Goal: Transaction & Acquisition: Purchase product/service

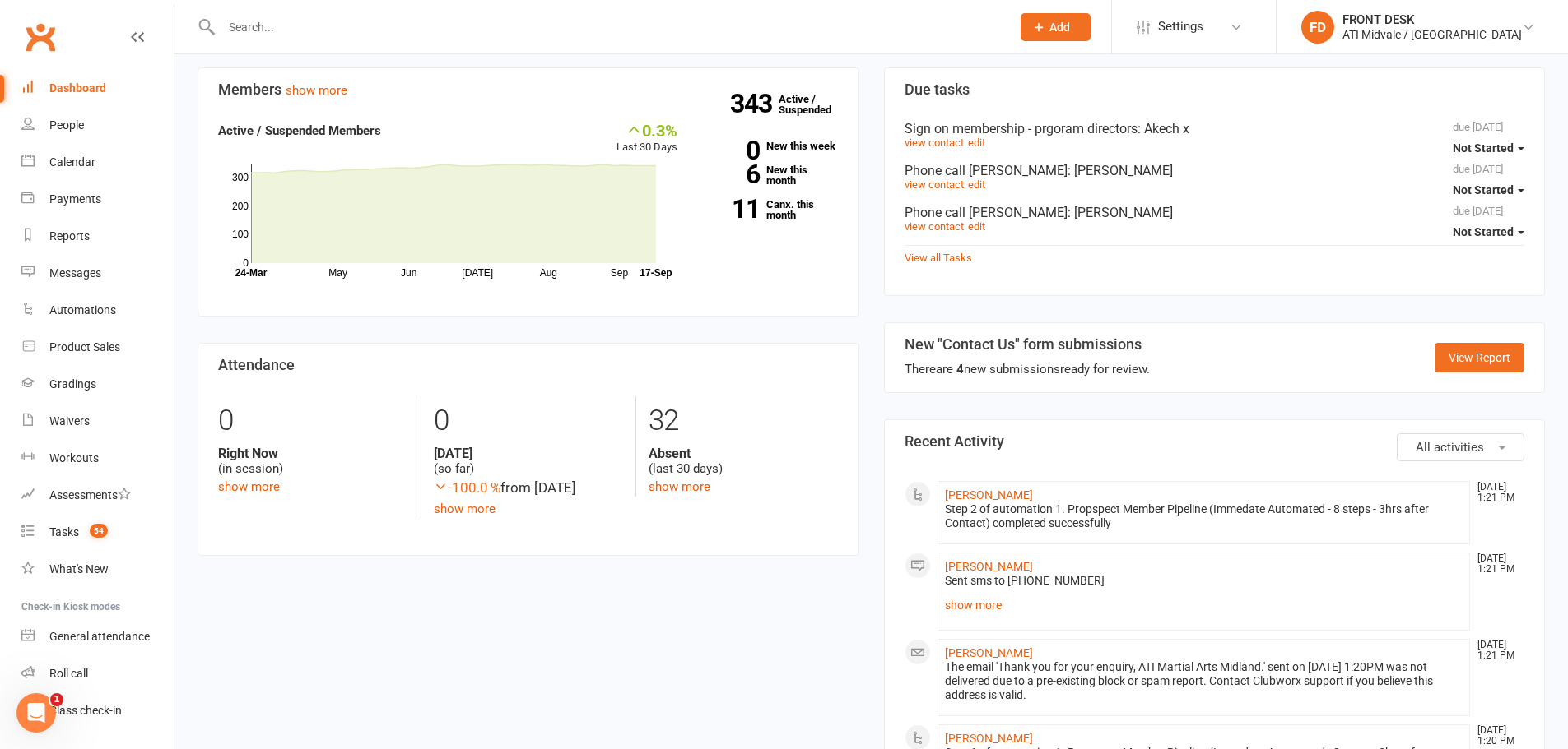
scroll to position [493, 0]
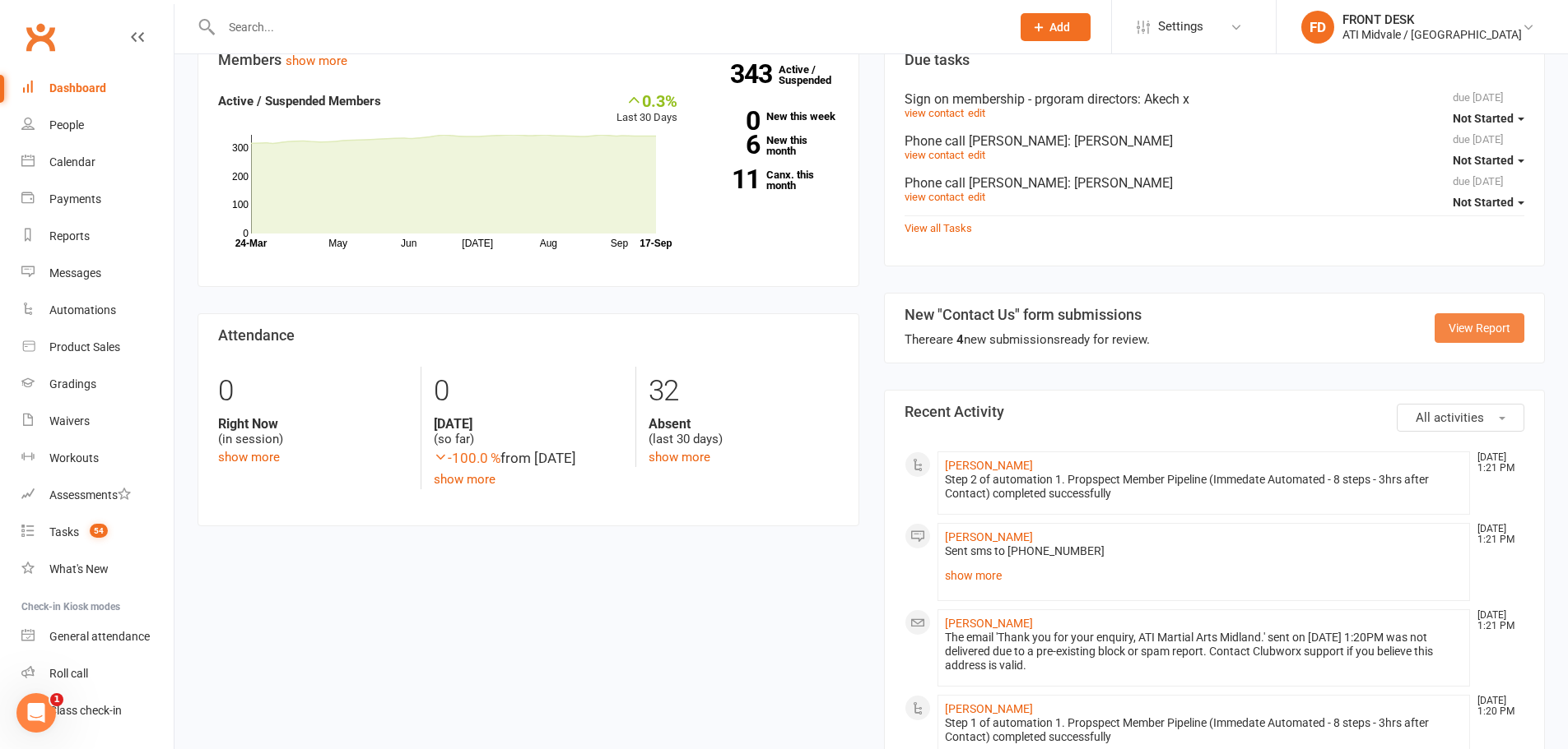
click at [1479, 317] on link "View Report" at bounding box center [1479, 328] width 90 height 29
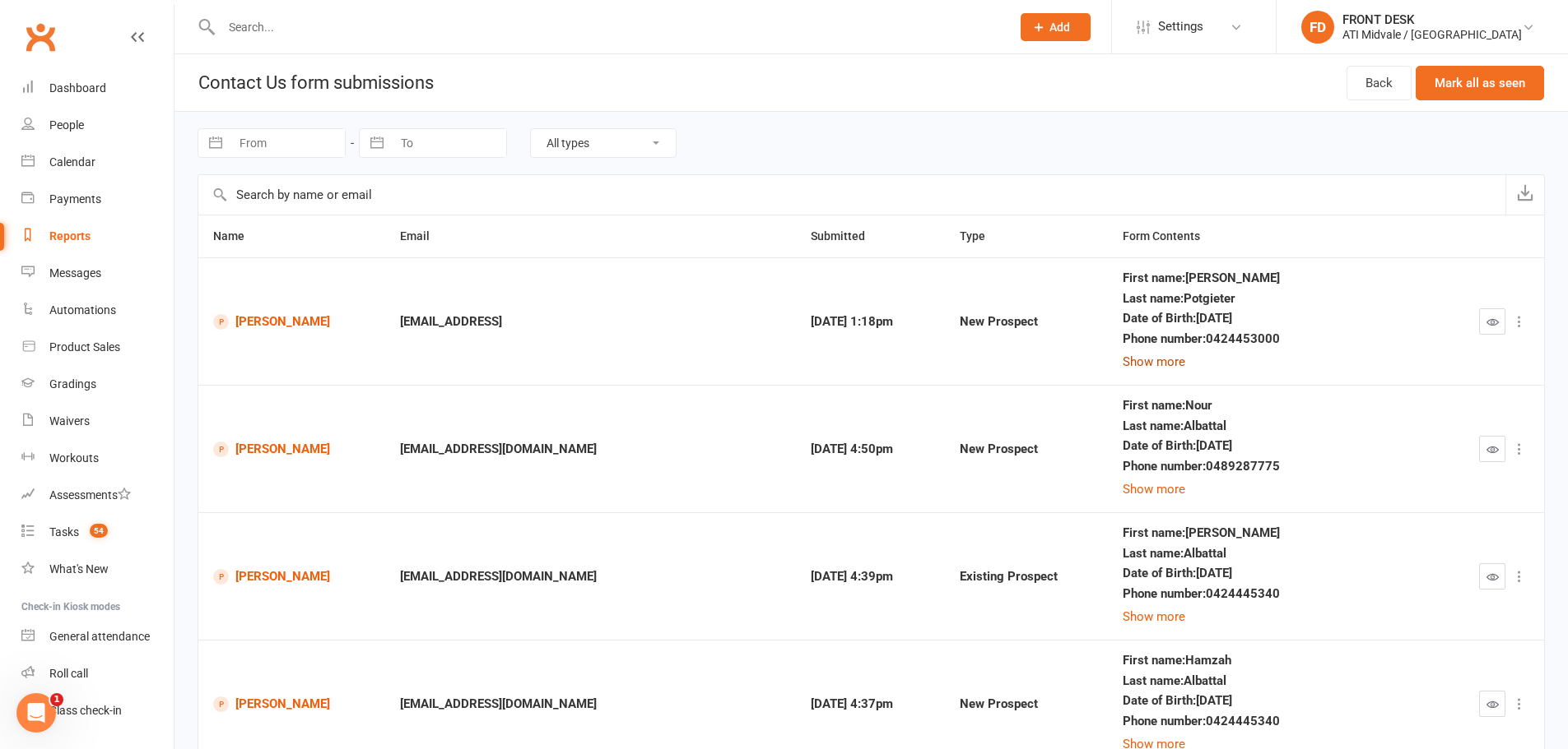
click at [1180, 360] on button "Show more" at bounding box center [1154, 362] width 62 height 20
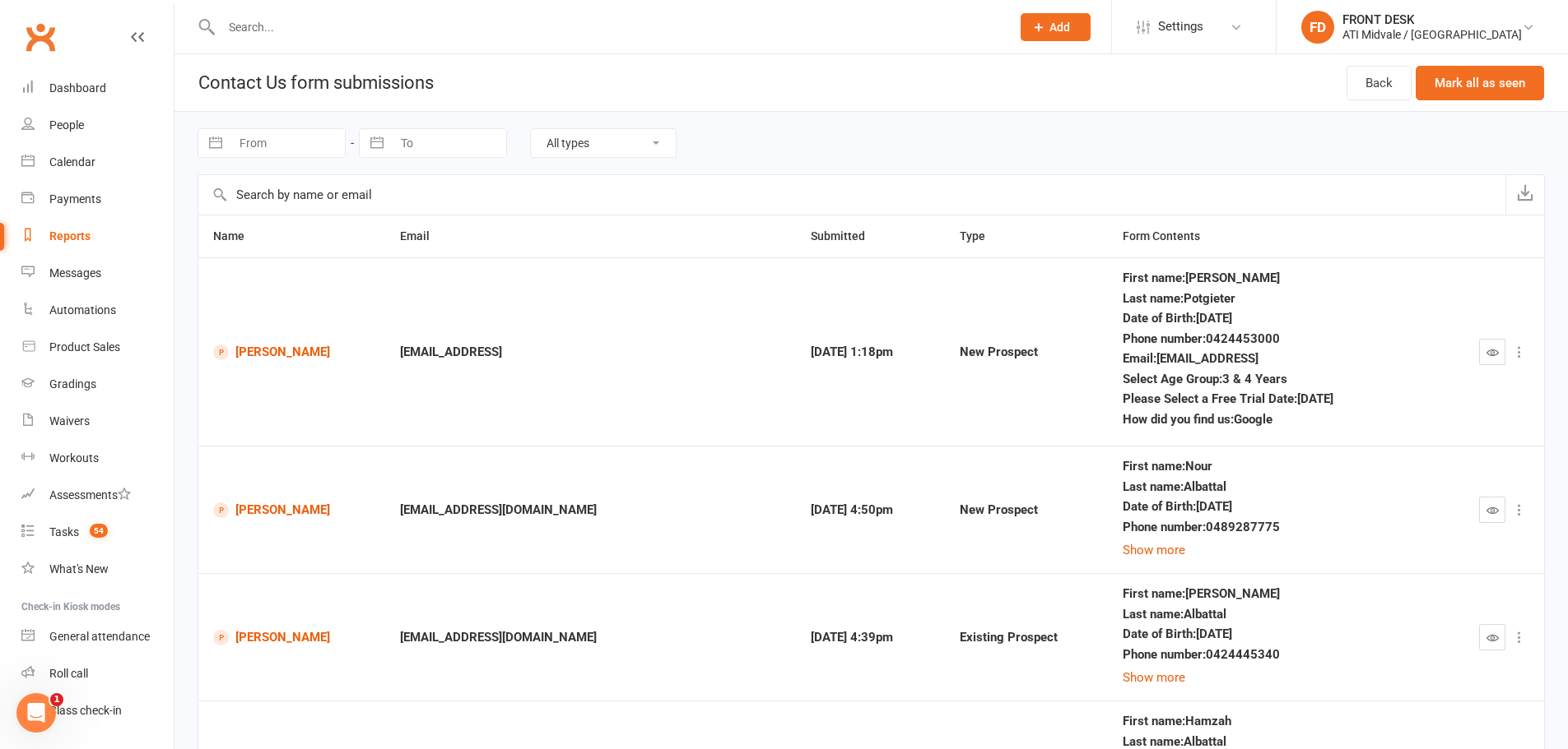
click at [1004, 437] on td "New Prospect" at bounding box center [1026, 352] width 163 height 188
drag, startPoint x: 283, startPoint y: 22, endPoint x: 339, endPoint y: 4, distance: 58.8
click at [284, 20] on input "text" at bounding box center [607, 28] width 782 height 23
click at [79, 378] on div "Gradings" at bounding box center [73, 384] width 47 height 13
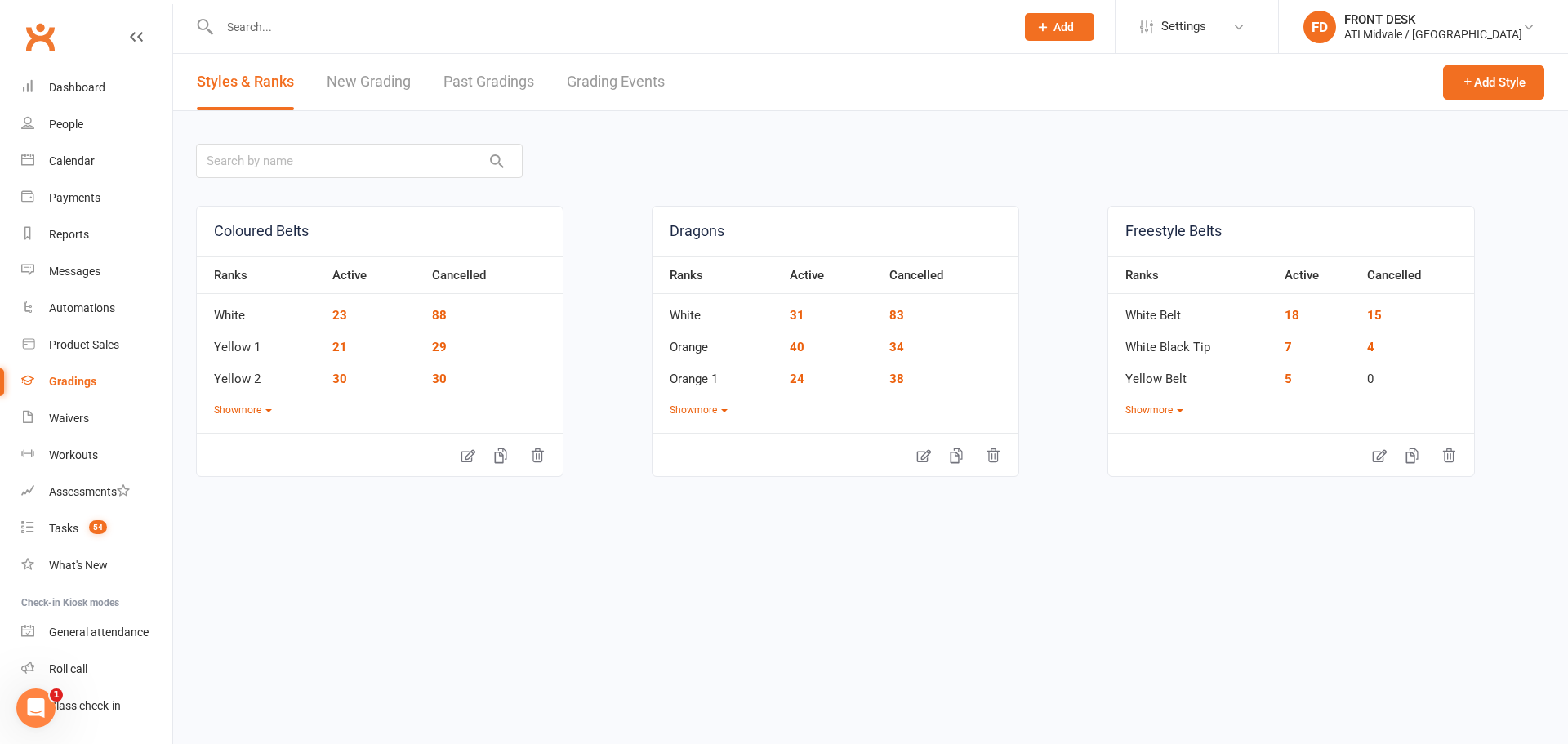
click at [610, 71] on link "Grading Events" at bounding box center [615, 82] width 98 height 56
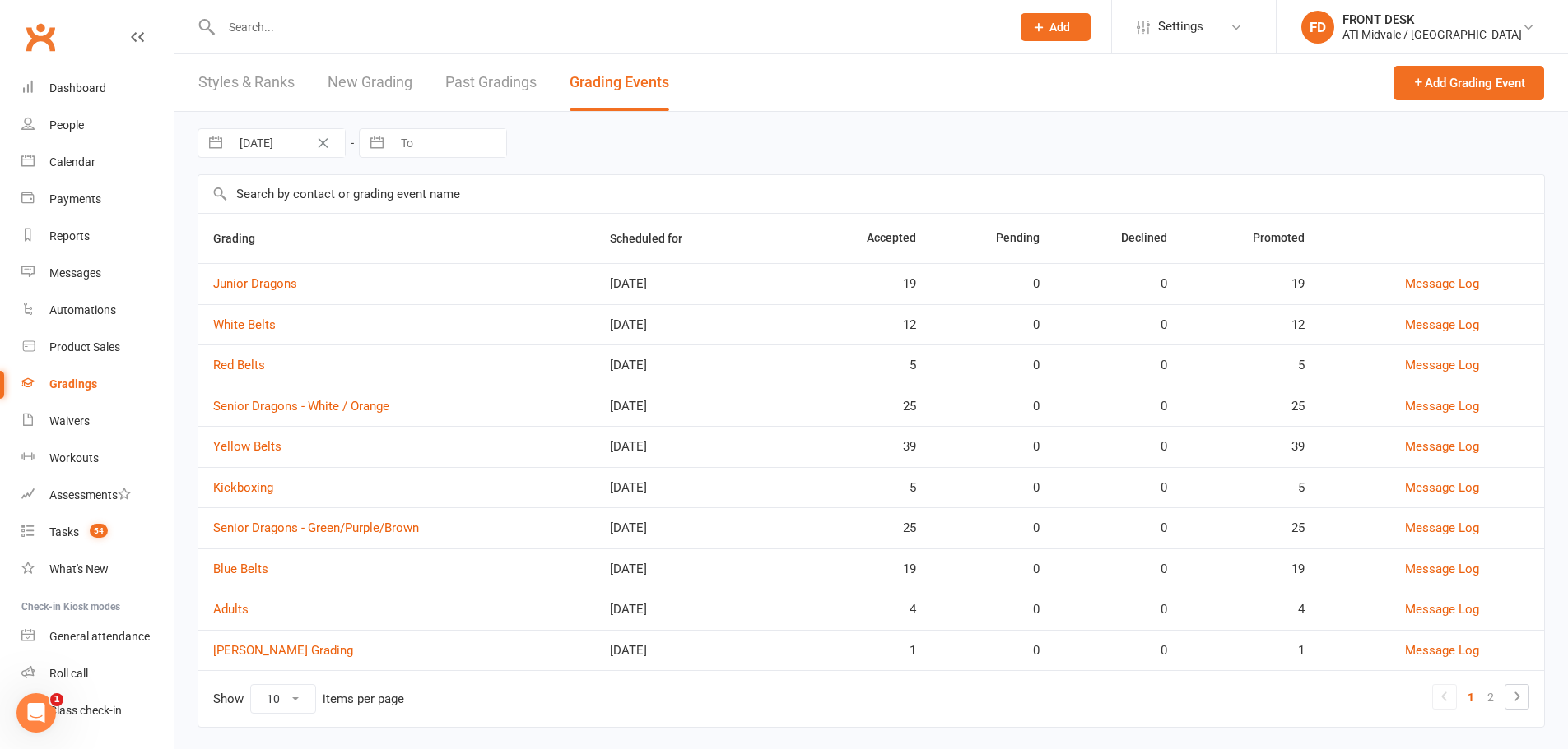
click at [301, 520] on td "Senior Dragons - Green/Purple/Brown" at bounding box center [396, 528] width 396 height 41
click at [306, 523] on link "Senior Dragons - Green/Purple/Brown" at bounding box center [316, 528] width 205 height 15
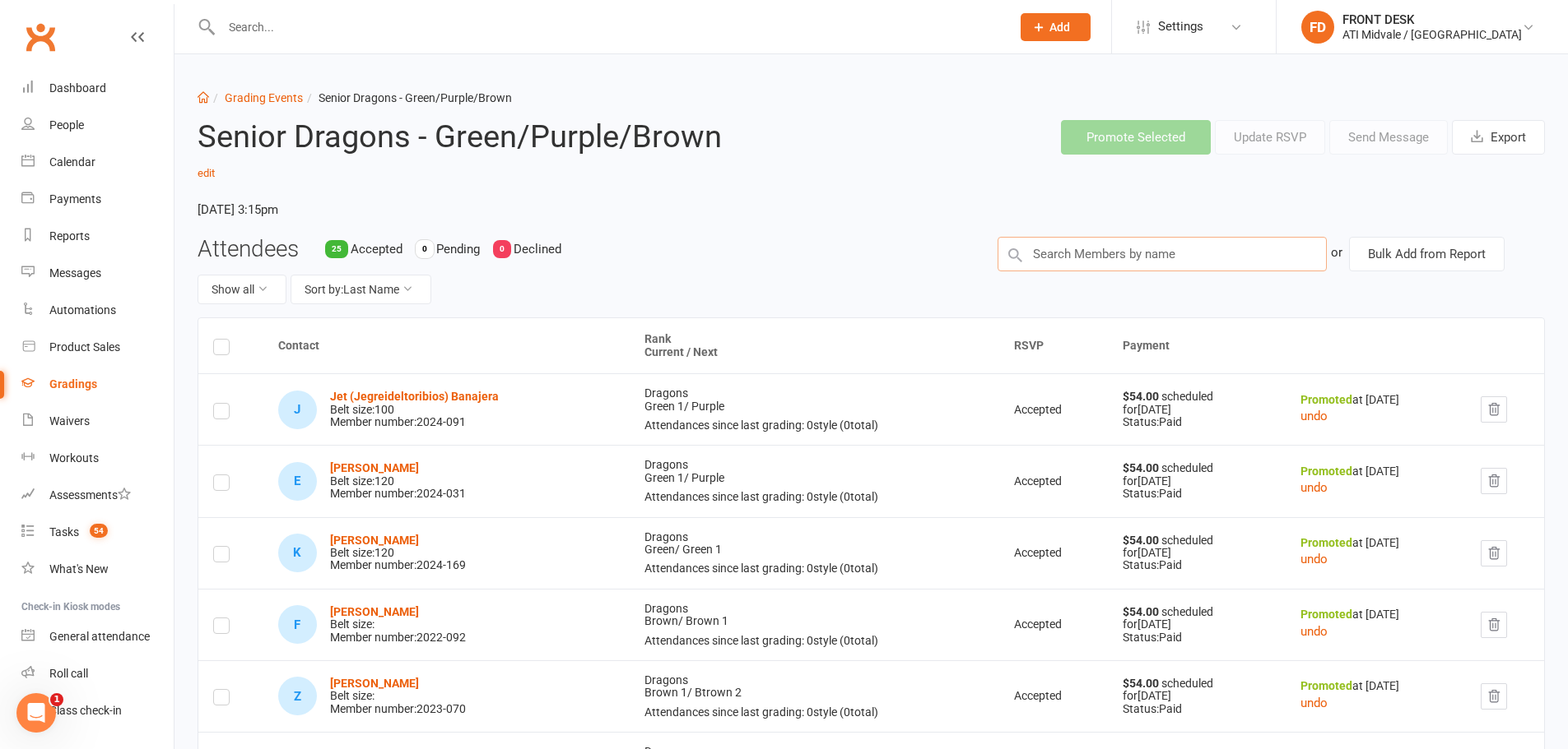
click at [1075, 256] on input "text" at bounding box center [1162, 254] width 329 height 35
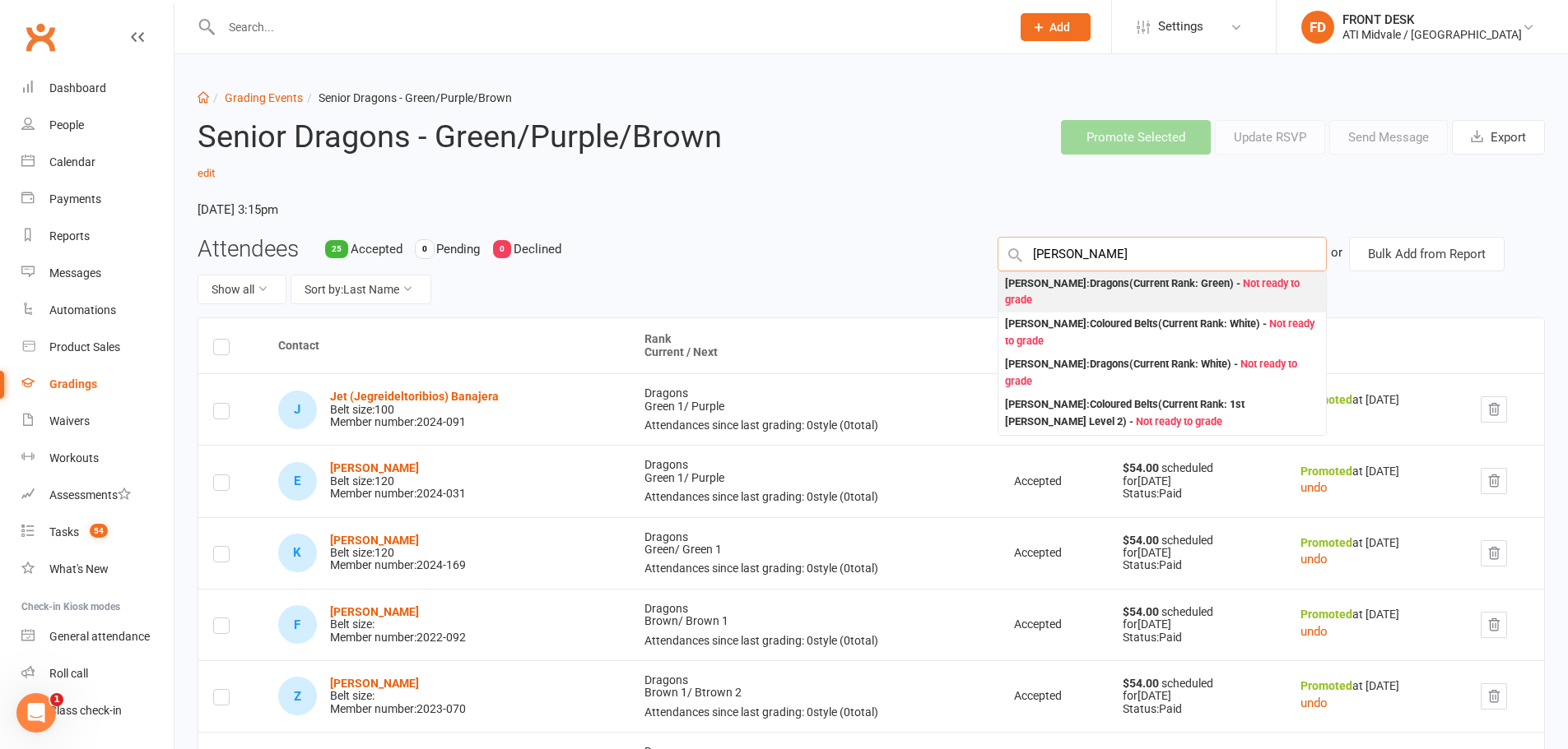
type input "howard"
click at [1122, 293] on div "Matilda Howard : Dragons (Current Rank: Green ) - Not ready to grade" at bounding box center [1162, 292] width 315 height 34
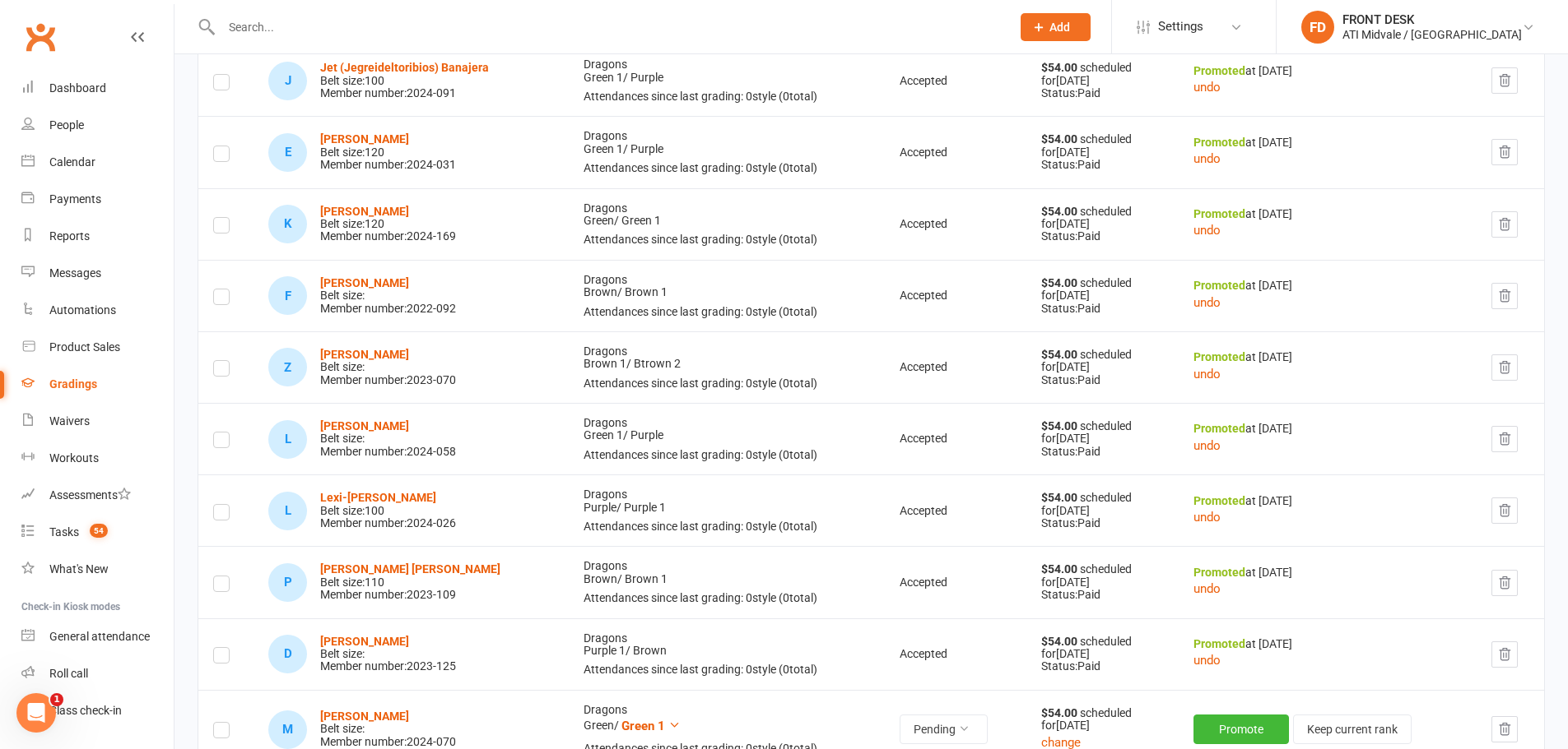
scroll to position [740, 0]
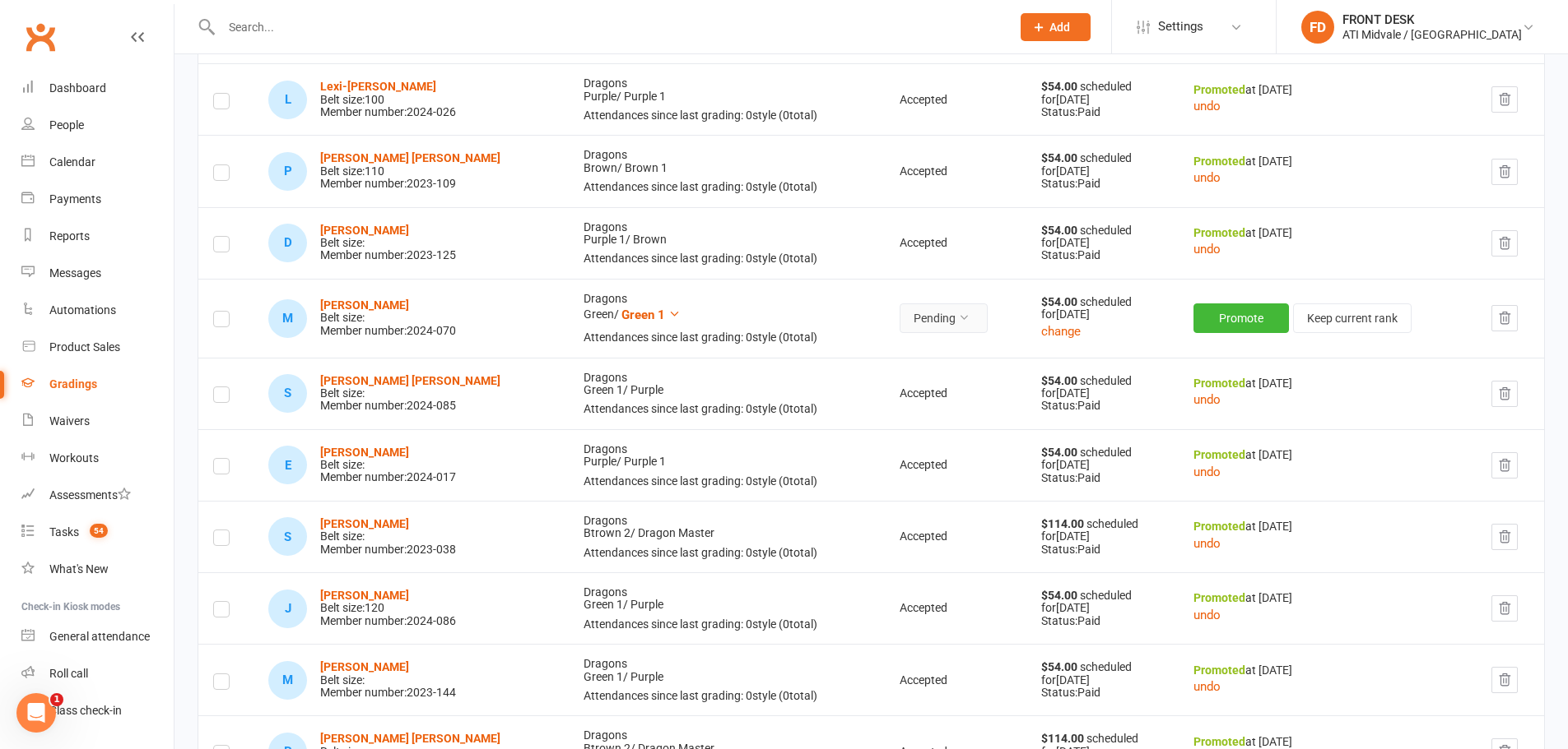
click at [948, 320] on button "Pending" at bounding box center [943, 318] width 88 height 29
click at [937, 349] on link "Accepted" at bounding box center [886, 355] width 163 height 33
click at [1257, 326] on button "Promote" at bounding box center [1243, 318] width 95 height 29
click at [377, 304] on strong "[PERSON_NAME]" at bounding box center [364, 305] width 89 height 13
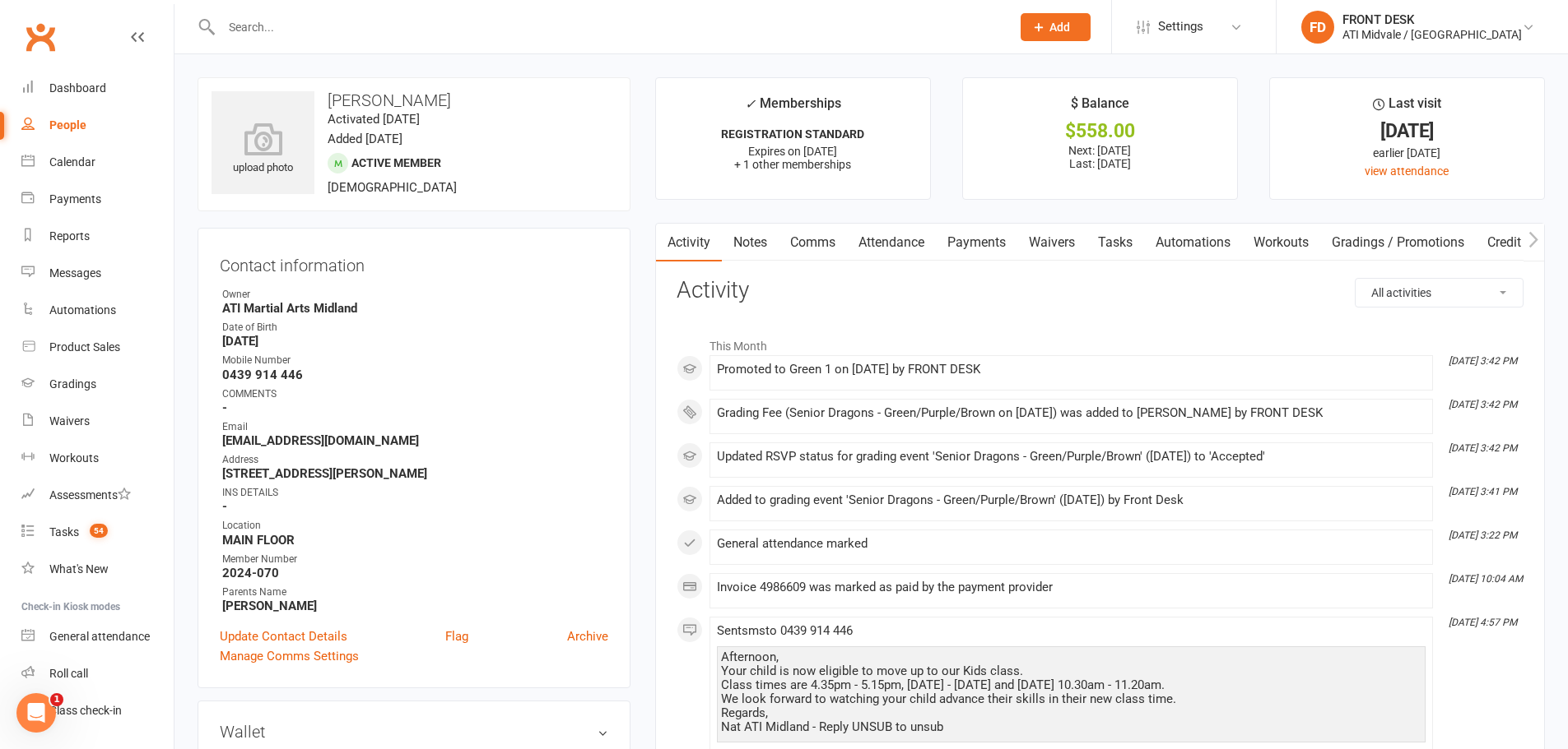
click at [982, 243] on link "Payments" at bounding box center [977, 243] width 82 height 38
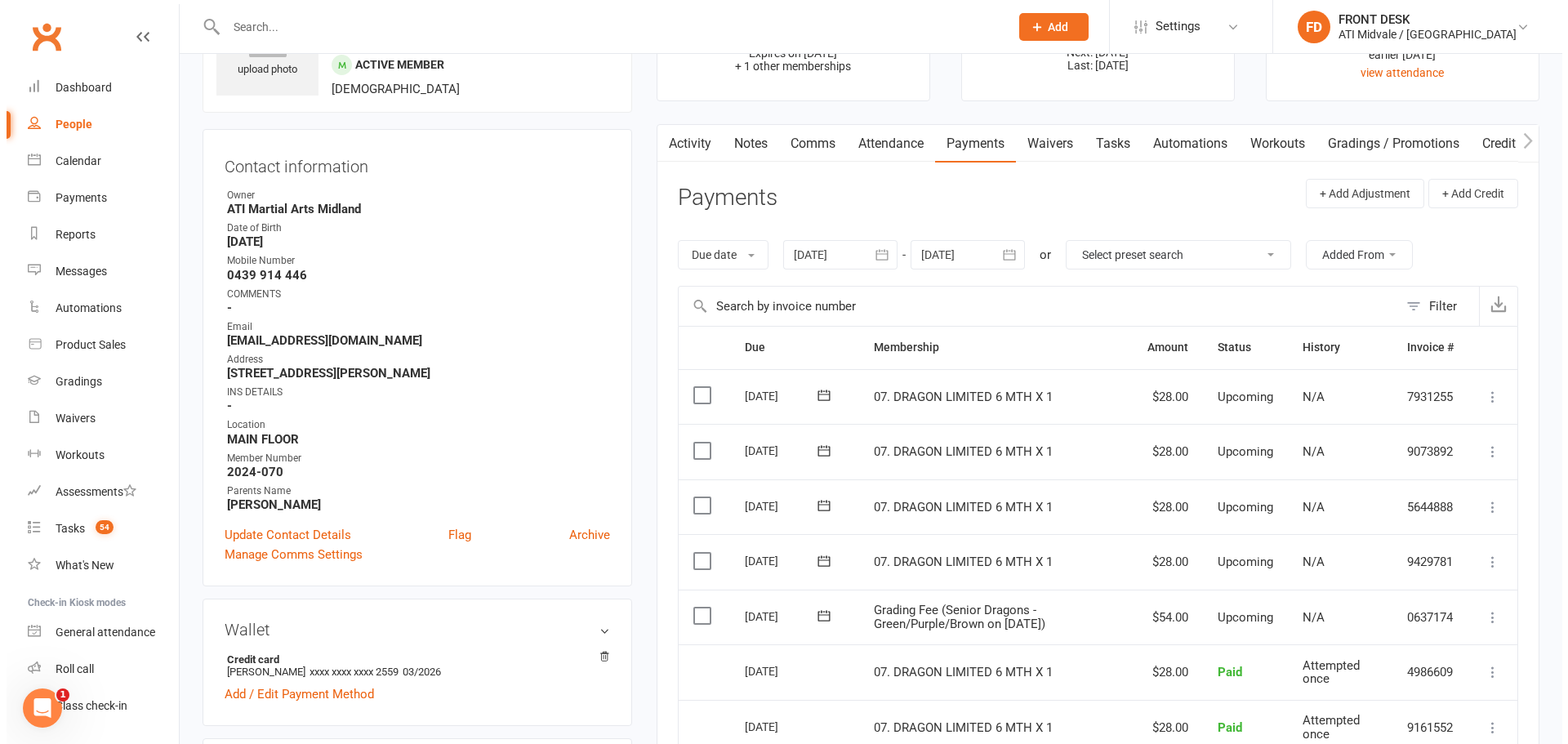
scroll to position [245, 0]
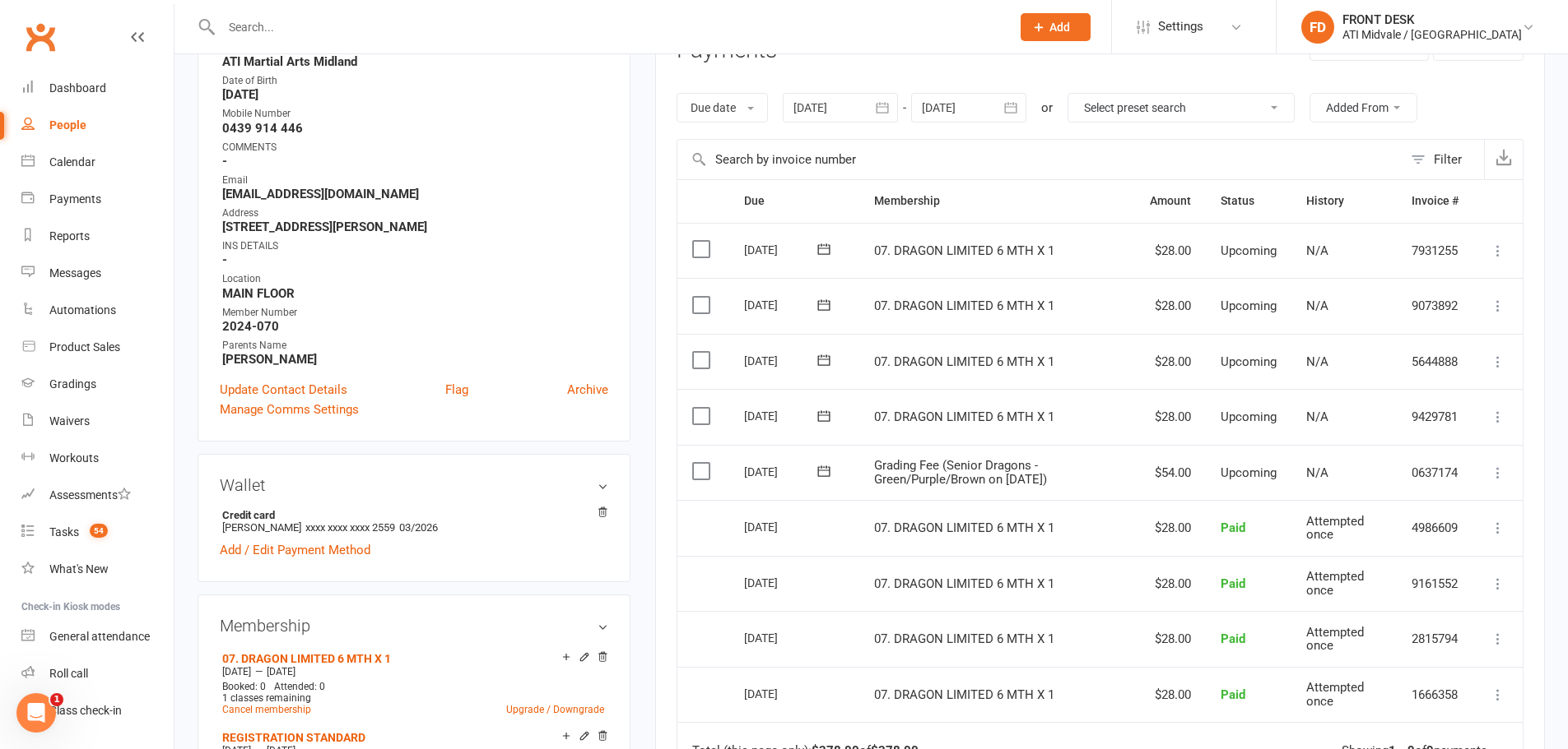
click at [710, 470] on label at bounding box center [703, 471] width 22 height 17
click at [703, 463] on input "checkbox" at bounding box center [698, 463] width 11 height 0
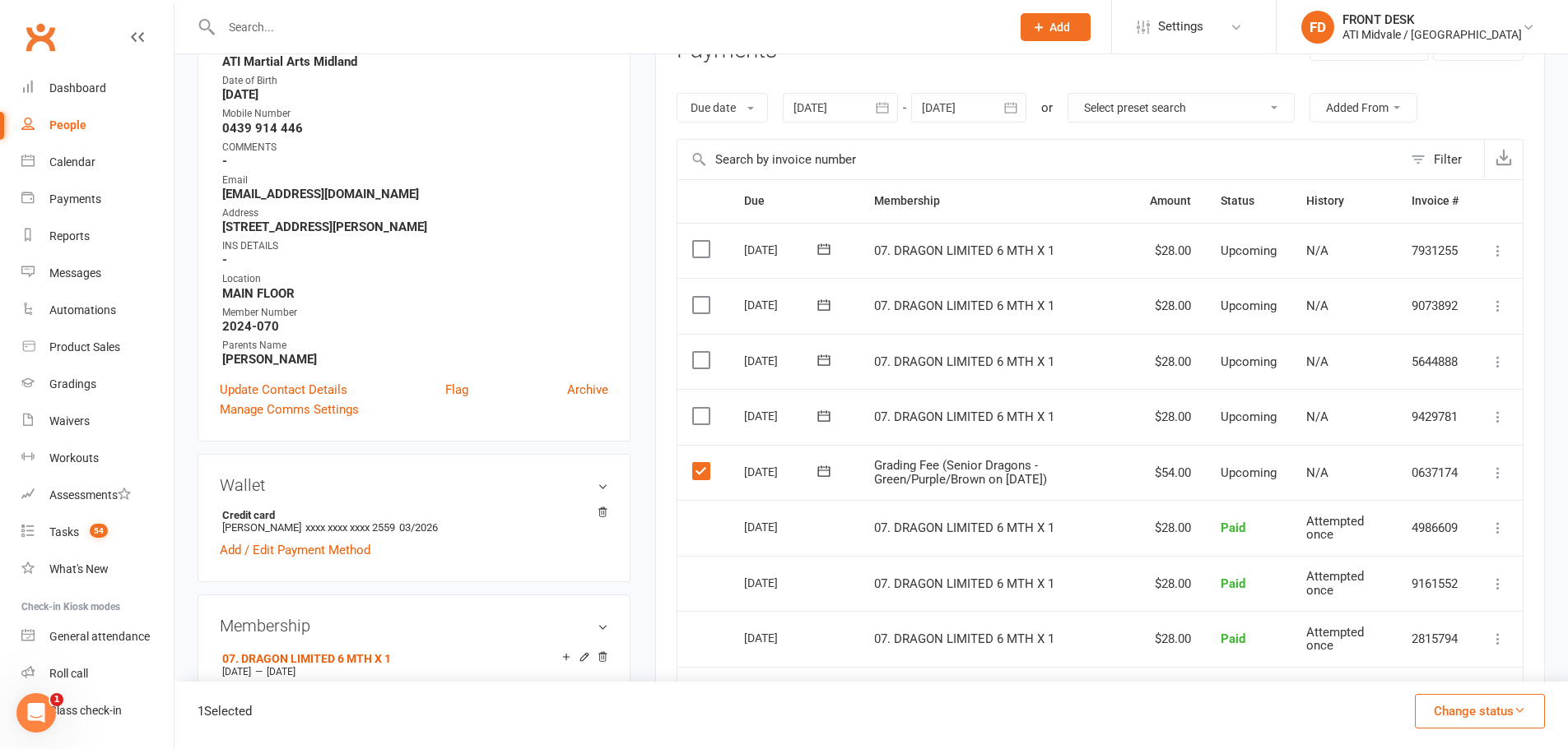
click at [1456, 703] on button "Change status" at bounding box center [1479, 711] width 130 height 35
click at [1474, 594] on link "Paid (POS)" at bounding box center [1461, 601] width 163 height 33
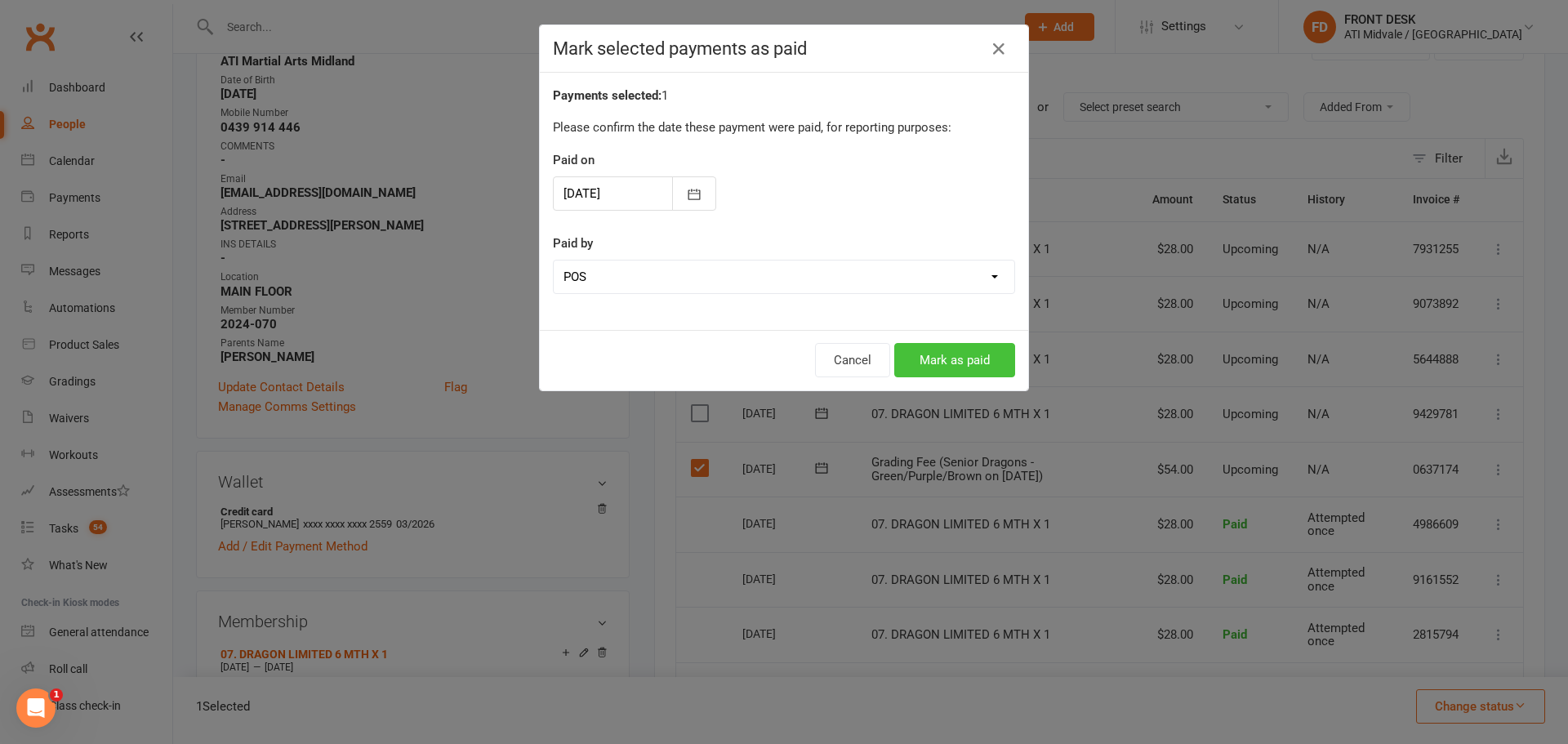
click at [957, 346] on button "Mark as paid" at bounding box center [955, 360] width 121 height 34
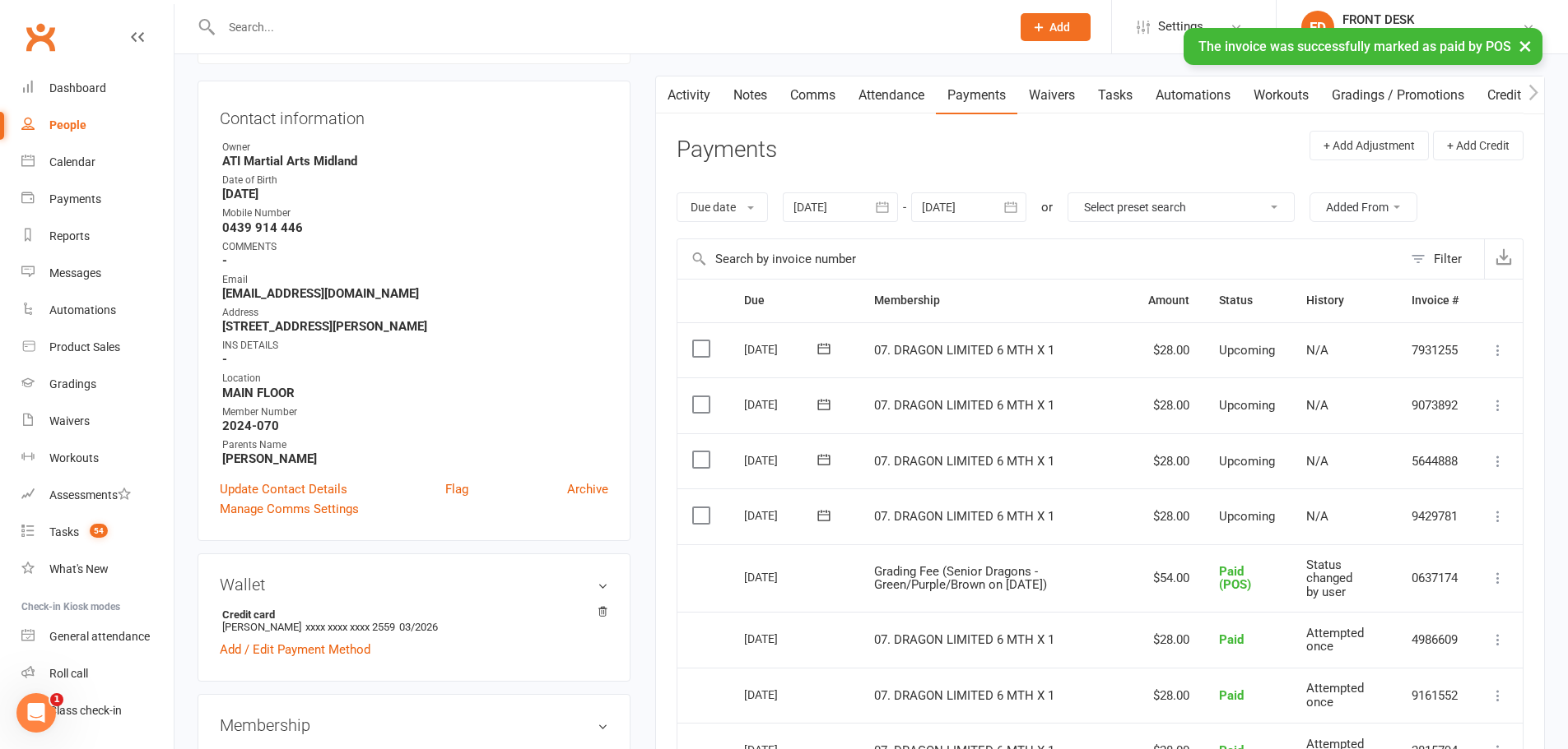
scroll to position [0, 0]
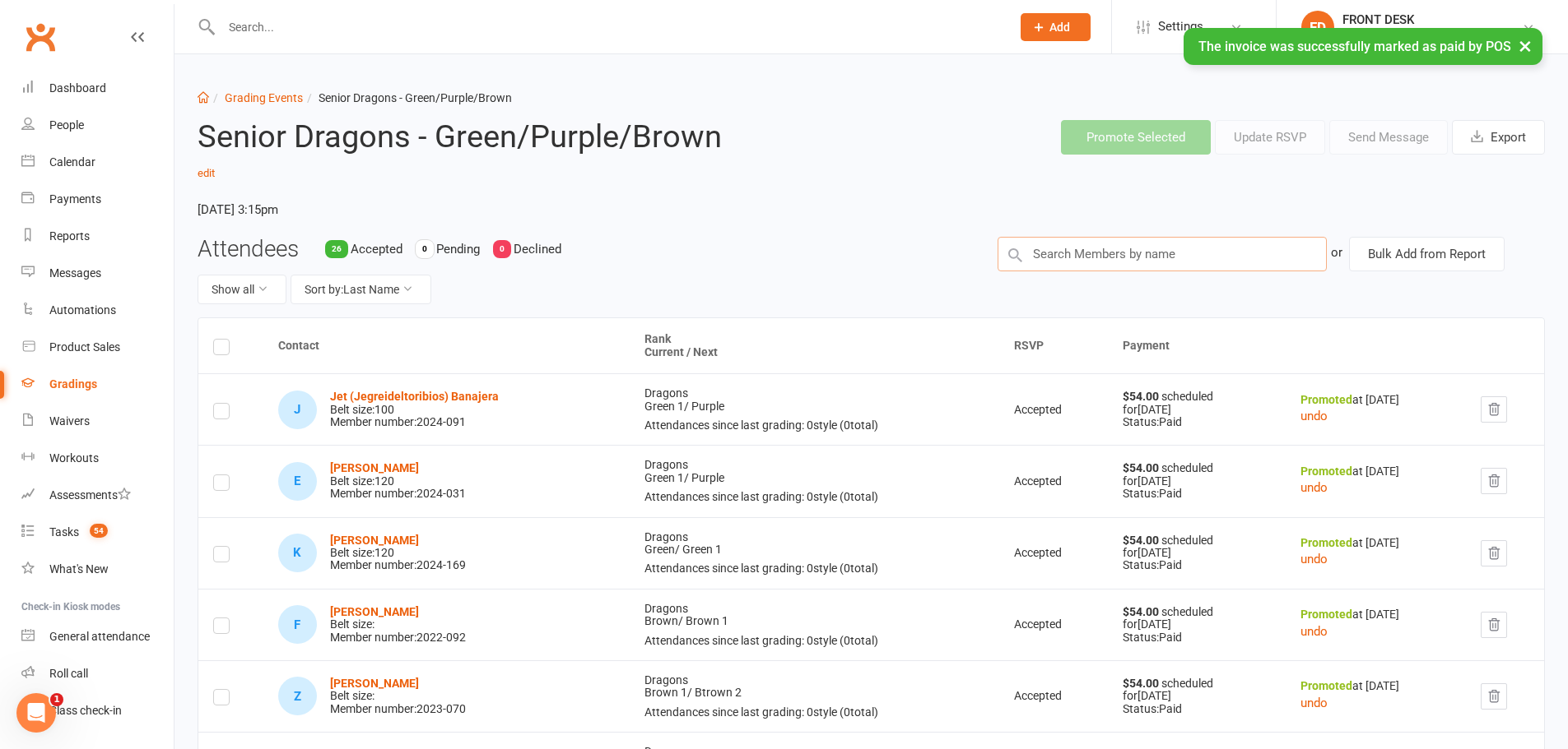
click at [1166, 262] on input "text" at bounding box center [1162, 254] width 329 height 35
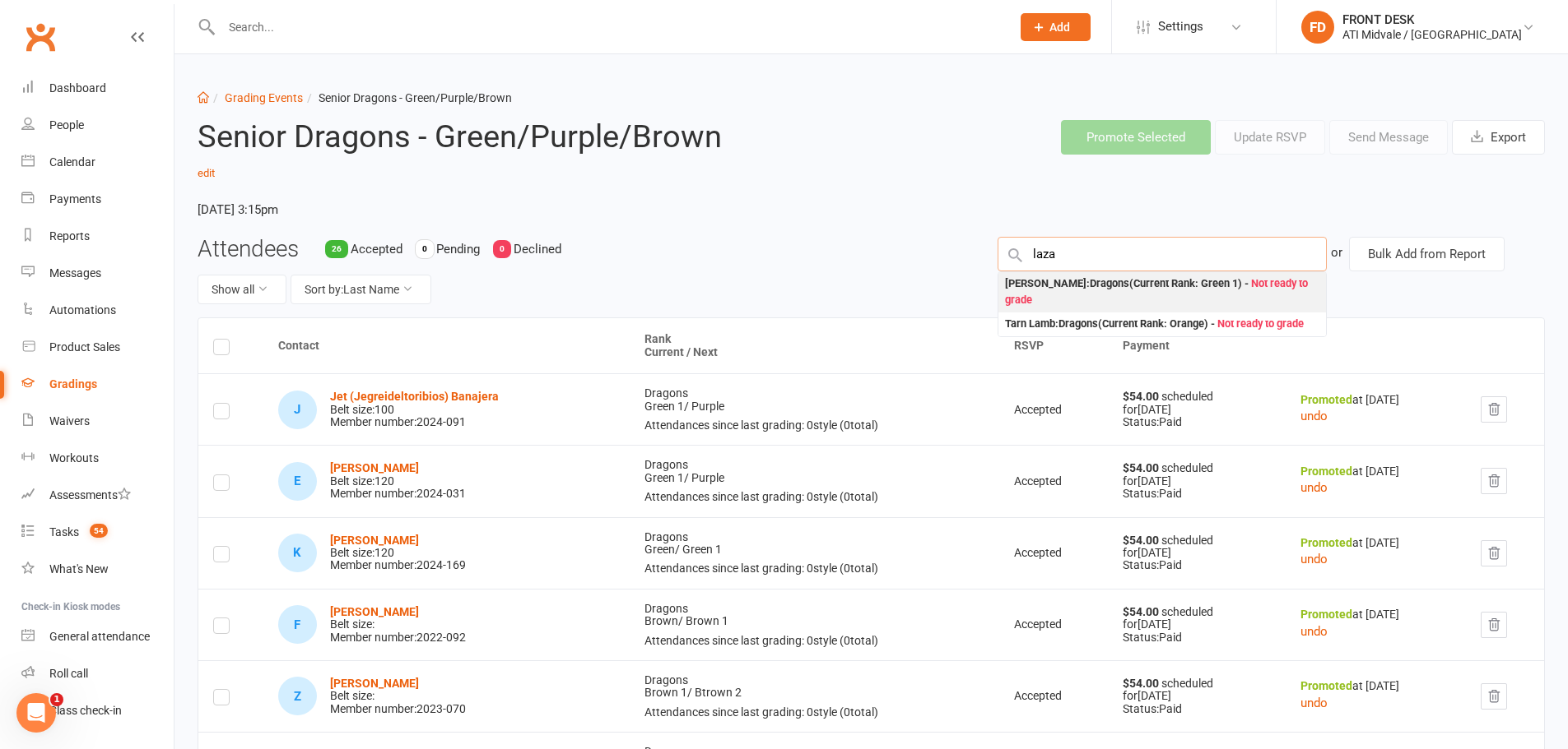
type input "laza"
click at [1144, 302] on div "Jonathan Lazarus : Dragons (Current Rank: Green 1 ) - Not ready to grade" at bounding box center [1162, 292] width 315 height 34
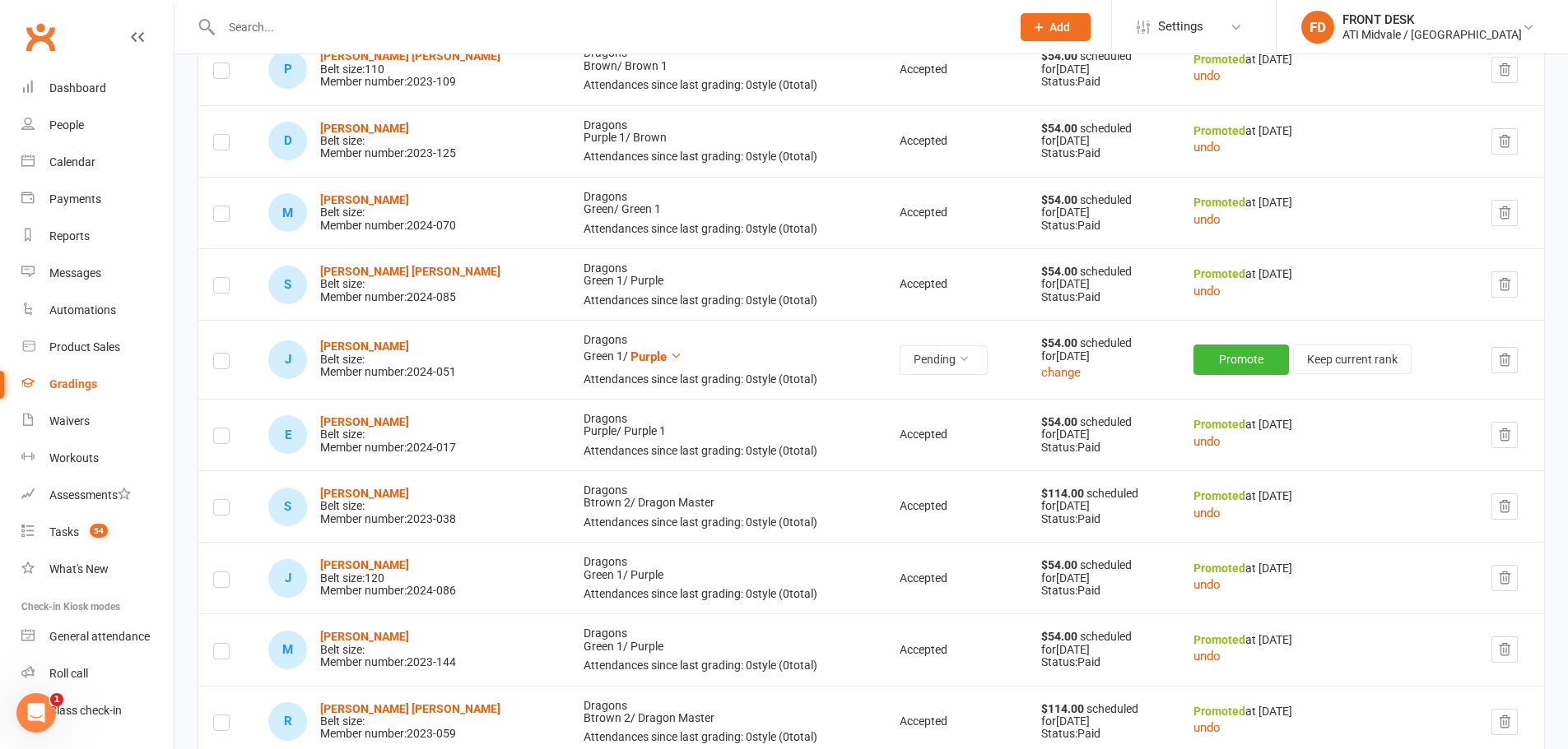
scroll to position [904, 0]
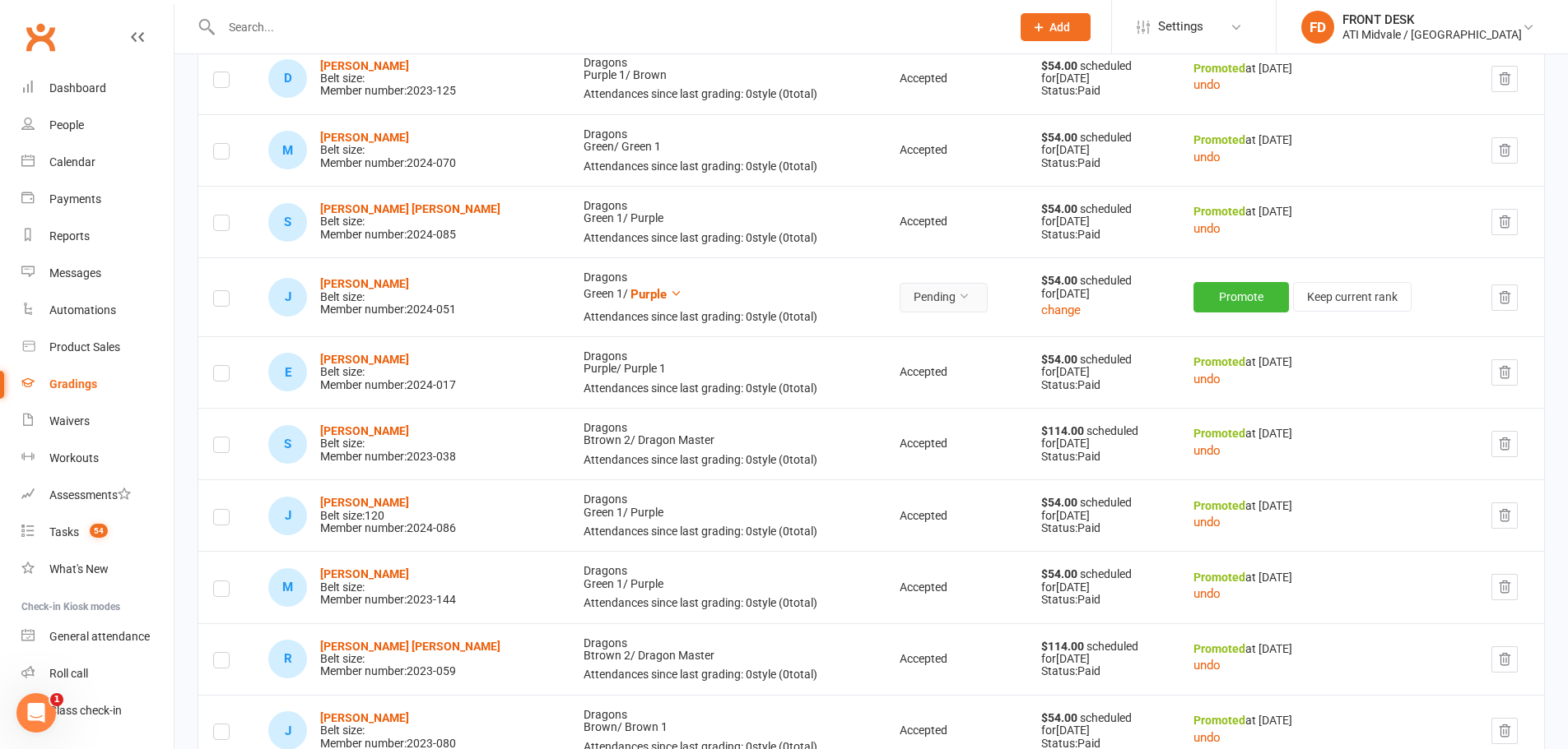
click at [942, 313] on button "Pending" at bounding box center [943, 297] width 88 height 29
click at [930, 339] on link "Accepted" at bounding box center [886, 335] width 163 height 33
click at [1237, 291] on button "Promote" at bounding box center [1243, 297] width 95 height 29
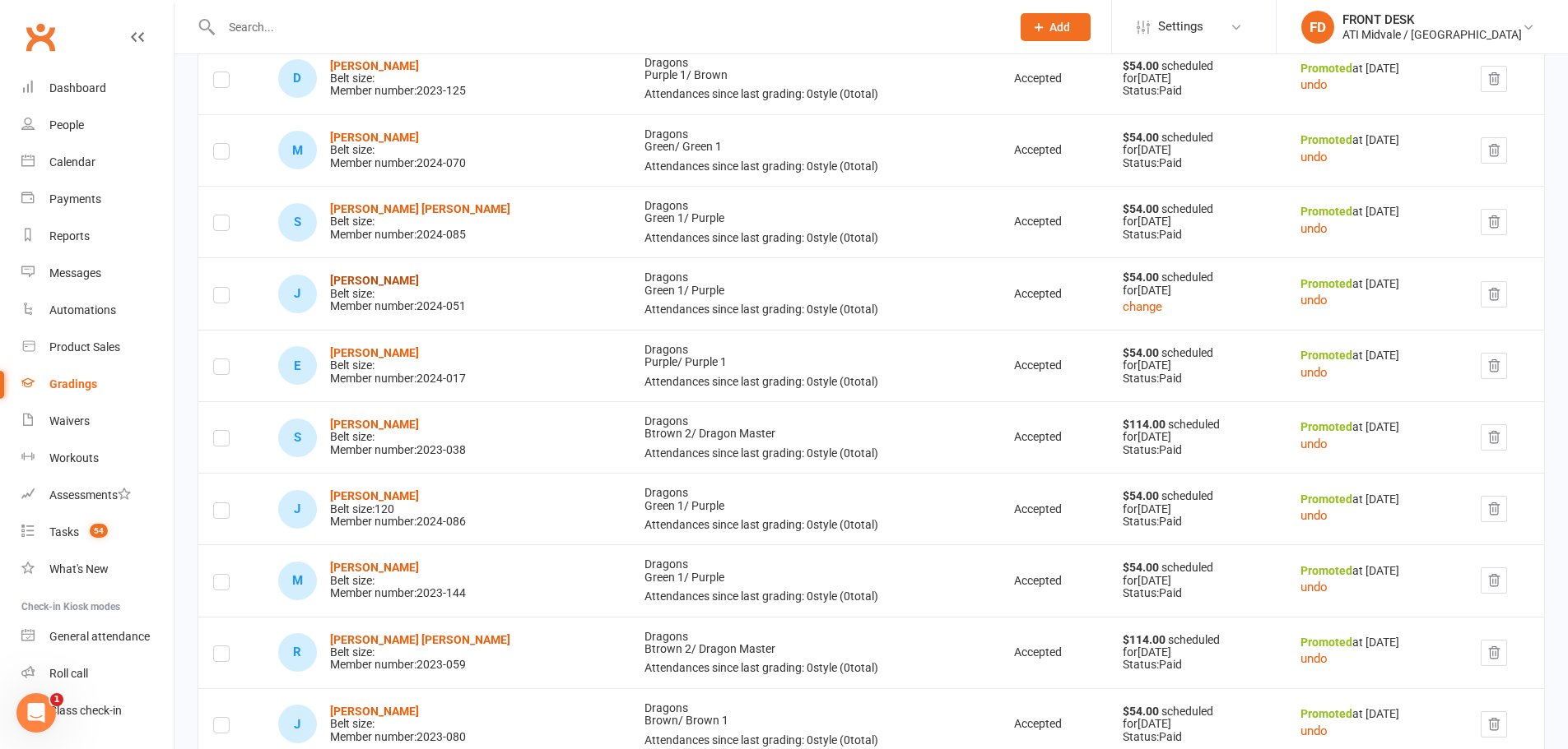
click at [404, 287] on strong "[PERSON_NAME]" at bounding box center [374, 280] width 89 height 13
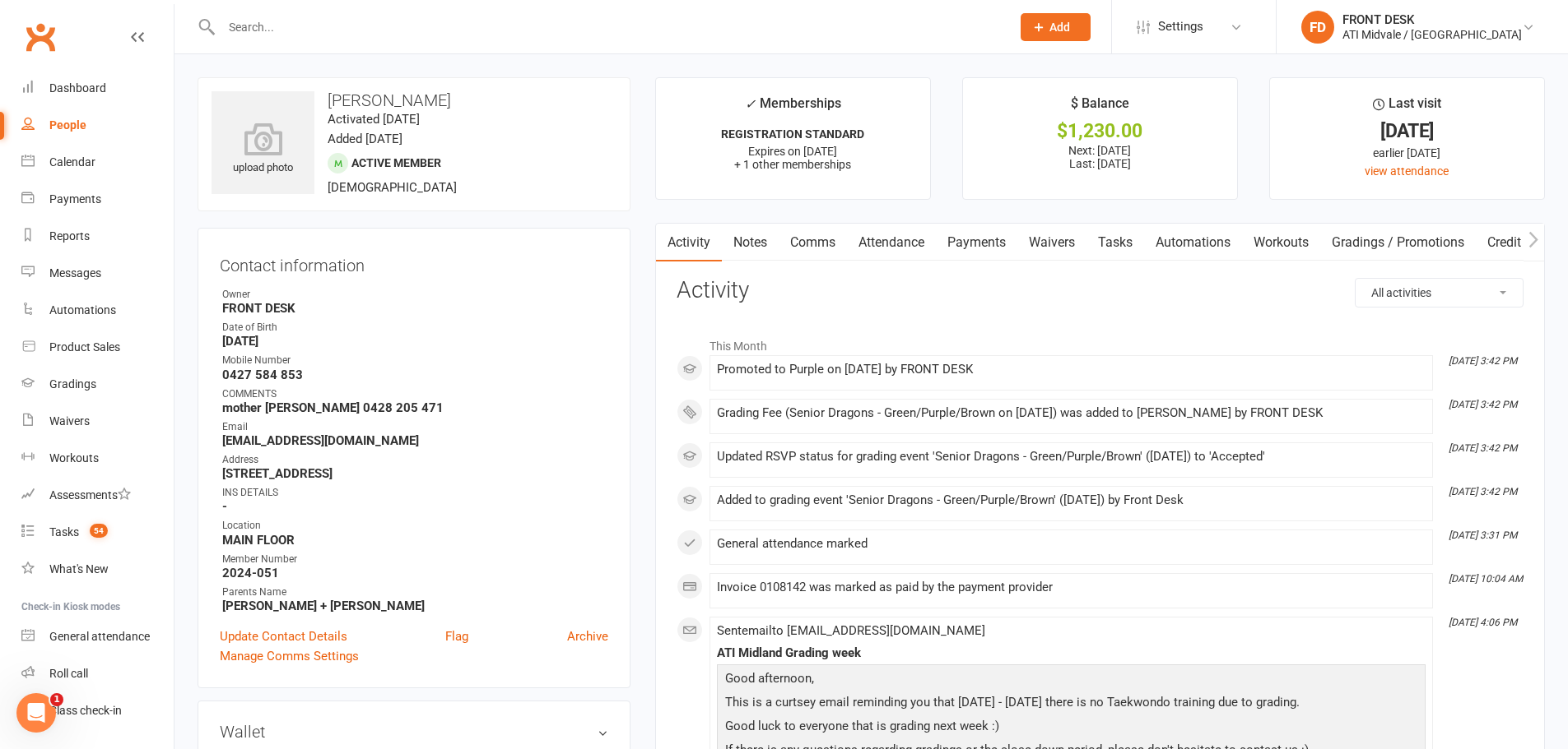
click at [986, 246] on link "Payments" at bounding box center [977, 243] width 82 height 38
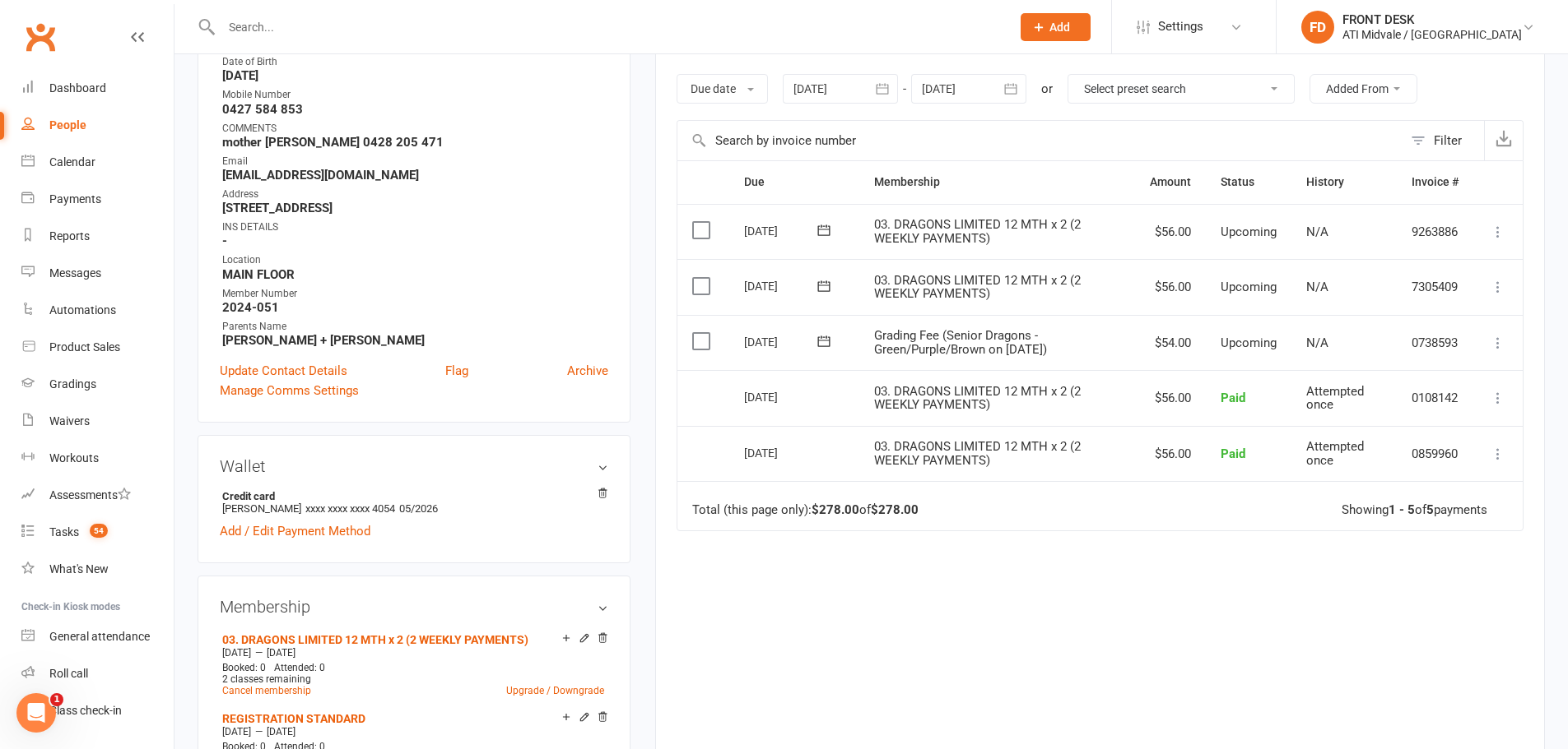
scroll to position [329, 0]
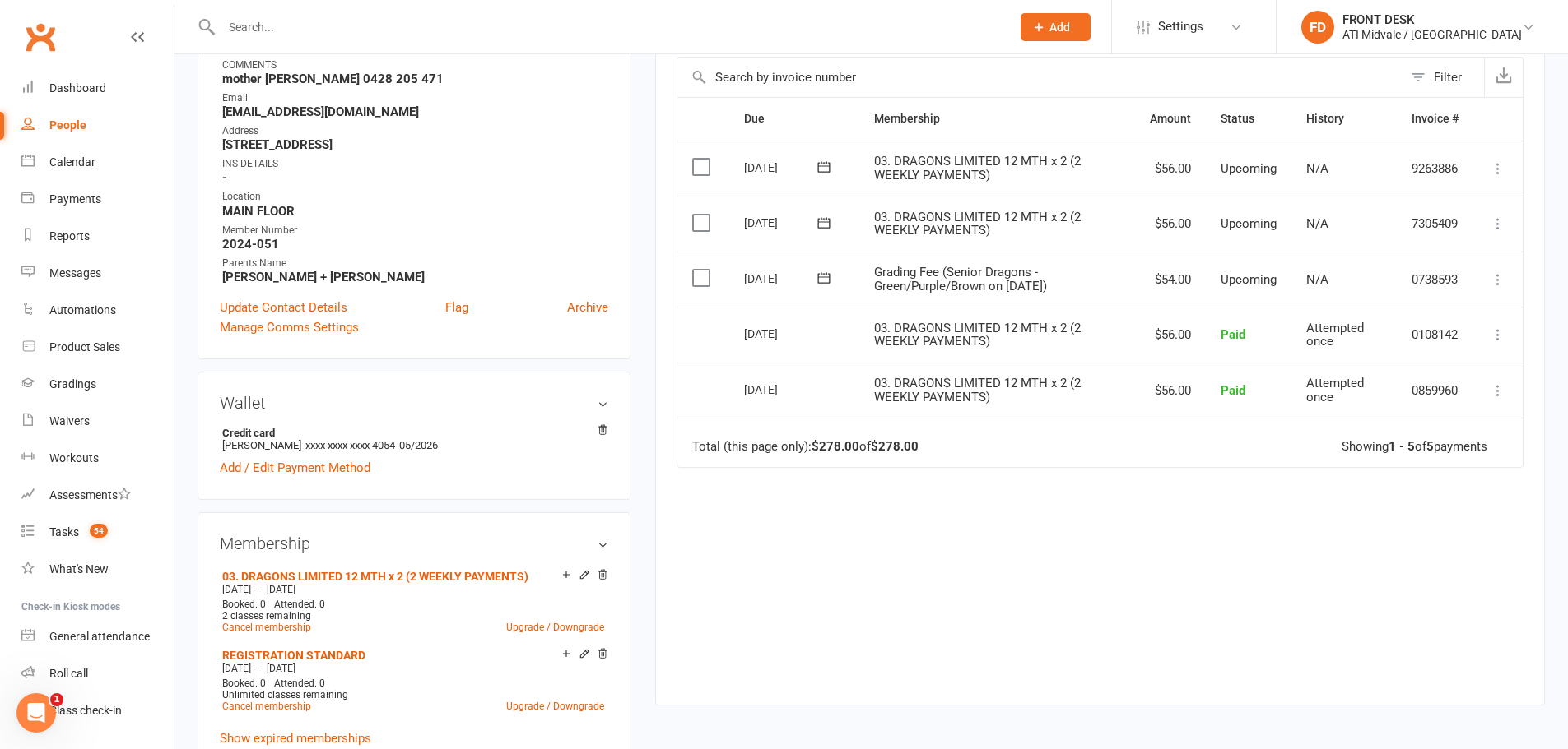
click at [709, 283] on label at bounding box center [703, 278] width 22 height 17
click at [703, 270] on input "checkbox" at bounding box center [698, 270] width 11 height 0
click at [1530, 713] on button "Change status" at bounding box center [1479, 711] width 130 height 35
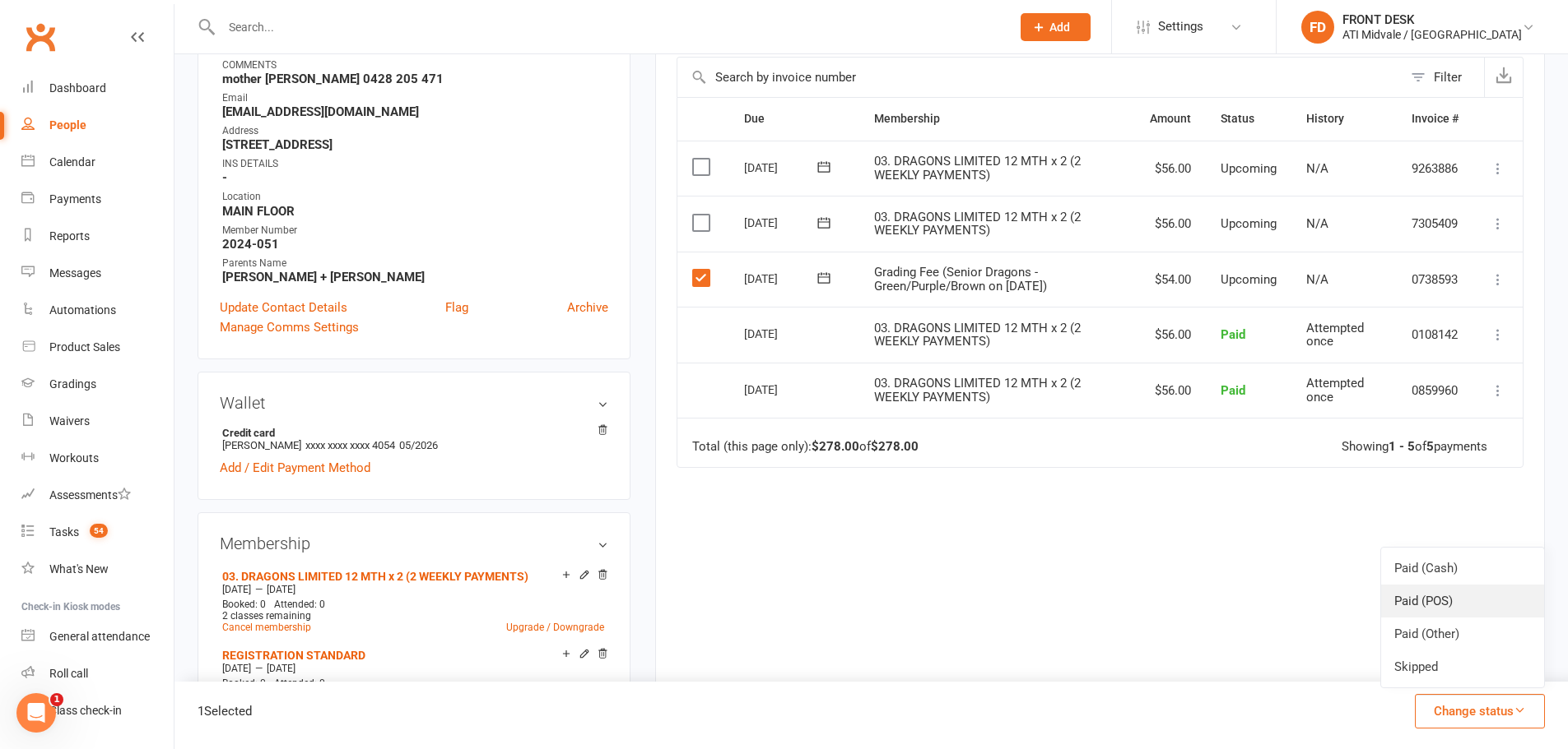
click at [1508, 594] on link "Paid (POS)" at bounding box center [1461, 601] width 163 height 33
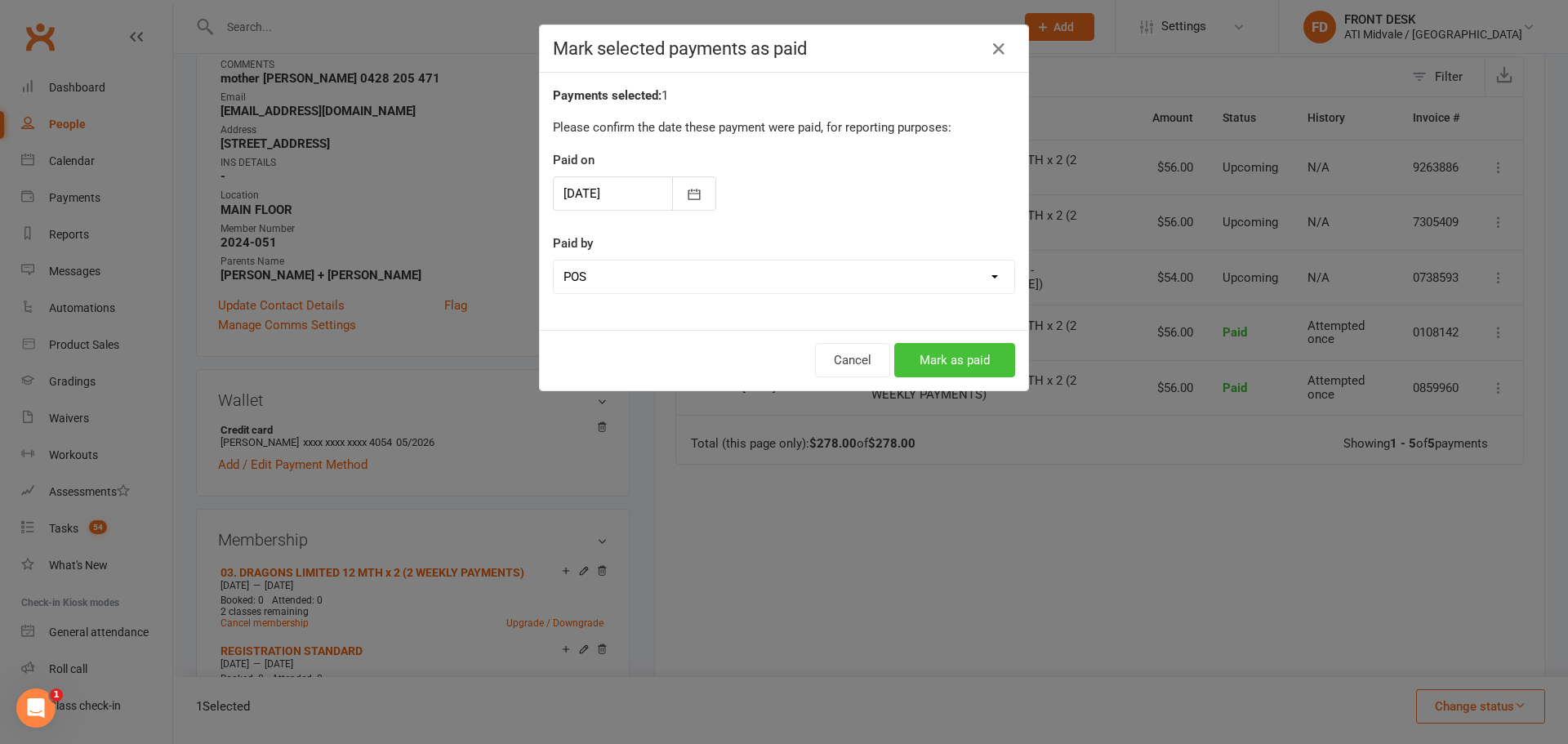
click at [952, 358] on button "Mark as paid" at bounding box center [955, 360] width 121 height 34
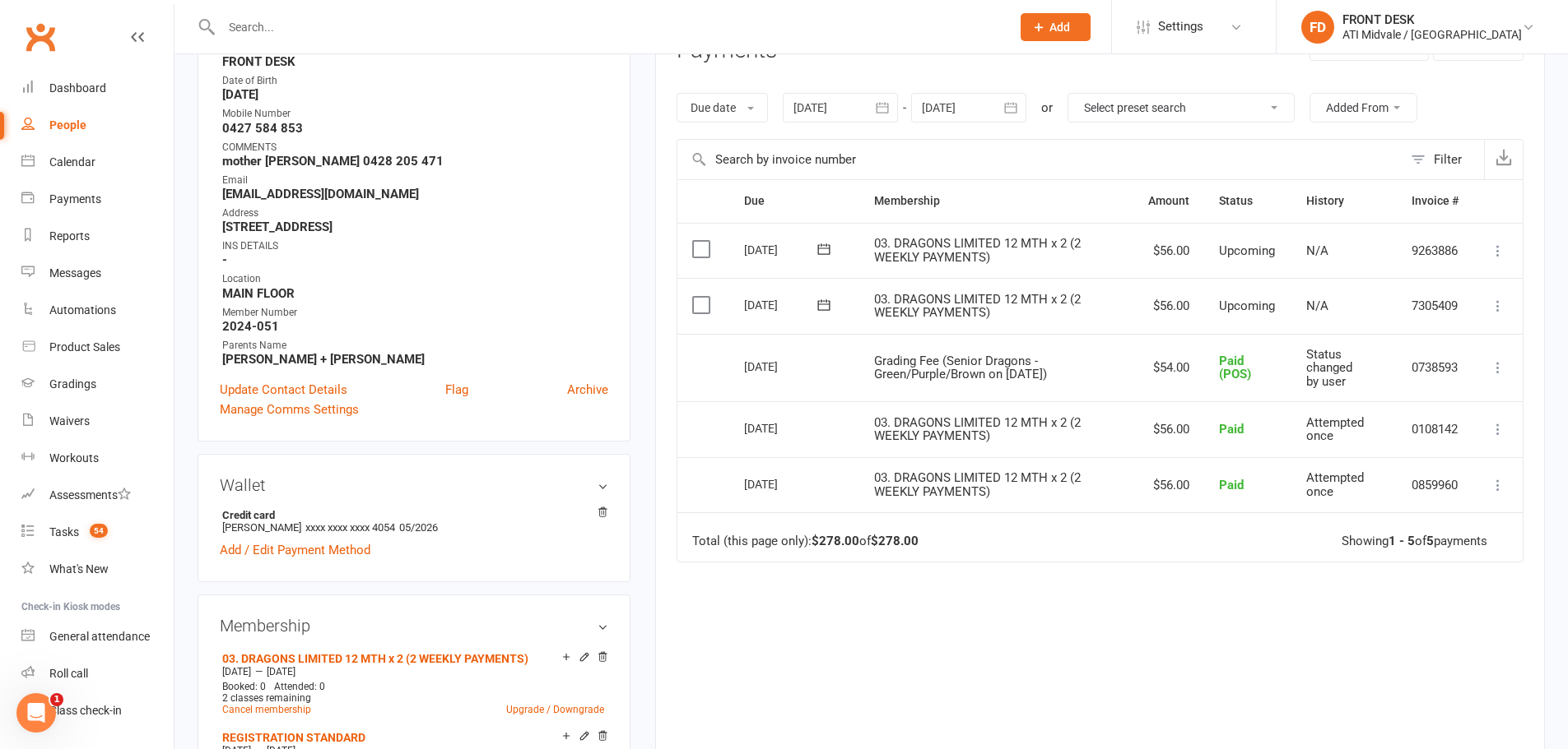
scroll to position [0, 0]
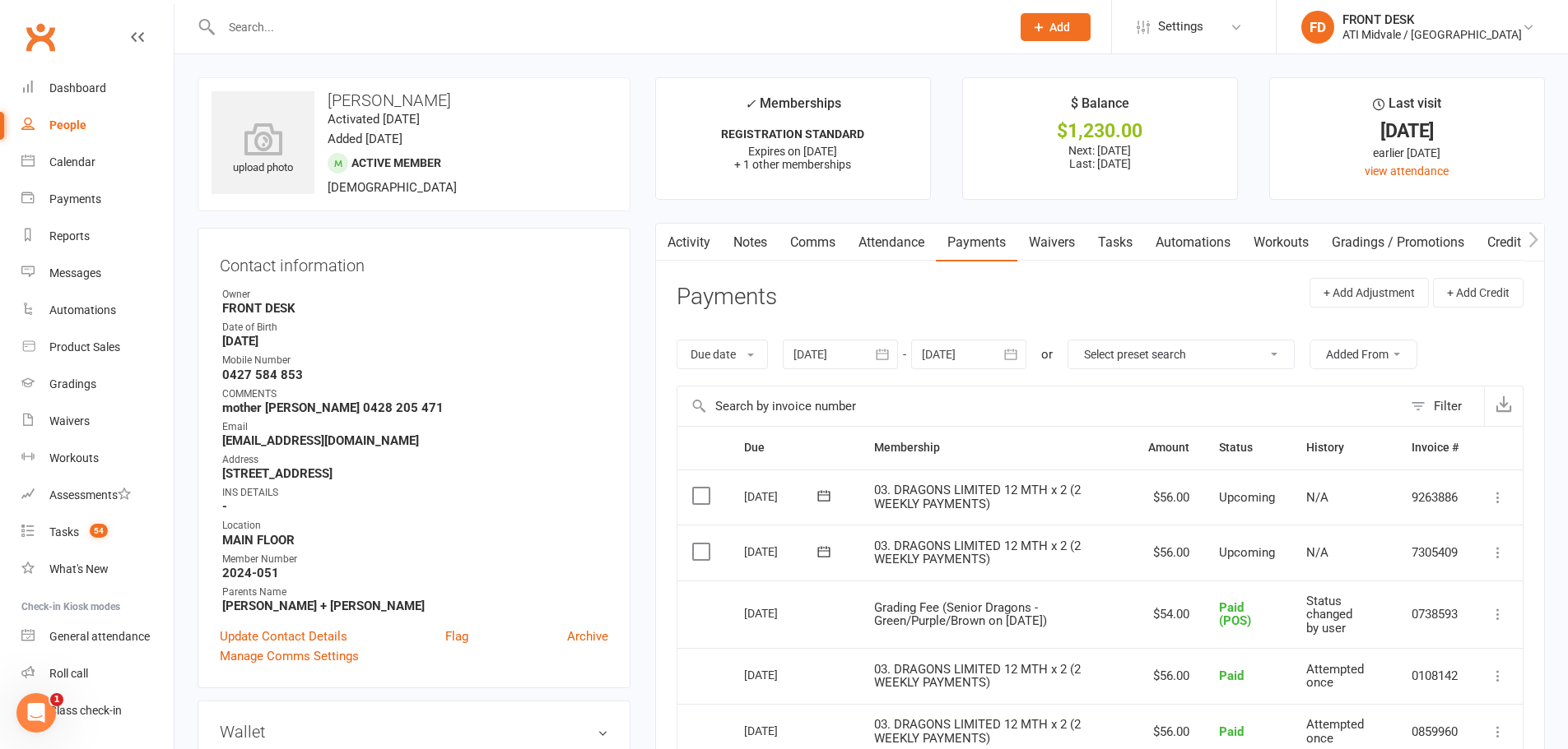
click at [372, 26] on input "text" at bounding box center [607, 28] width 782 height 23
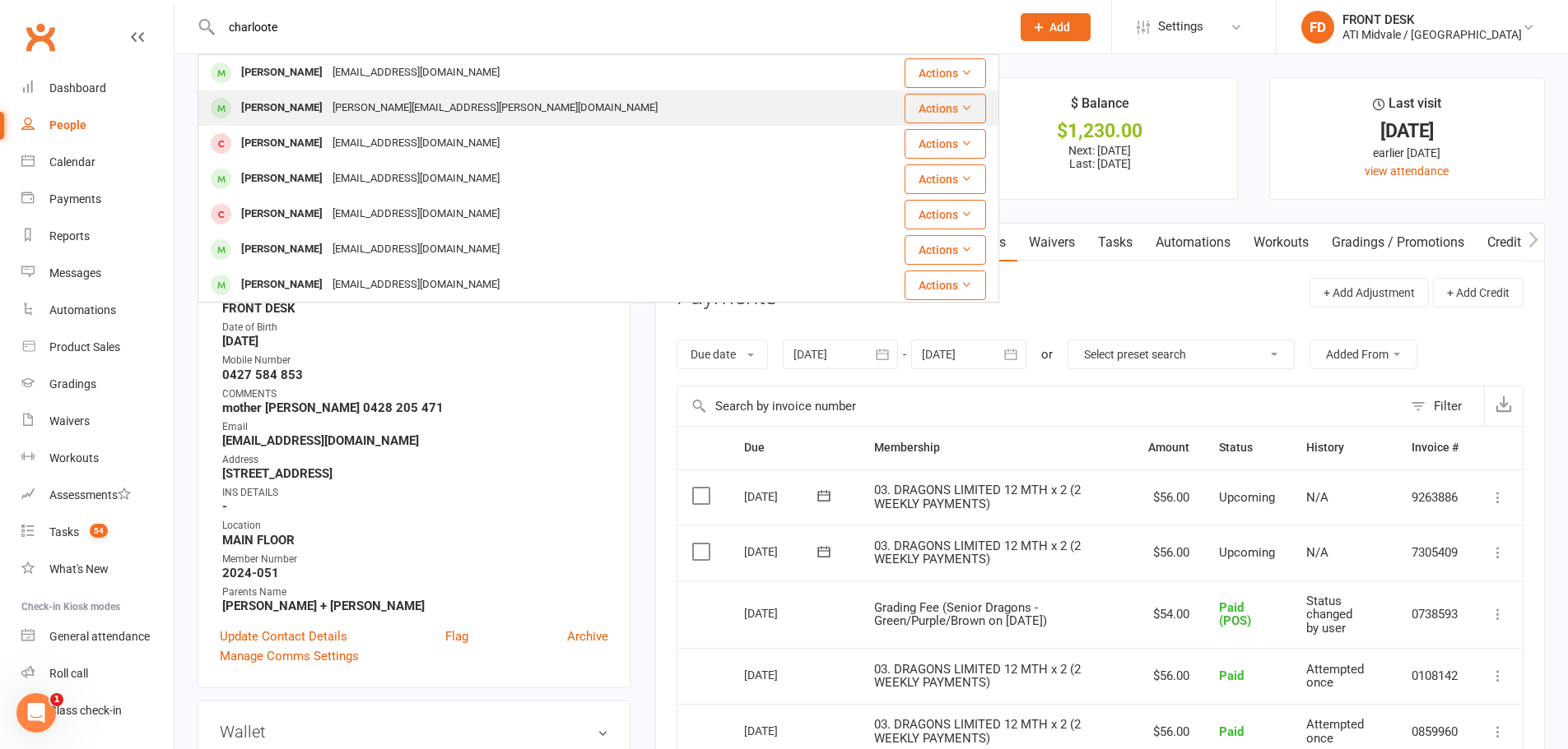
type input "charloote"
click at [438, 121] on div "Charlotte Taylor jessica.taylor@hotmail.com" at bounding box center [532, 108] width 665 height 34
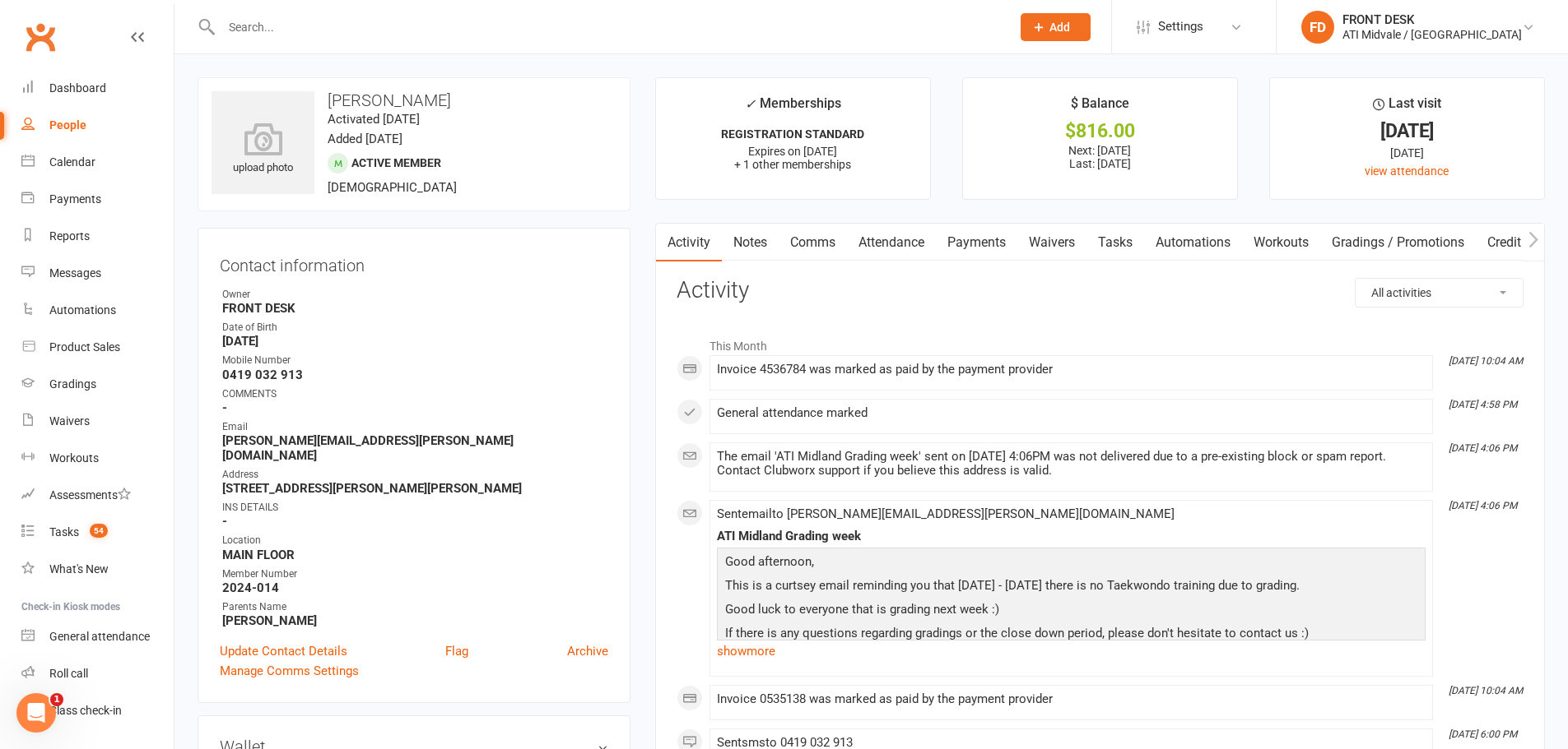
click at [959, 235] on link "Payments" at bounding box center [977, 243] width 82 height 38
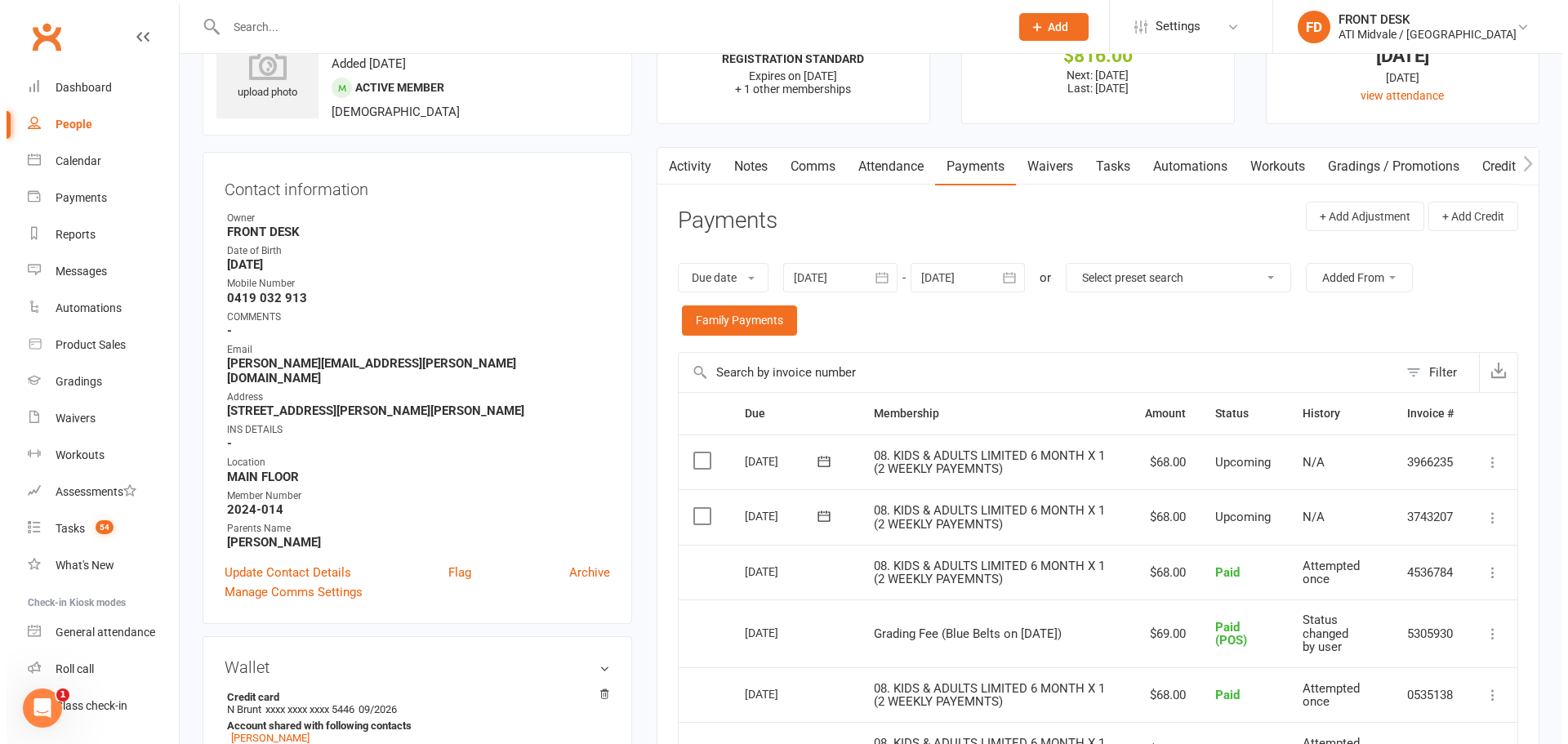
scroll to position [163, 0]
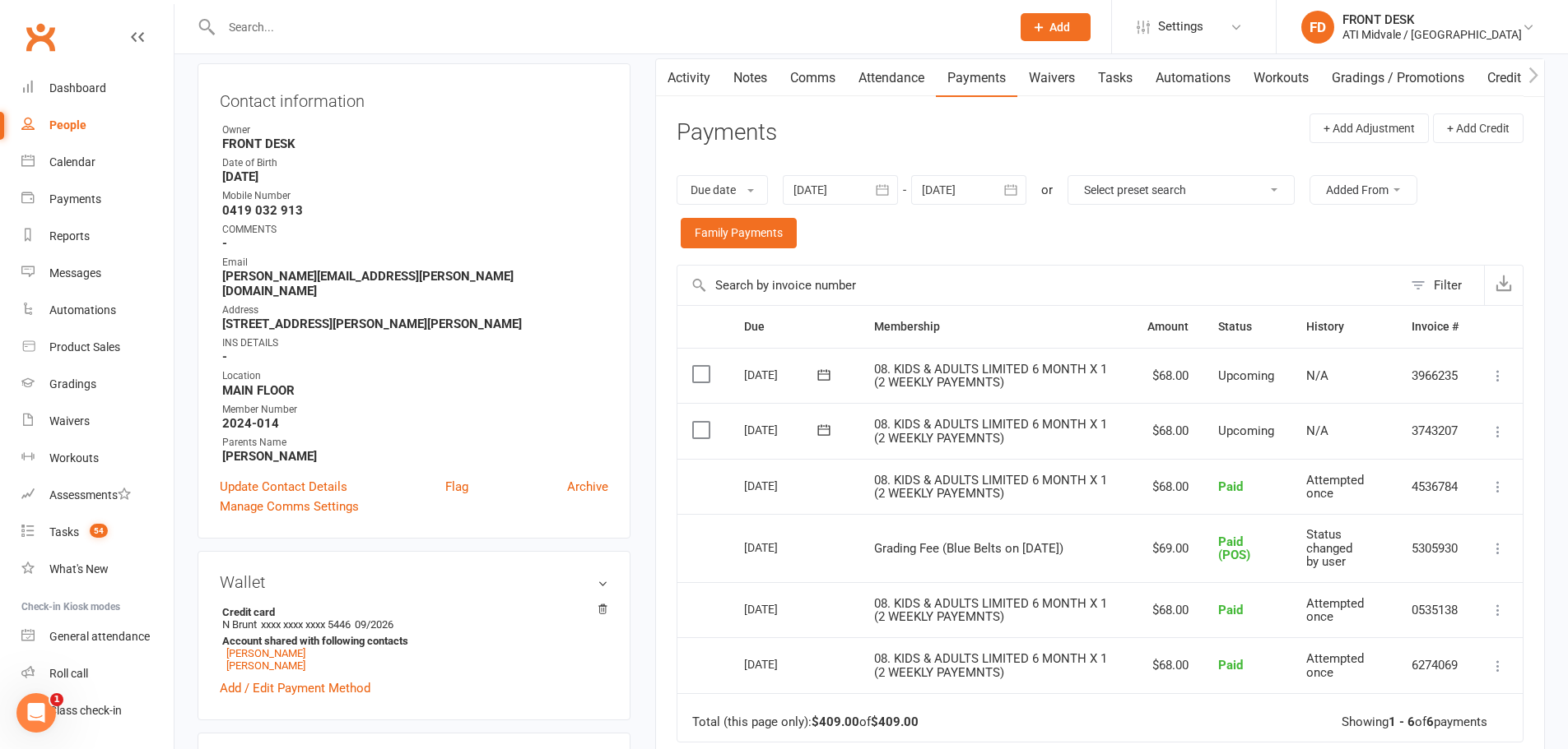
click at [1501, 489] on icon at bounding box center [1498, 487] width 17 height 17
click at [1445, 438] on td "3743207" at bounding box center [1435, 431] width 76 height 56
click at [1491, 487] on icon at bounding box center [1498, 487] width 17 height 17
click at [1450, 460] on td "4536784" at bounding box center [1435, 487] width 76 height 56
click at [1356, 122] on button "+ Add Adjustment" at bounding box center [1369, 128] width 119 height 29
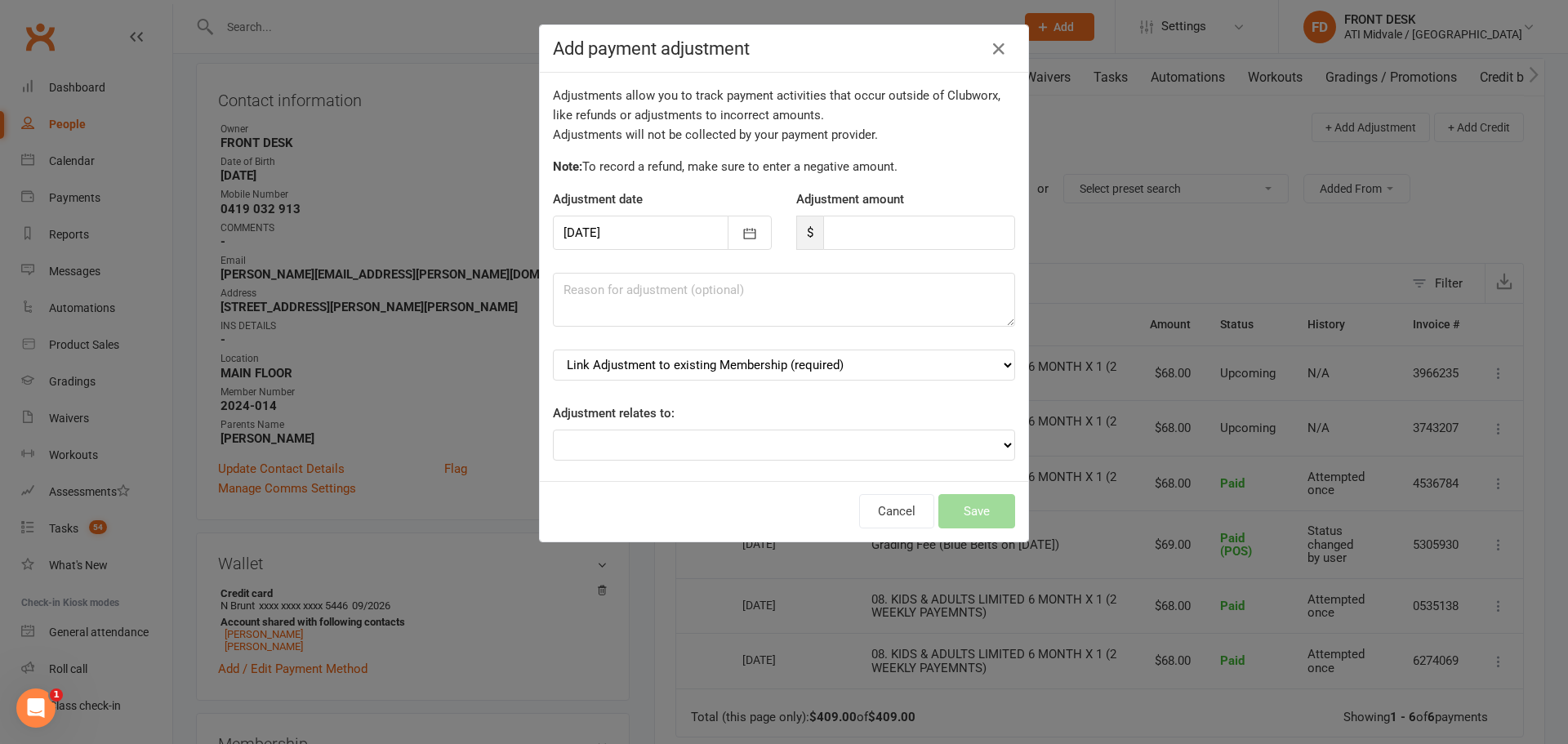
click at [706, 243] on div at bounding box center [663, 232] width 219 height 34
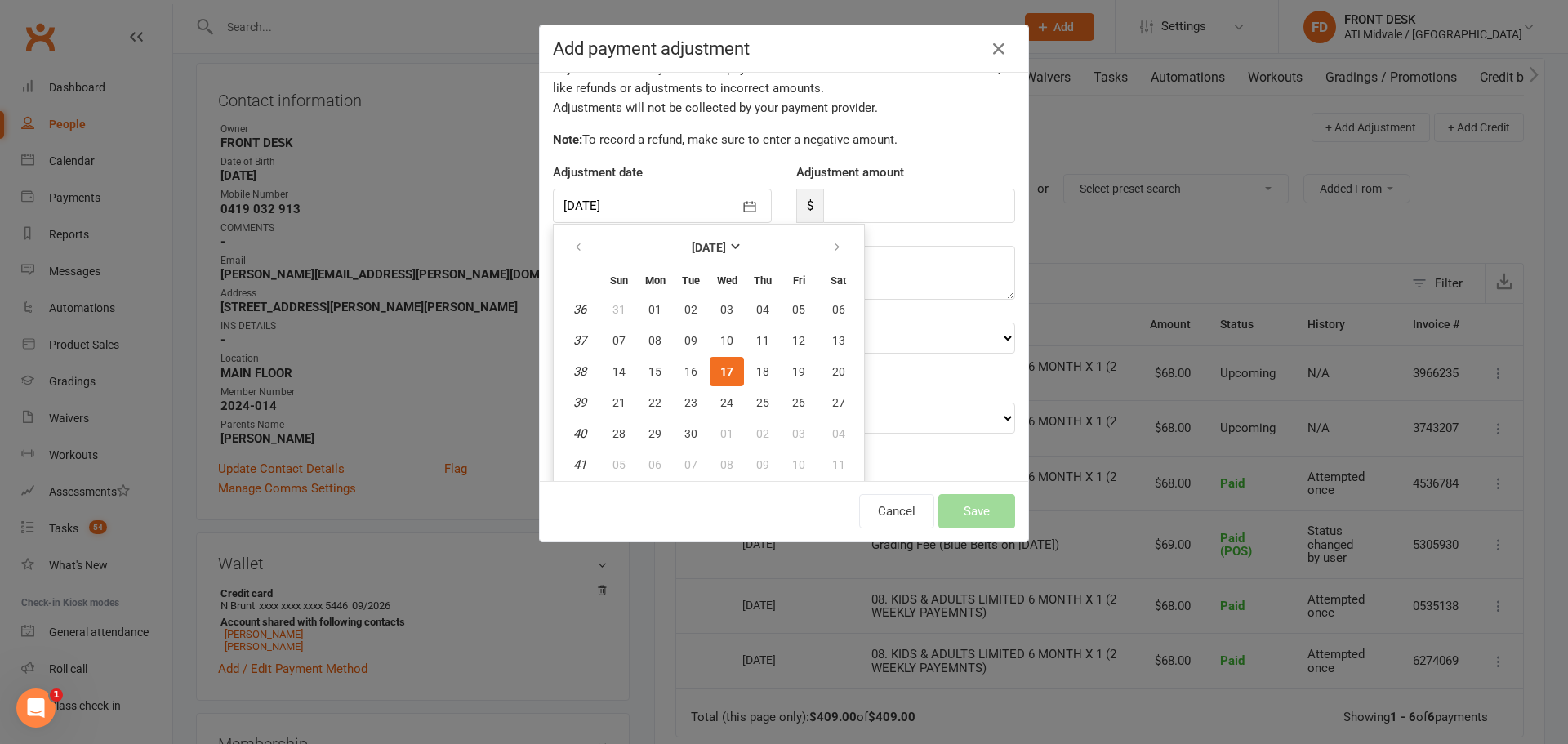
click at [1232, 372] on div "Add payment adjustment Adjustments allow you to track payment activities that o…" at bounding box center [784, 372] width 1568 height 744
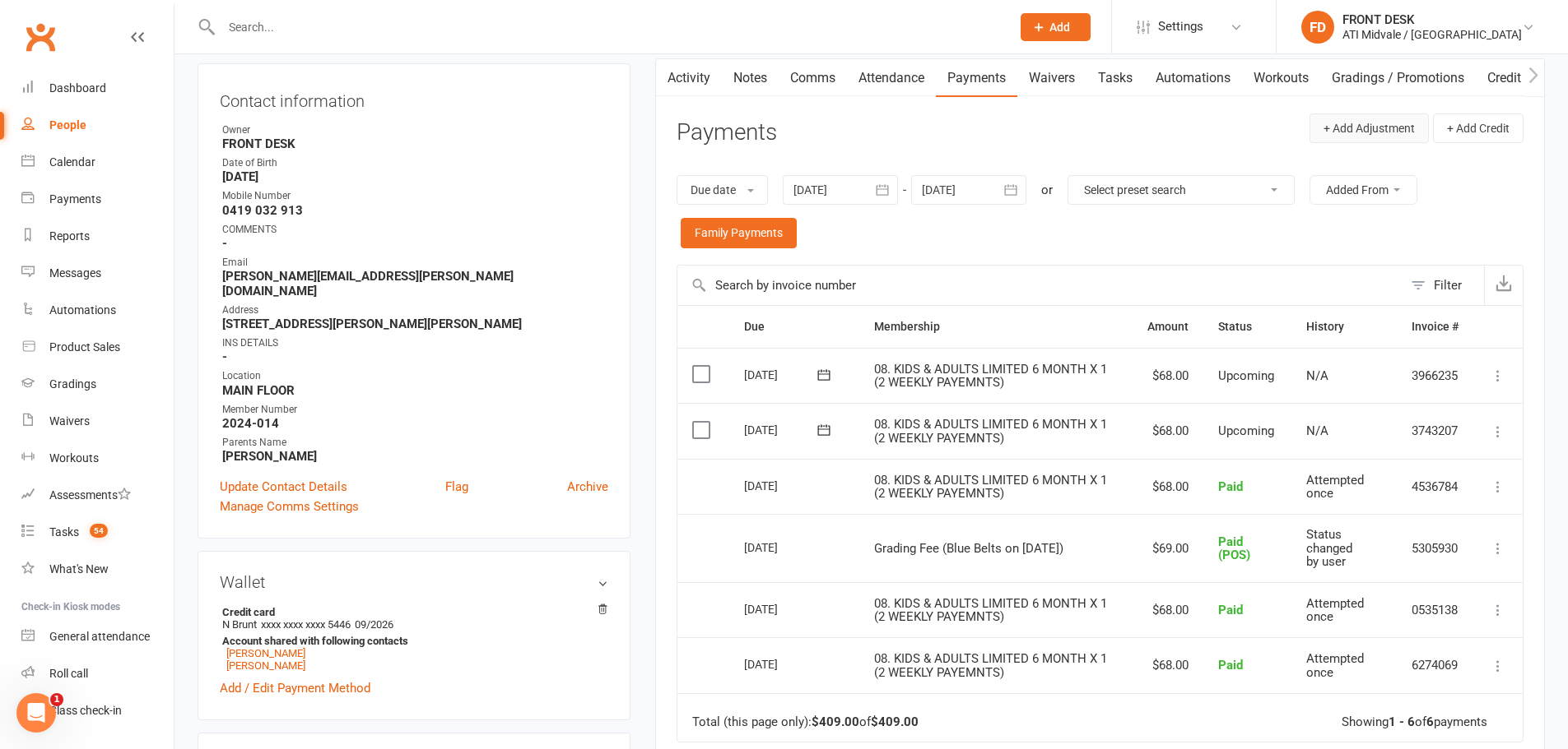
click at [1370, 126] on button "+ Add Adjustment" at bounding box center [1369, 128] width 119 height 29
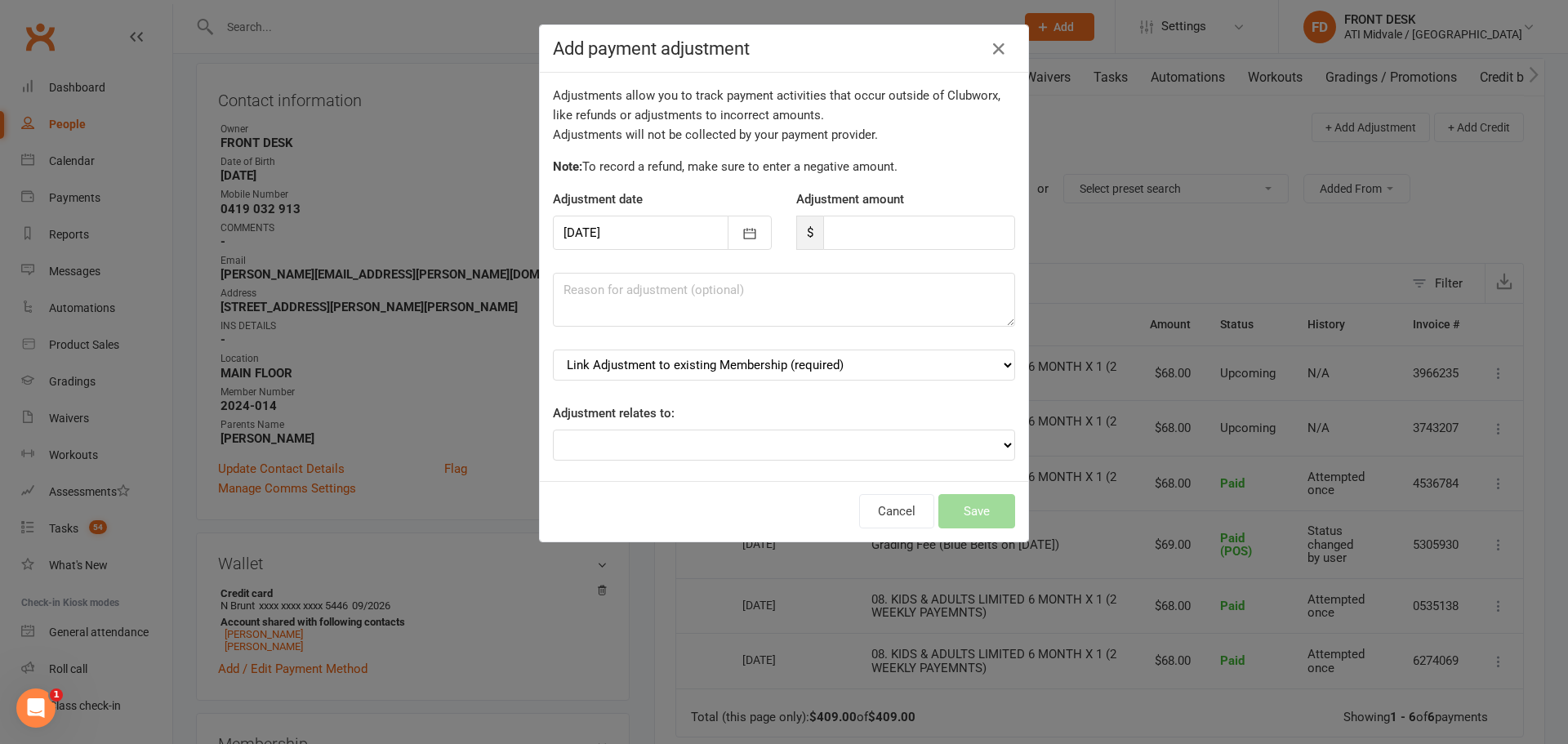
click at [660, 232] on div at bounding box center [663, 232] width 219 height 34
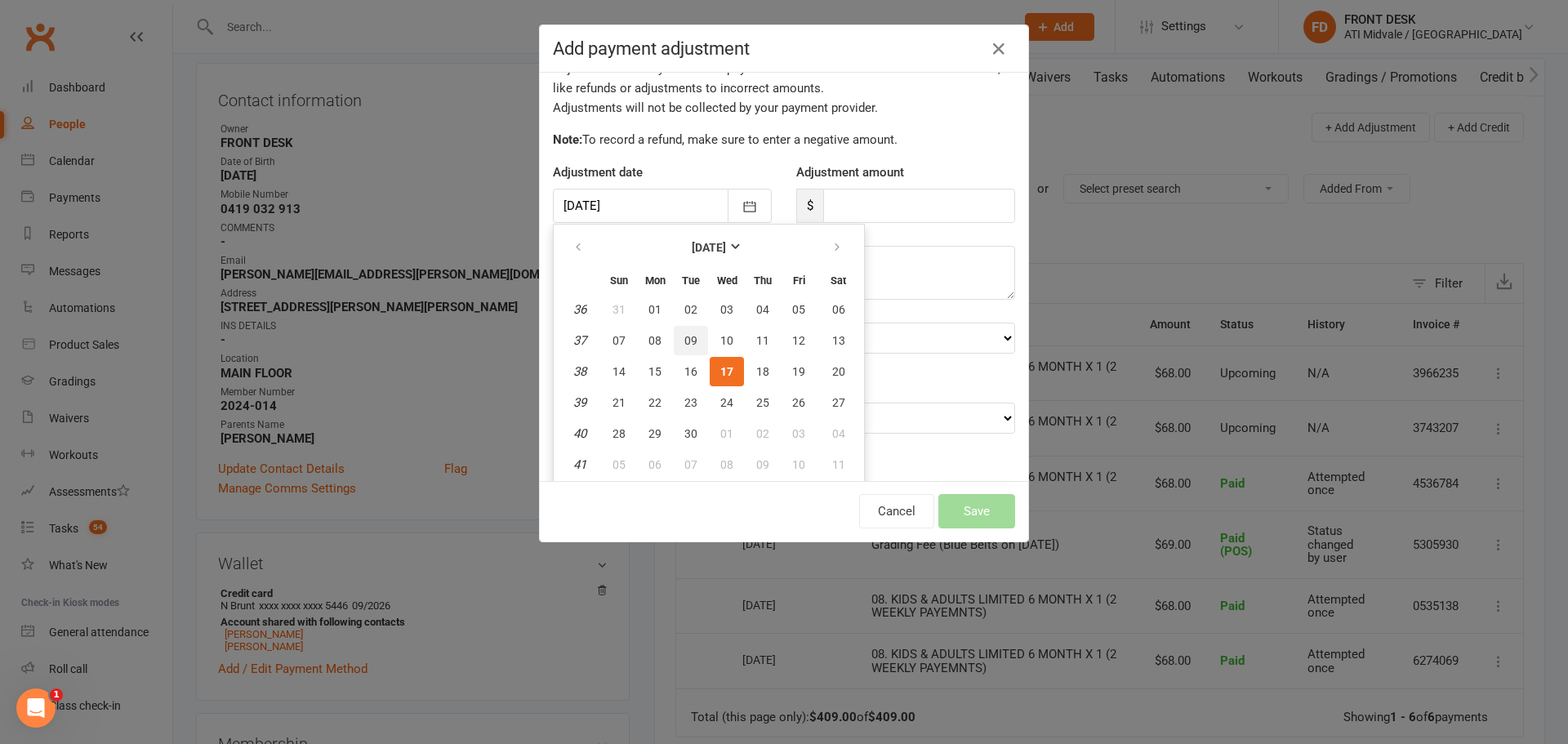
click at [685, 347] on span "09" at bounding box center [691, 341] width 13 height 13
type input "09 Sep 2025"
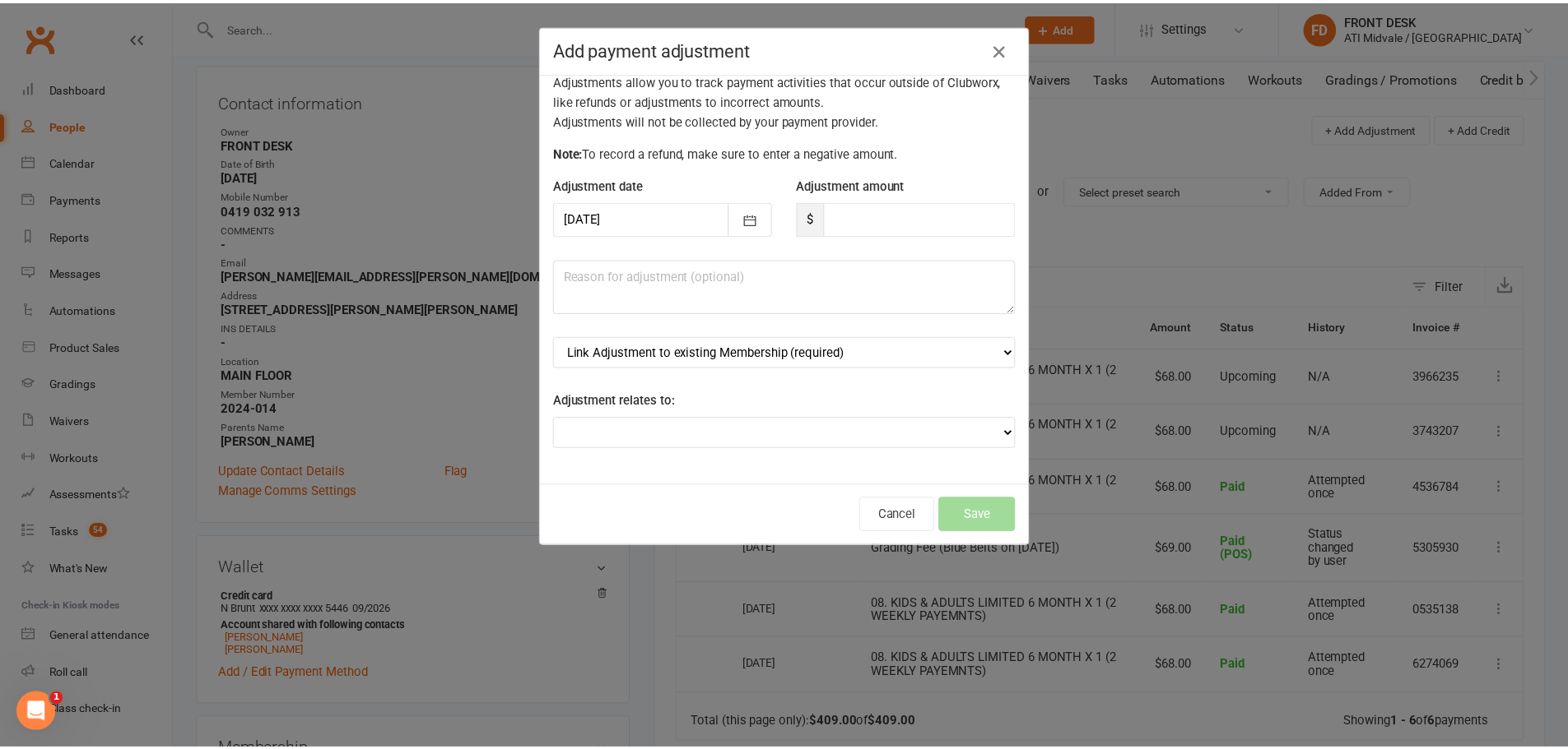
scroll to position [16, 0]
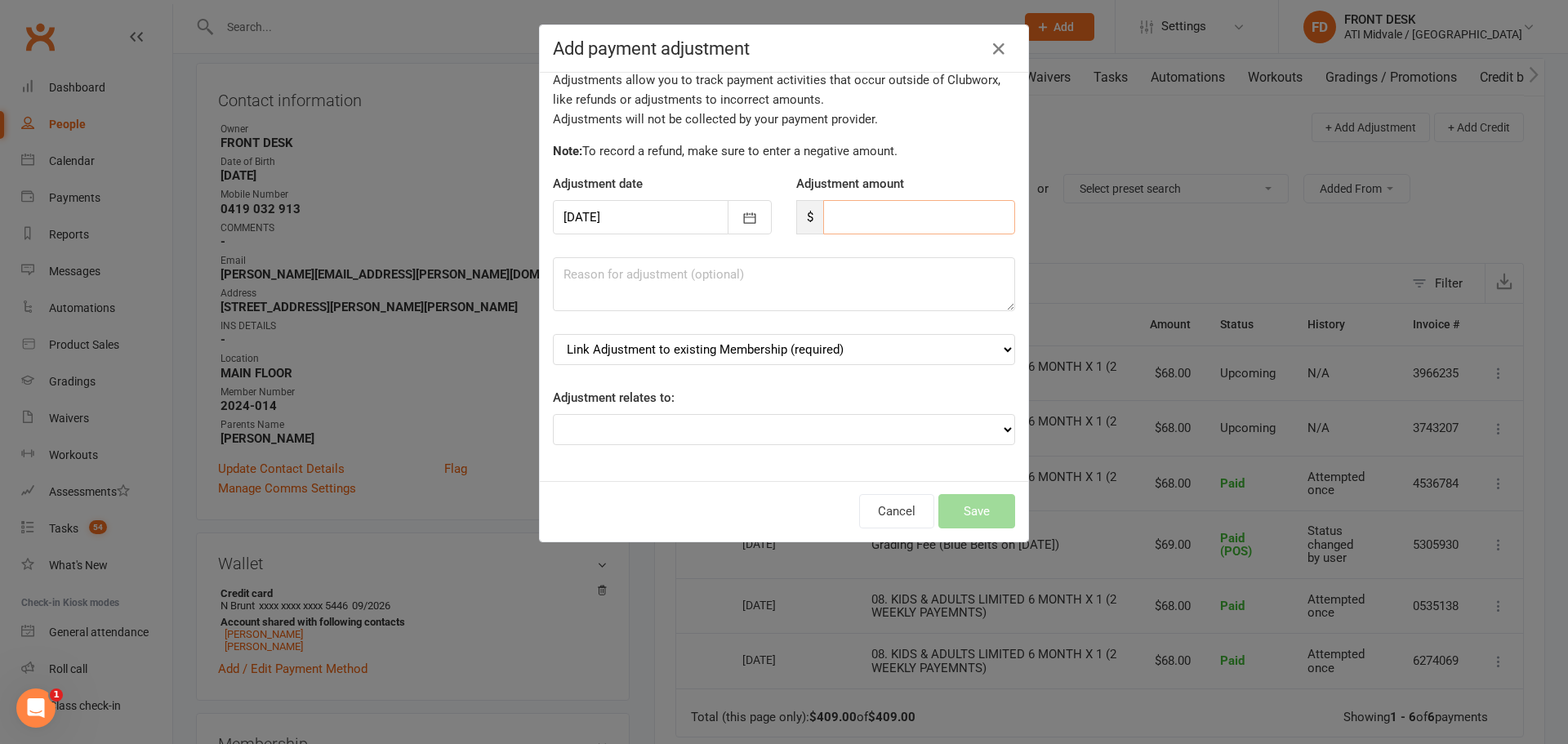
click at [882, 205] on input "number" at bounding box center [919, 217] width 192 height 34
type input "68"
click at [806, 281] on textarea at bounding box center [784, 284] width 462 height 54
type textarea "see notes for details but this was a double up on a payment which got refunded …"
click at [804, 350] on select "Link Adjustment to existing Membership (required) 08. KIDS & ADULTS LIMITED 6 M…" at bounding box center [784, 349] width 462 height 31
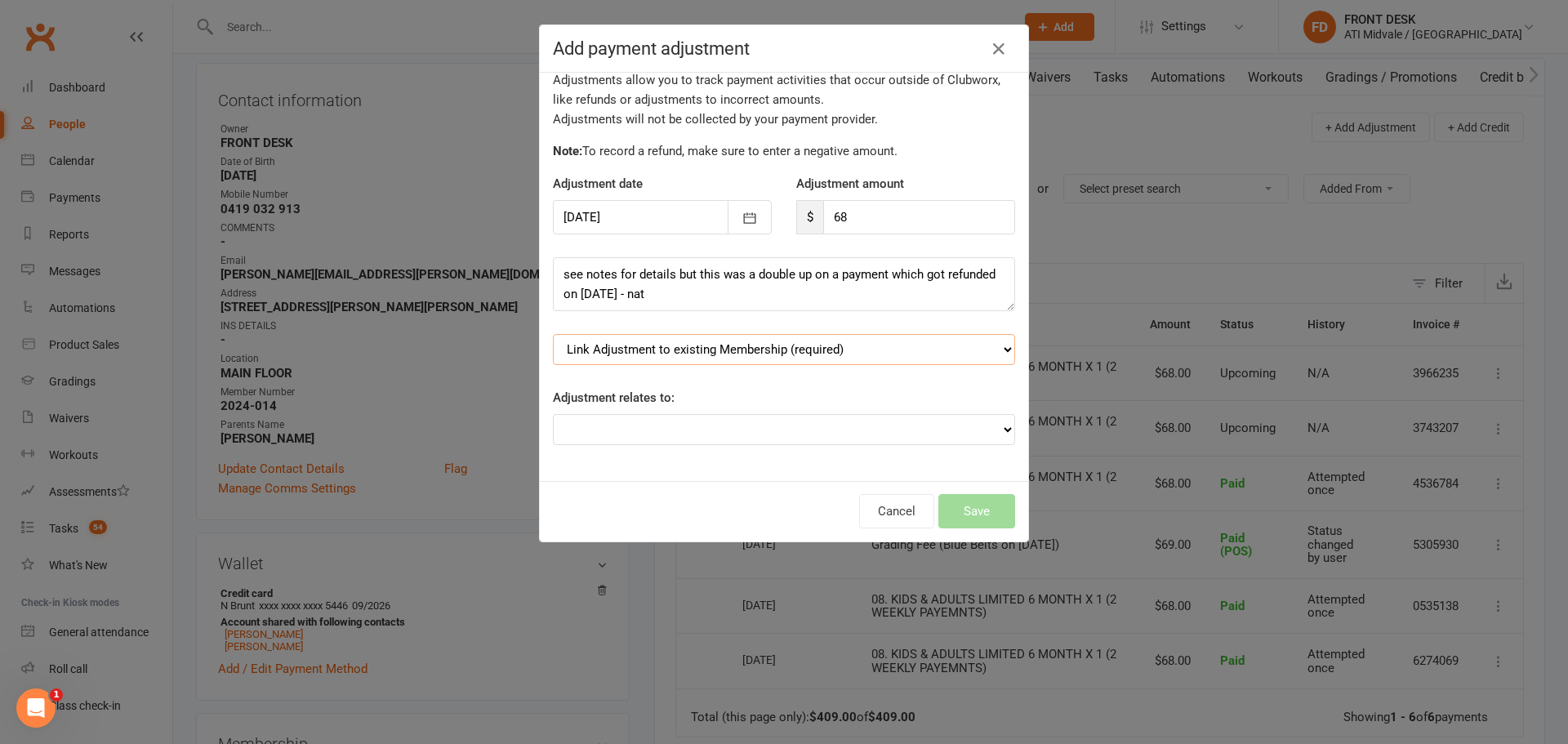
select select "0"
click at [553, 334] on select "Link Adjustment to existing Membership (required) 08. KIDS & ADULTS LIMITED 6 M…" at bounding box center [784, 349] width 462 height 31
click at [684, 426] on select "Adjustment for an Autopayment Cash adjustment POS Sale adjustment Other adjustm…" at bounding box center [784, 429] width 462 height 31
select select "0"
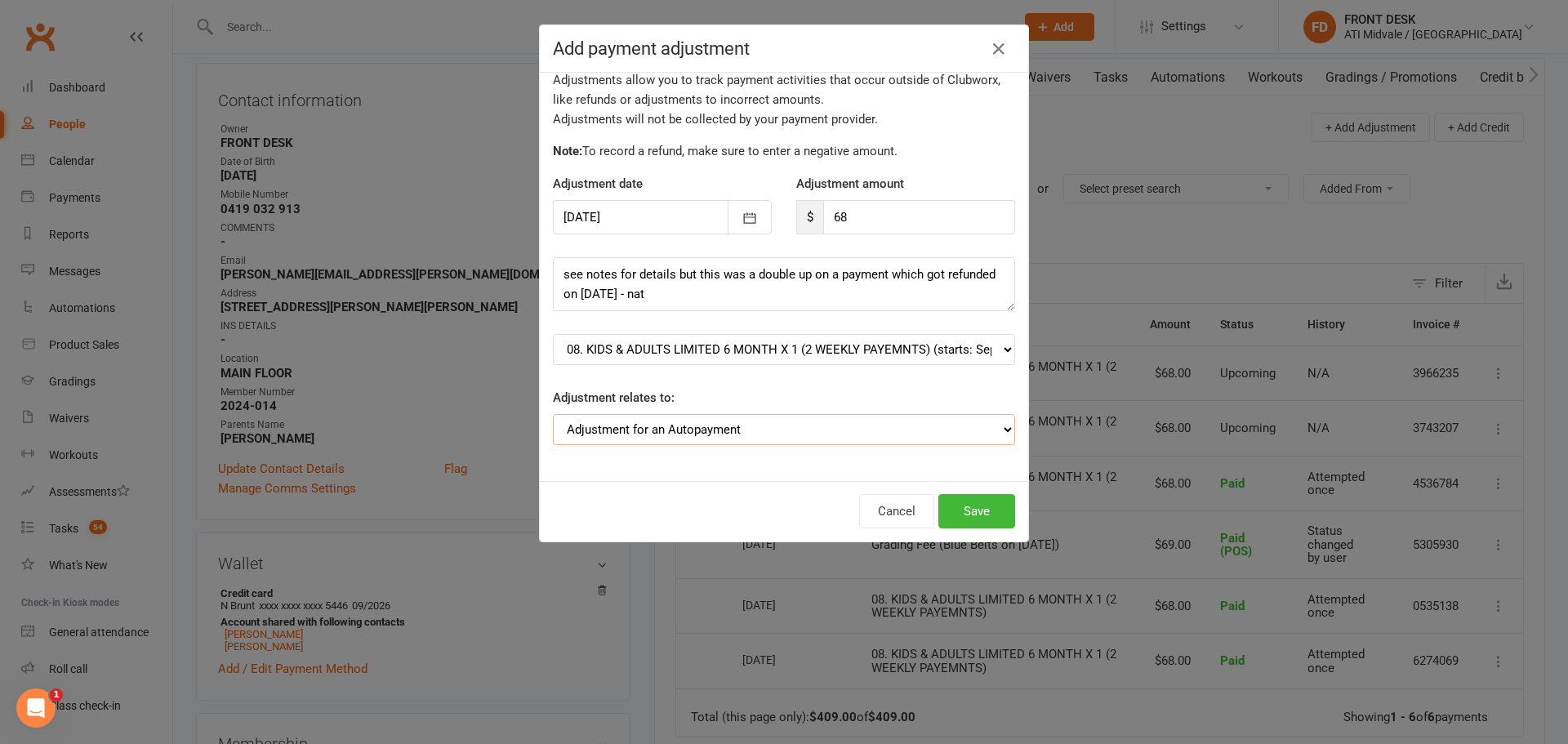
click at [553, 414] on select "Adjustment for an Autopayment Cash adjustment POS Sale adjustment Other adjustm…" at bounding box center [784, 429] width 462 height 31
click at [998, 519] on button "Save" at bounding box center [977, 511] width 77 height 34
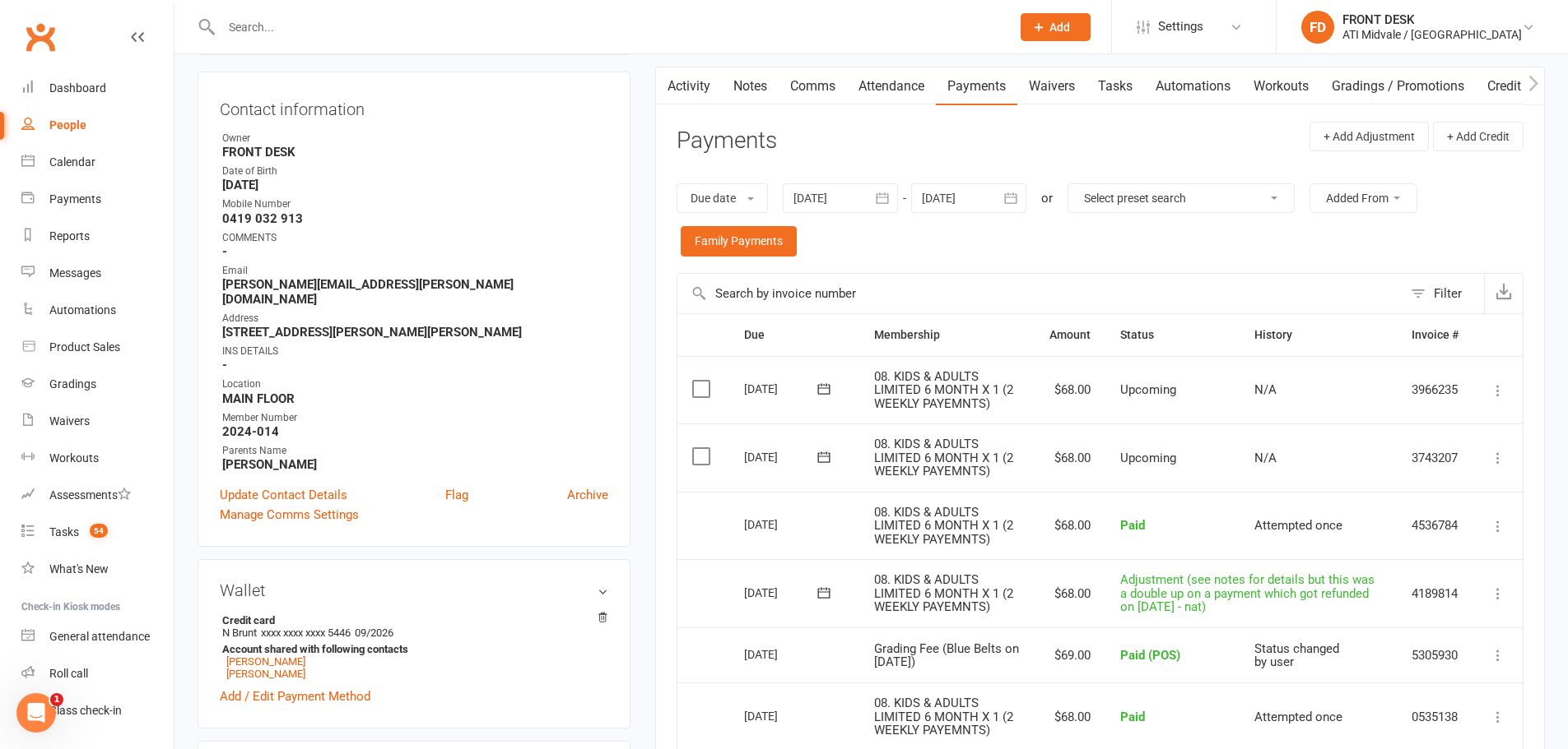
scroll to position [0, 0]
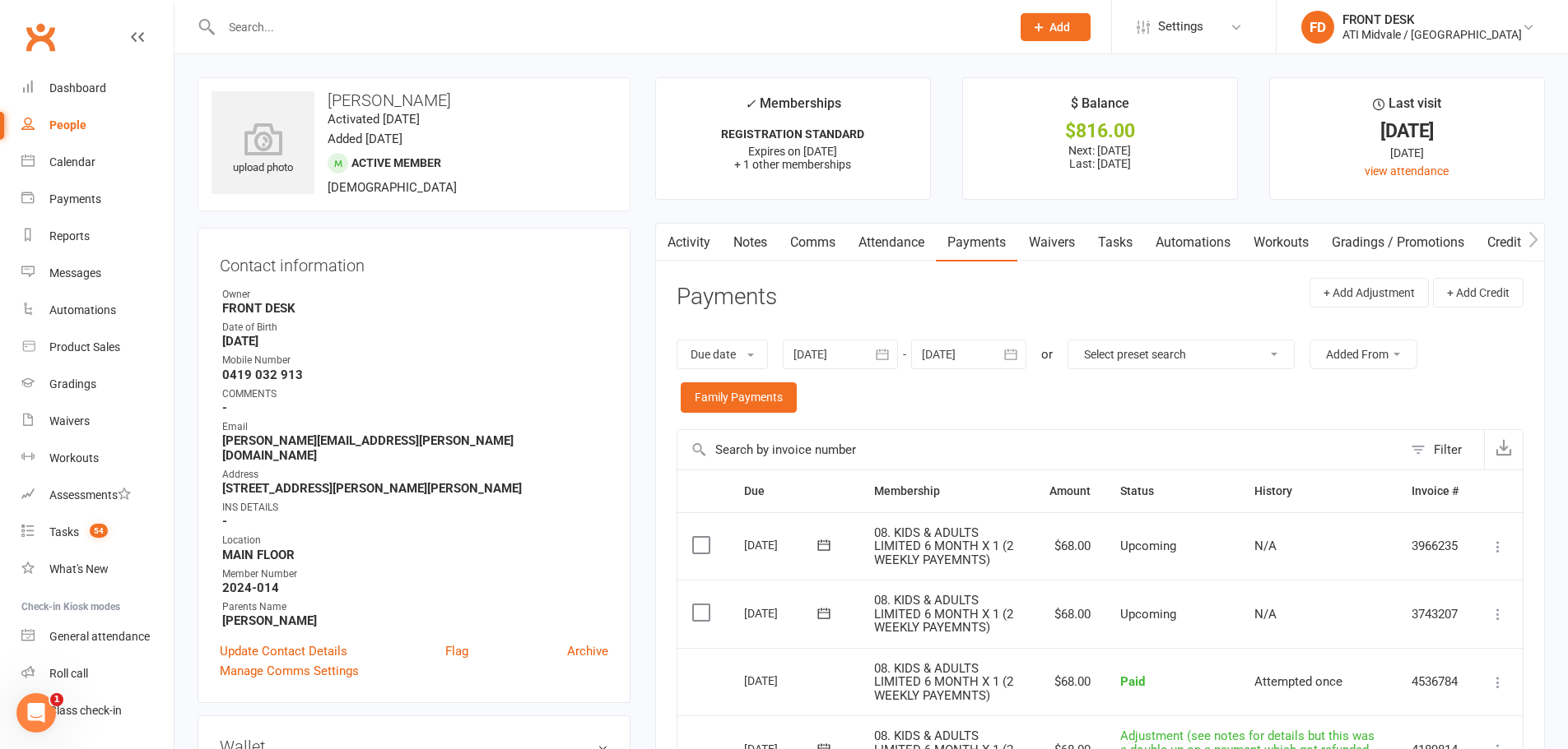
click at [760, 241] on link "Notes" at bounding box center [750, 243] width 57 height 38
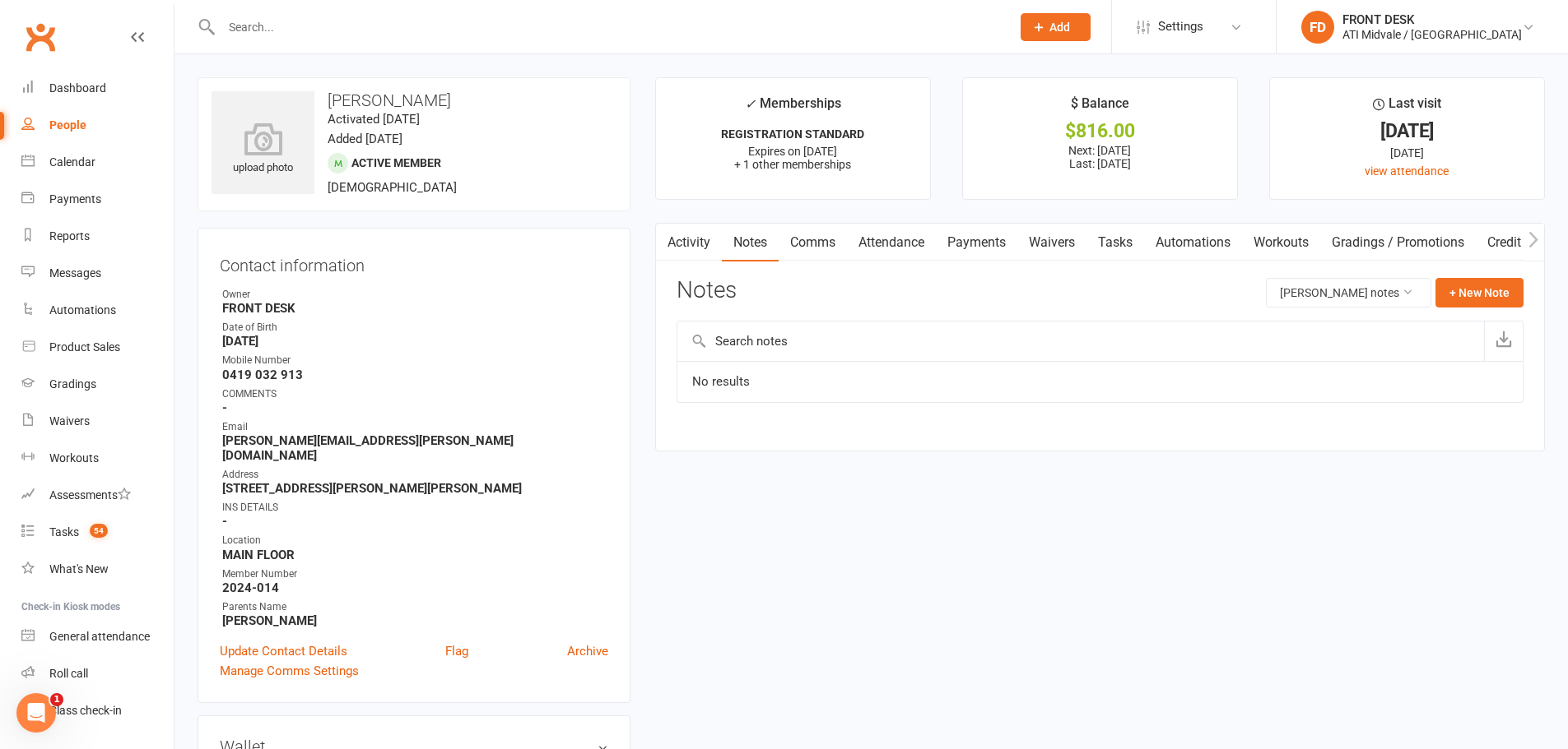
click at [823, 238] on link "Comms" at bounding box center [812, 243] width 68 height 38
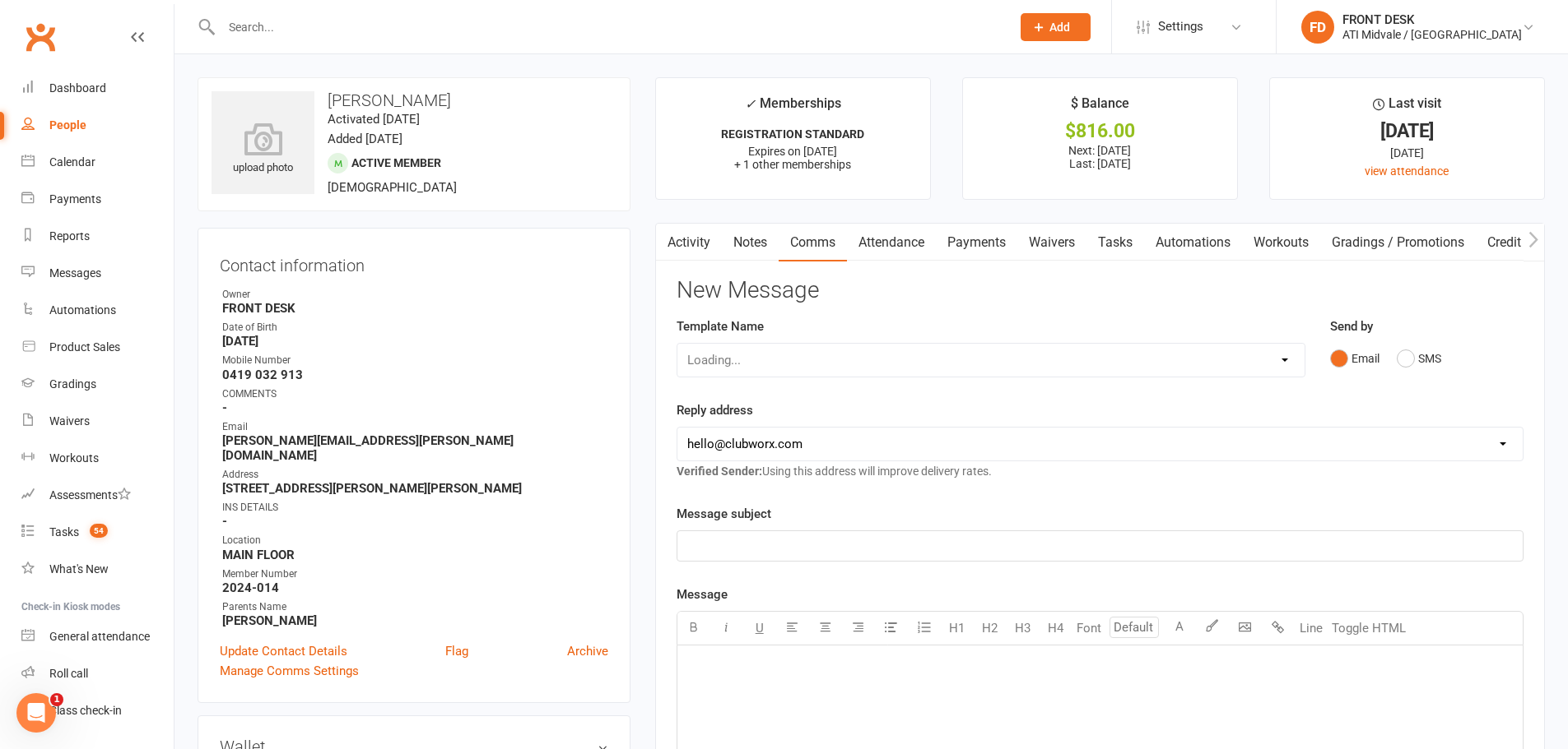
click at [1124, 236] on link "Tasks" at bounding box center [1115, 243] width 58 height 38
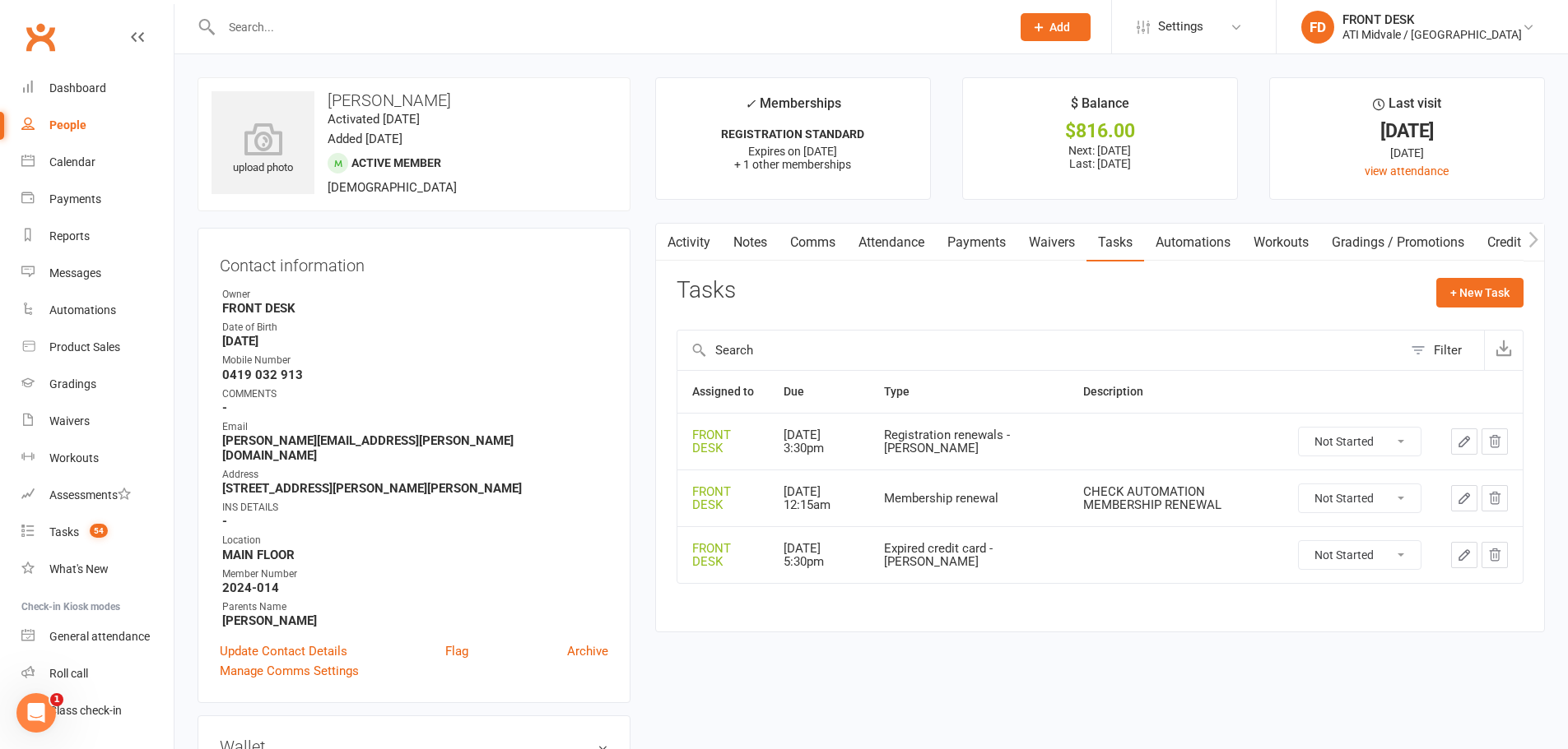
click at [692, 241] on link "Activity" at bounding box center [689, 243] width 66 height 38
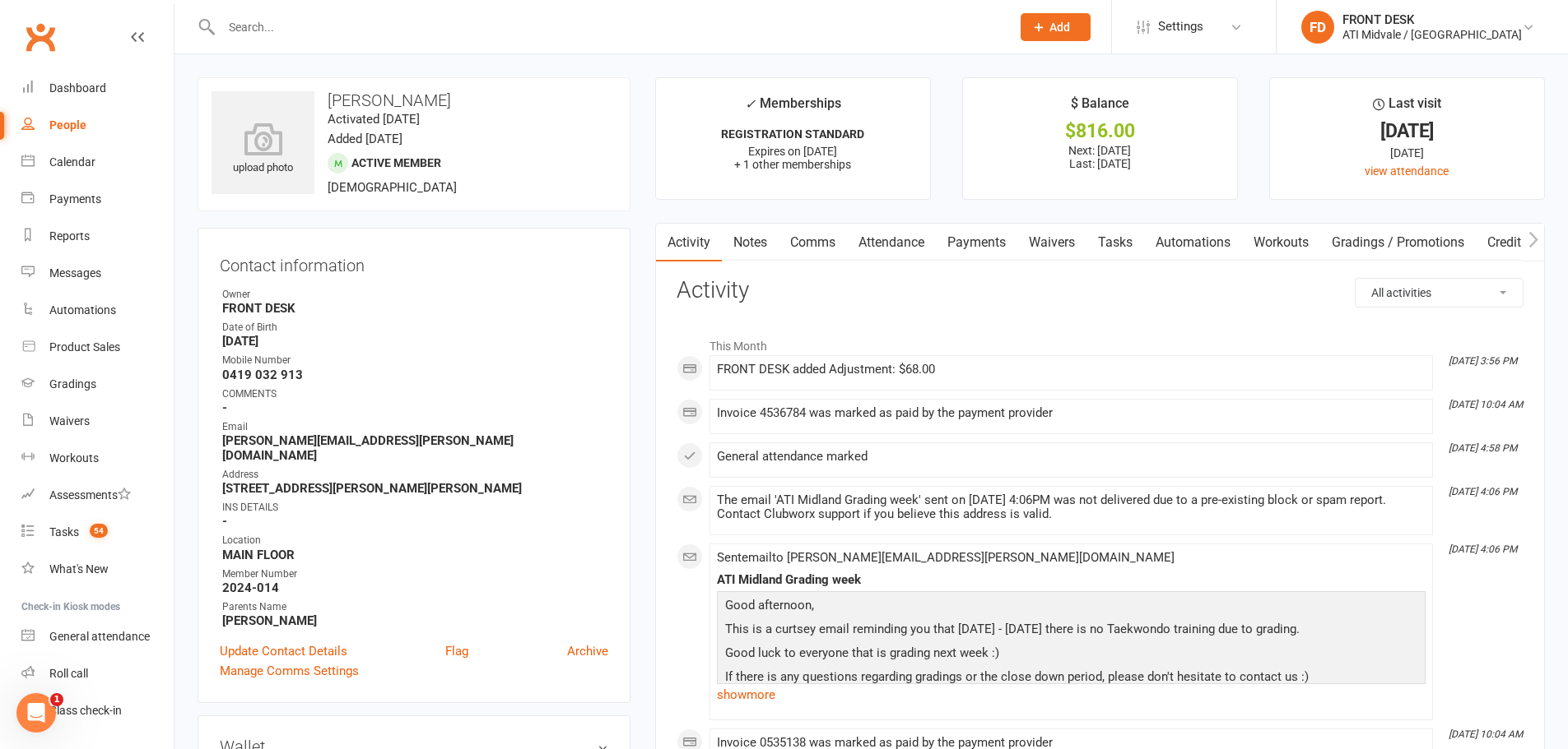
click at [756, 236] on link "Notes" at bounding box center [750, 243] width 57 height 38
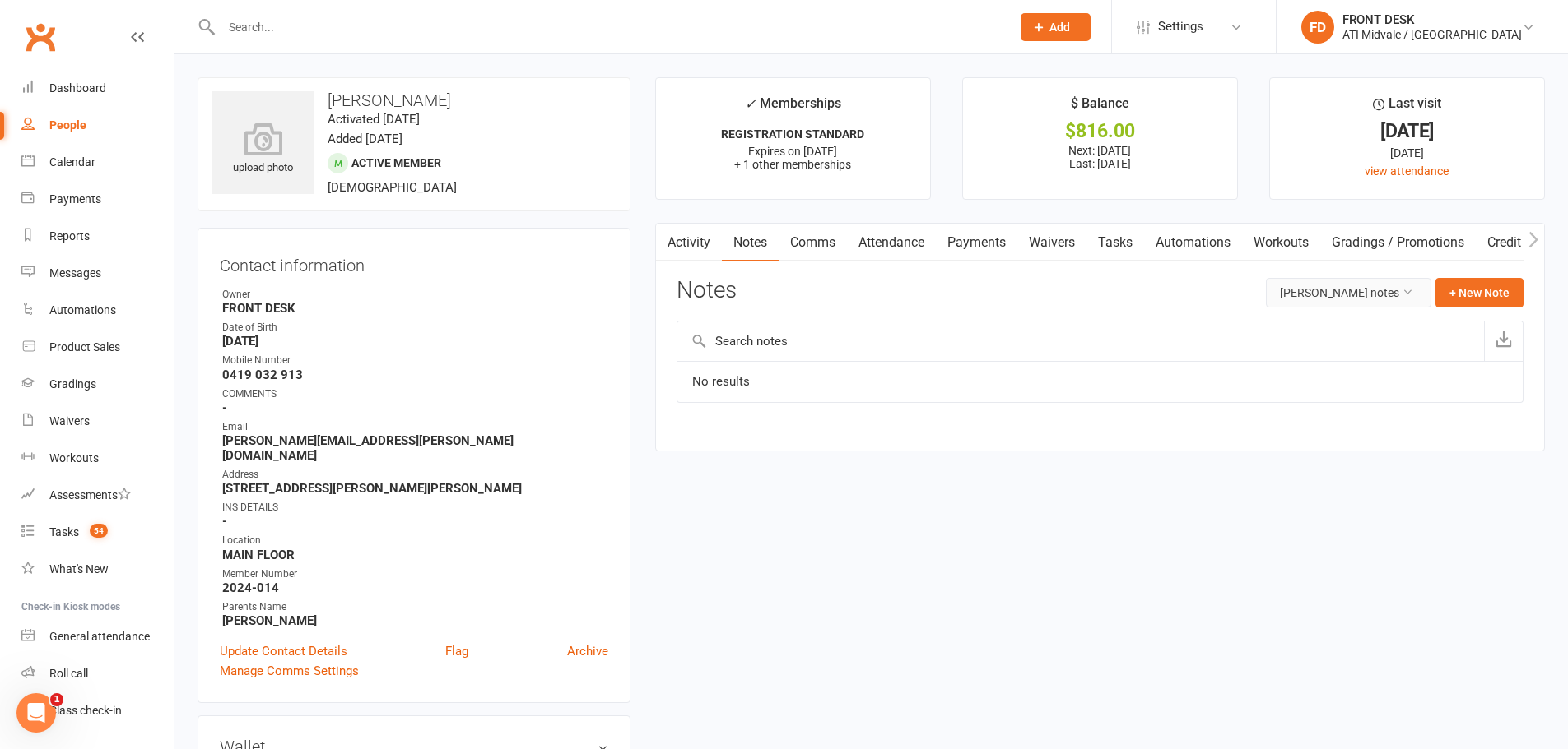
click at [1335, 286] on button "Charlotte Taylor's notes" at bounding box center [1348, 292] width 165 height 29
click at [1327, 362] on link "All family notes" at bounding box center [1336, 363] width 163 height 33
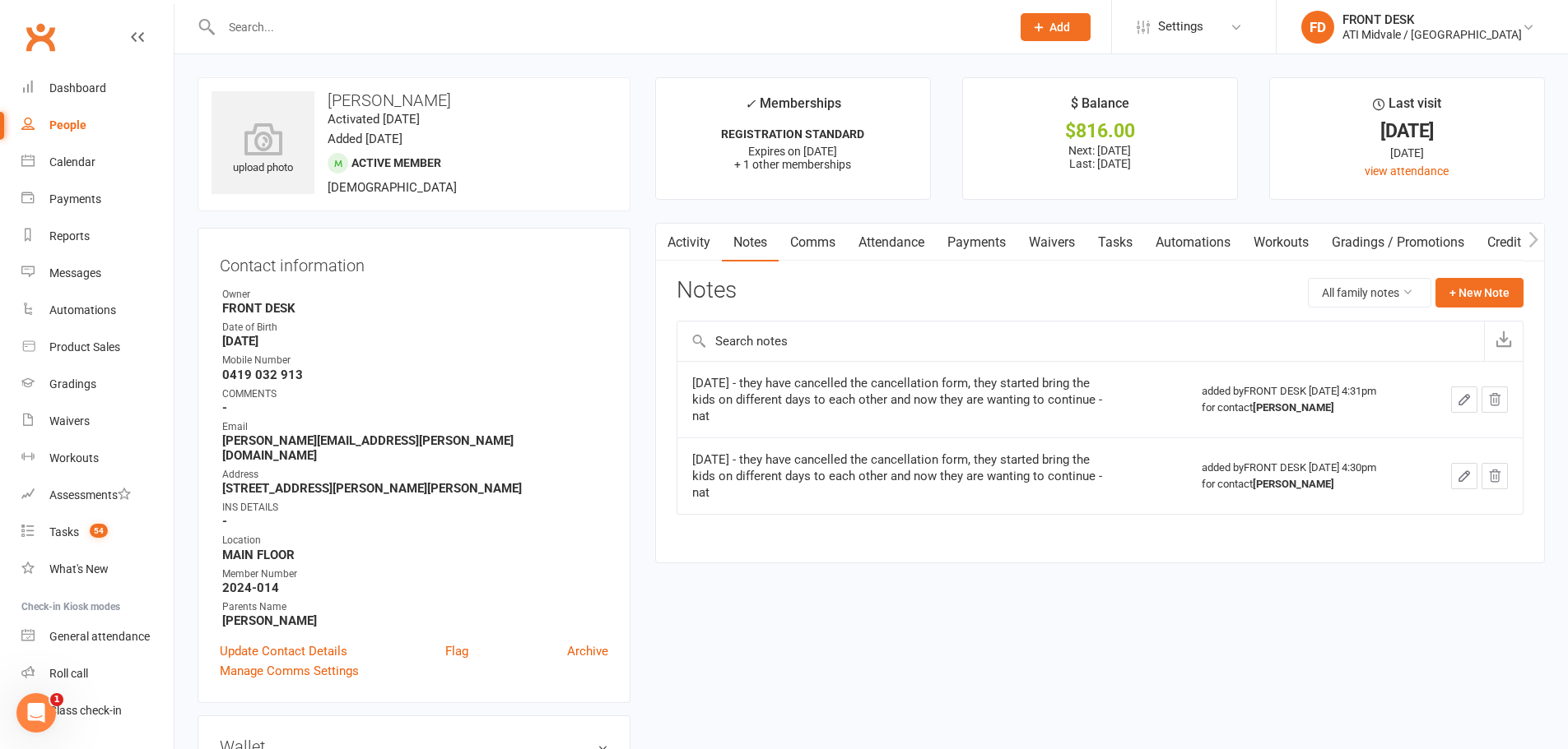
click at [775, 240] on link "Notes" at bounding box center [750, 243] width 57 height 38
click at [825, 243] on link "Comms" at bounding box center [812, 243] width 68 height 38
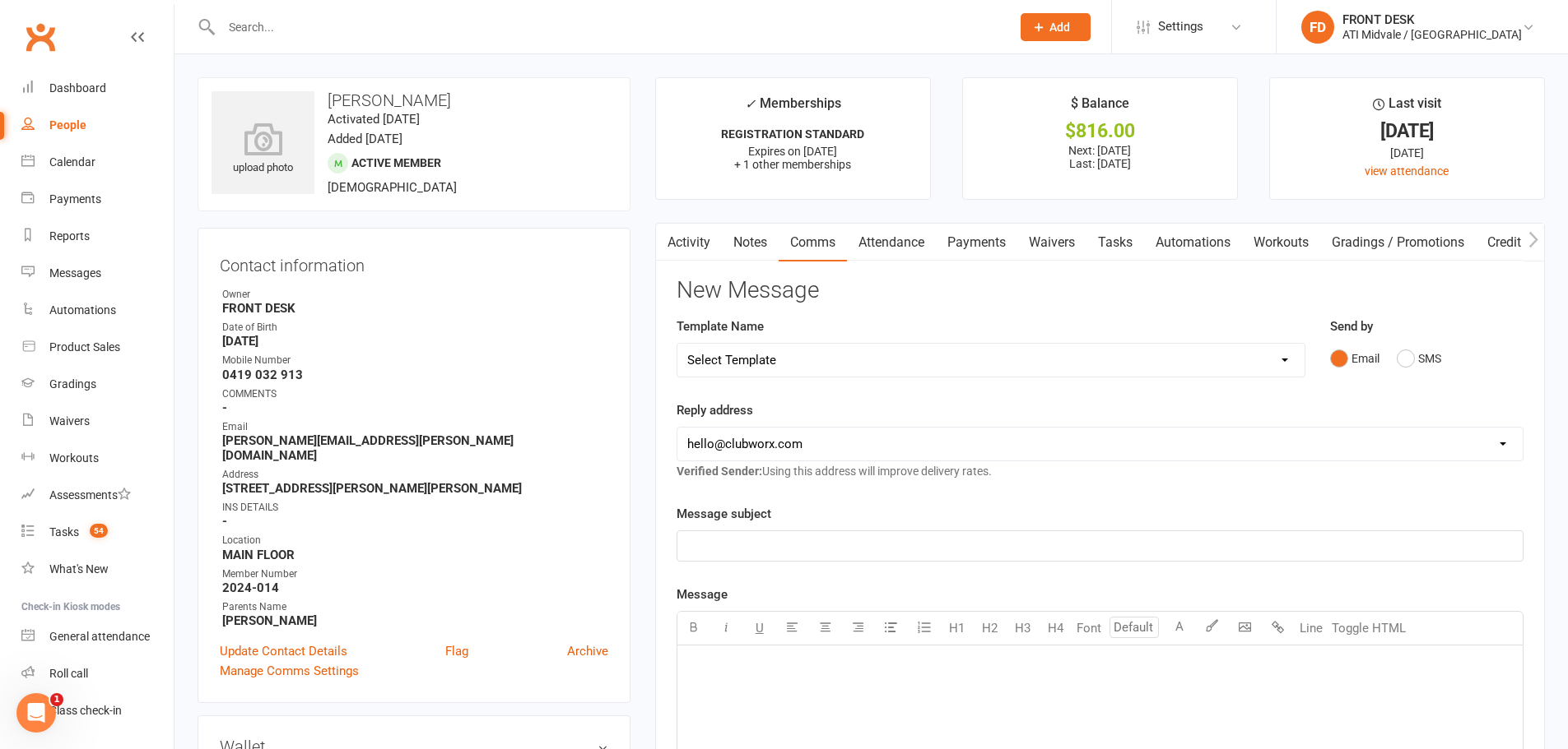
click at [909, 245] on link "Attendance" at bounding box center [892, 243] width 89 height 38
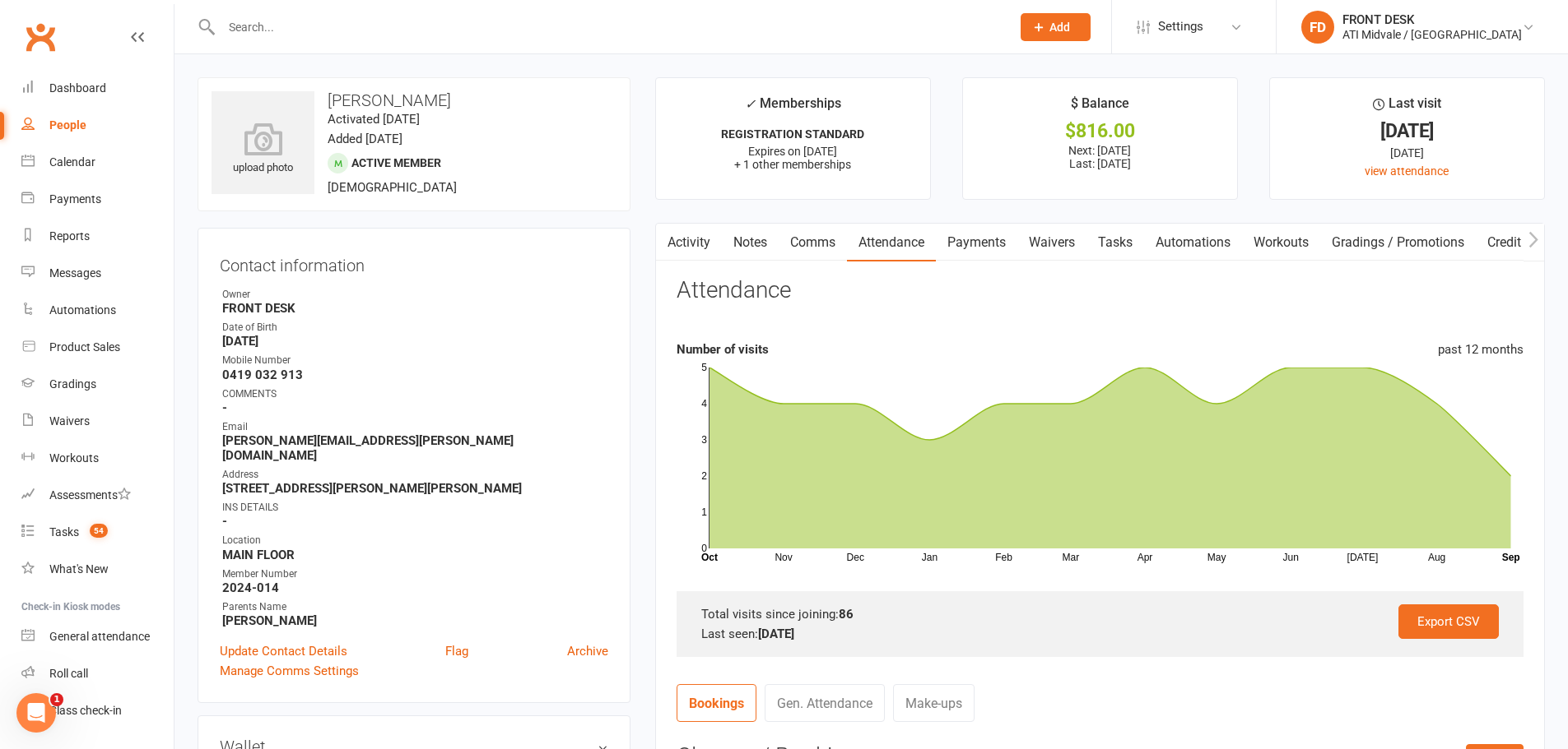
click at [1016, 240] on link "Payments" at bounding box center [977, 243] width 82 height 38
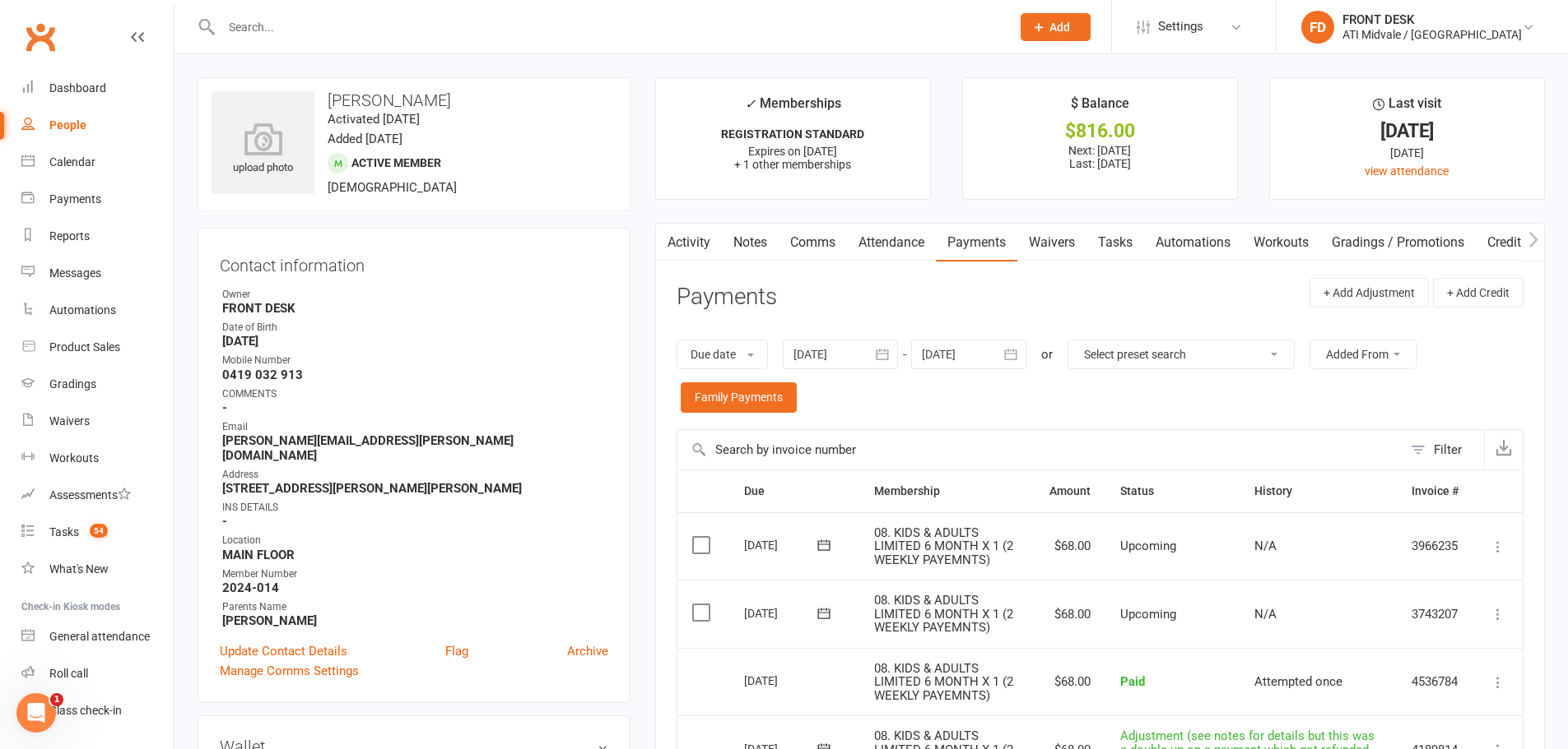
click at [748, 240] on link "Notes" at bounding box center [750, 243] width 57 height 38
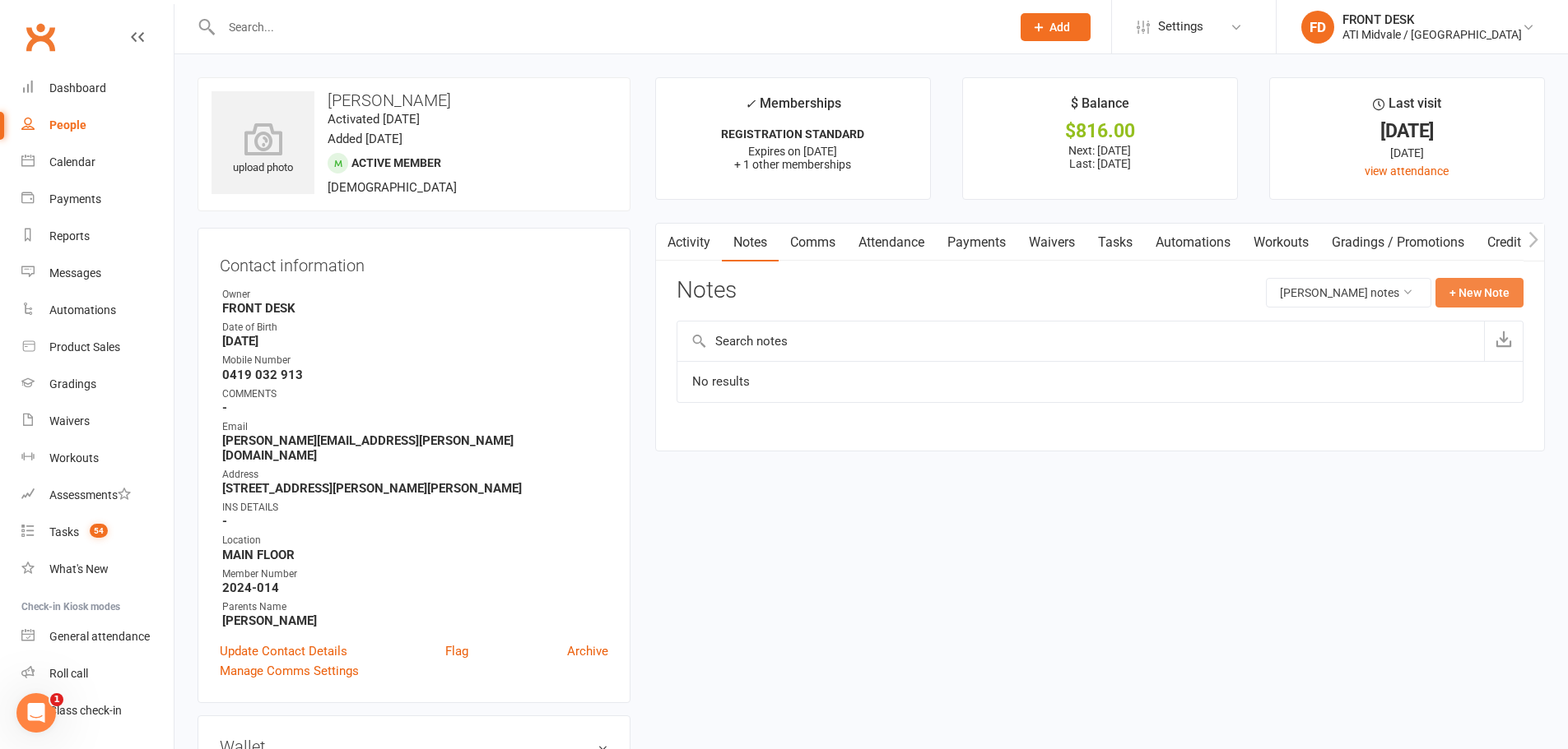
click at [1444, 282] on button "+ New Note" at bounding box center [1479, 292] width 88 height 29
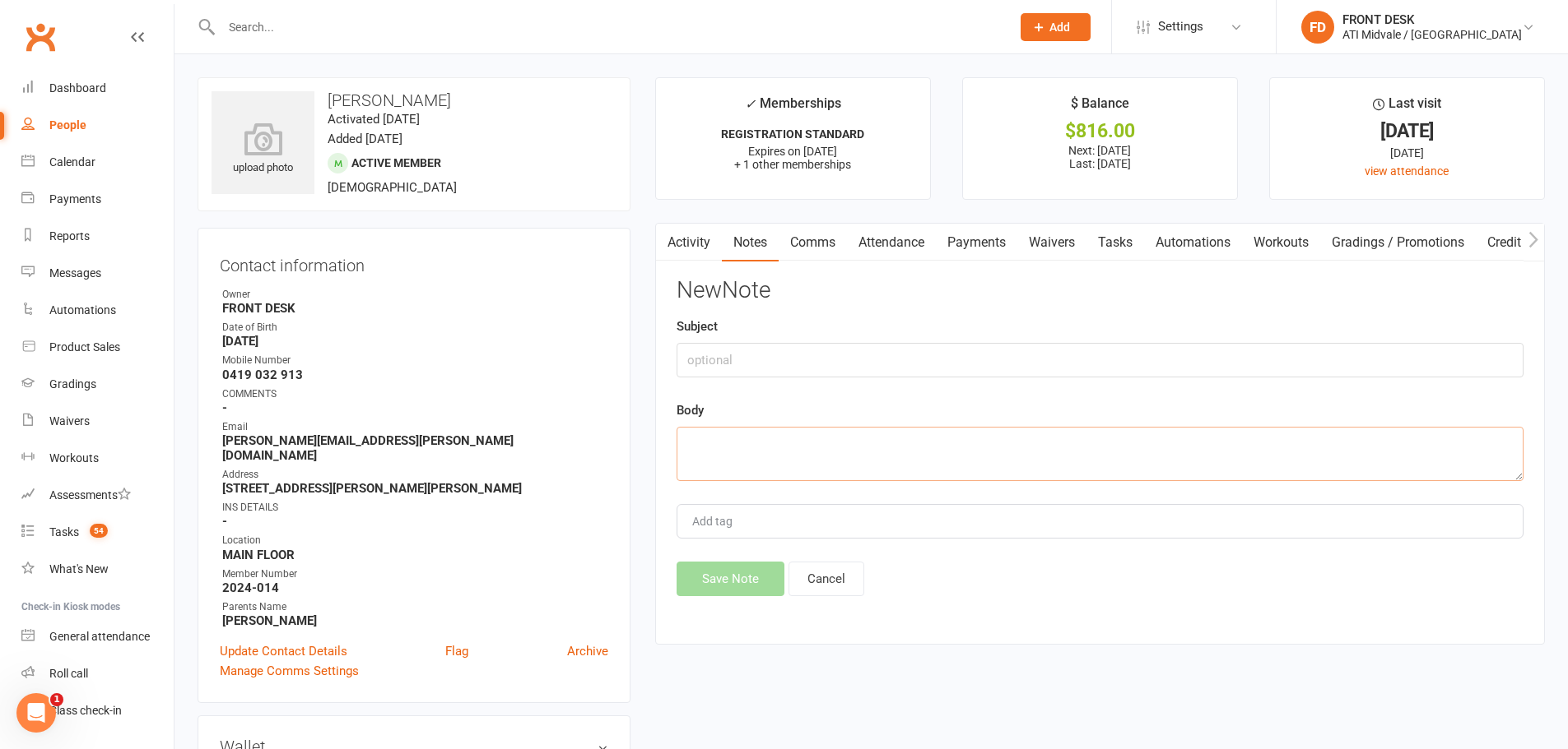
click at [914, 466] on textarea at bounding box center [1100, 453] width 847 height 54
click at [692, 248] on link "Activity" at bounding box center [689, 243] width 66 height 38
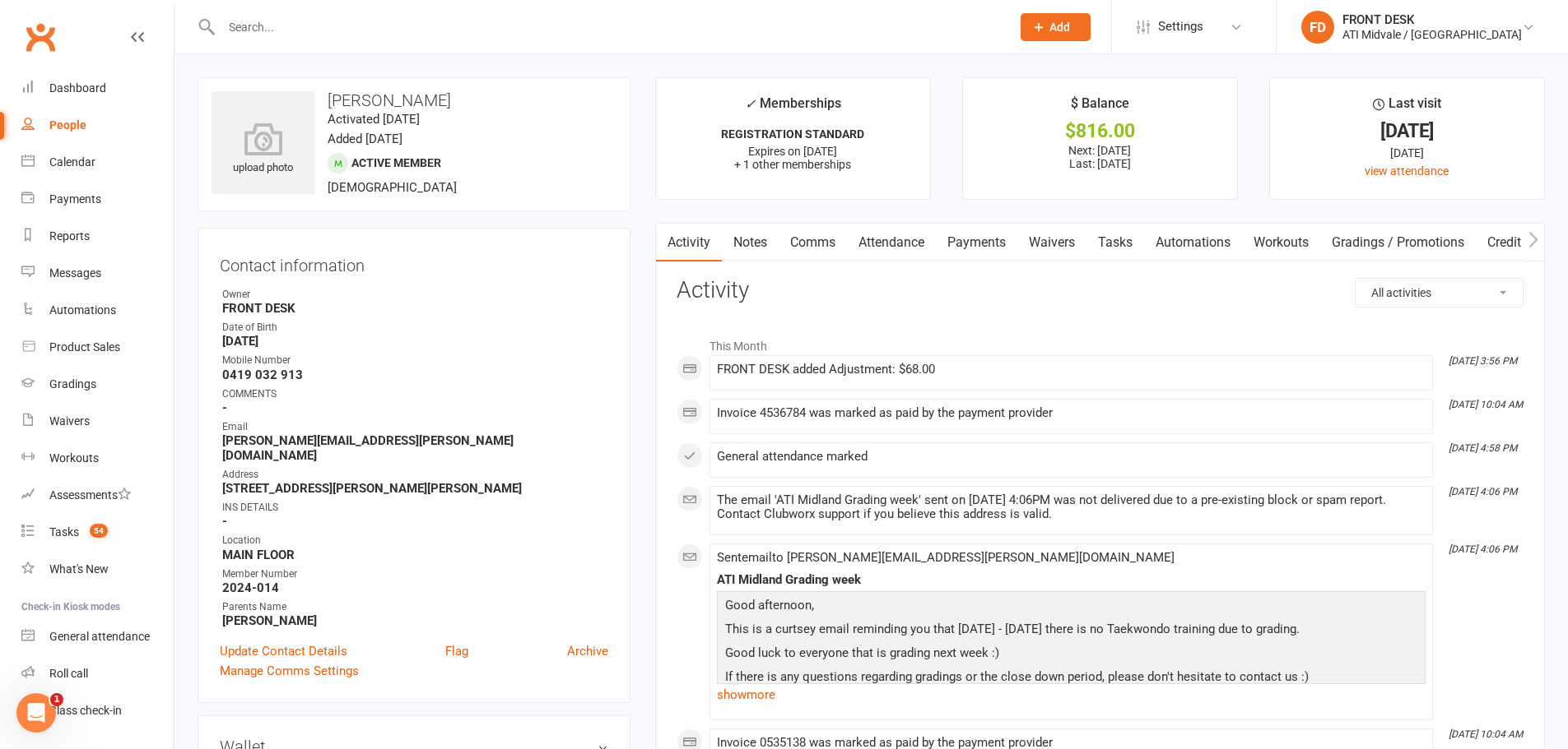
click at [756, 238] on link "Notes" at bounding box center [750, 243] width 57 height 38
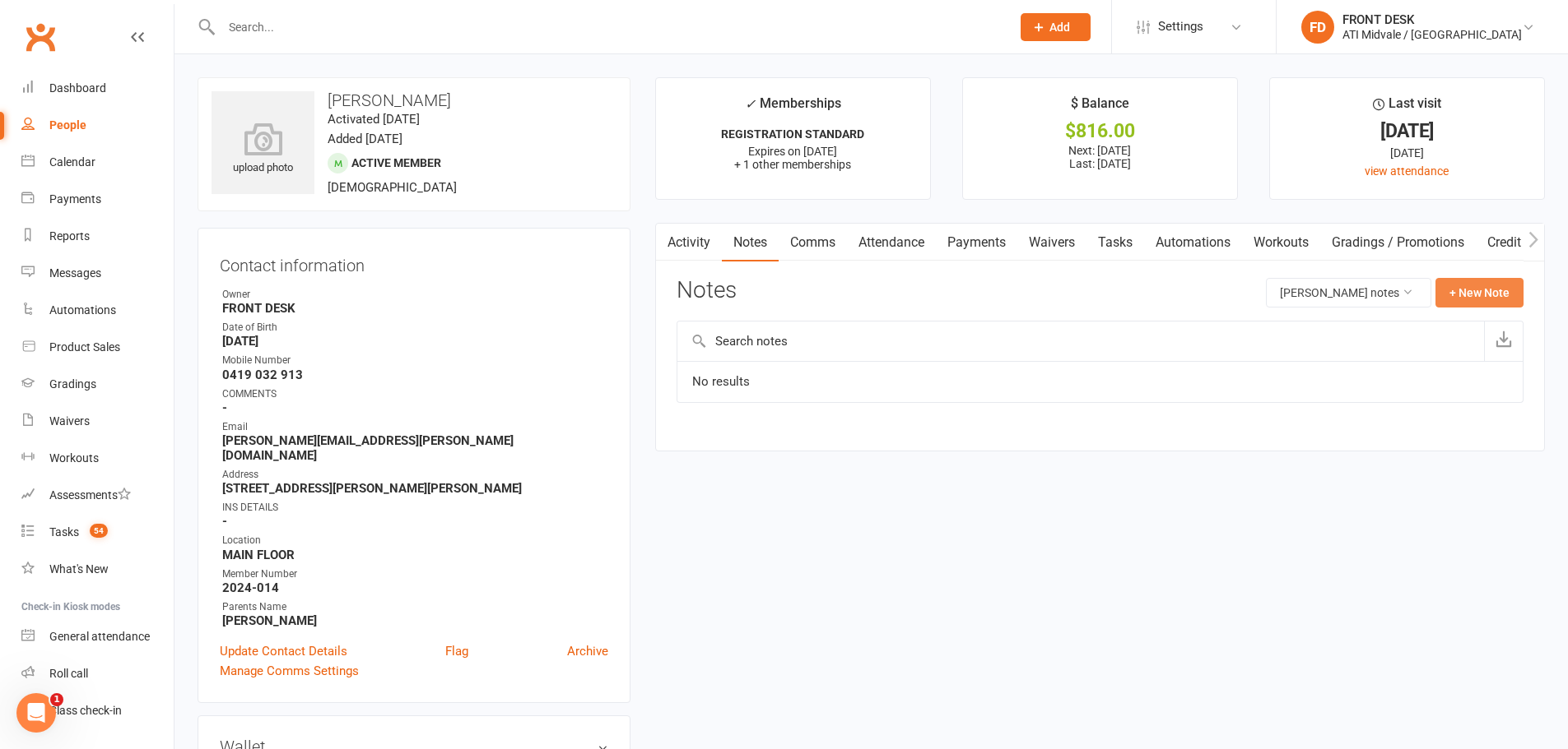
click at [1484, 299] on button "+ New Note" at bounding box center [1479, 292] width 88 height 29
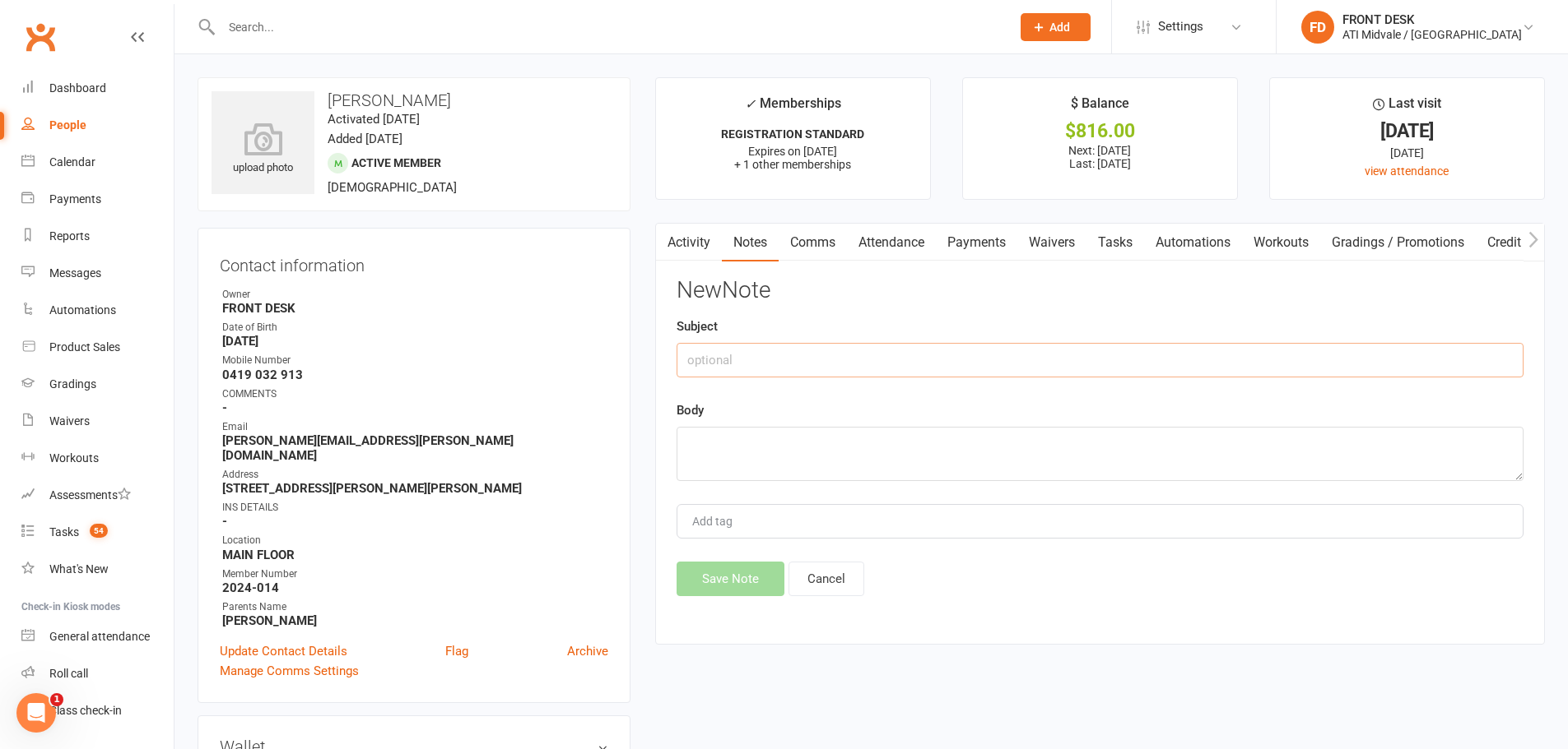
click at [929, 350] on input "text" at bounding box center [1100, 360] width 847 height 35
type input "PAYMENTS 25"
click at [839, 463] on textarea at bounding box center [1100, 453] width 847 height 54
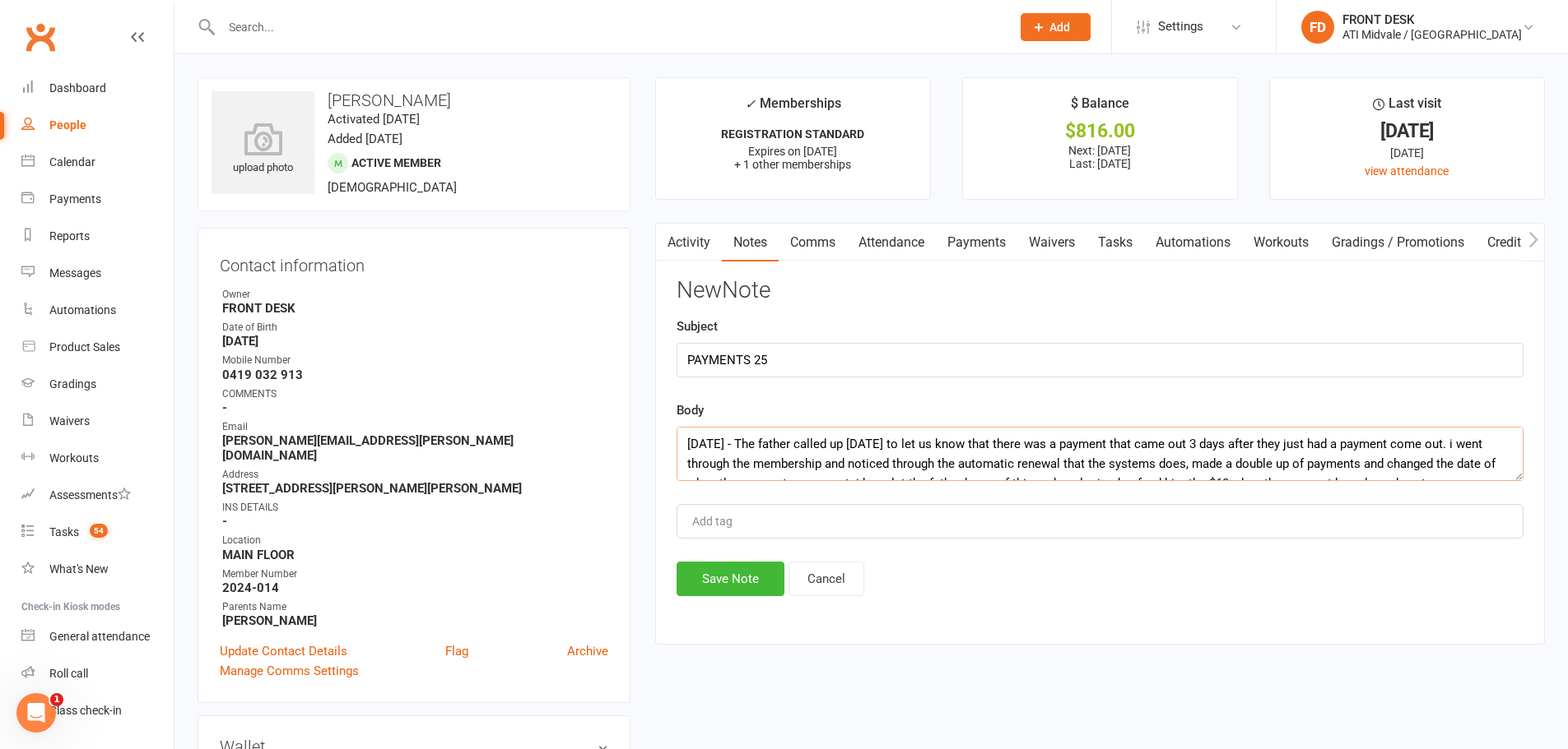
click at [680, 442] on textarea "9/9/25 - The father called up today to let us know that there was a payment tha…" at bounding box center [1100, 453] width 847 height 54
type textarea "17/9/25 - 9/9 payment cleared, so i refunded it today. recipt is saved in charl…"
click at [704, 570] on button "Save Note" at bounding box center [730, 578] width 108 height 35
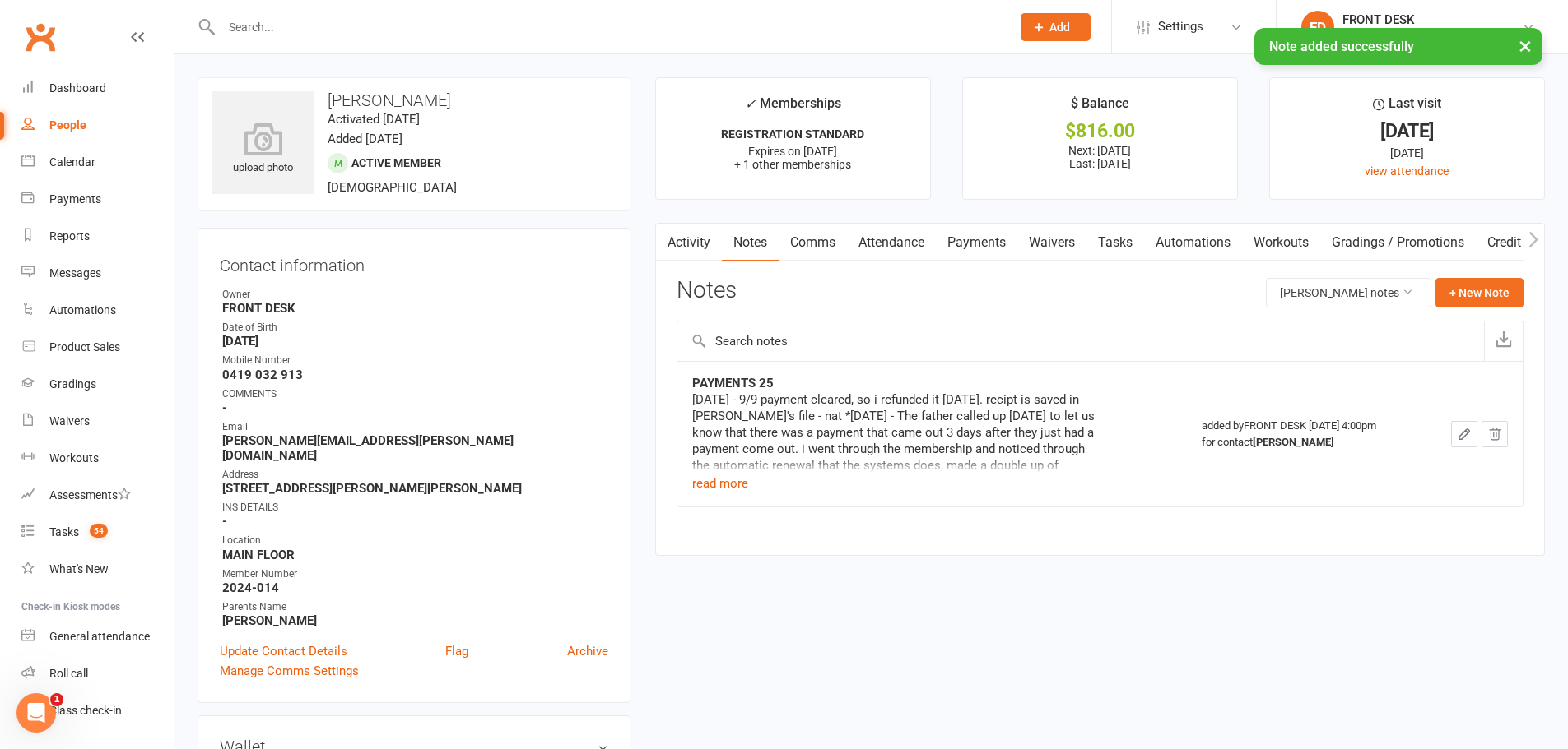
click at [688, 243] on link "Activity" at bounding box center [689, 243] width 66 height 38
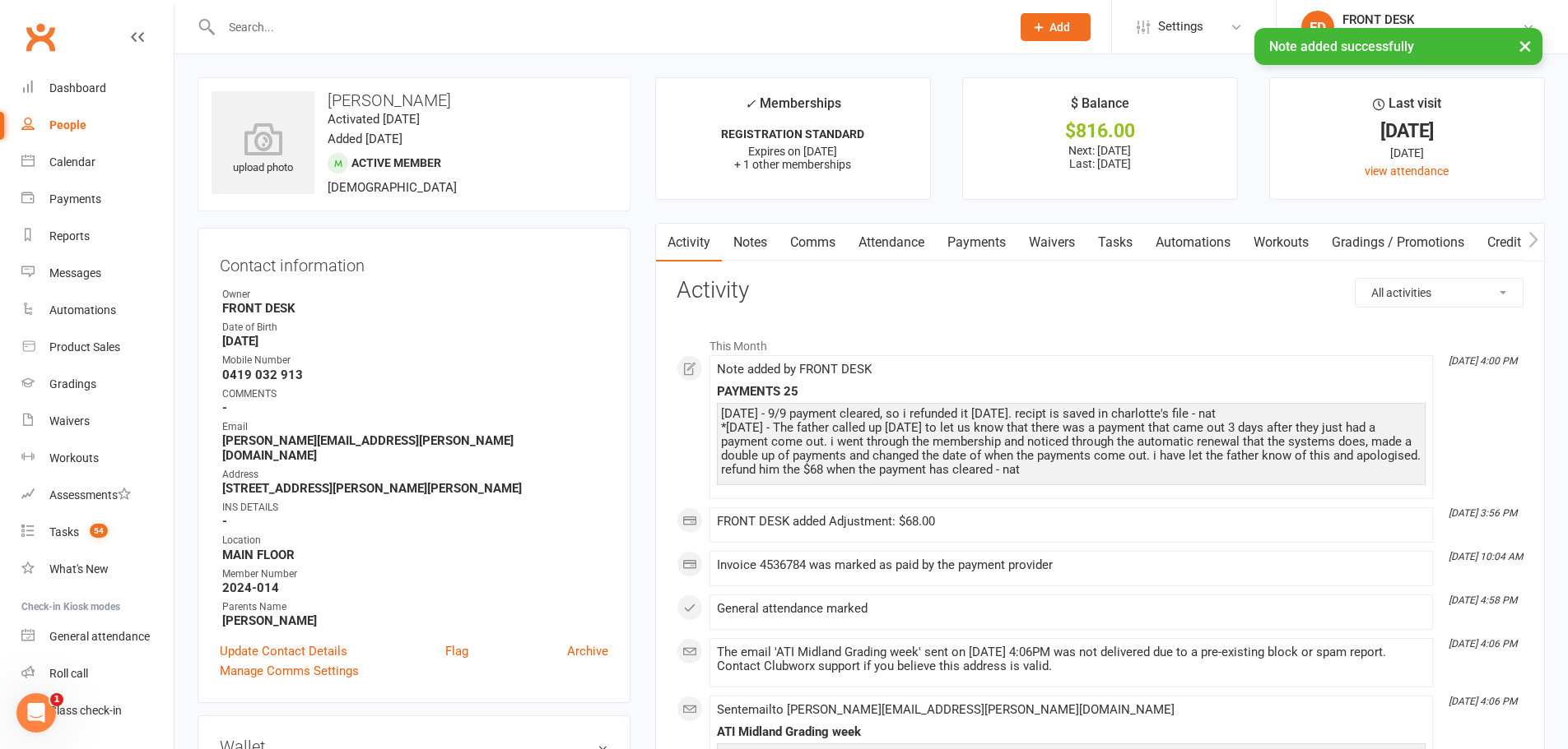
click at [809, 241] on link "Comms" at bounding box center [812, 243] width 68 height 38
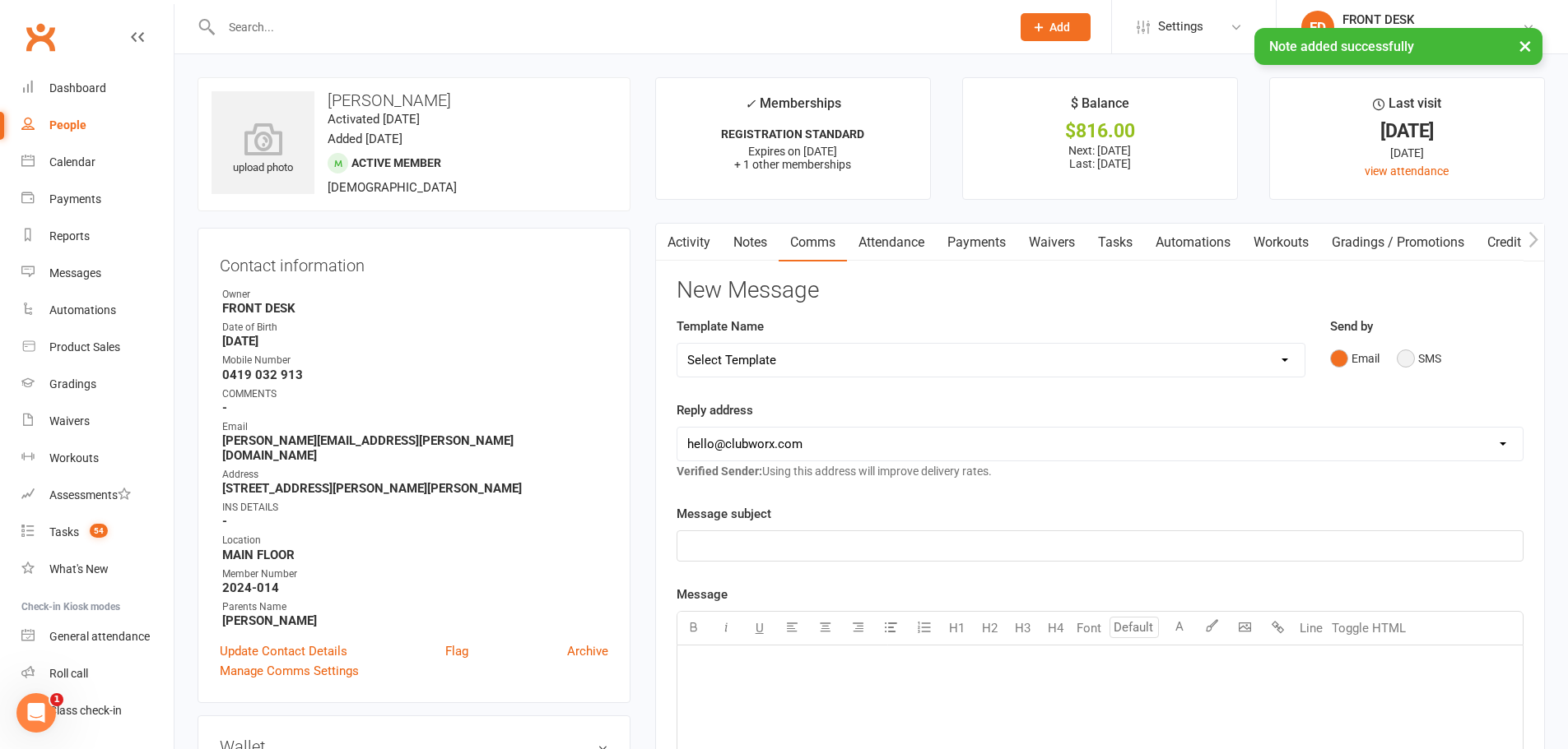
click at [1401, 354] on button "SMS" at bounding box center [1419, 358] width 44 height 31
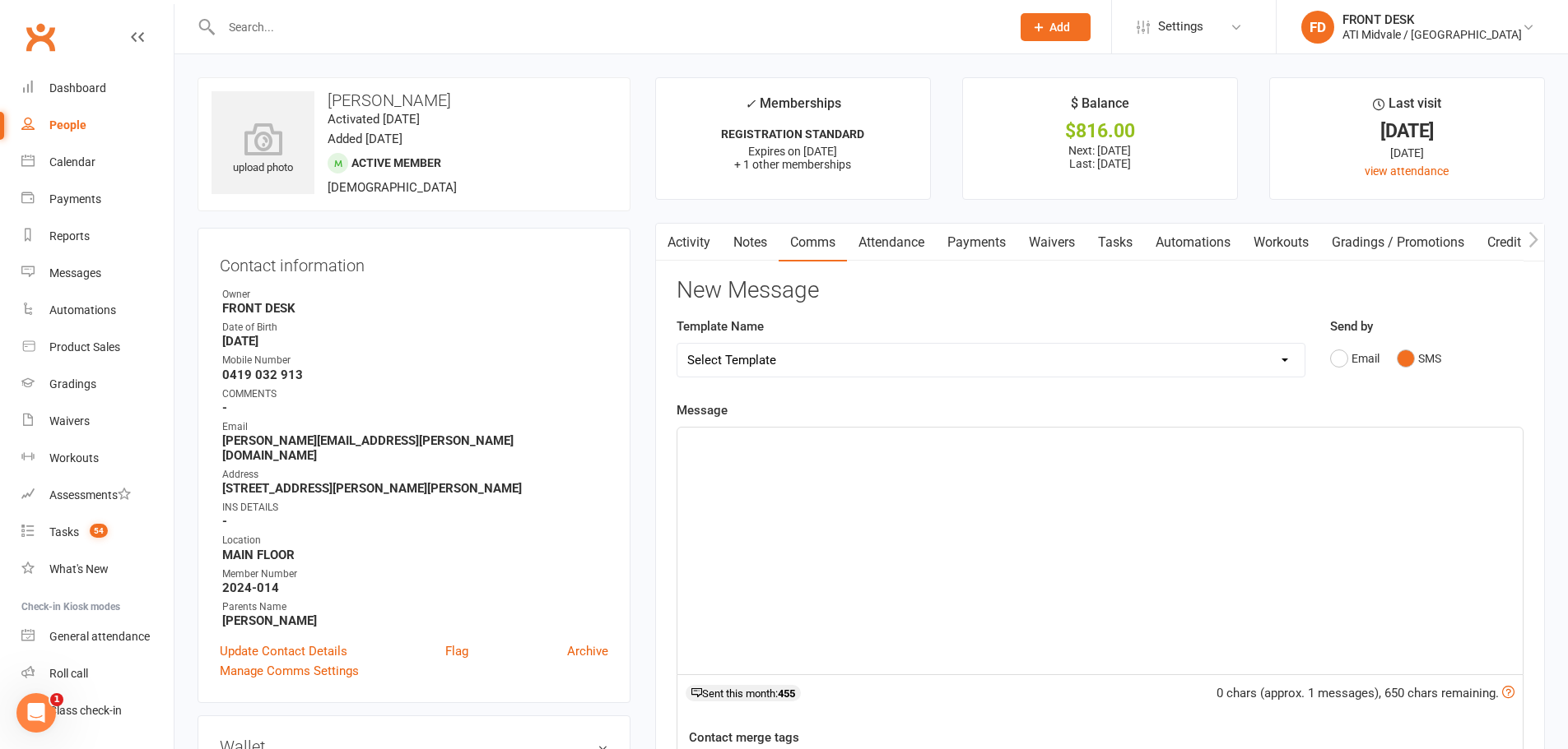
click at [1023, 460] on div "﻿" at bounding box center [1100, 551] width 845 height 247
click at [1036, 490] on p "If you don't receive the refund in 24 hours, please let us know." at bounding box center [1100, 482] width 826 height 20
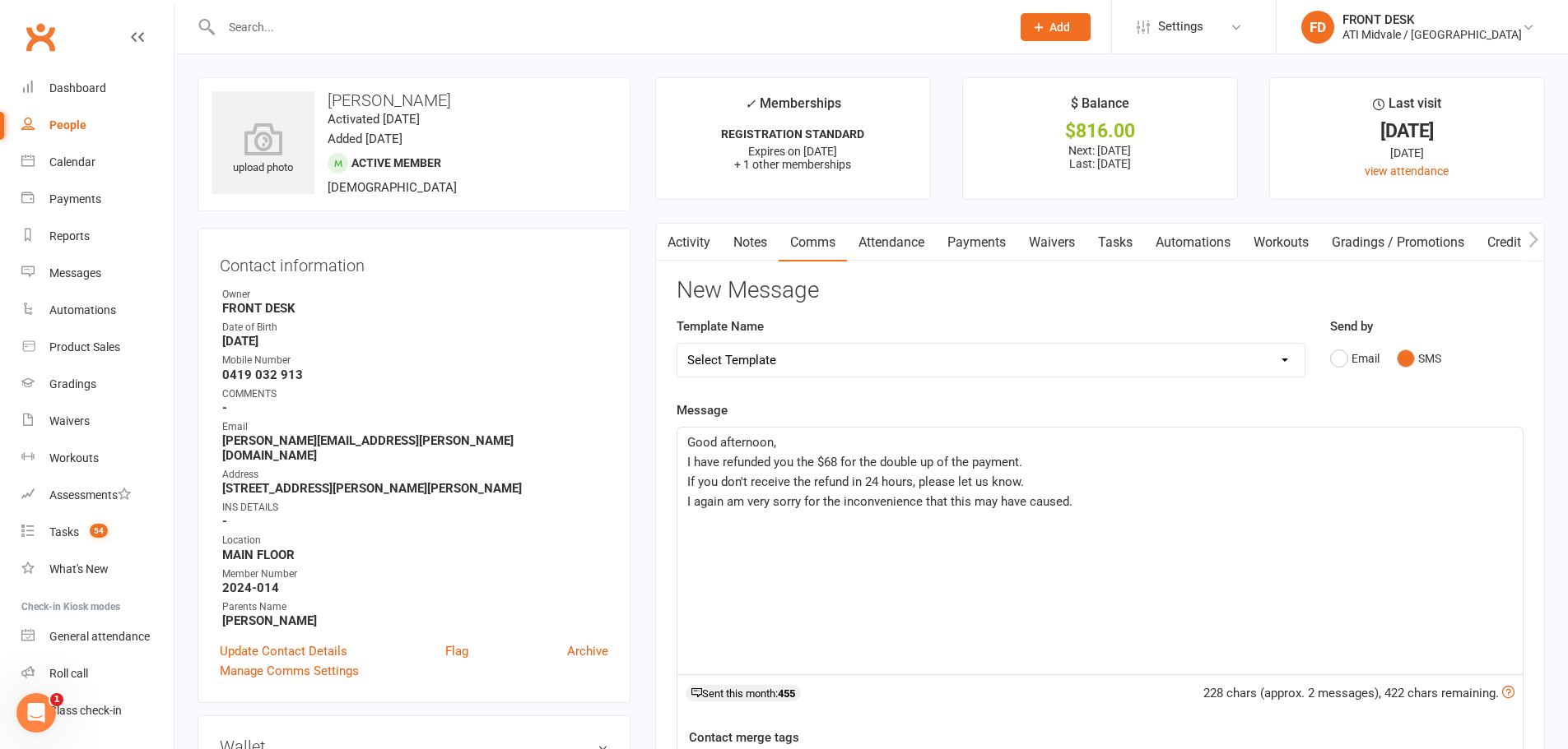
click at [1094, 510] on p "I again am very sorry for the inconvenience that this may have caused." at bounding box center [1100, 502] width 826 height 20
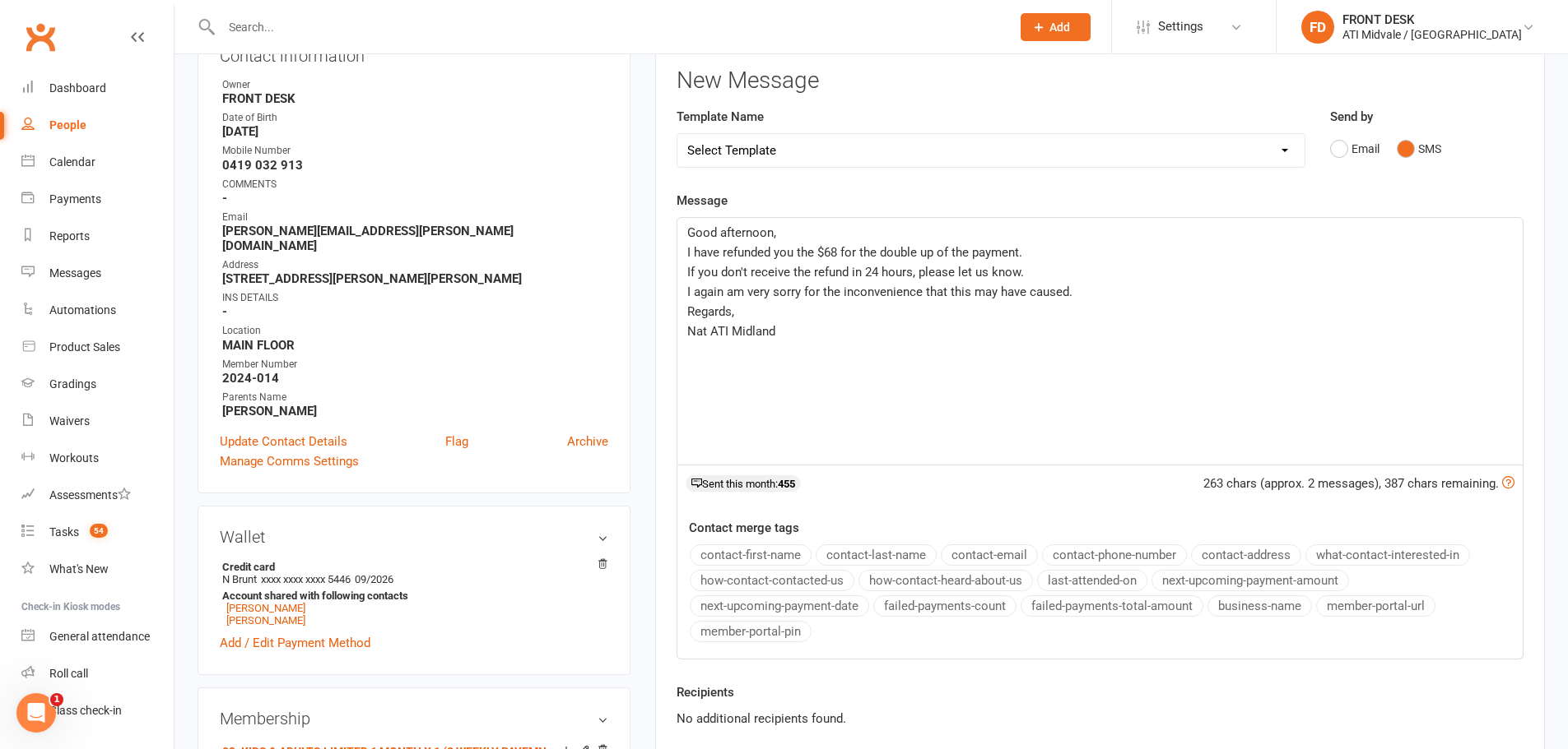
scroll to position [411, 0]
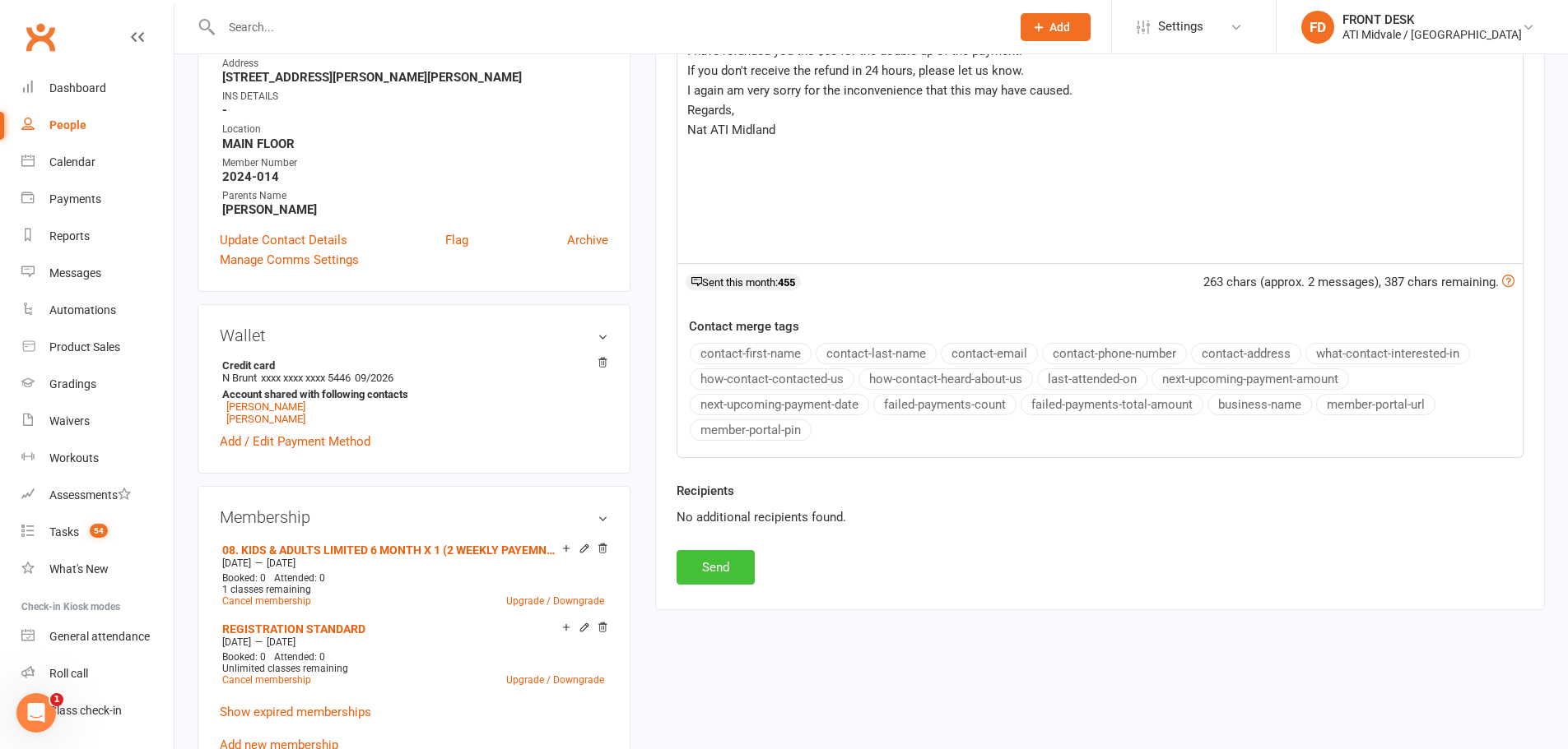
click at [698, 562] on button "Send" at bounding box center [716, 567] width 78 height 35
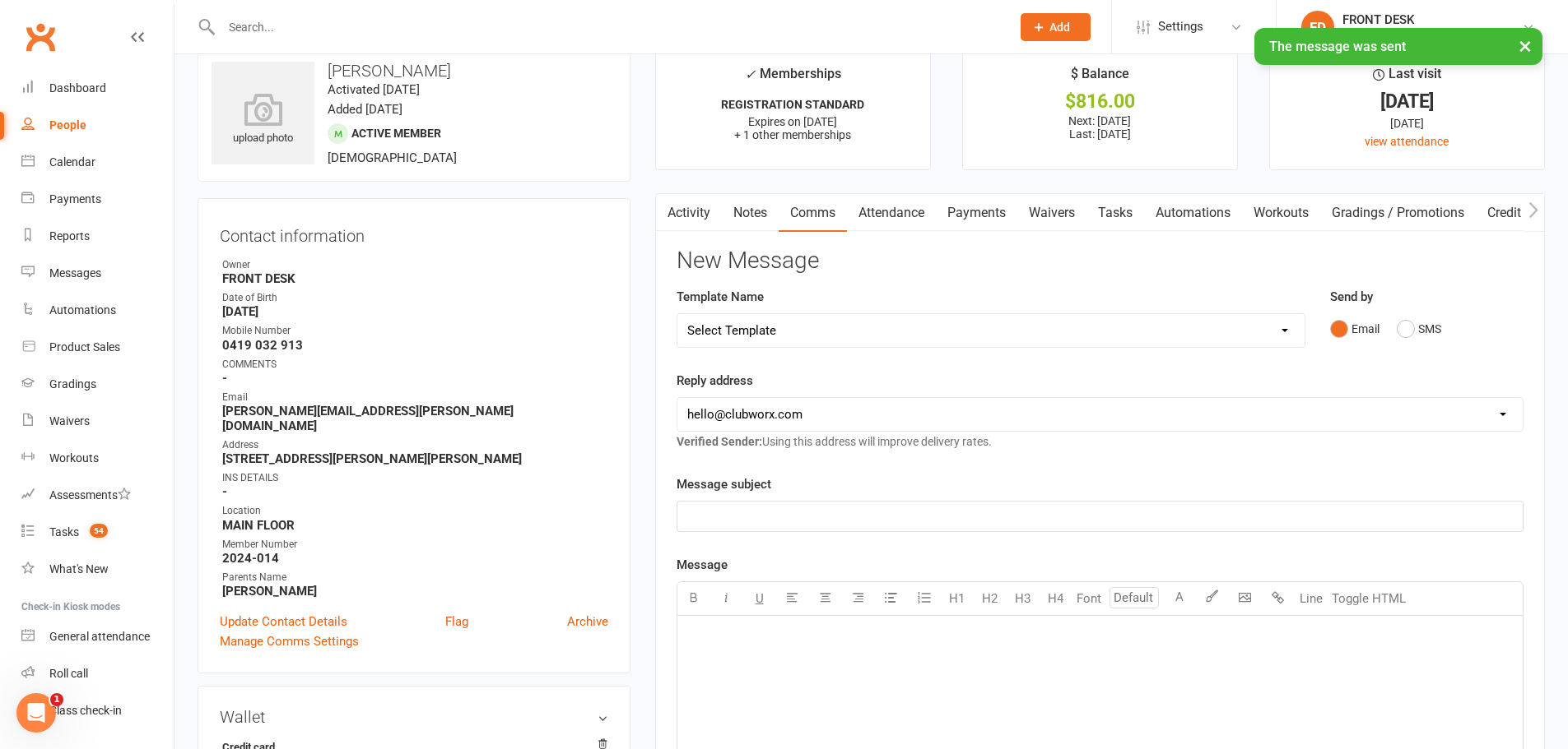
scroll to position [0, 0]
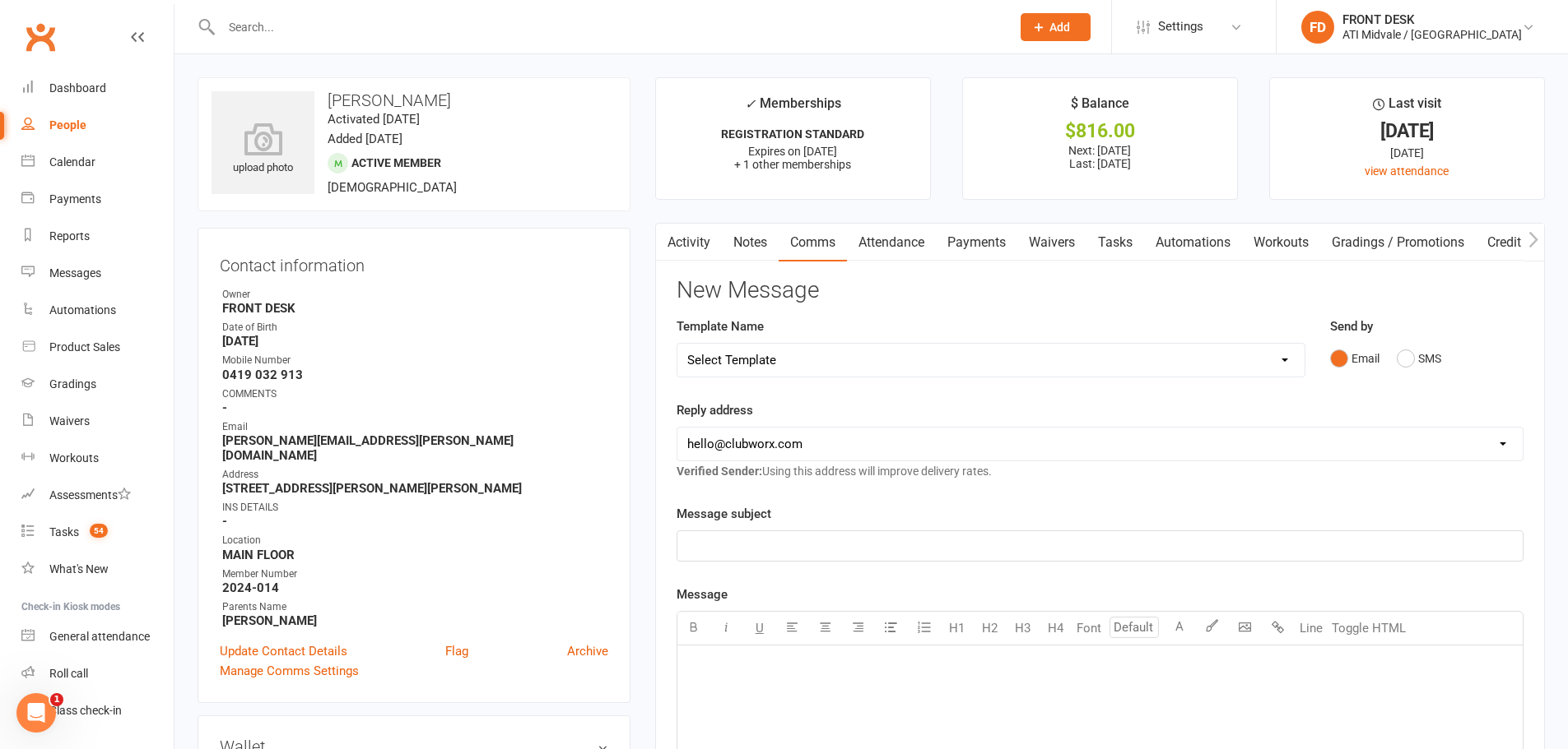
click at [282, 35] on input "text" at bounding box center [607, 28] width 782 height 23
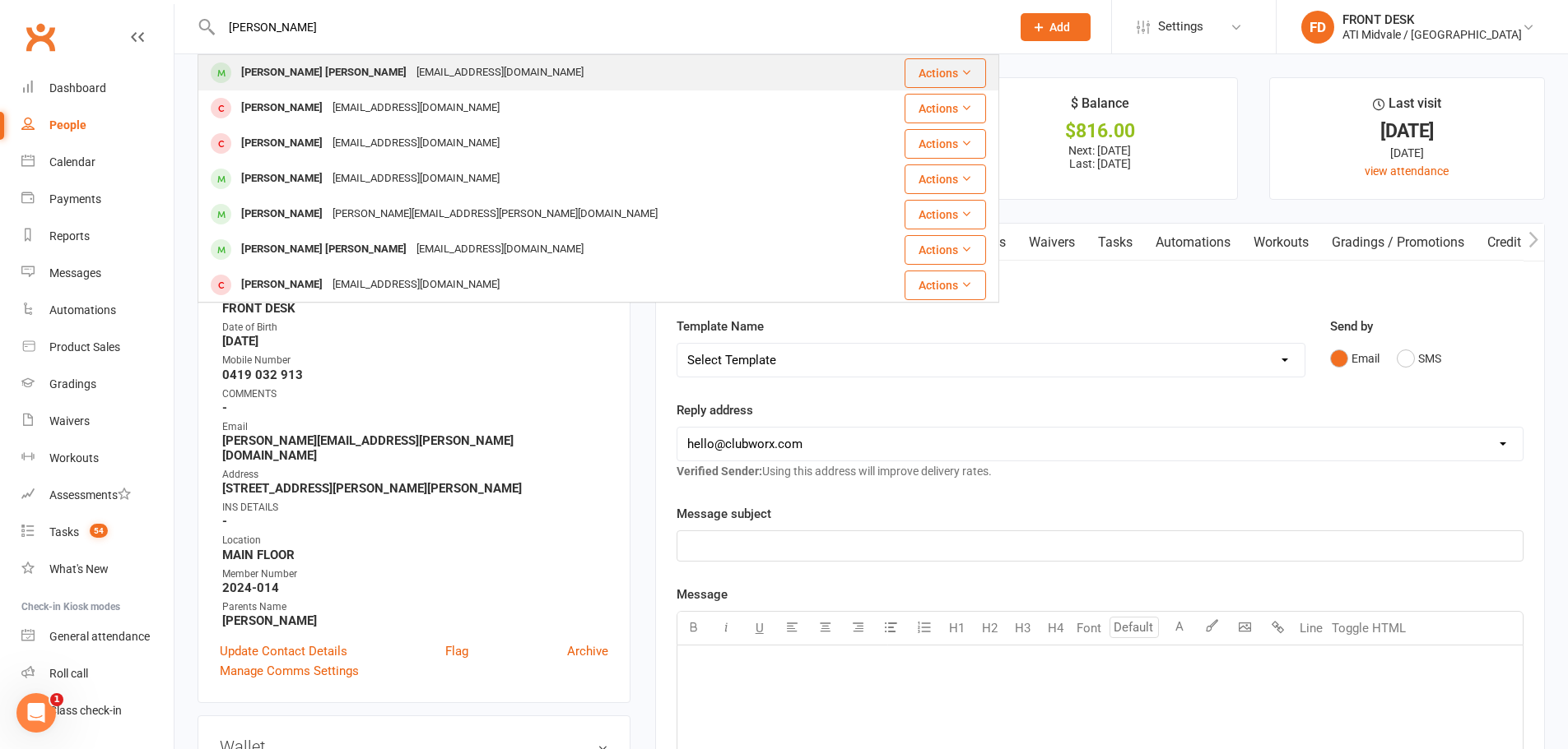
type input "johan"
click at [412, 68] on div "josesam87@gmail.com" at bounding box center [500, 73] width 177 height 24
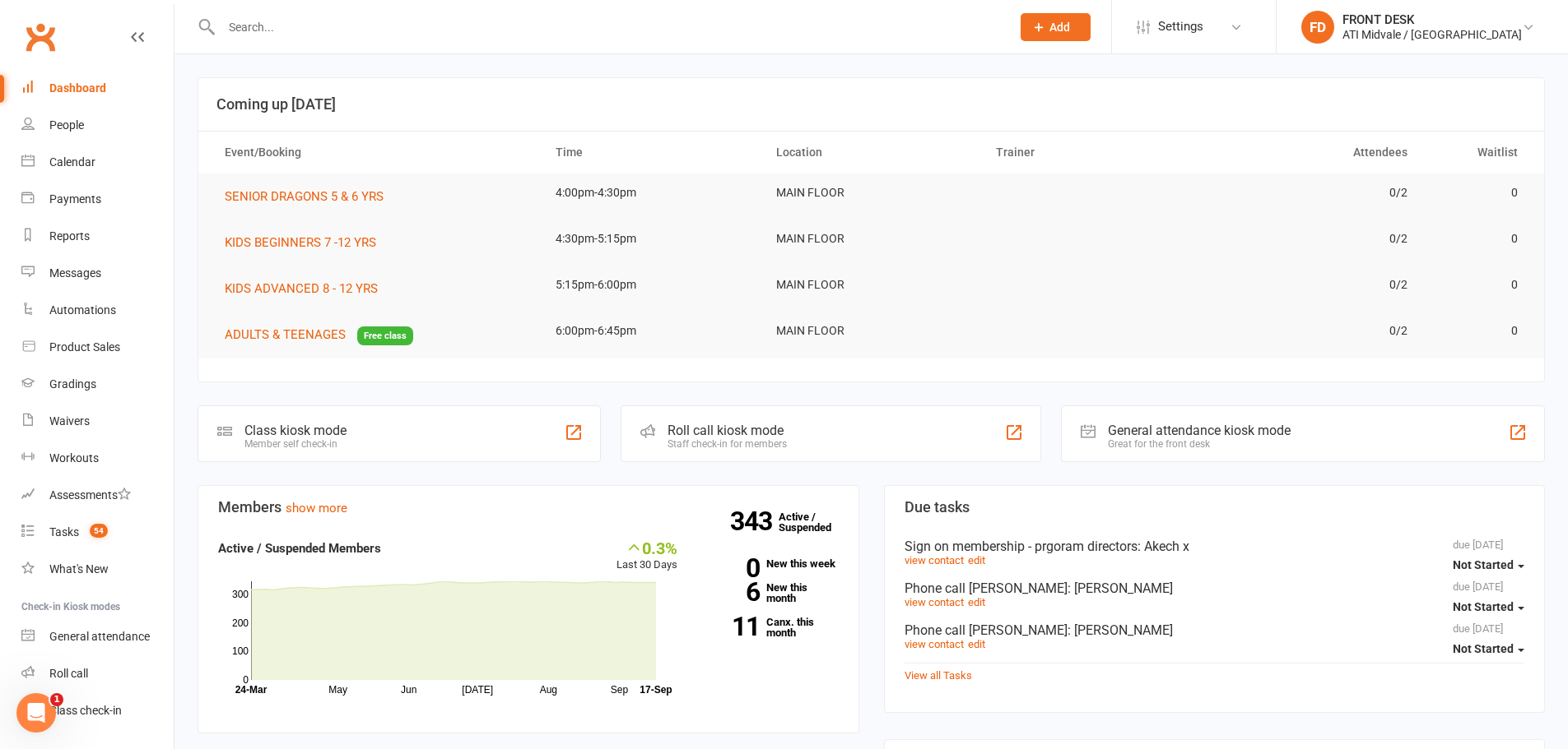
click at [283, 23] on input "text" at bounding box center [607, 28] width 782 height 23
click at [341, 36] on input "text" at bounding box center [607, 28] width 782 height 23
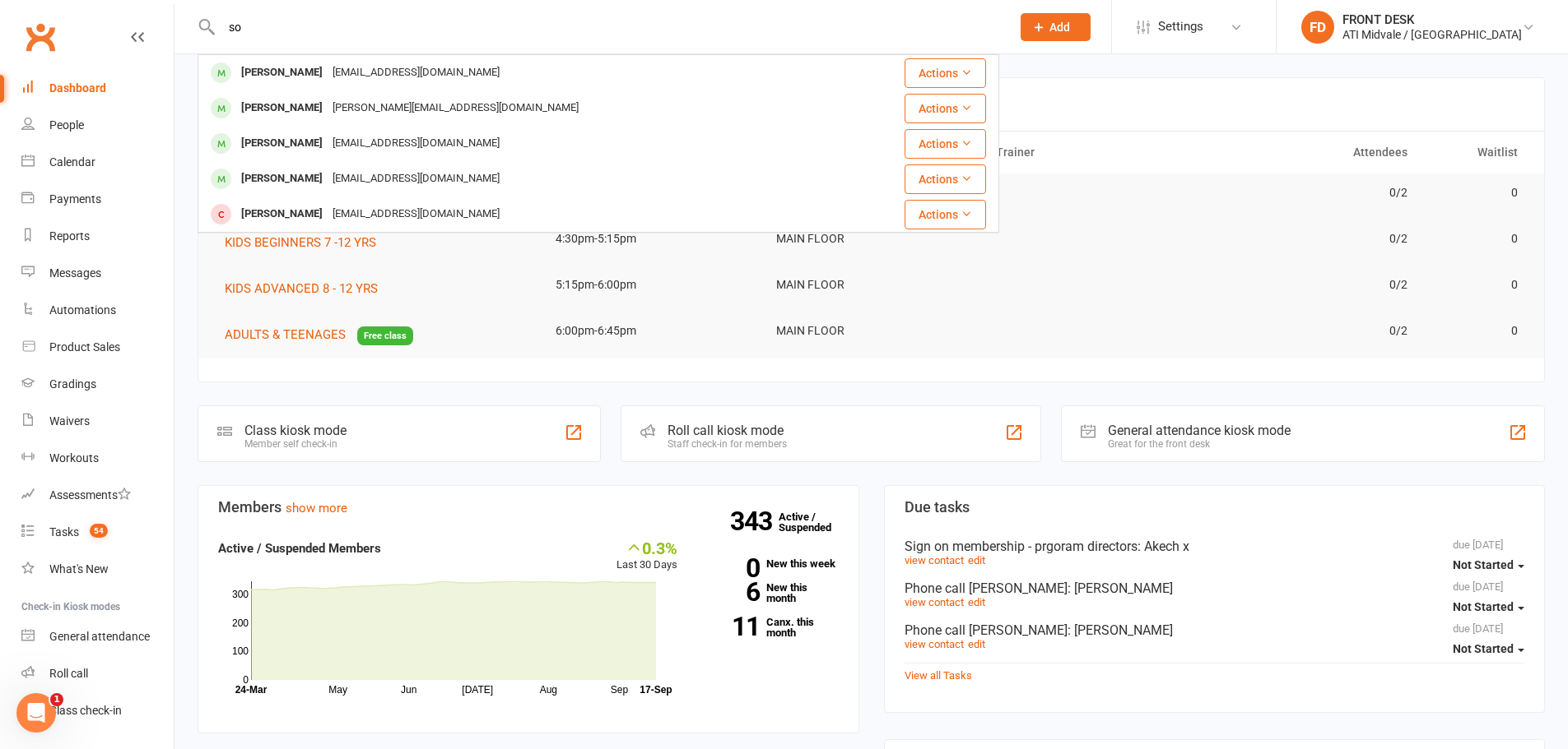
type input "s"
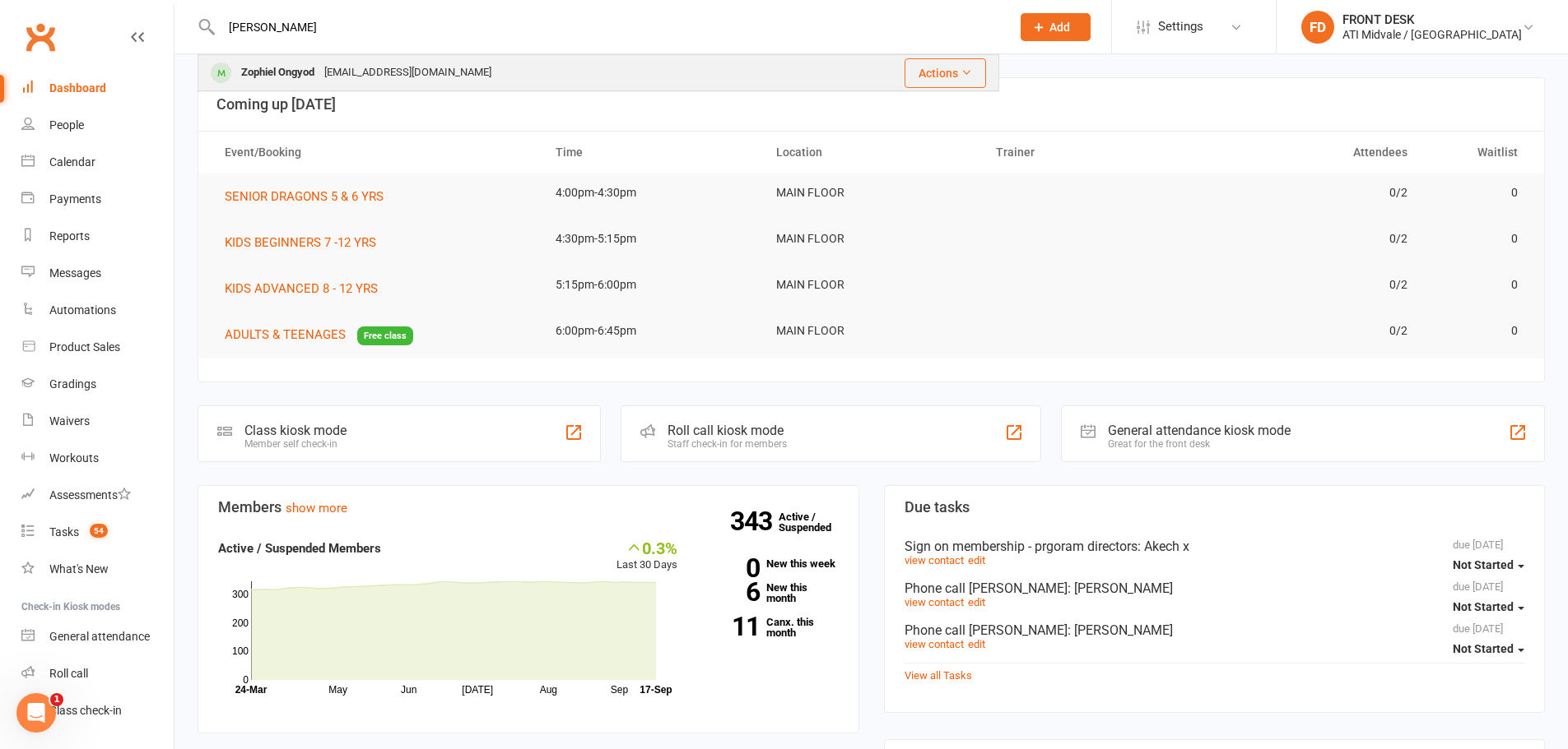
type input "zoph"
click at [376, 67] on div "m.fagsao@yahoo.com" at bounding box center [407, 73] width 177 height 24
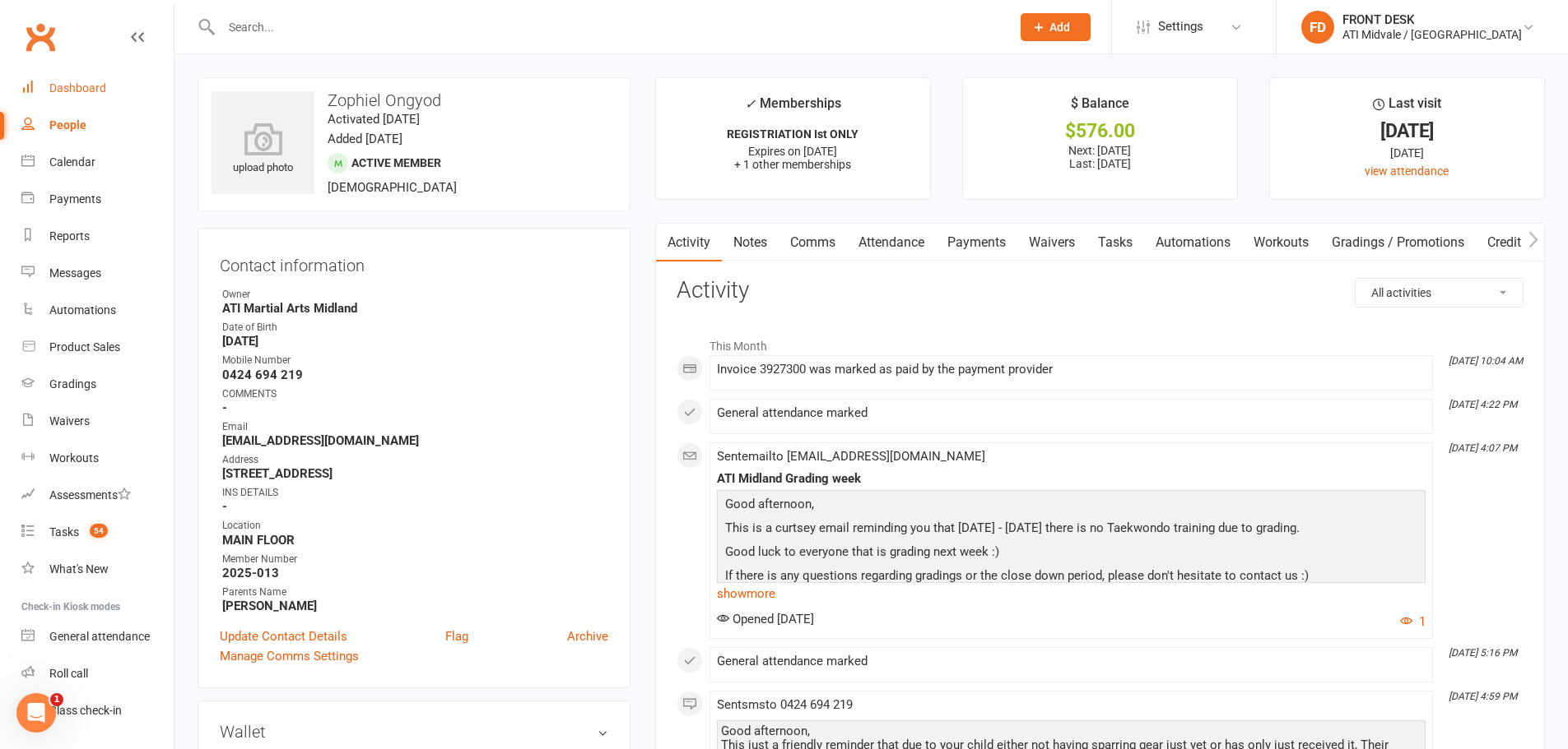
click at [109, 101] on link "Dashboard" at bounding box center [97, 89] width 152 height 37
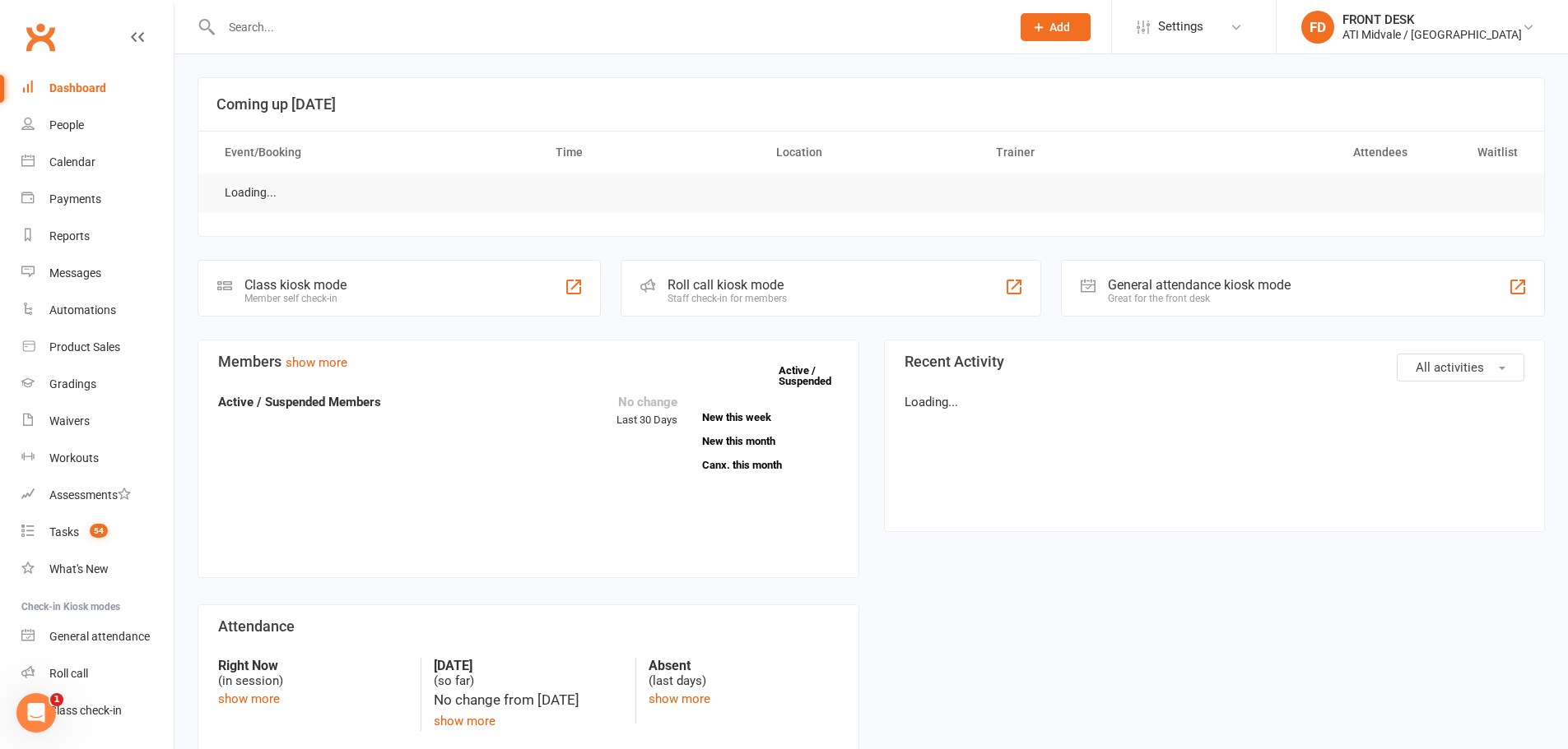
click at [268, 28] on input "text" at bounding box center [607, 28] width 782 height 23
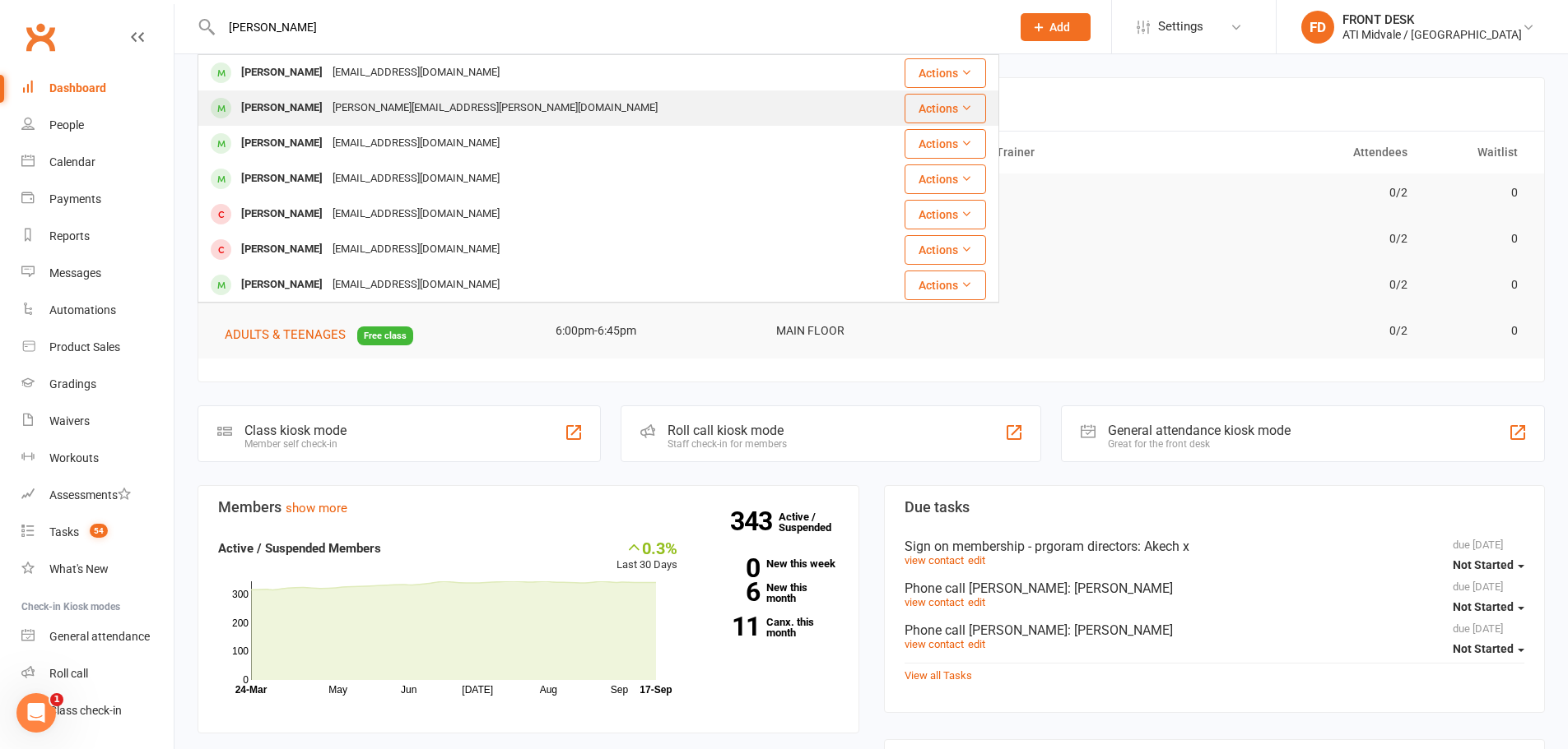
type input "charlott"
click at [313, 122] on div "Charlotte Taylor jessica.taylor@hotmail.com" at bounding box center [532, 108] width 665 height 34
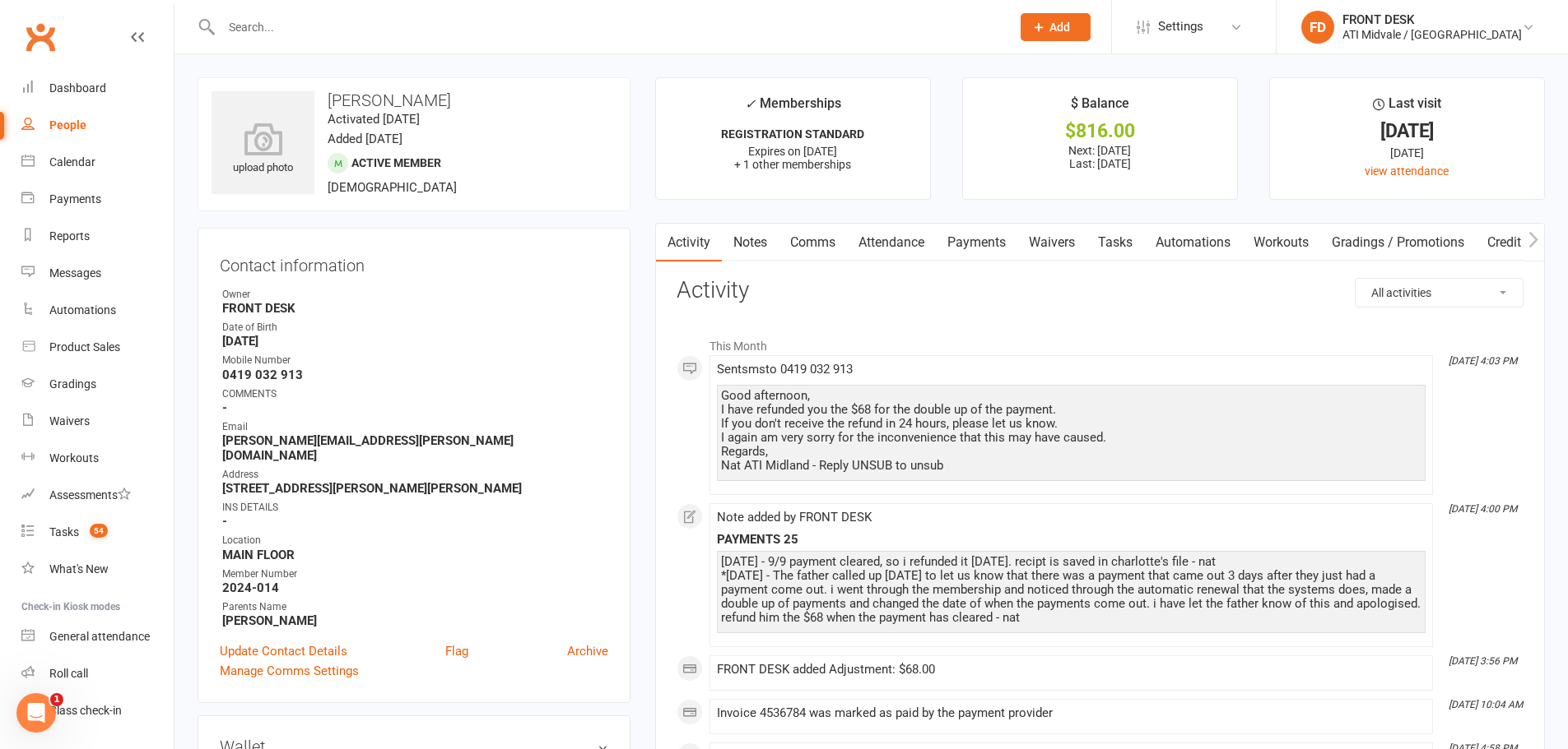
click at [963, 238] on link "Payments" at bounding box center [977, 243] width 82 height 38
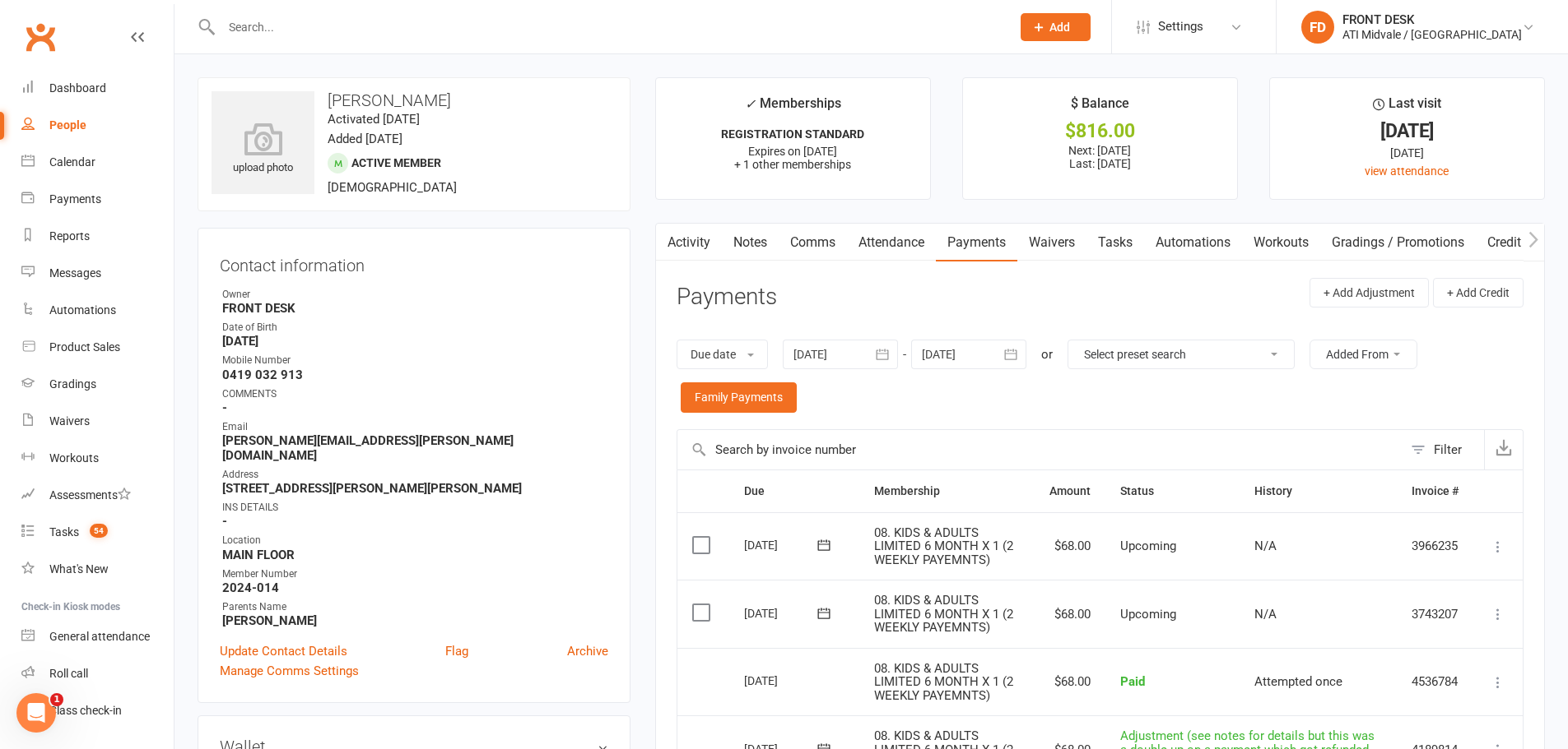
click at [748, 243] on link "Notes" at bounding box center [750, 243] width 57 height 38
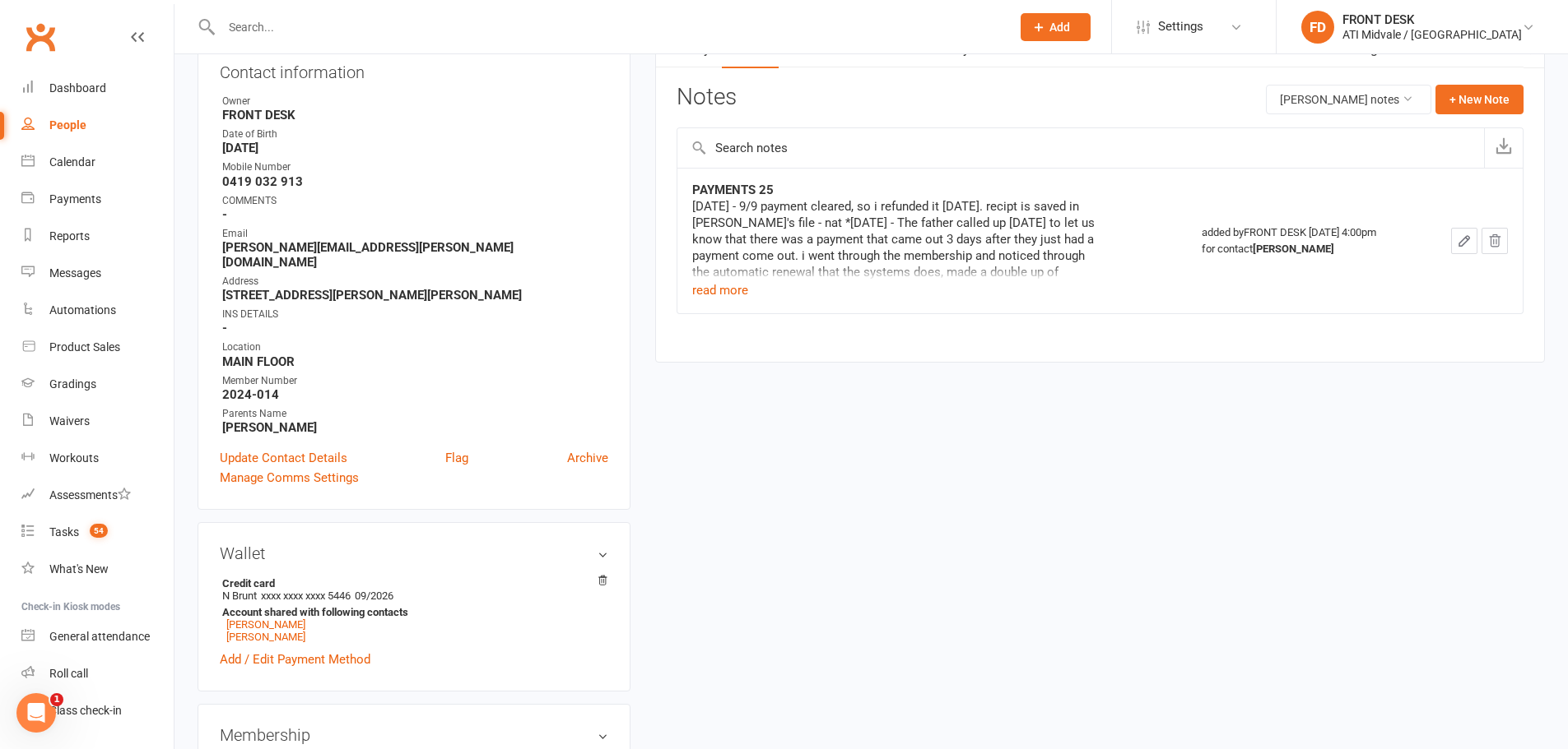
scroll to position [164, 0]
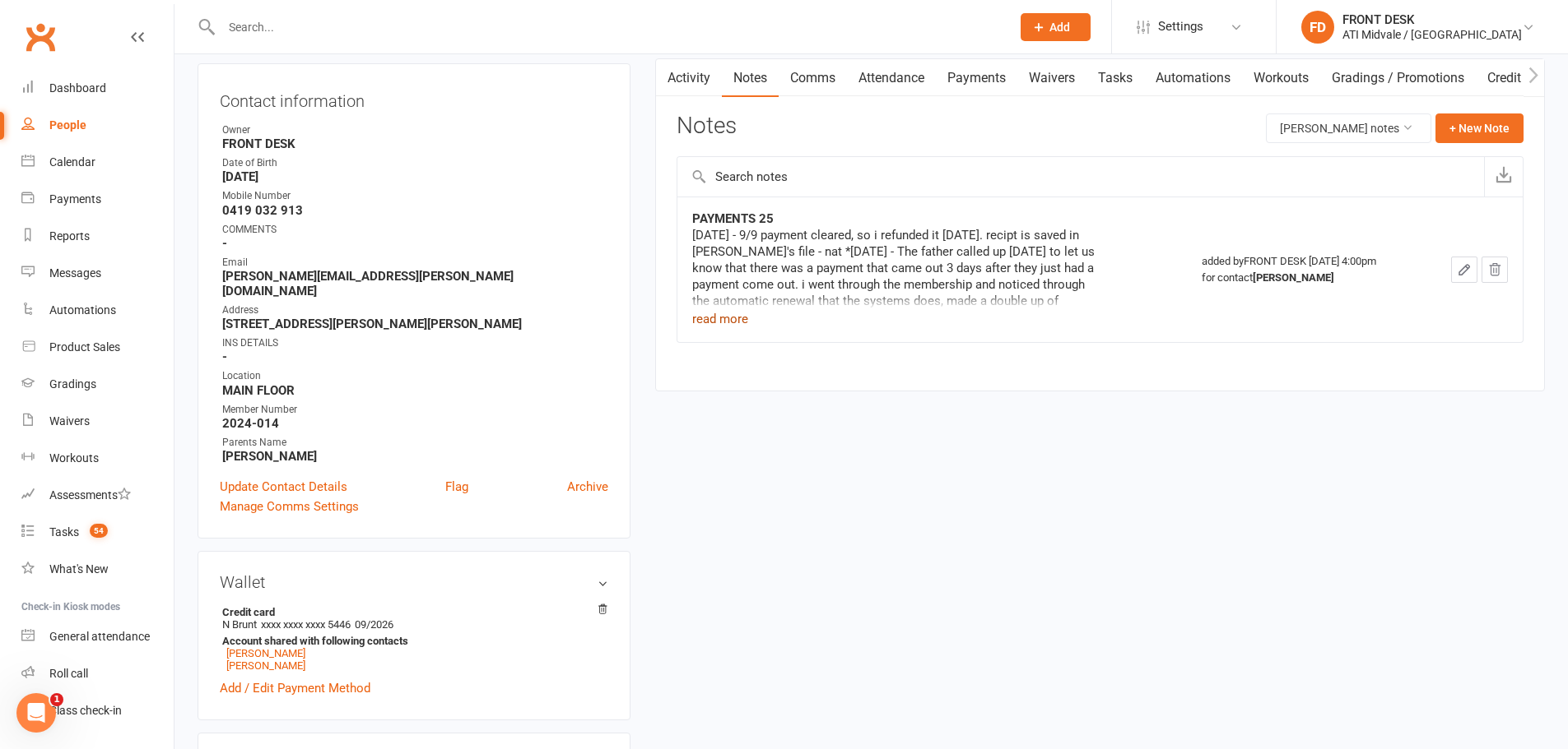
click at [739, 316] on button "read more" at bounding box center [720, 319] width 56 height 20
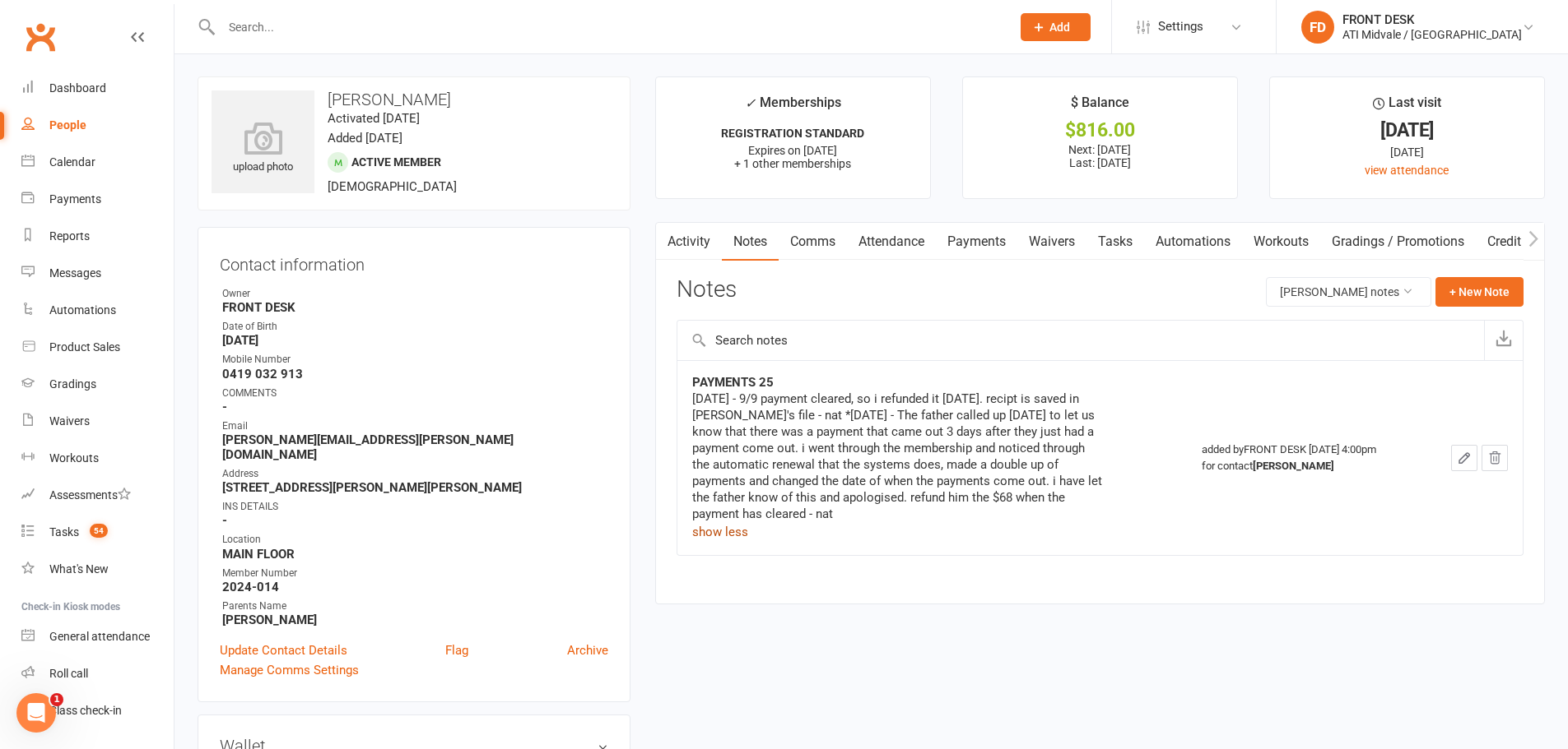
scroll to position [0, 0]
click at [343, 33] on input "text" at bounding box center [607, 28] width 782 height 23
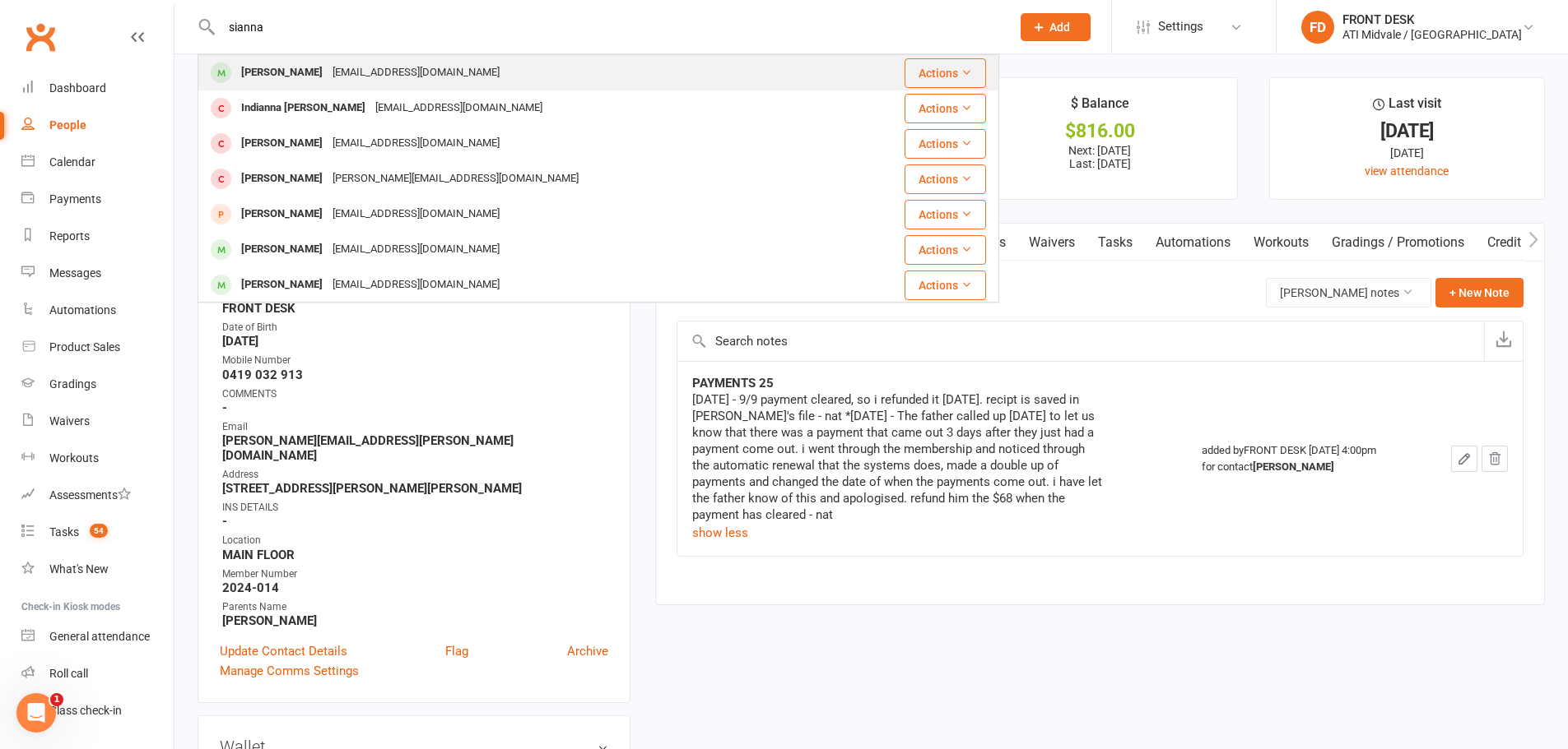
type input "sianna"
click at [310, 65] on div "Sianna Dsouza" at bounding box center [282, 73] width 92 height 24
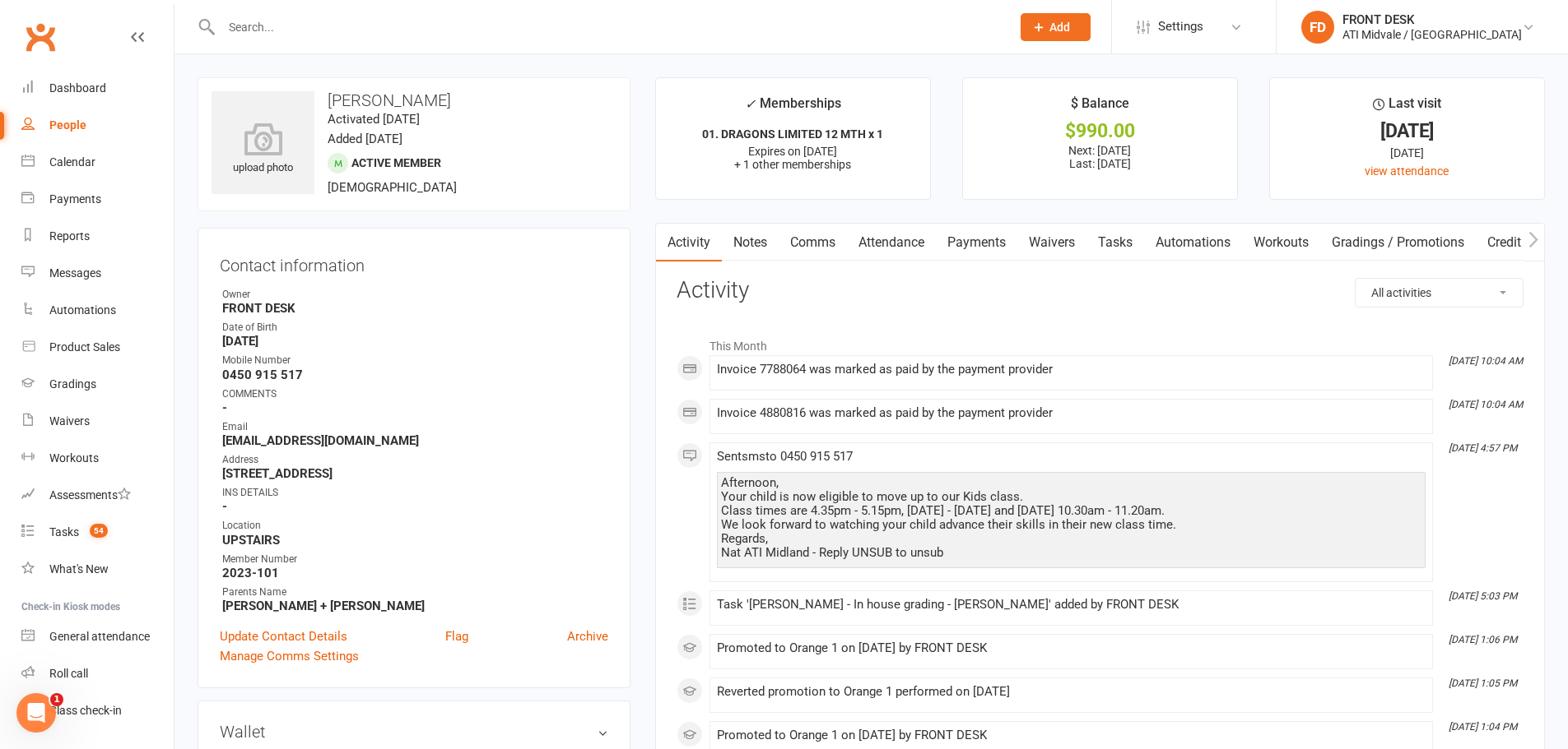
click at [962, 244] on link "Payments" at bounding box center [977, 243] width 82 height 38
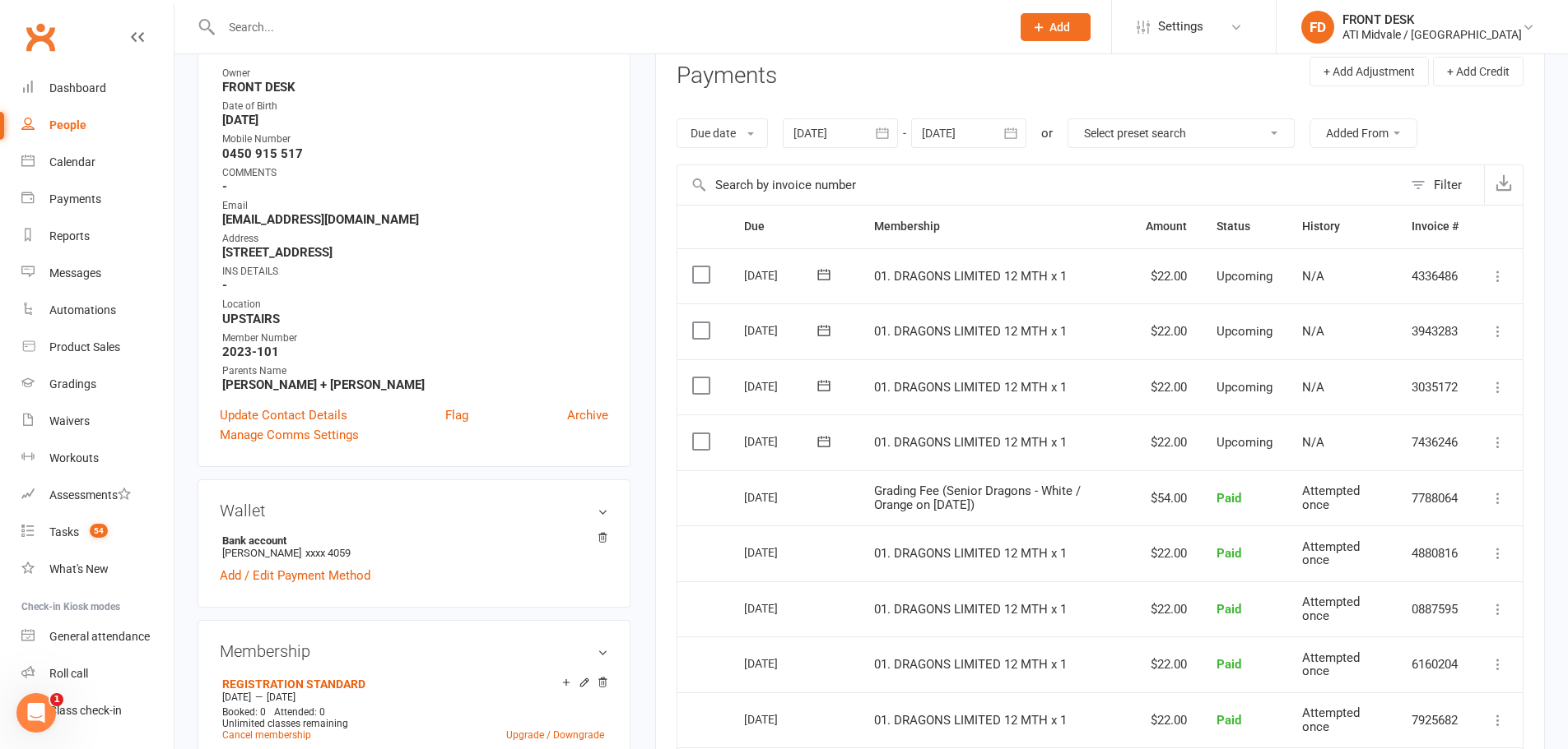
scroll to position [329, 0]
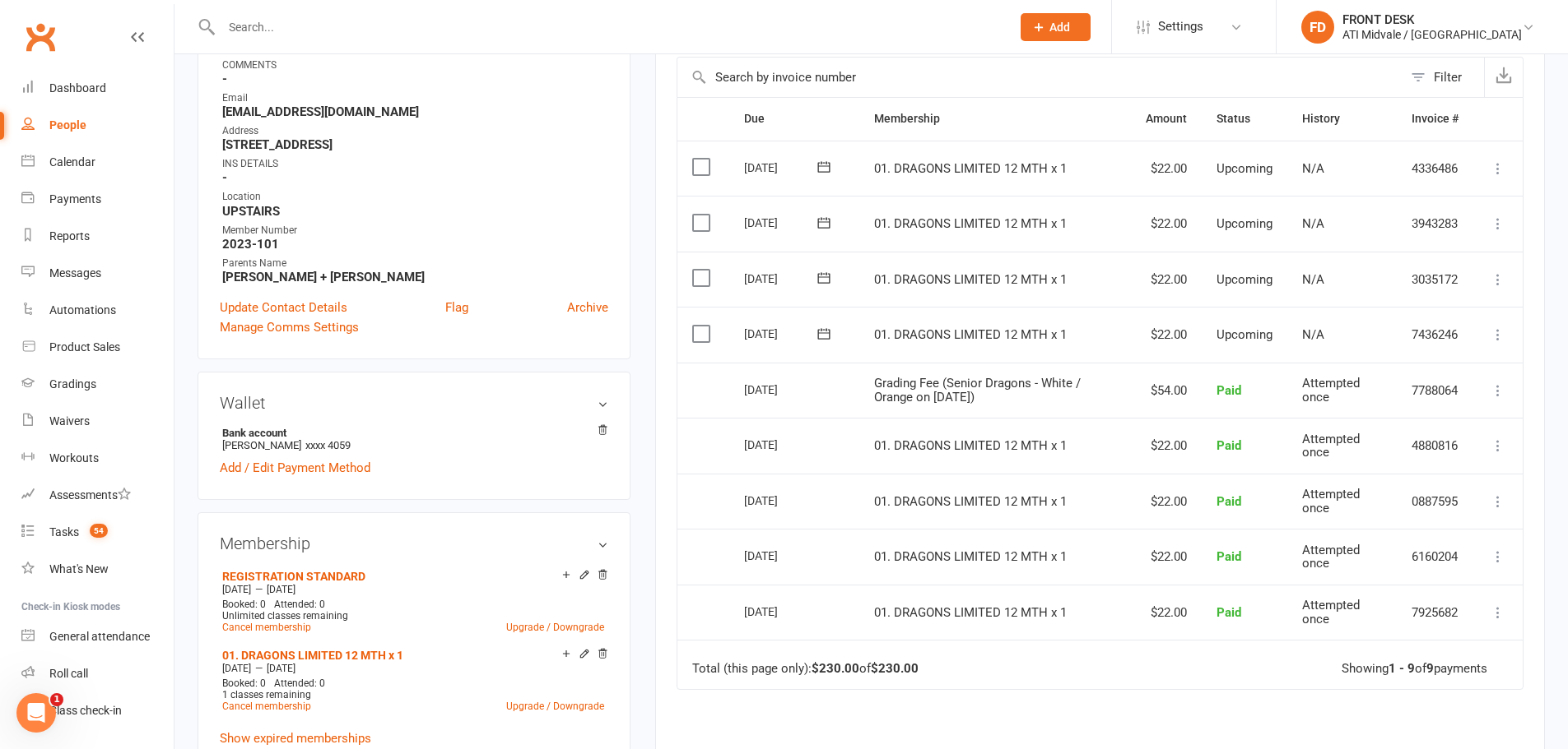
click at [1500, 391] on icon at bounding box center [1498, 390] width 17 height 17
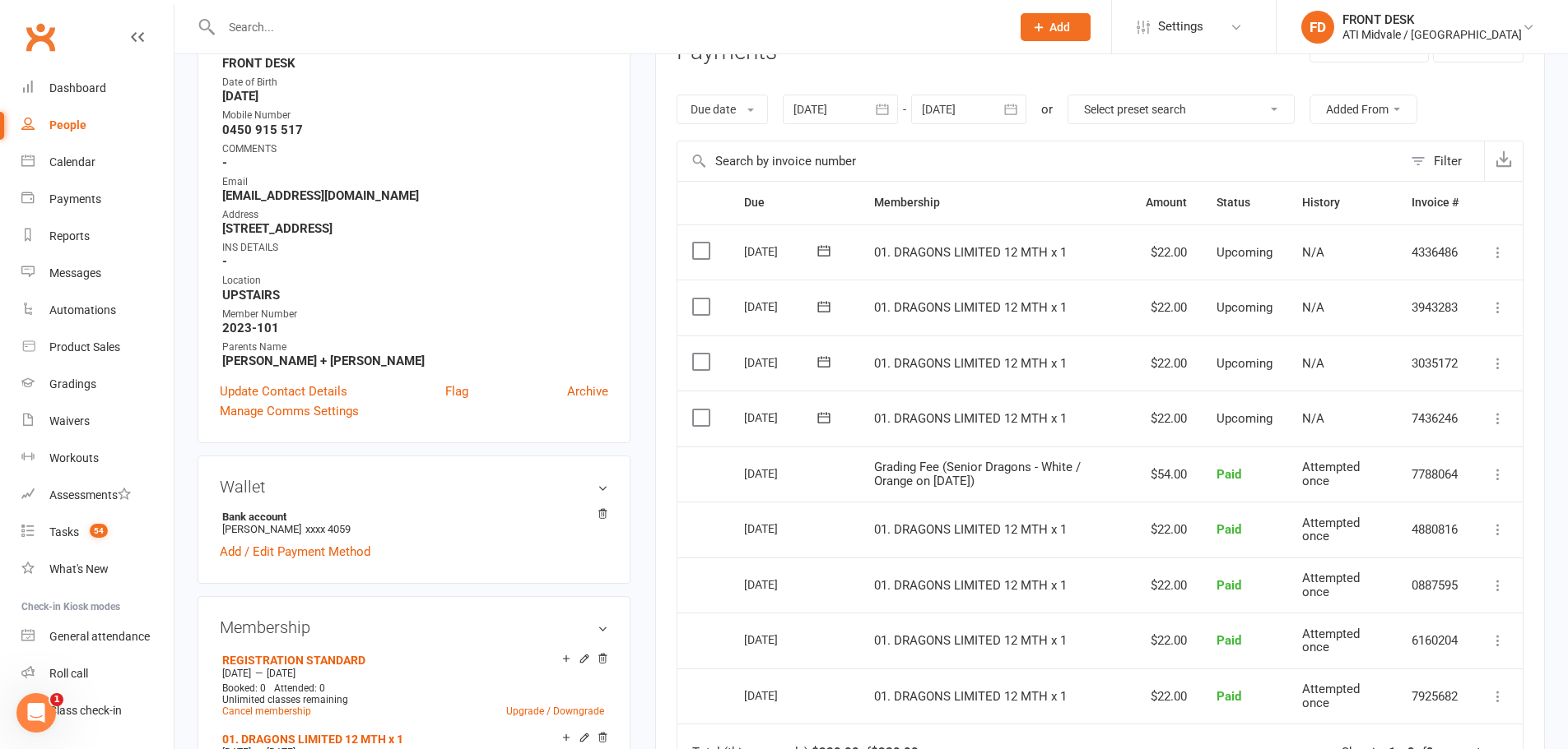
scroll to position [164, 0]
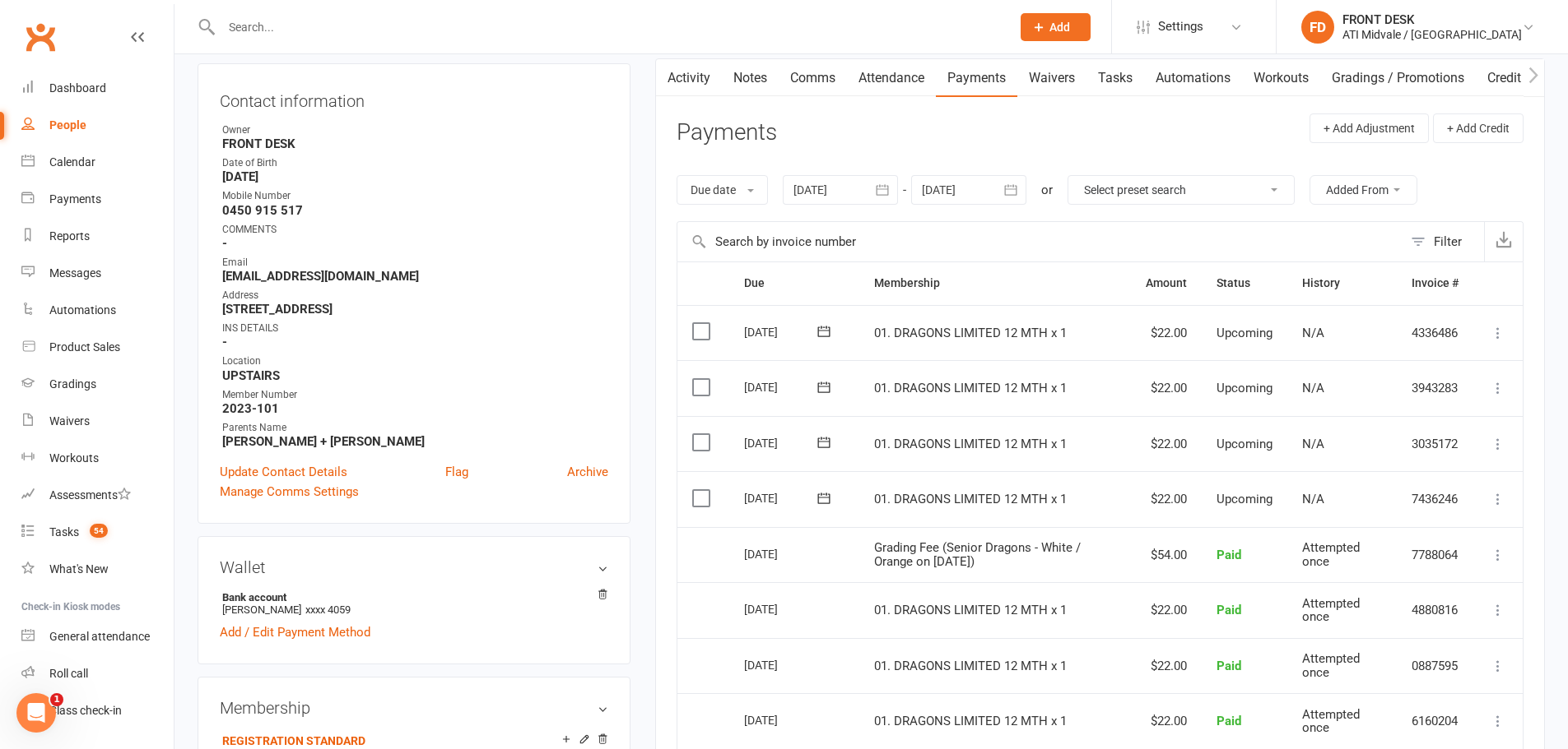
click at [704, 505] on label at bounding box center [703, 498] width 22 height 17
click at [703, 490] on input "checkbox" at bounding box center [698, 490] width 11 height 0
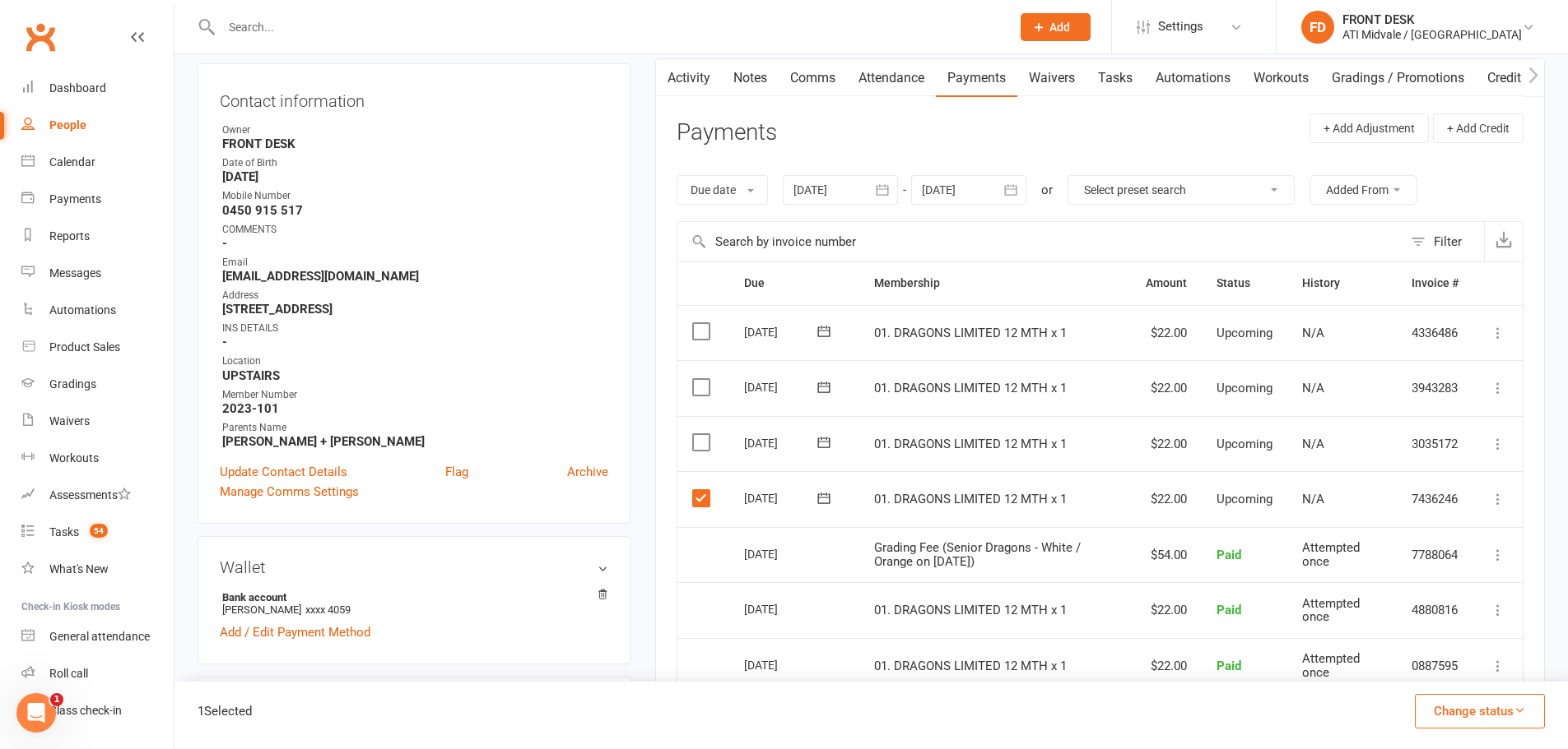
click at [700, 440] on label at bounding box center [703, 442] width 22 height 17
click at [700, 434] on input "checkbox" at bounding box center [698, 434] width 11 height 0
click at [1469, 701] on button "Change status" at bounding box center [1479, 711] width 130 height 35
click at [1456, 664] on link "Skipped" at bounding box center [1461, 666] width 163 height 33
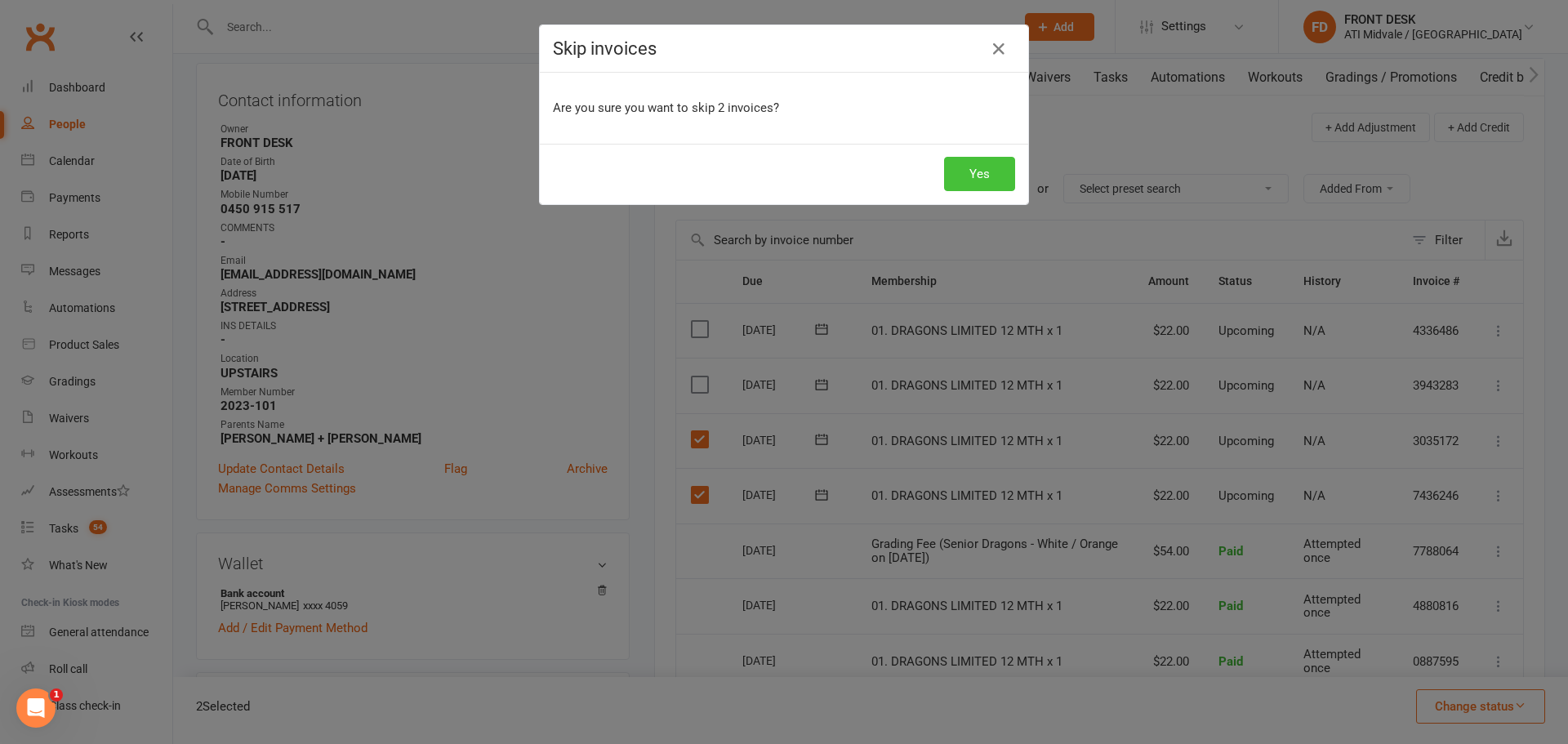
click at [995, 172] on button "Yes" at bounding box center [979, 174] width 71 height 34
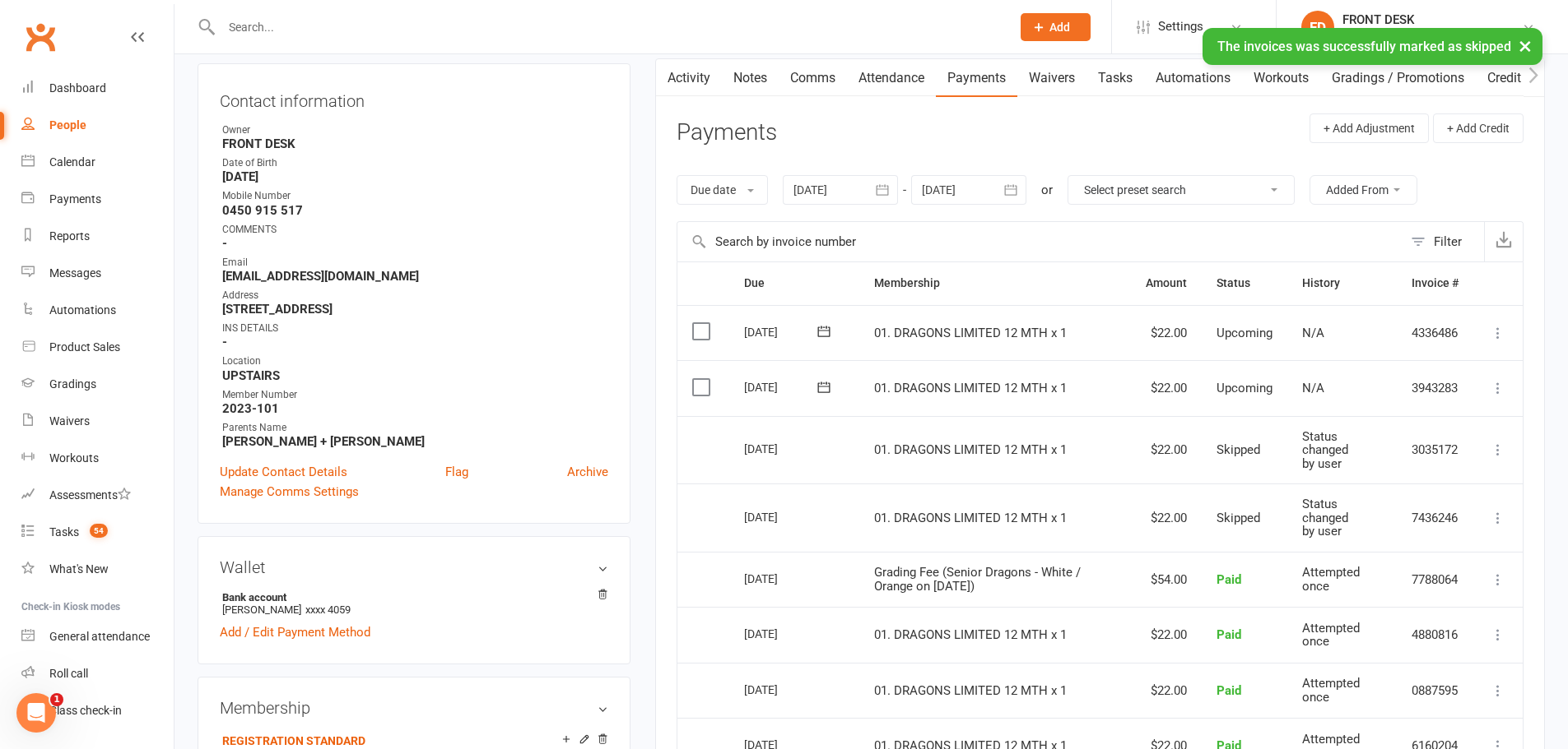
click at [1498, 390] on icon at bounding box center [1498, 388] width 17 height 17
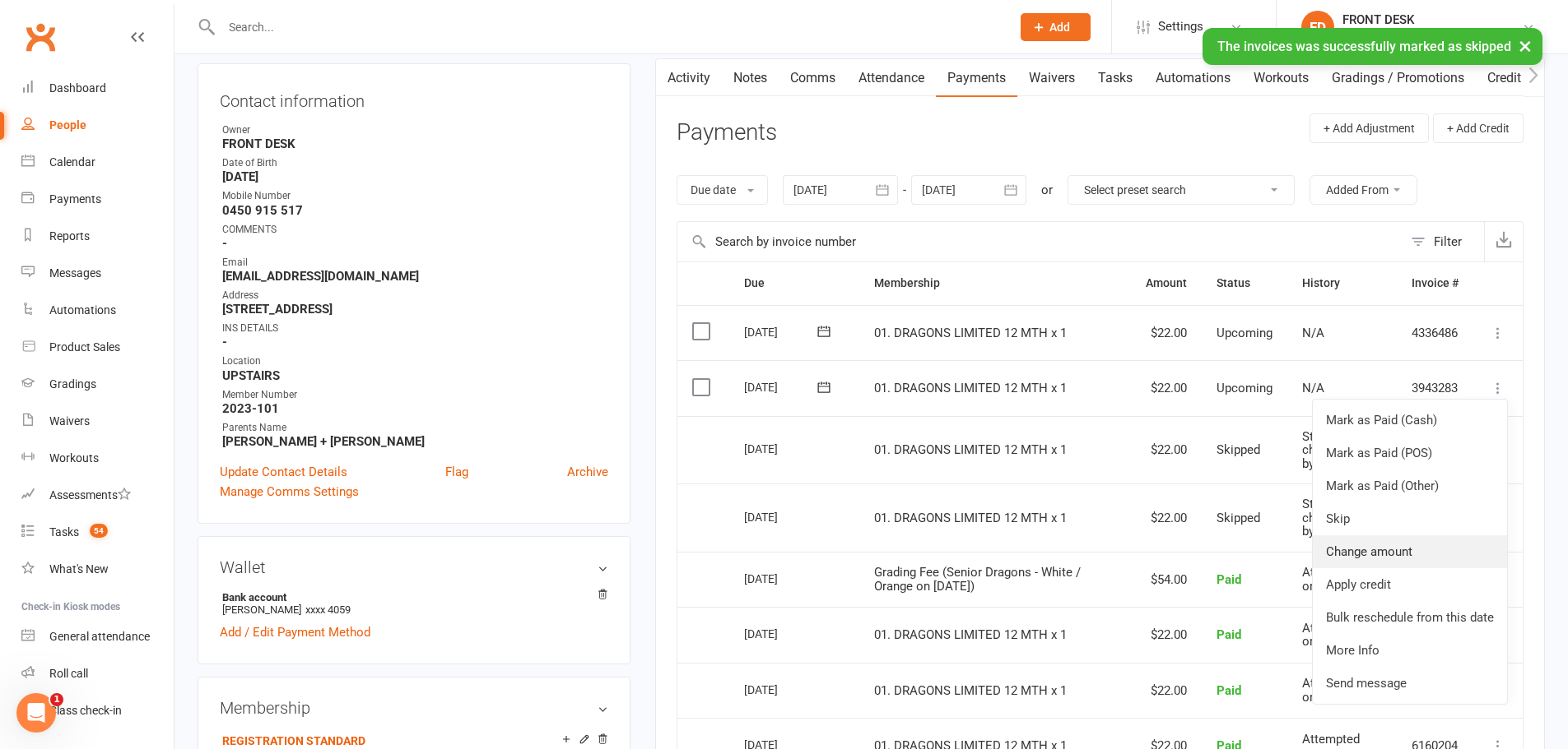
click at [1397, 554] on link "Change amount" at bounding box center [1410, 552] width 194 height 33
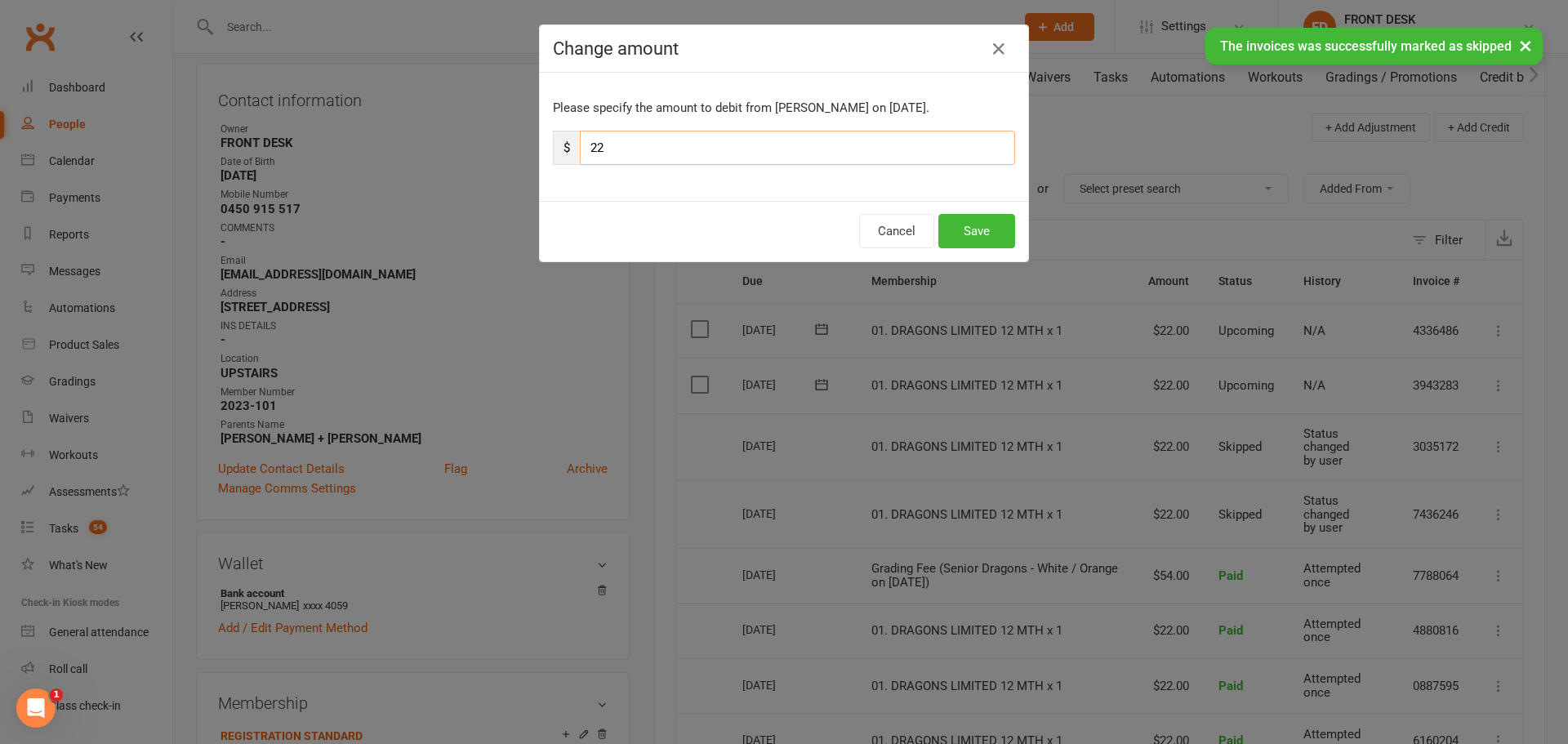
click at [639, 148] on input "22" at bounding box center [797, 147] width 435 height 34
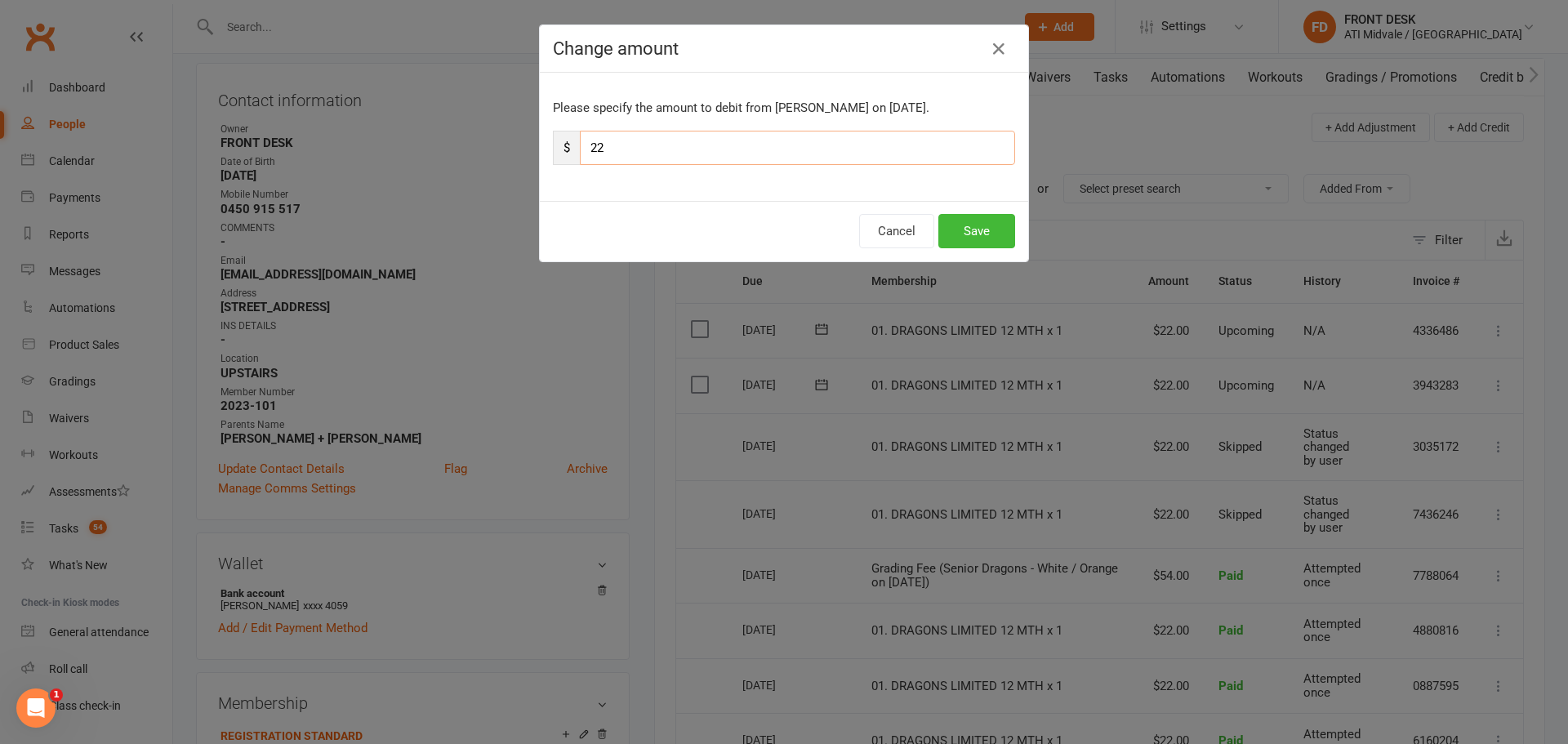
type input "2"
type input "12"
click at [992, 232] on button "Save" at bounding box center [977, 231] width 77 height 34
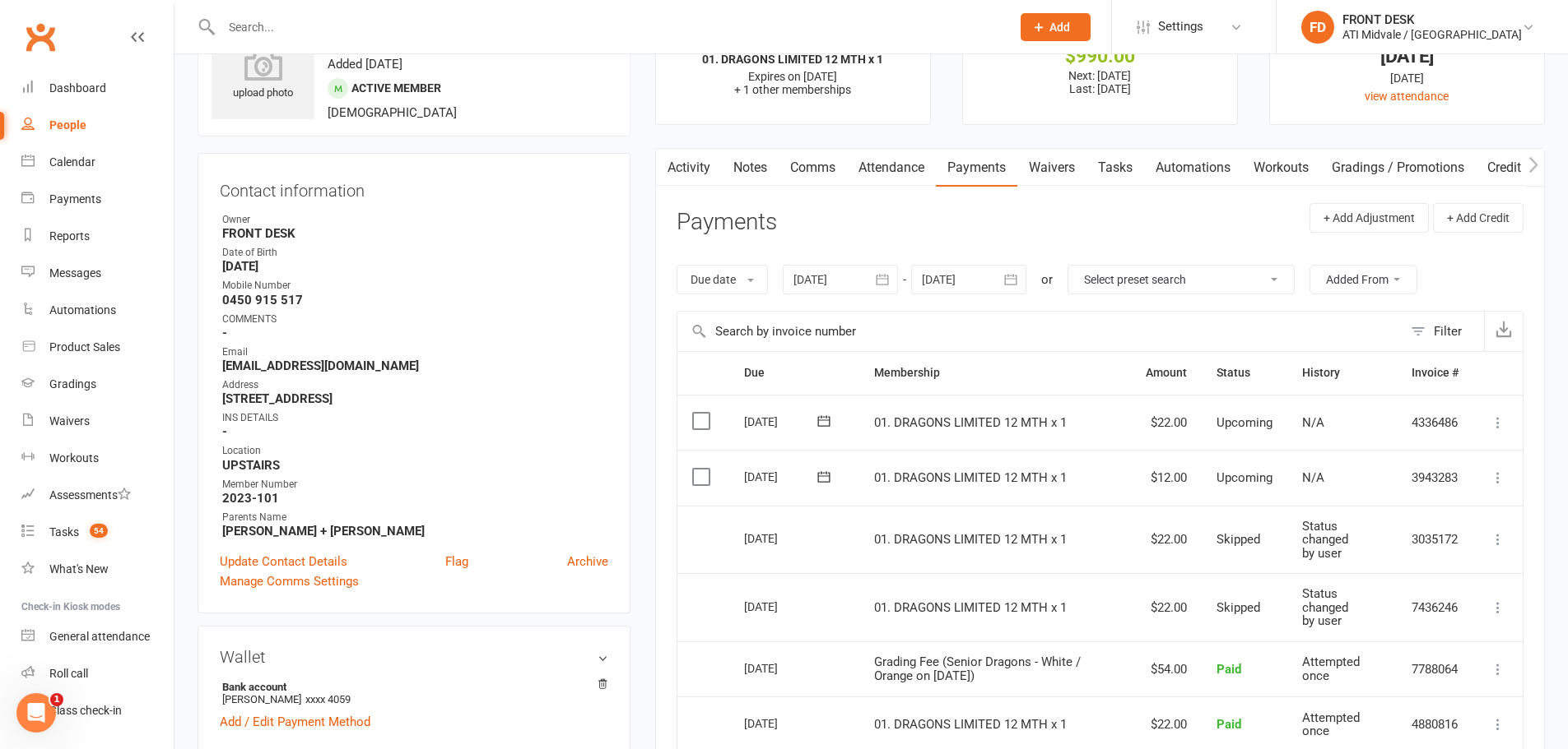
scroll to position [0, 0]
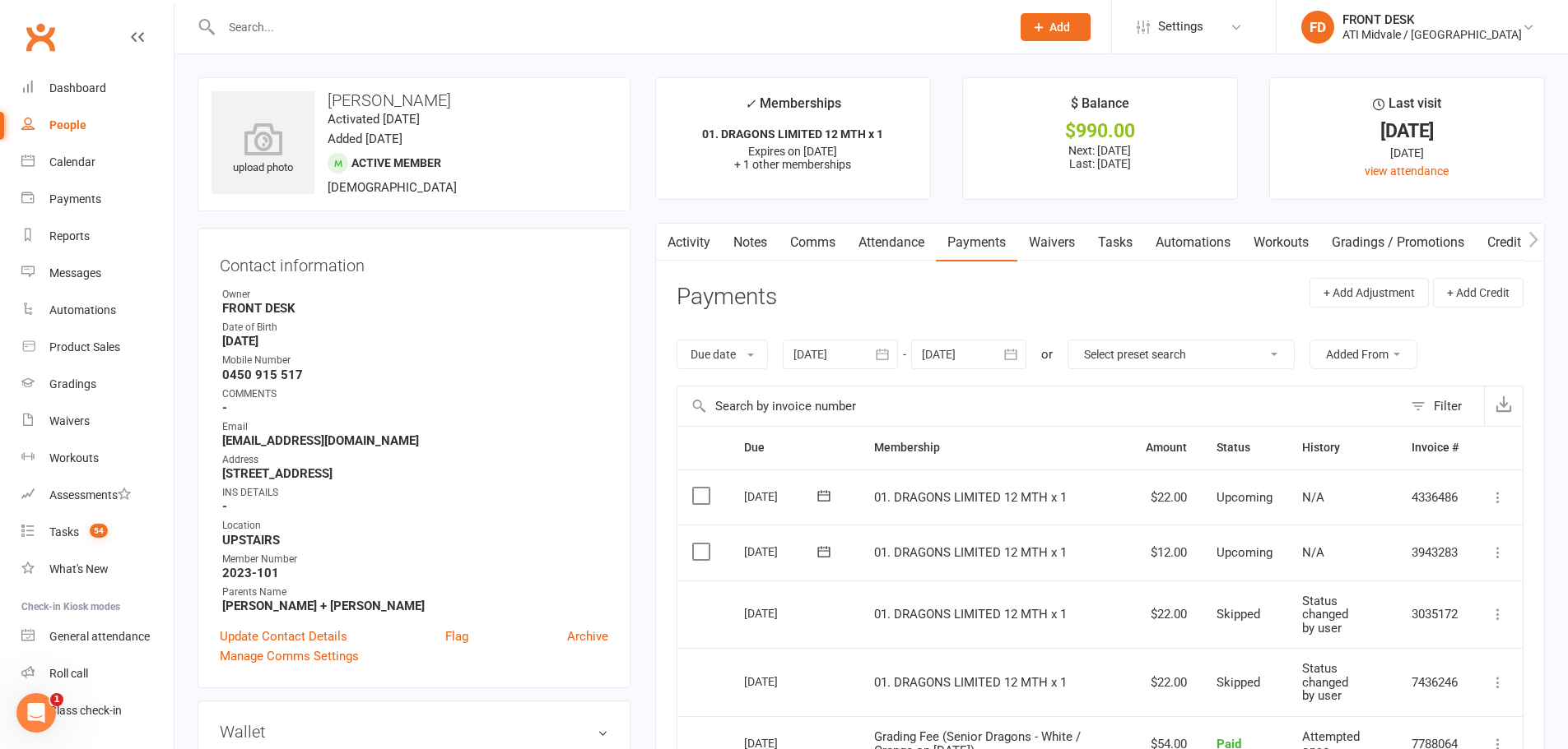
click at [753, 232] on link "Notes" at bounding box center [750, 243] width 57 height 38
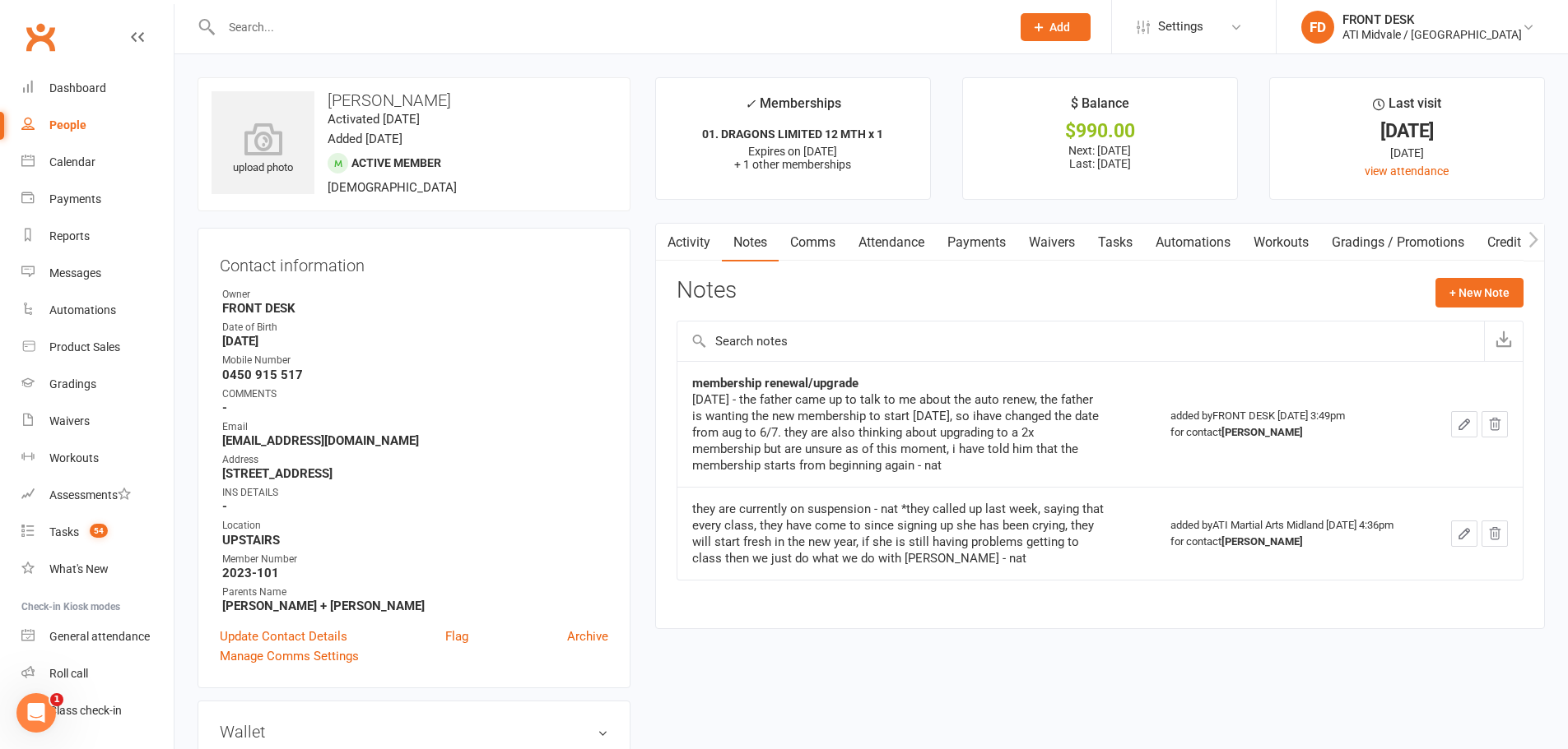
click at [969, 238] on link "Payments" at bounding box center [977, 243] width 82 height 38
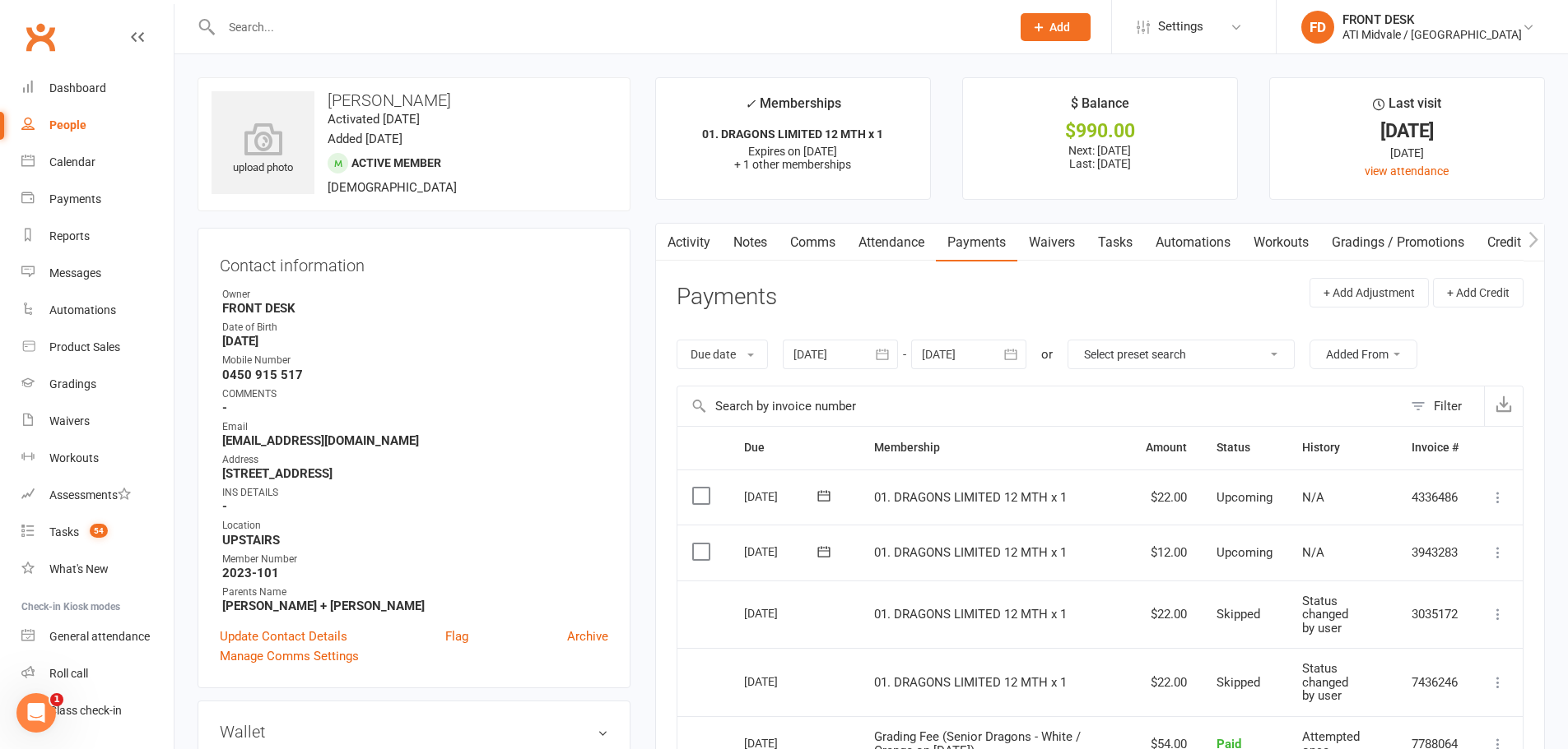
click at [754, 249] on link "Notes" at bounding box center [750, 243] width 57 height 38
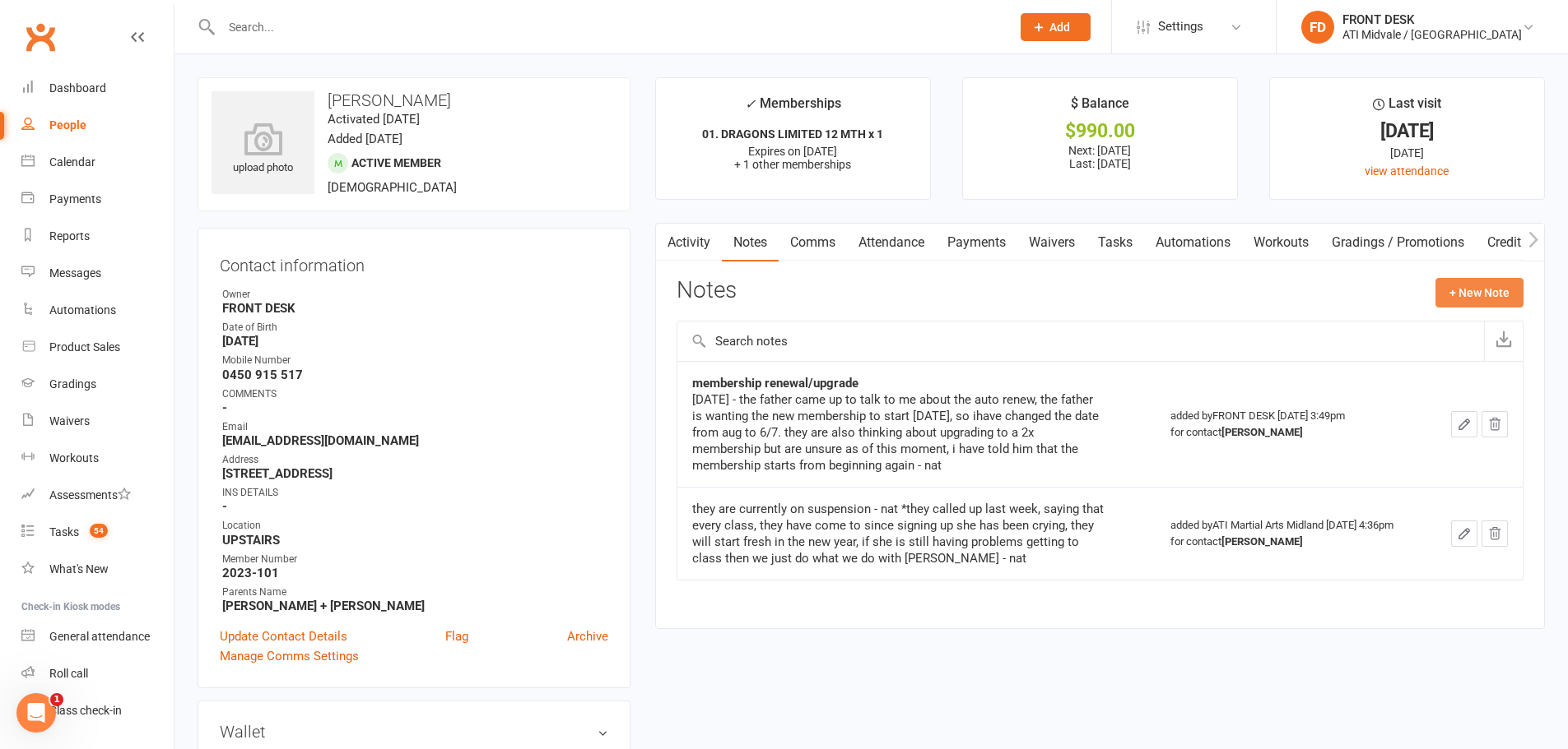
click at [1491, 305] on button "+ New Note" at bounding box center [1479, 292] width 88 height 29
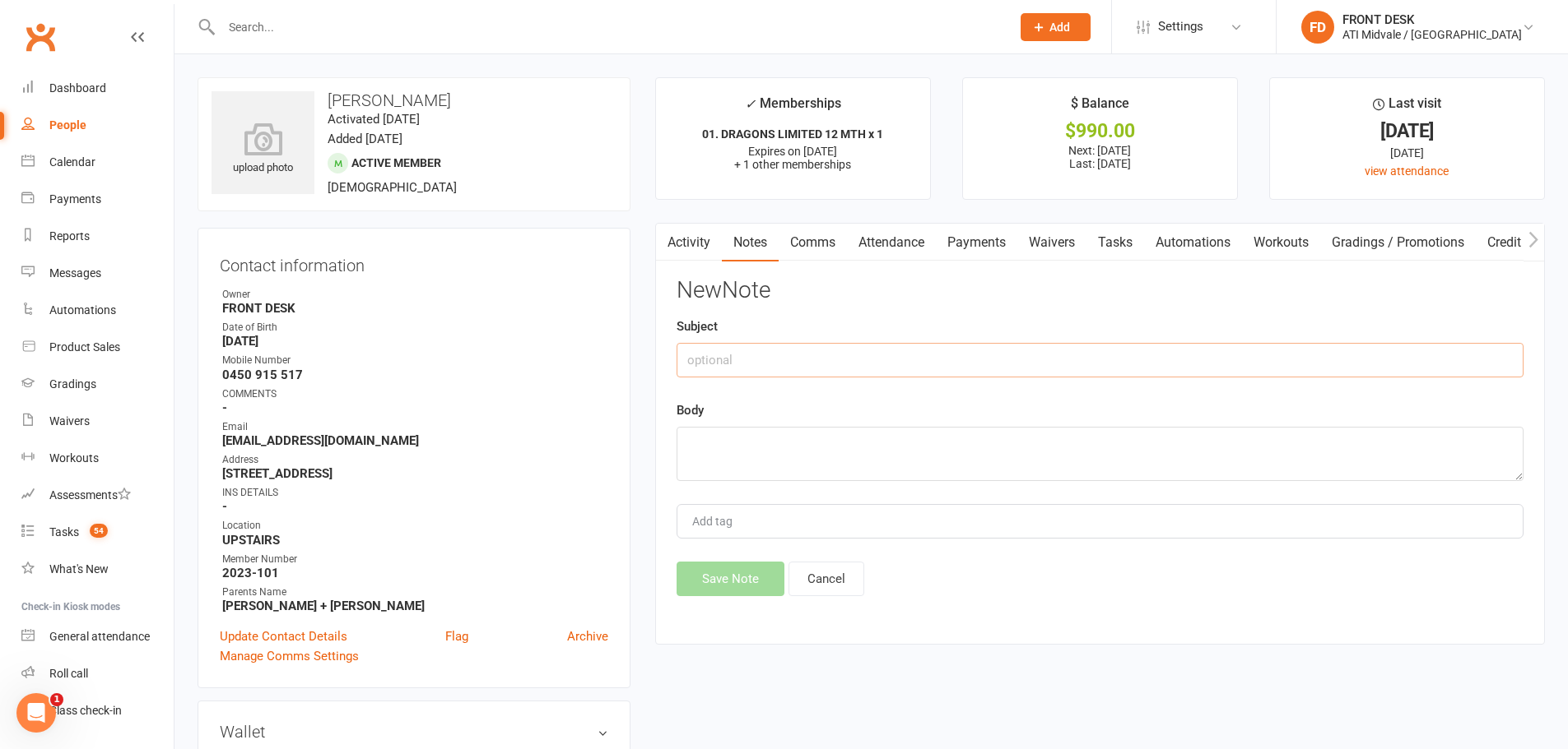
click at [1068, 364] on input "text" at bounding box center [1100, 360] width 847 height 35
type input "Grading fee and payments"
click at [1013, 453] on textarea at bounding box center [1100, 453] width 847 height 54
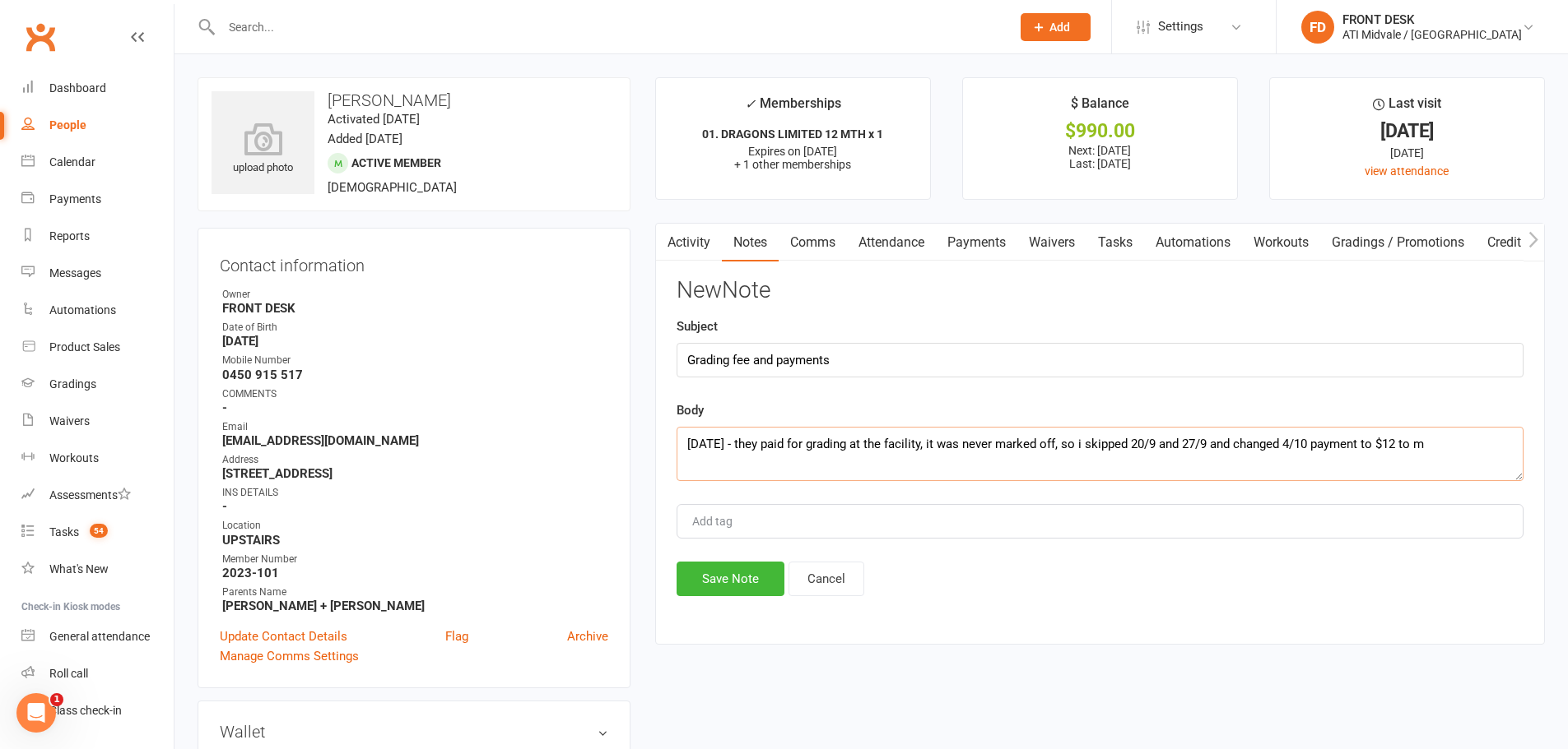
click at [1437, 445] on textarea "17/9/25 - they paid for grading at the facility, it was never marked off, so i …" at bounding box center [1100, 453] width 847 height 54
type textarea "17/9/25 - they paid for grading at the facility, it was never marked off, so i …"
click at [732, 586] on button "Save Note" at bounding box center [730, 578] width 108 height 35
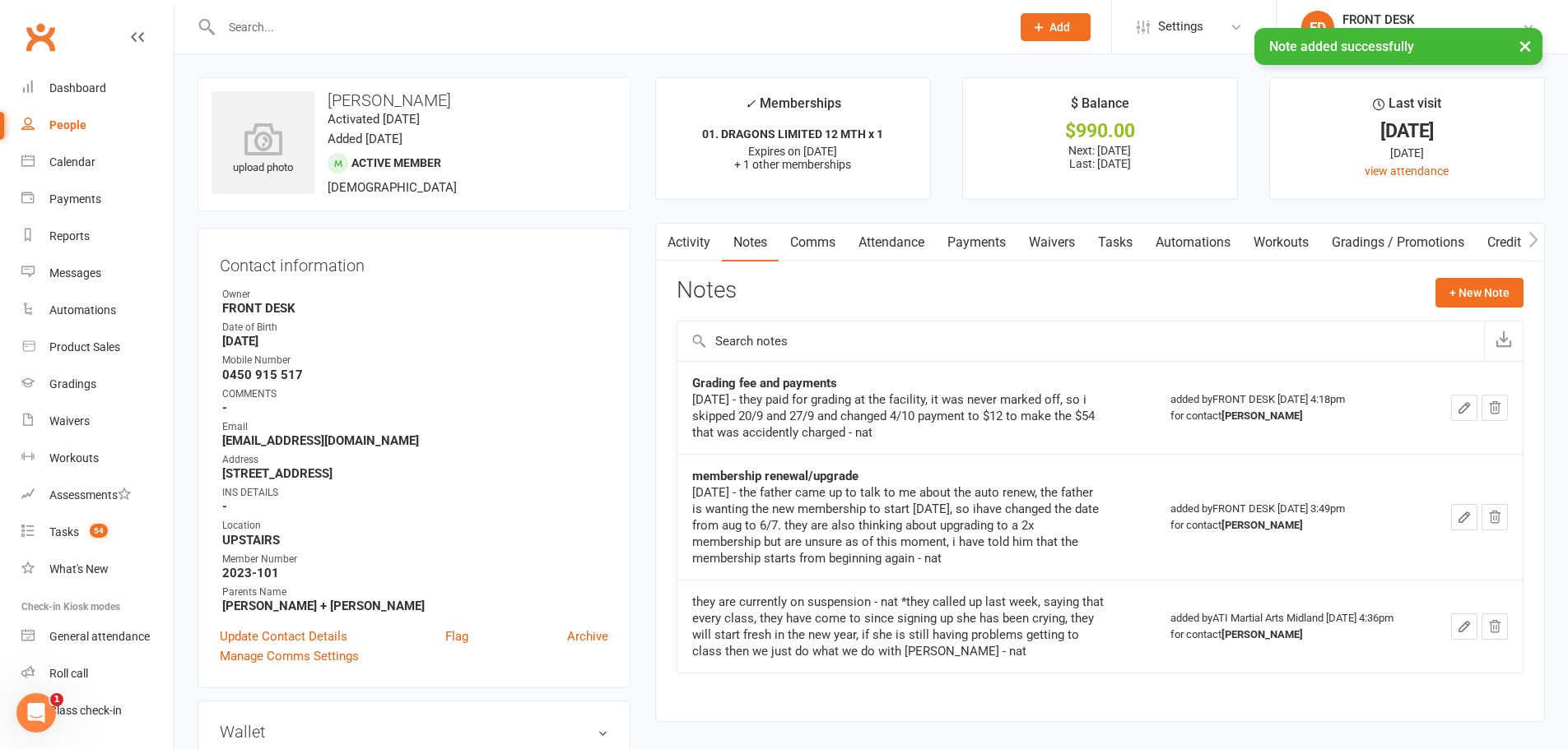
click at [815, 247] on link "Comms" at bounding box center [812, 243] width 68 height 38
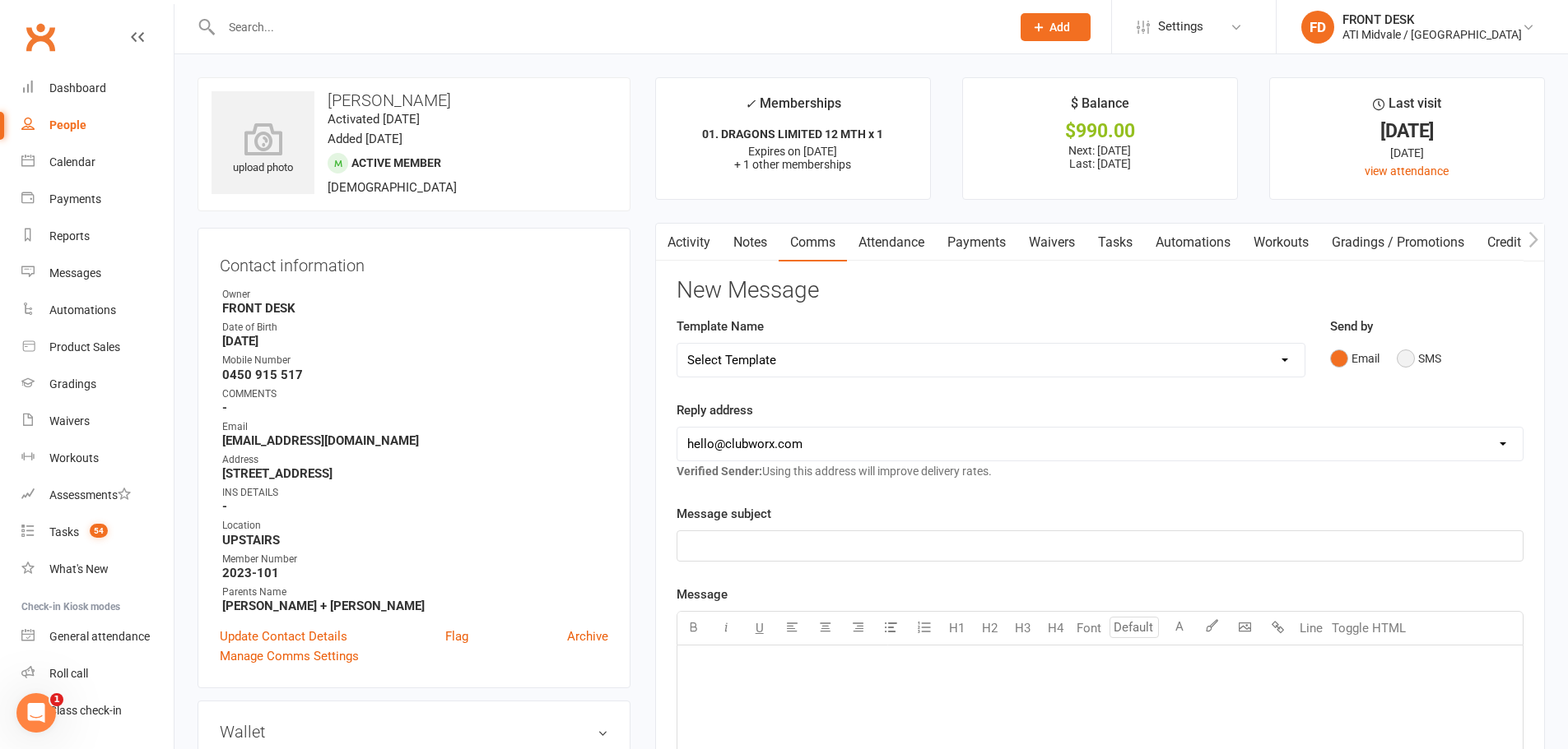
click at [1398, 355] on button "SMS" at bounding box center [1419, 358] width 44 height 31
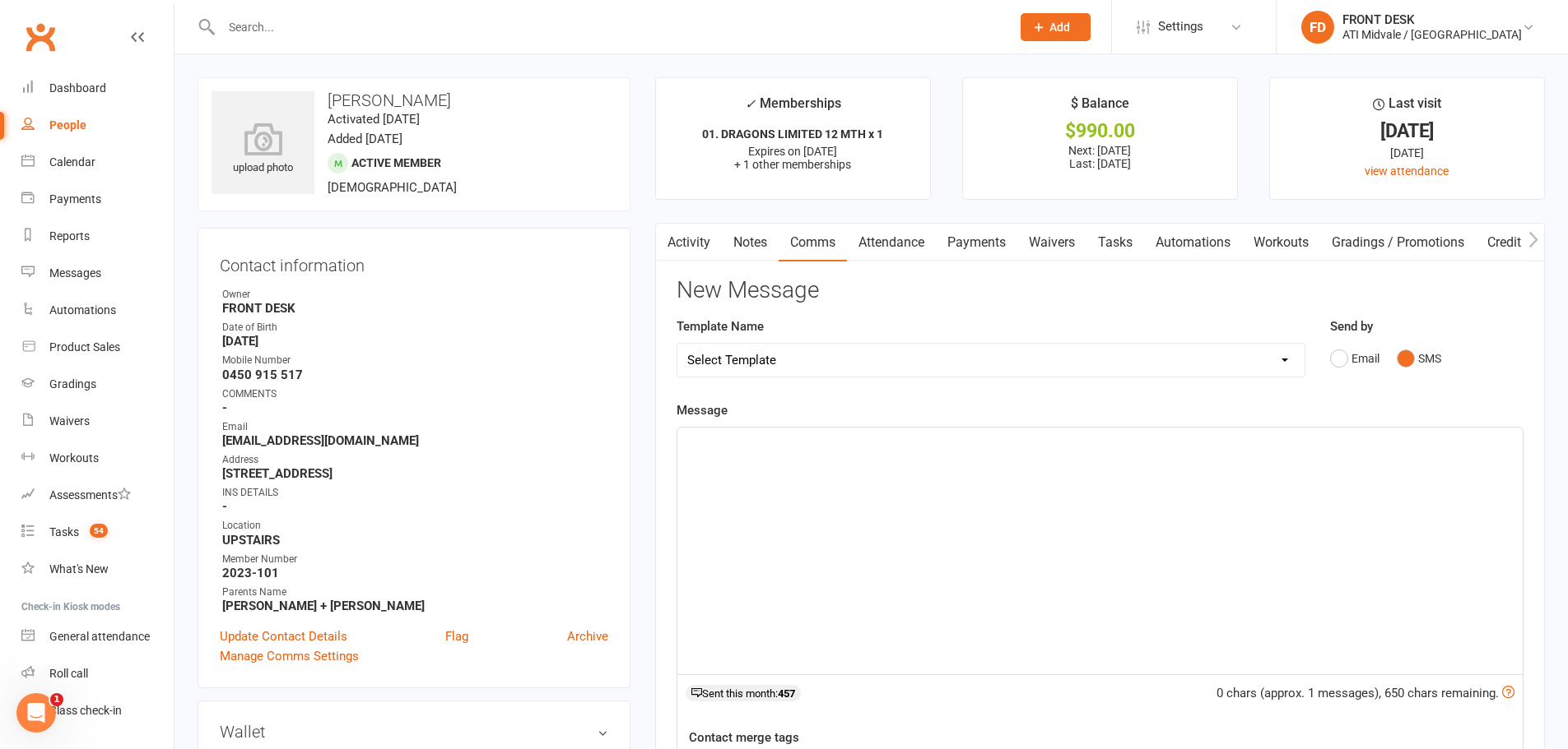
click at [322, 29] on input "text" at bounding box center [607, 28] width 782 height 23
click at [852, 467] on div "﻿" at bounding box center [1100, 551] width 845 height 247
click at [1078, 464] on span "We never marked off Sianna's grading fee on the payments which cause $54 to be …" at bounding box center [1033, 462] width 692 height 15
click at [1332, 460] on p "We never marked off Sianna's grading fee on the payments which caused $54 to be…" at bounding box center [1100, 462] width 826 height 20
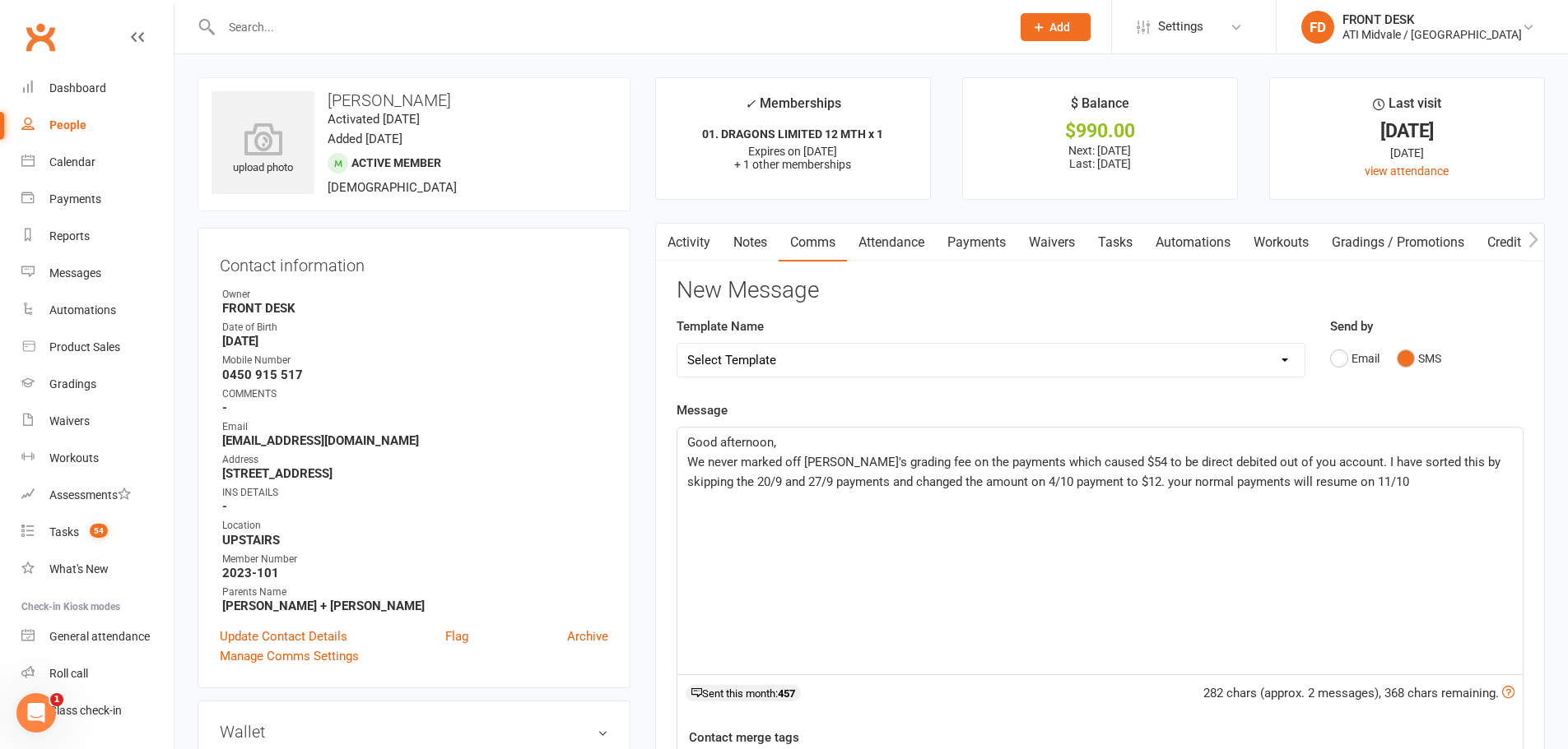
click at [1109, 478] on span "We never marked off Sianna's grading fee on the payments which caused $54 to be…" at bounding box center [1095, 472] width 816 height 35
click at [1365, 479] on p "We never marked off Sianna's grading fee on the payments which caused $54 to be…" at bounding box center [1100, 472] width 826 height 39
click at [692, 504] on span "Iam so sorry for any inconvience this may have caused." at bounding box center [839, 501] width 305 height 15
click at [1281, 460] on span "We never marked off Sianna's grading fee on the payments which caused $54 to be…" at bounding box center [1095, 472] width 816 height 35
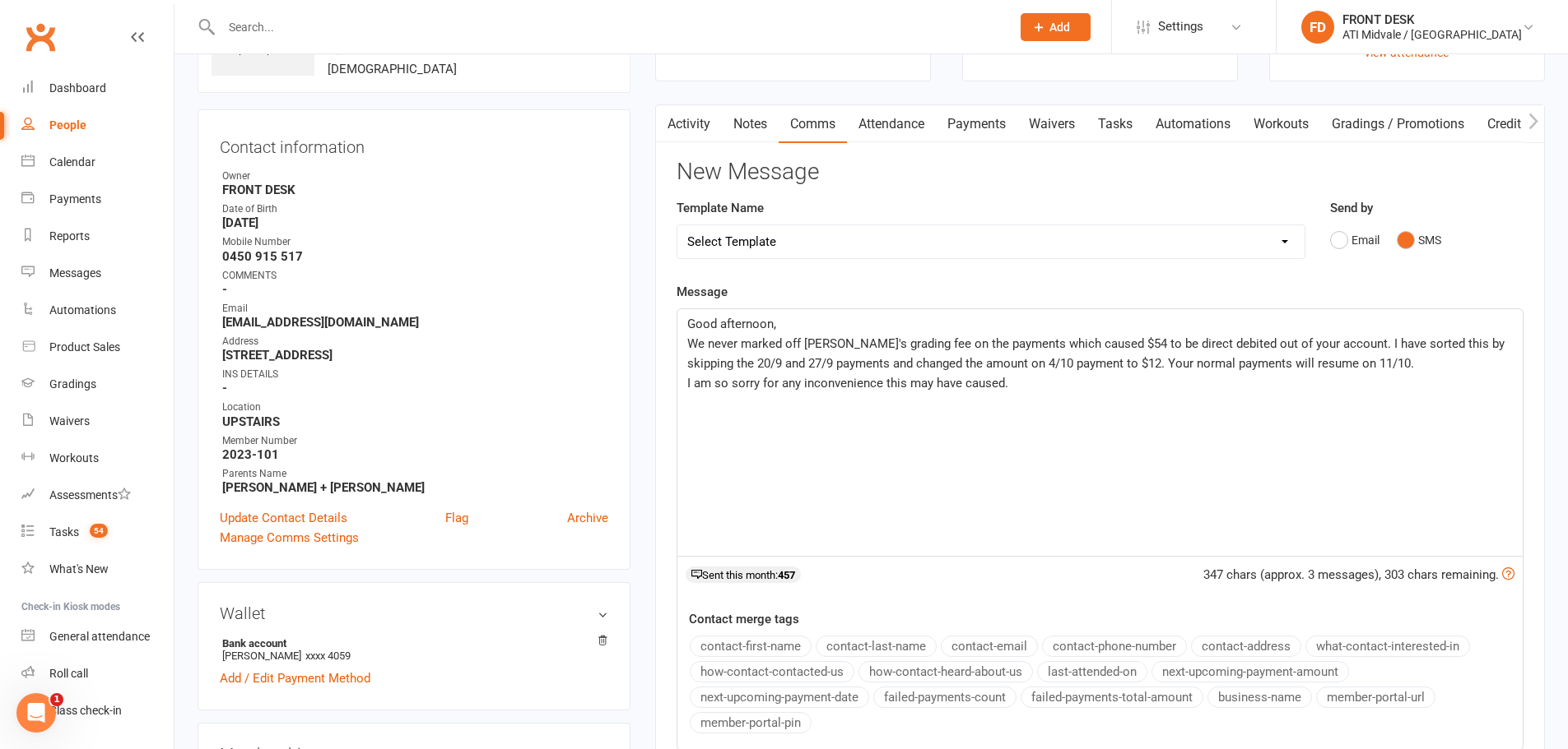
scroll to position [329, 0]
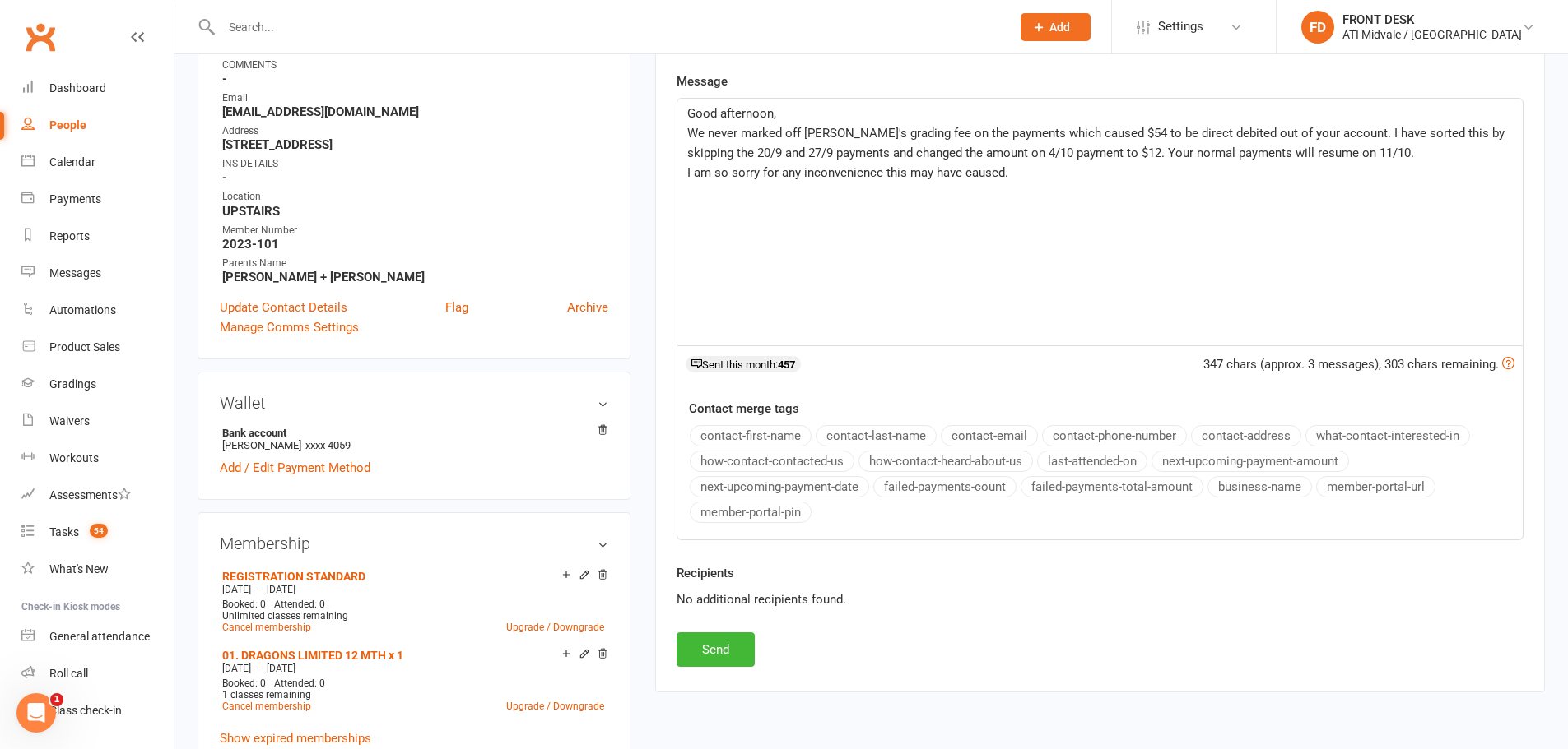
click at [1074, 212] on div "Good afternoon, We never marked off Sianna's grading fee on the payments which …" at bounding box center [1100, 222] width 845 height 247
click at [988, 220] on div "Good afternoon, We never marked off Sianna's grading fee on the payments which …" at bounding box center [1100, 222] width 845 height 247
click at [1068, 188] on div "Good afternoon, We never marked off Sianna's grading fee on the payments which …" at bounding box center [1100, 222] width 845 height 247
click at [699, 649] on button "Send" at bounding box center [716, 649] width 78 height 35
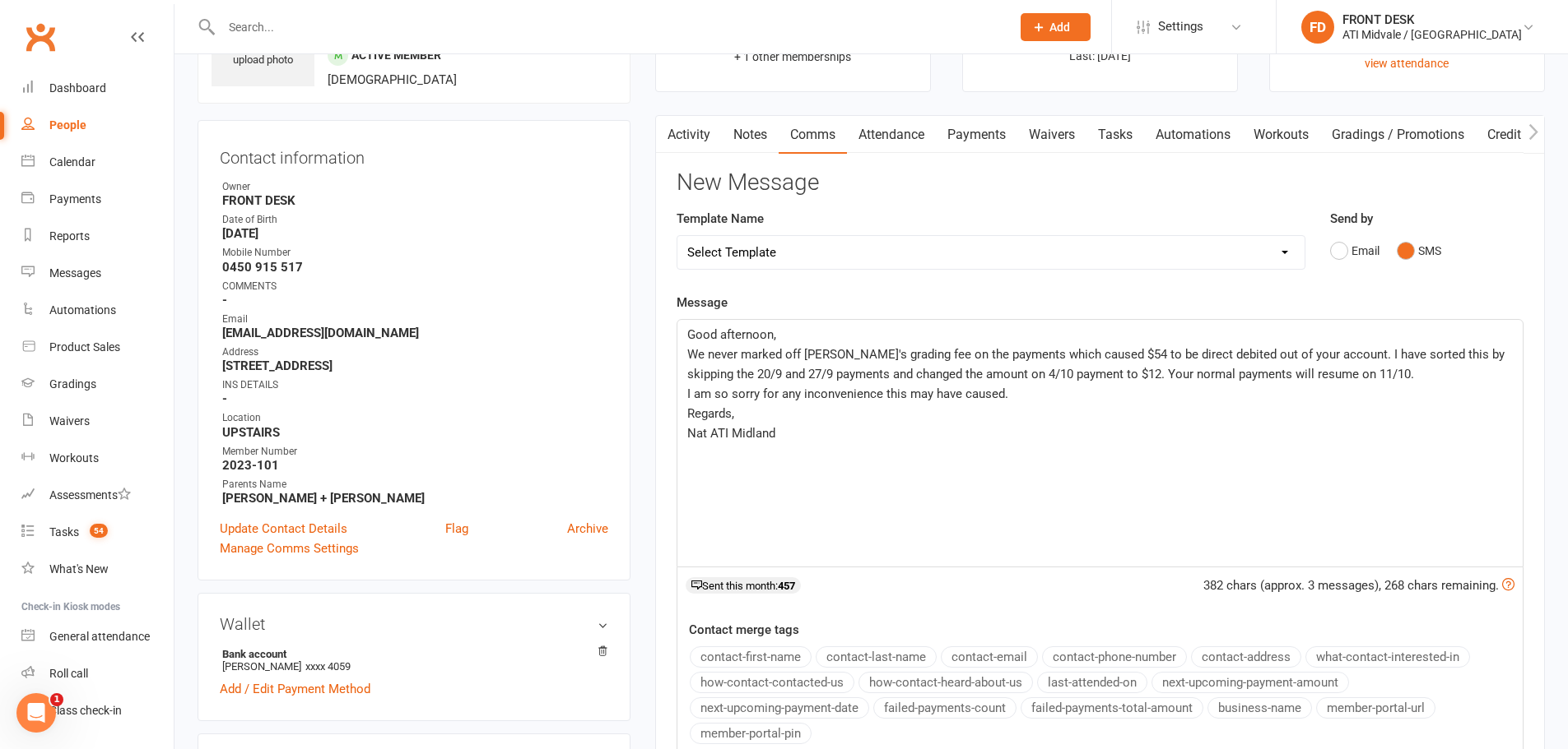
scroll to position [0, 0]
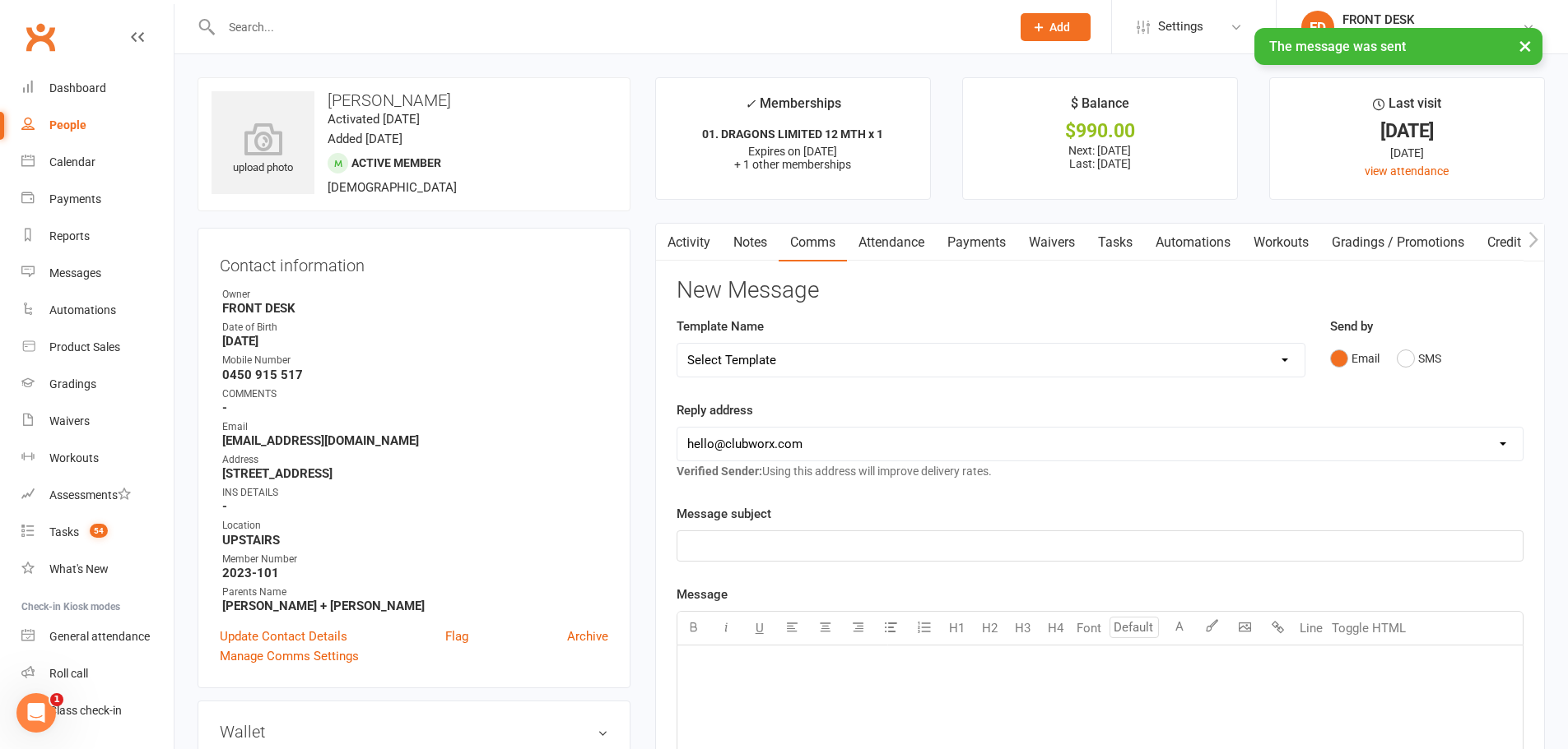
click at [683, 245] on link "Activity" at bounding box center [689, 243] width 66 height 38
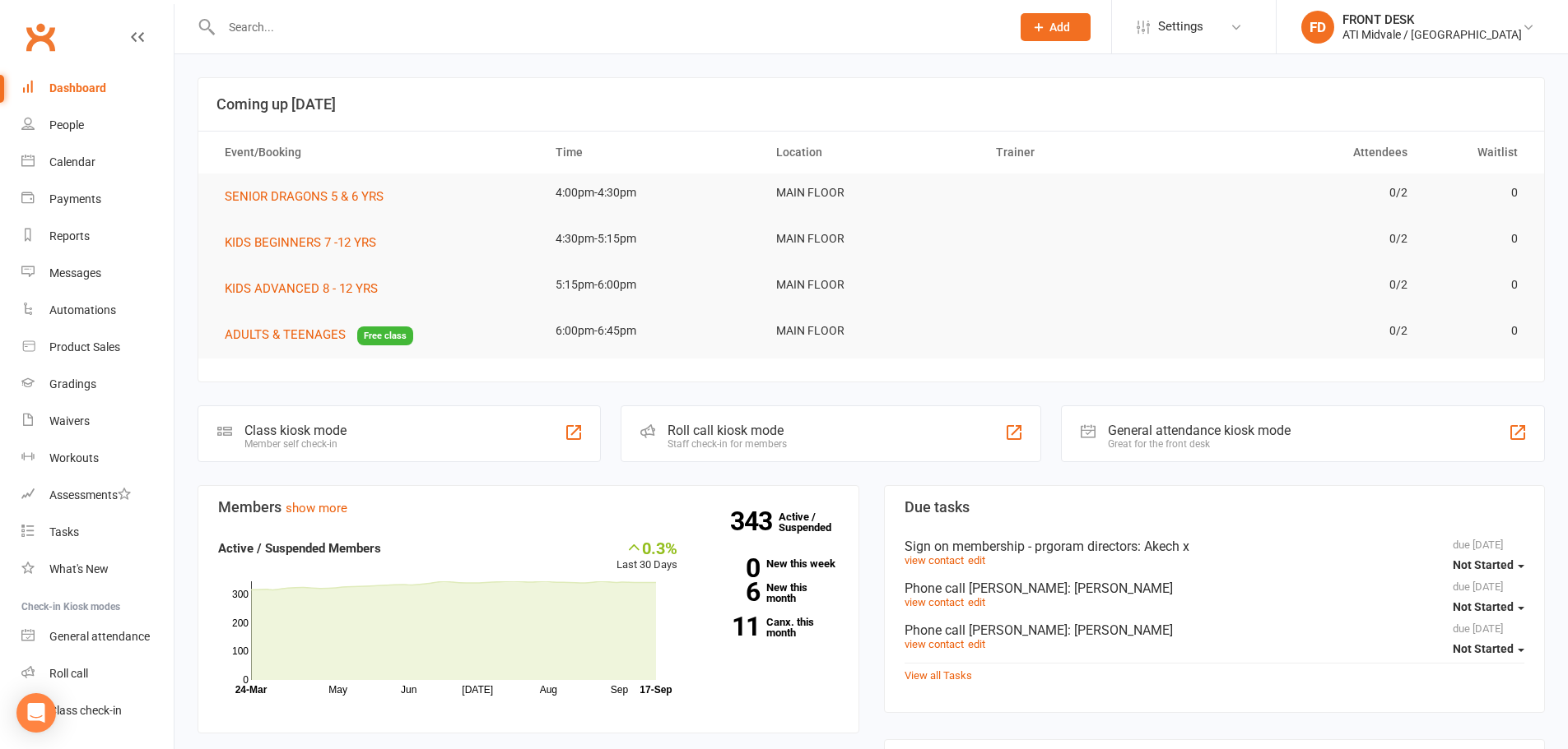
click at [455, 28] on input "text" at bounding box center [607, 28] width 782 height 23
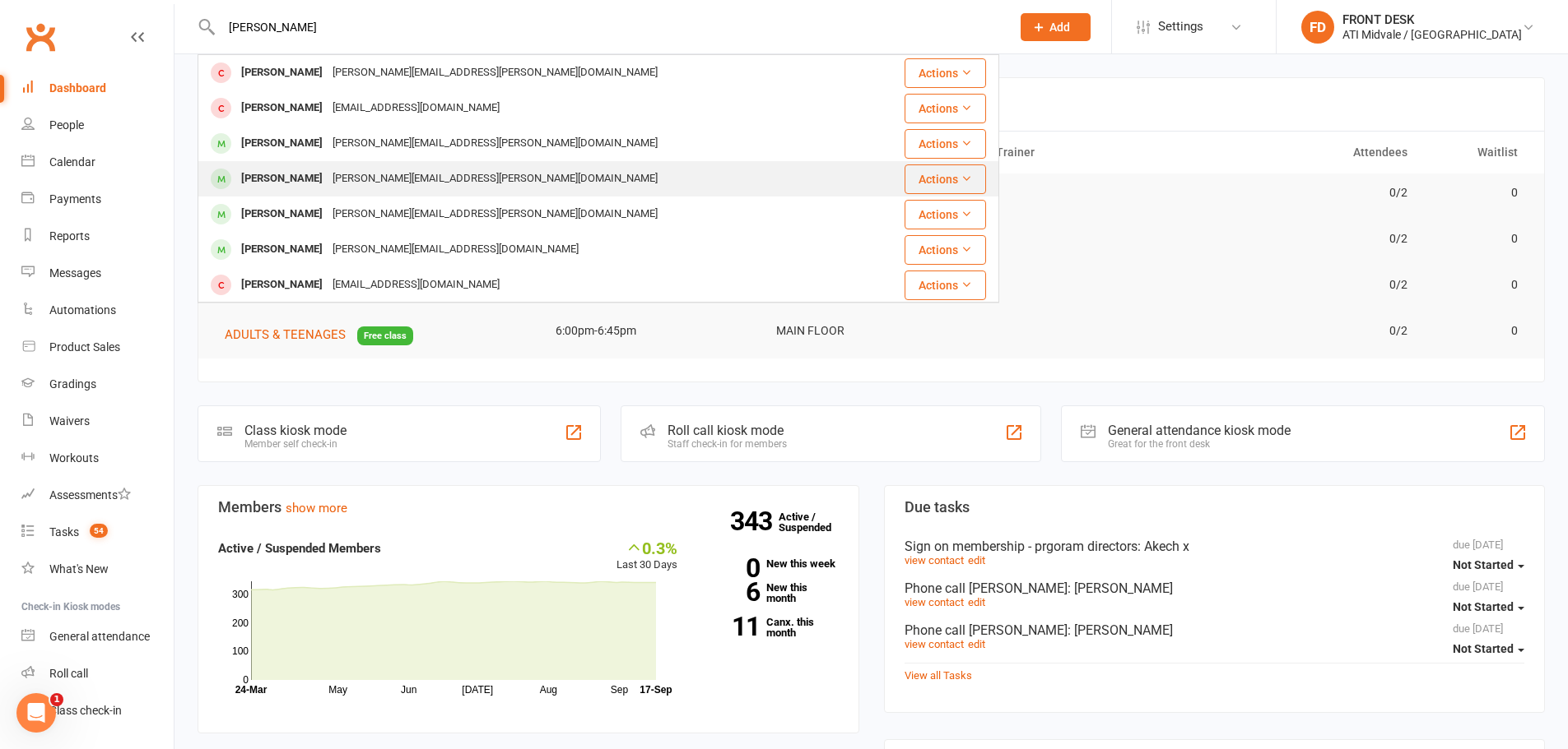
type input "taylor"
click at [427, 166] on div "Charlotte Taylor jessica.taylor@hotmail.com" at bounding box center [532, 179] width 665 height 34
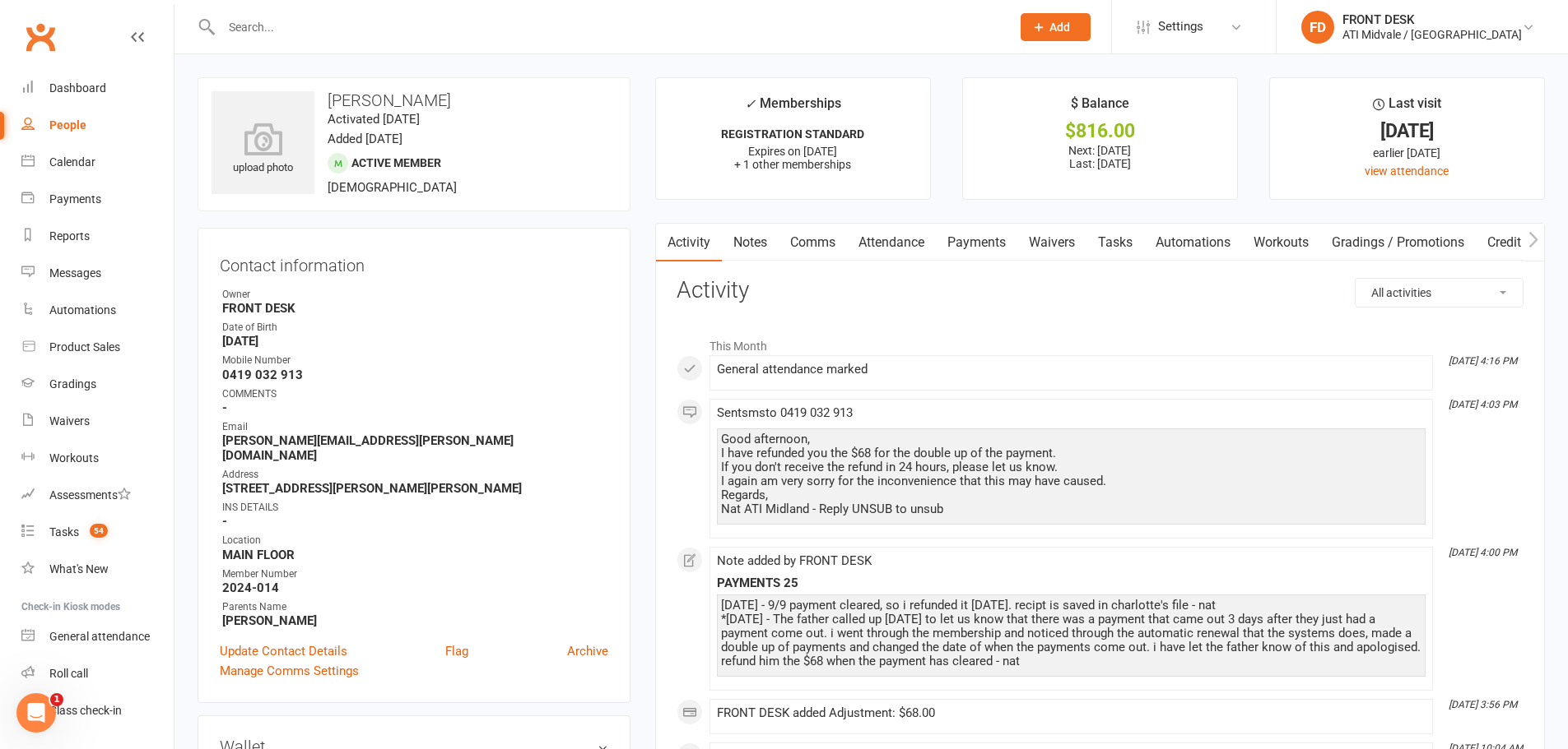
click at [995, 242] on link "Payments" at bounding box center [977, 243] width 82 height 38
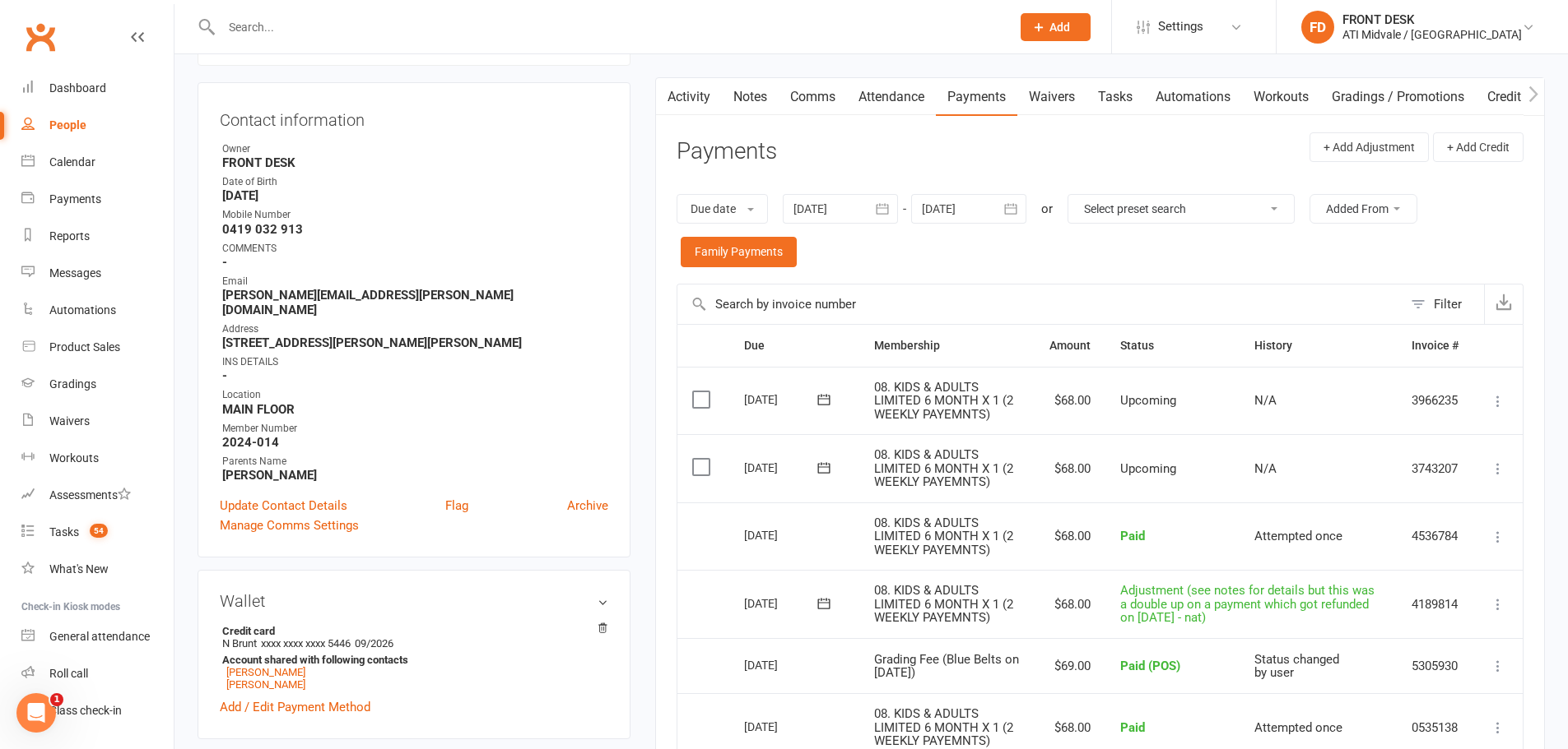
scroll to position [329, 0]
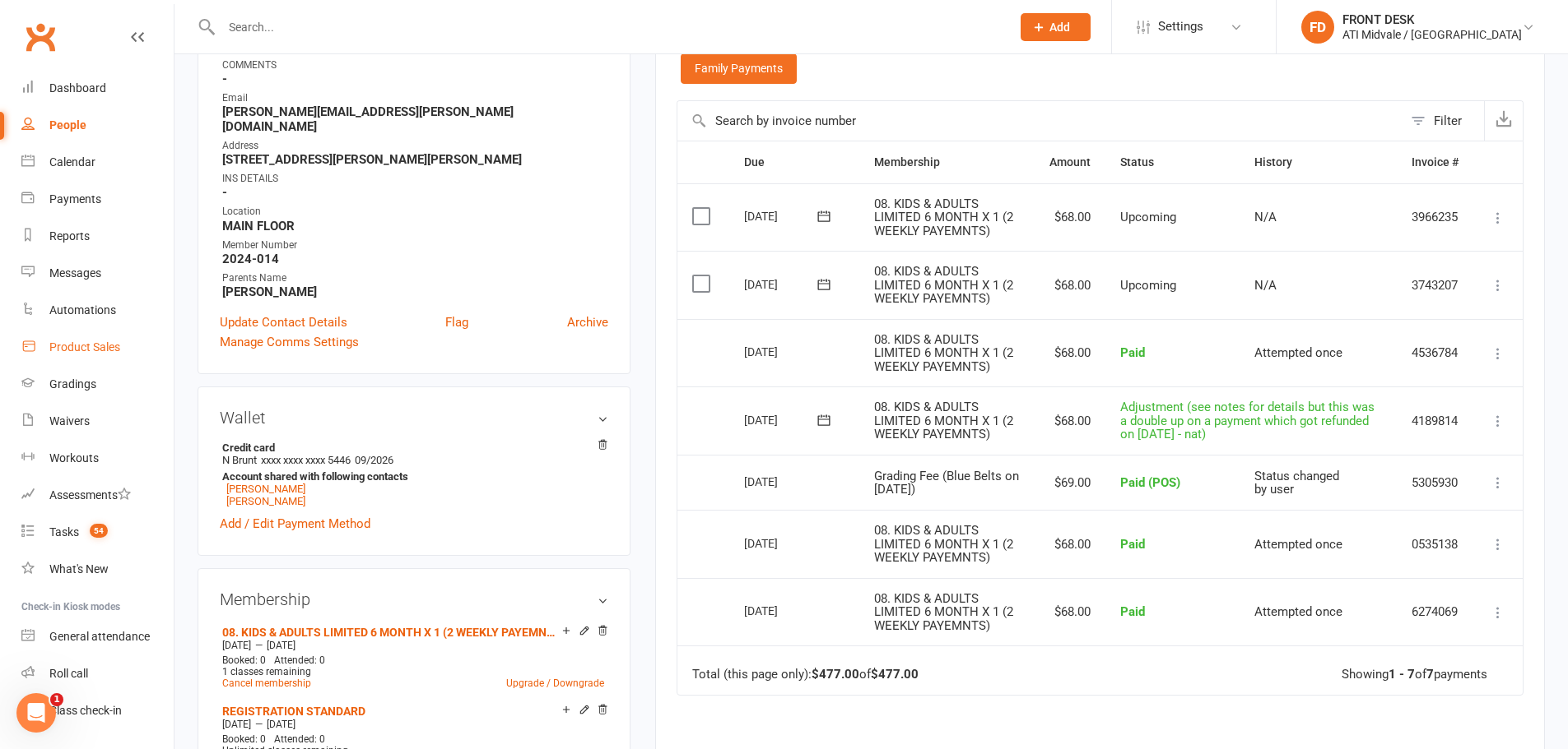
drag, startPoint x: 81, startPoint y: 340, endPoint x: 91, endPoint y: 341, distance: 10.0
click at [81, 340] on div "Product Sales" at bounding box center [85, 347] width 71 height 13
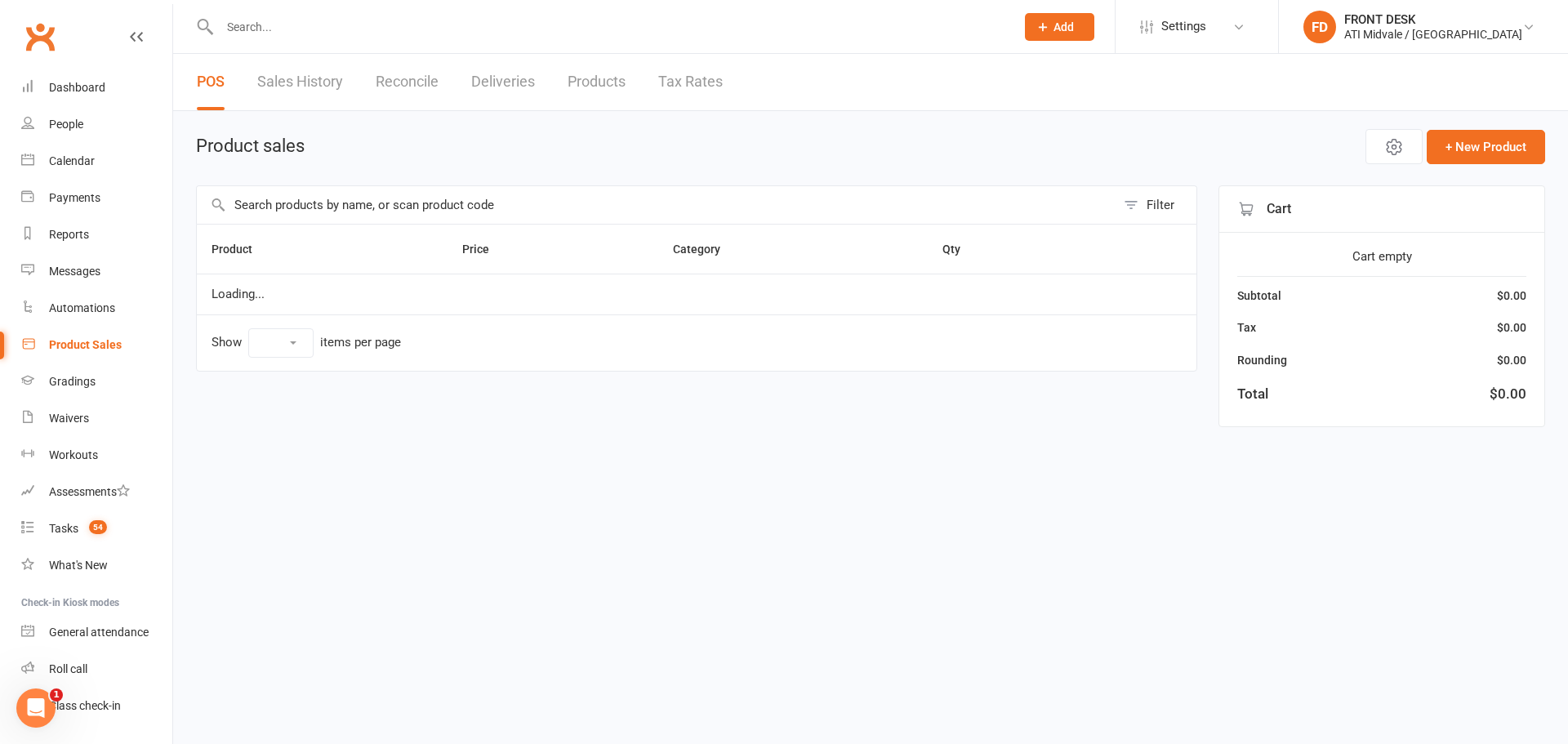
select select "100"
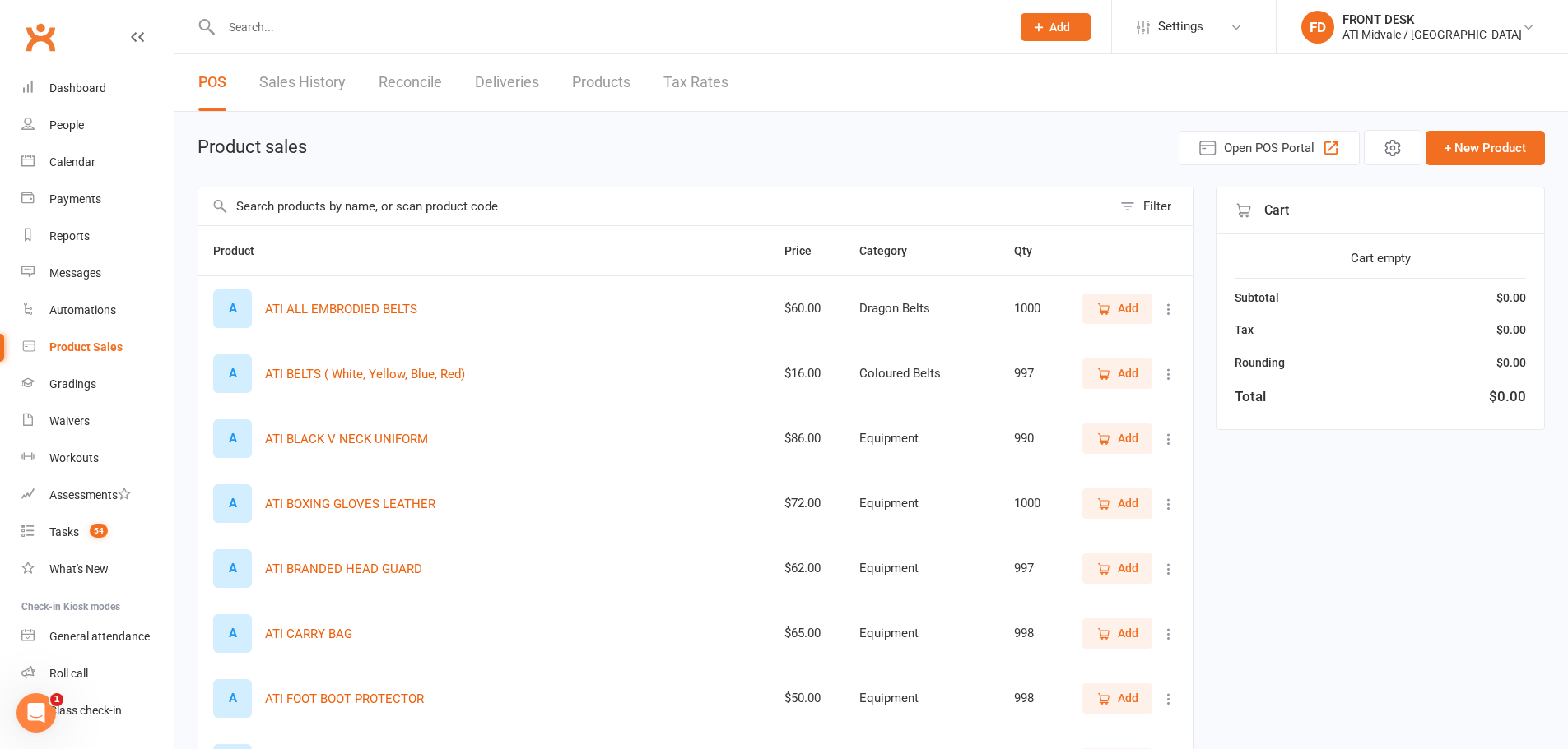
click at [399, 216] on input "text" at bounding box center [655, 206] width 914 height 38
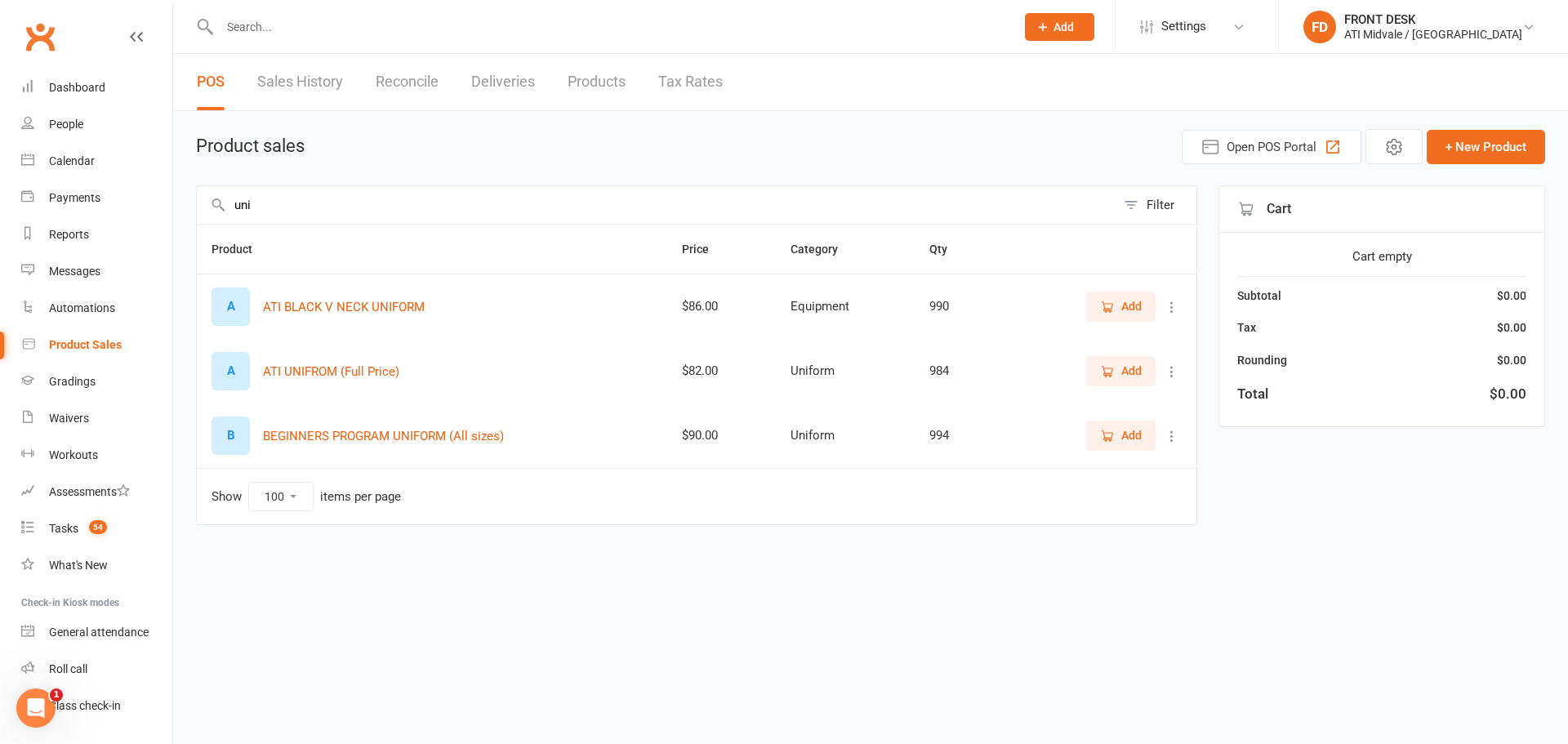
type input "uni"
click at [368, 379] on button "ATI UNIFROM (Full Price)" at bounding box center [331, 372] width 137 height 19
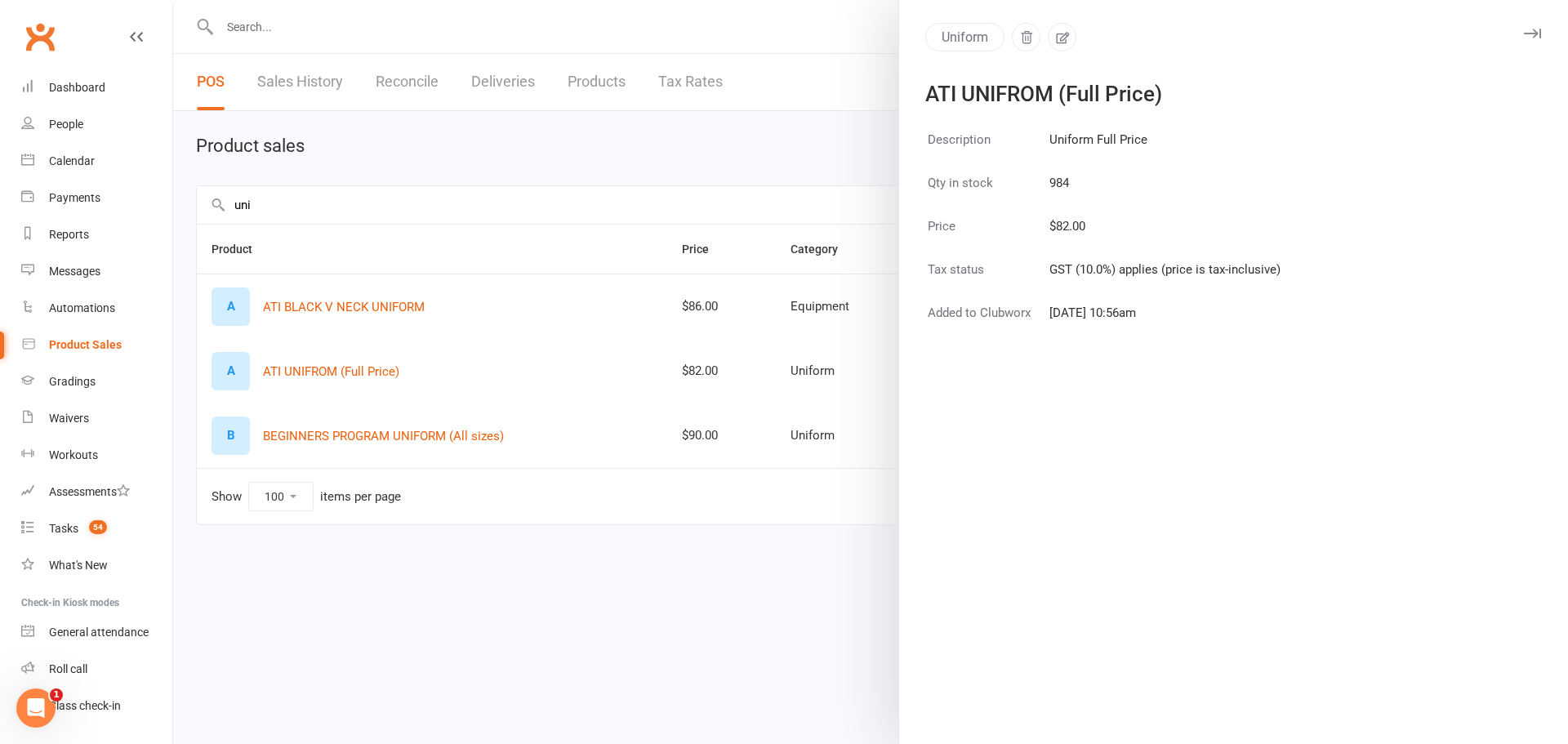
click at [533, 357] on div at bounding box center [870, 372] width 1395 height 744
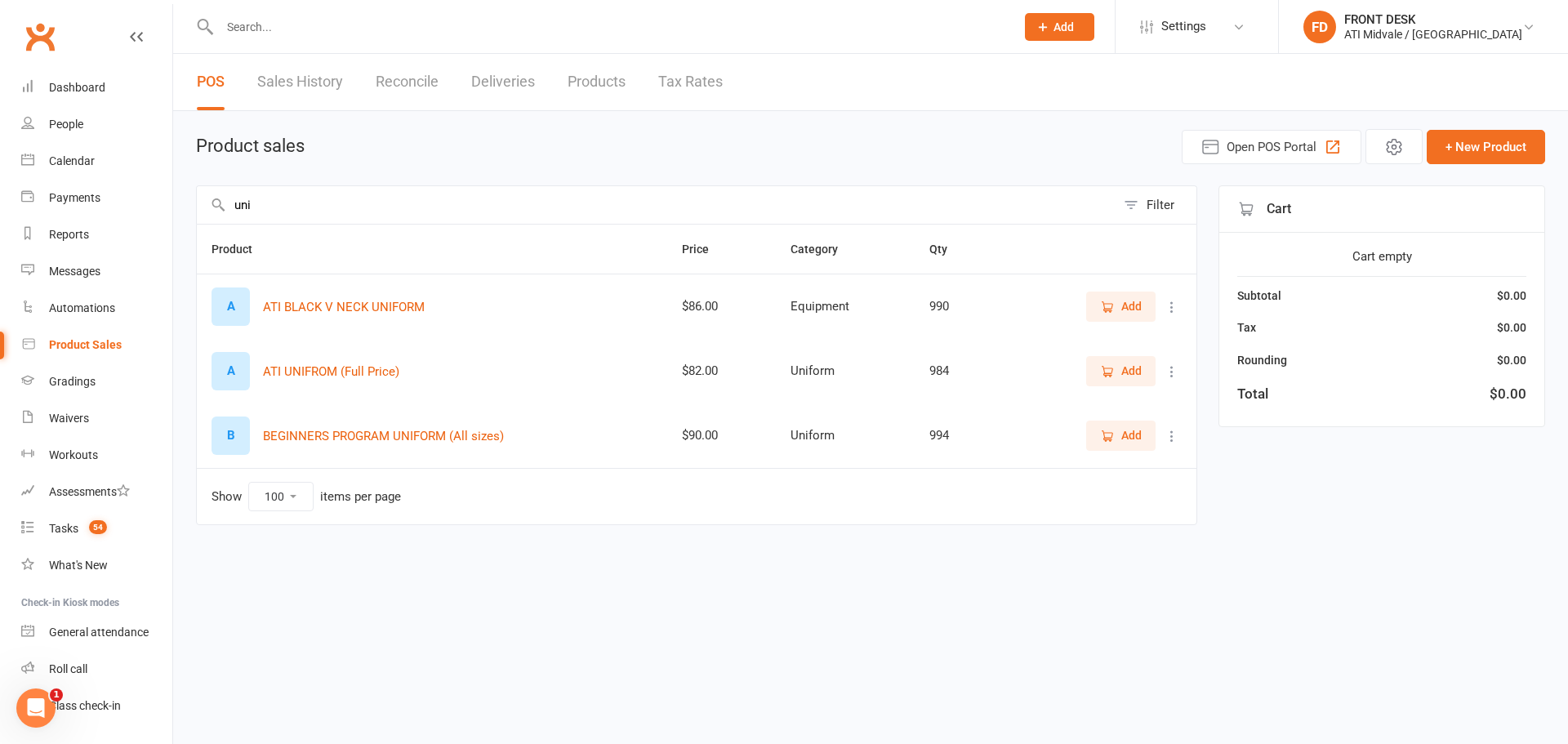
click at [1122, 362] on span "Add" at bounding box center [1131, 371] width 20 height 18
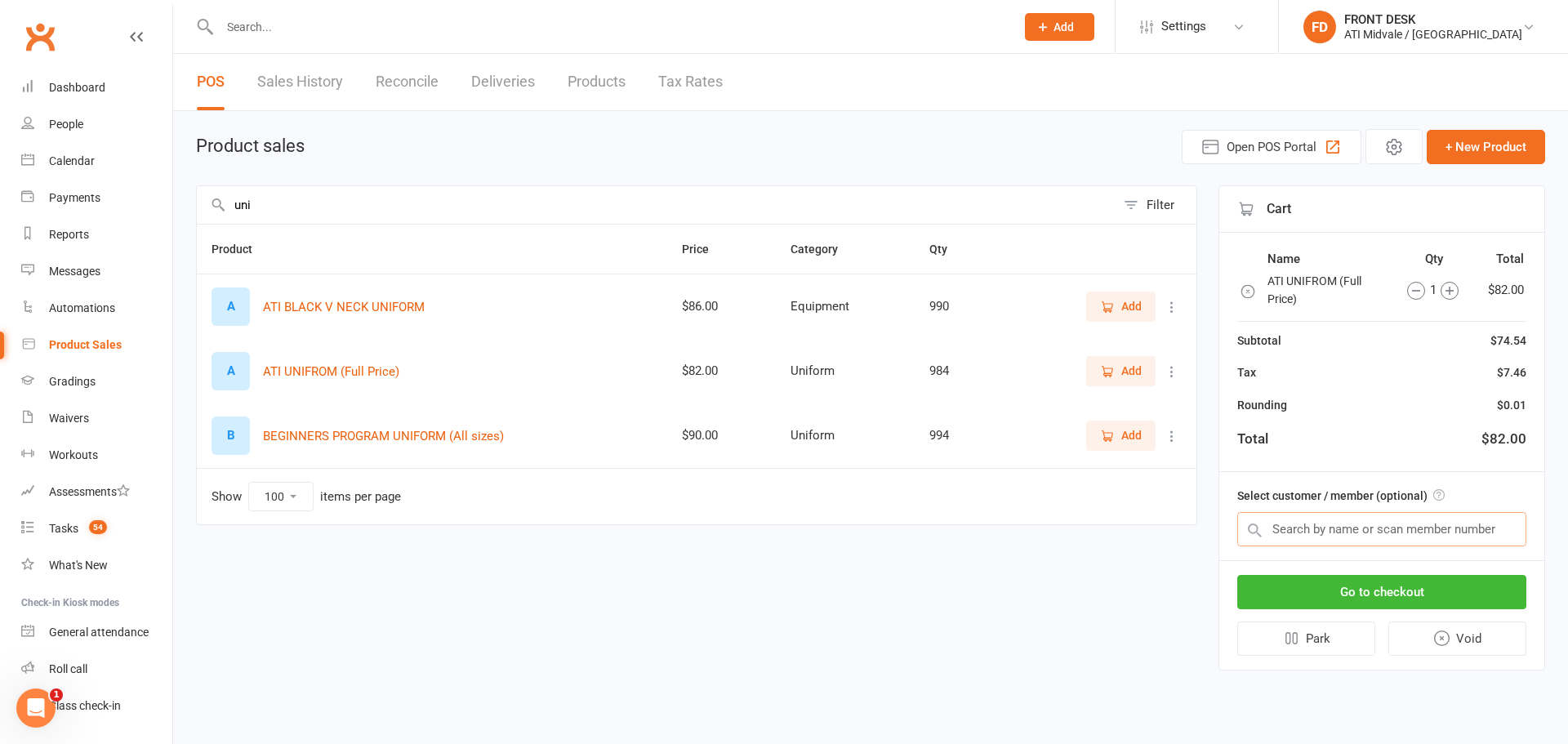
click at [1462, 525] on input "text" at bounding box center [1383, 529] width 289 height 34
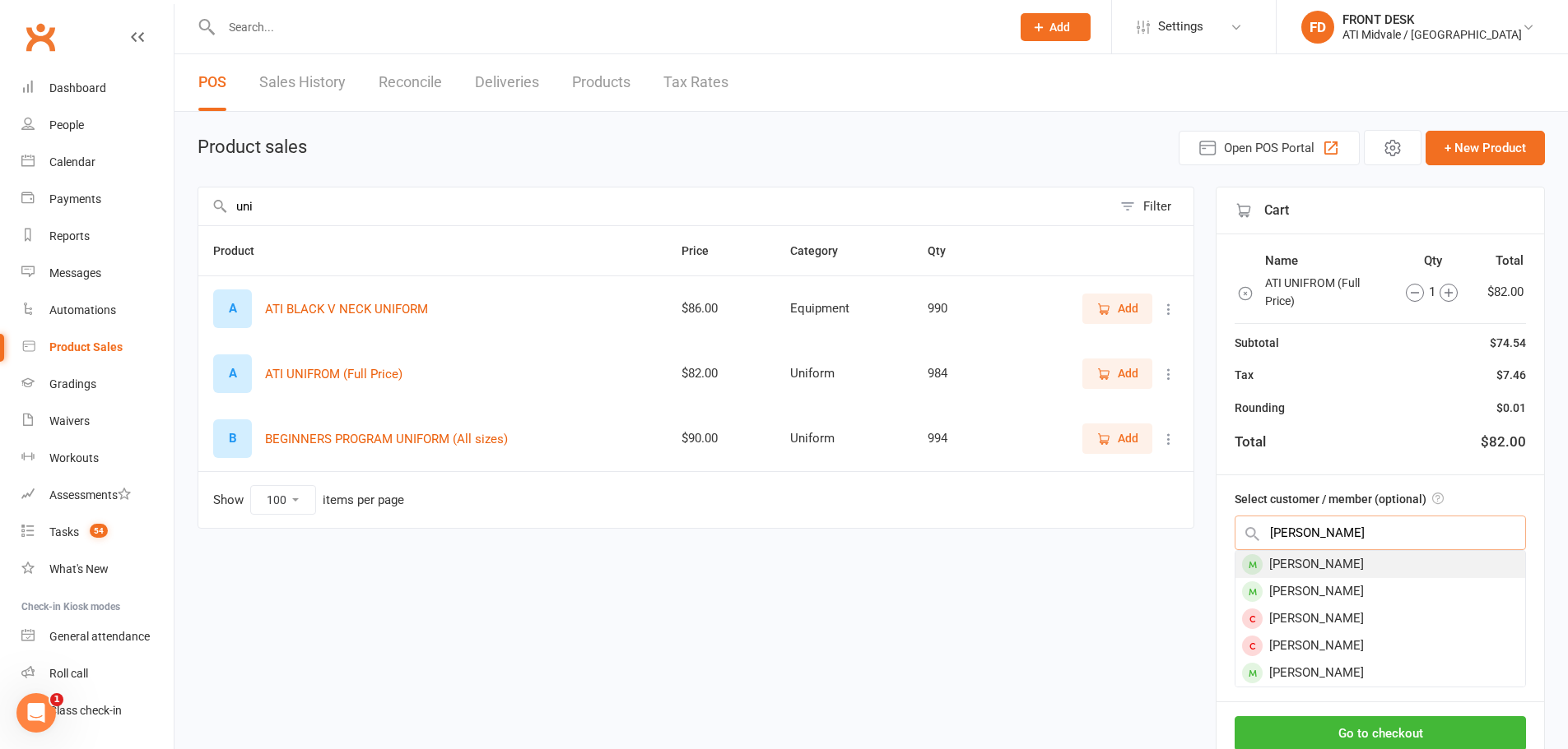
type input "bradley"
click at [1394, 562] on div "[PERSON_NAME]" at bounding box center [1380, 564] width 290 height 28
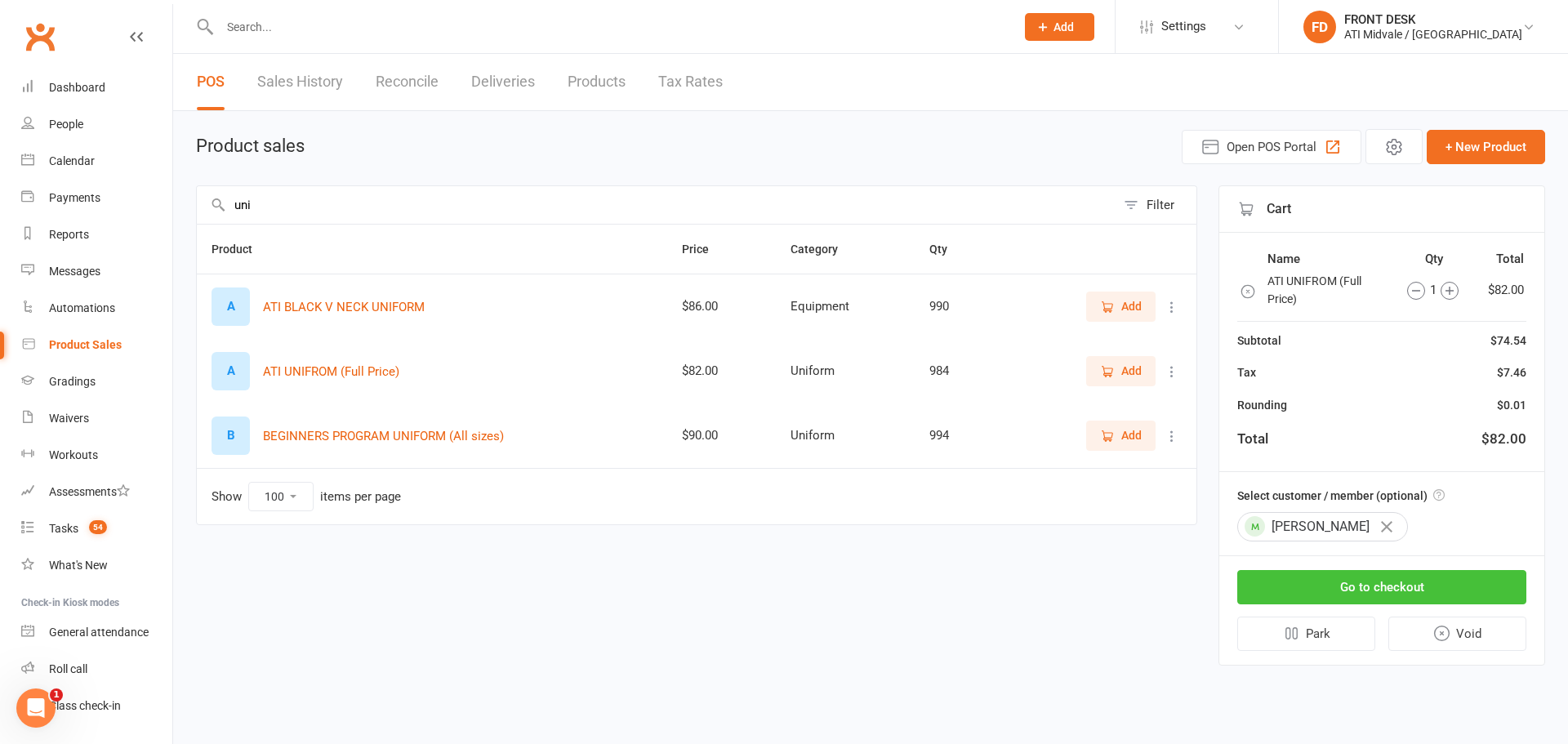
click at [1377, 595] on button "Go to checkout" at bounding box center [1383, 587] width 289 height 34
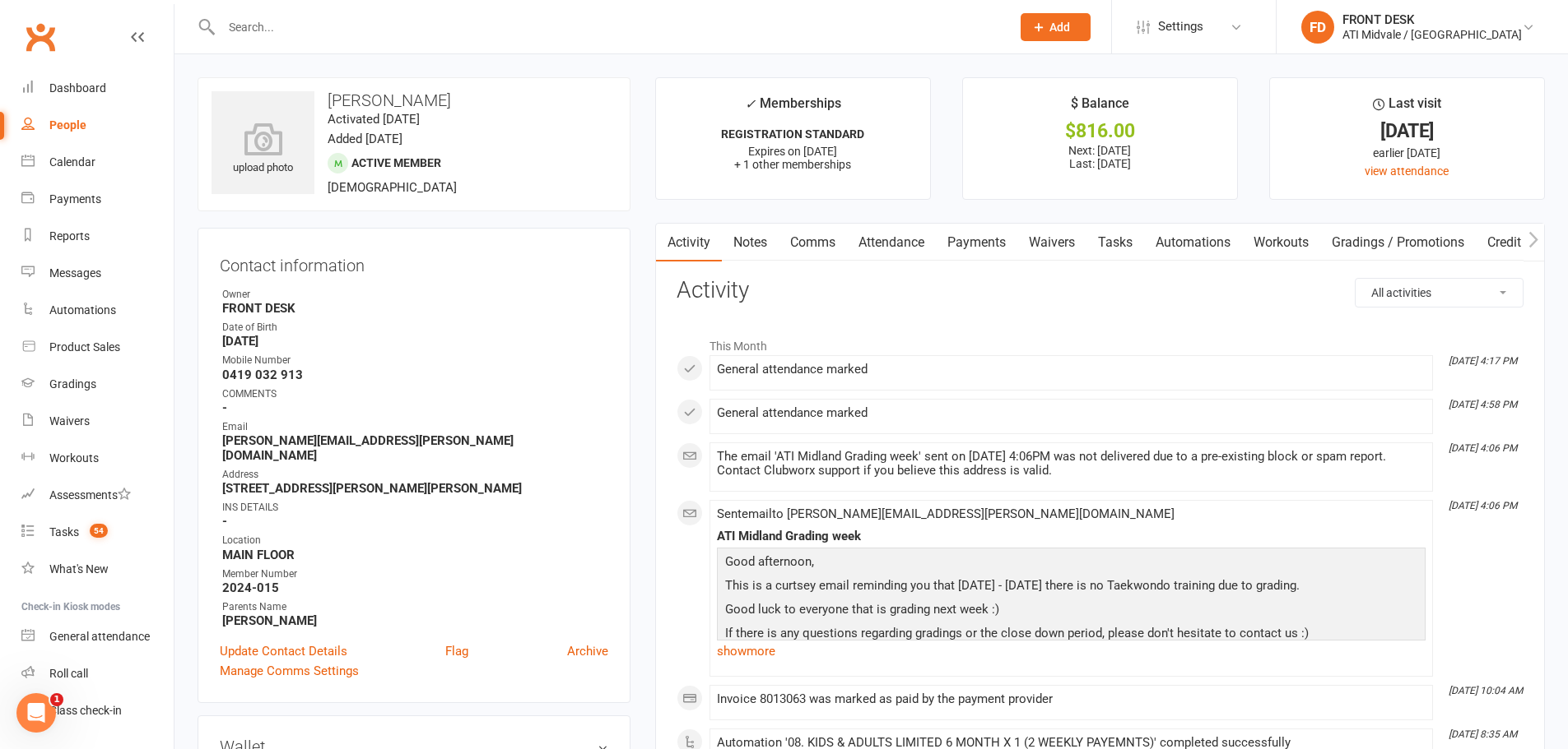
click at [1004, 249] on link "Payments" at bounding box center [977, 243] width 82 height 38
click at [989, 241] on link "Payments" at bounding box center [977, 243] width 82 height 38
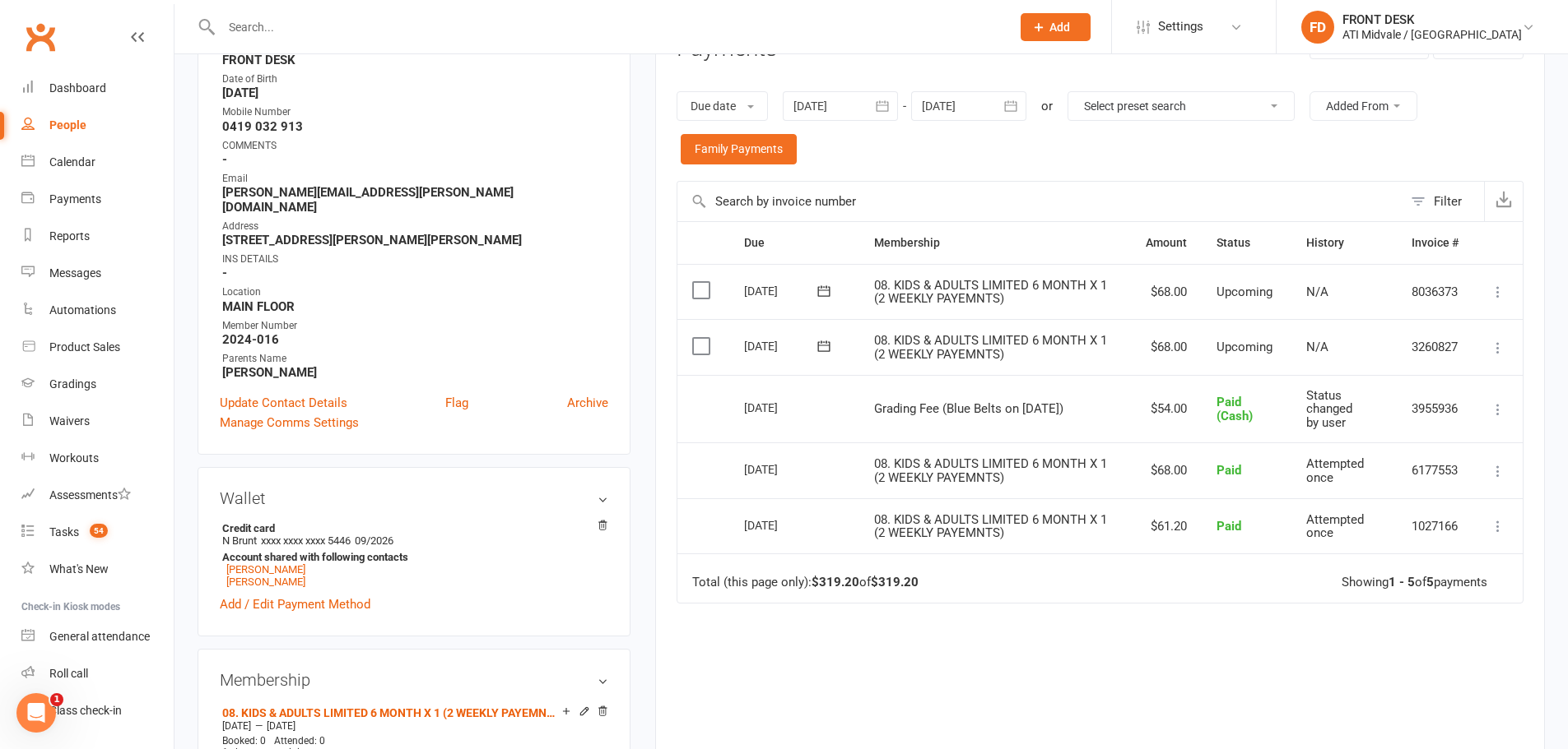
scroll to position [83, 0]
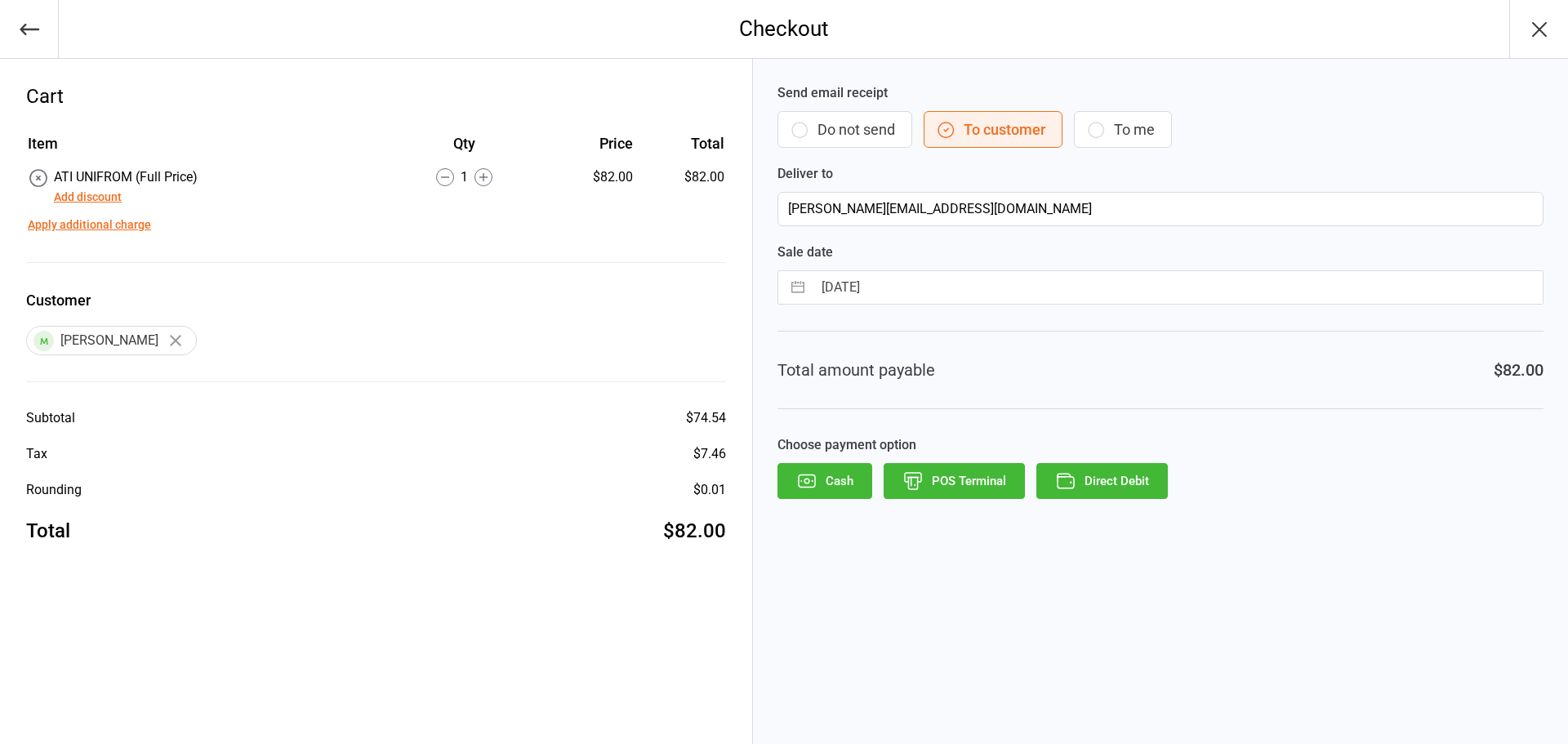
click at [826, 128] on button "Do not send" at bounding box center [844, 130] width 135 height 37
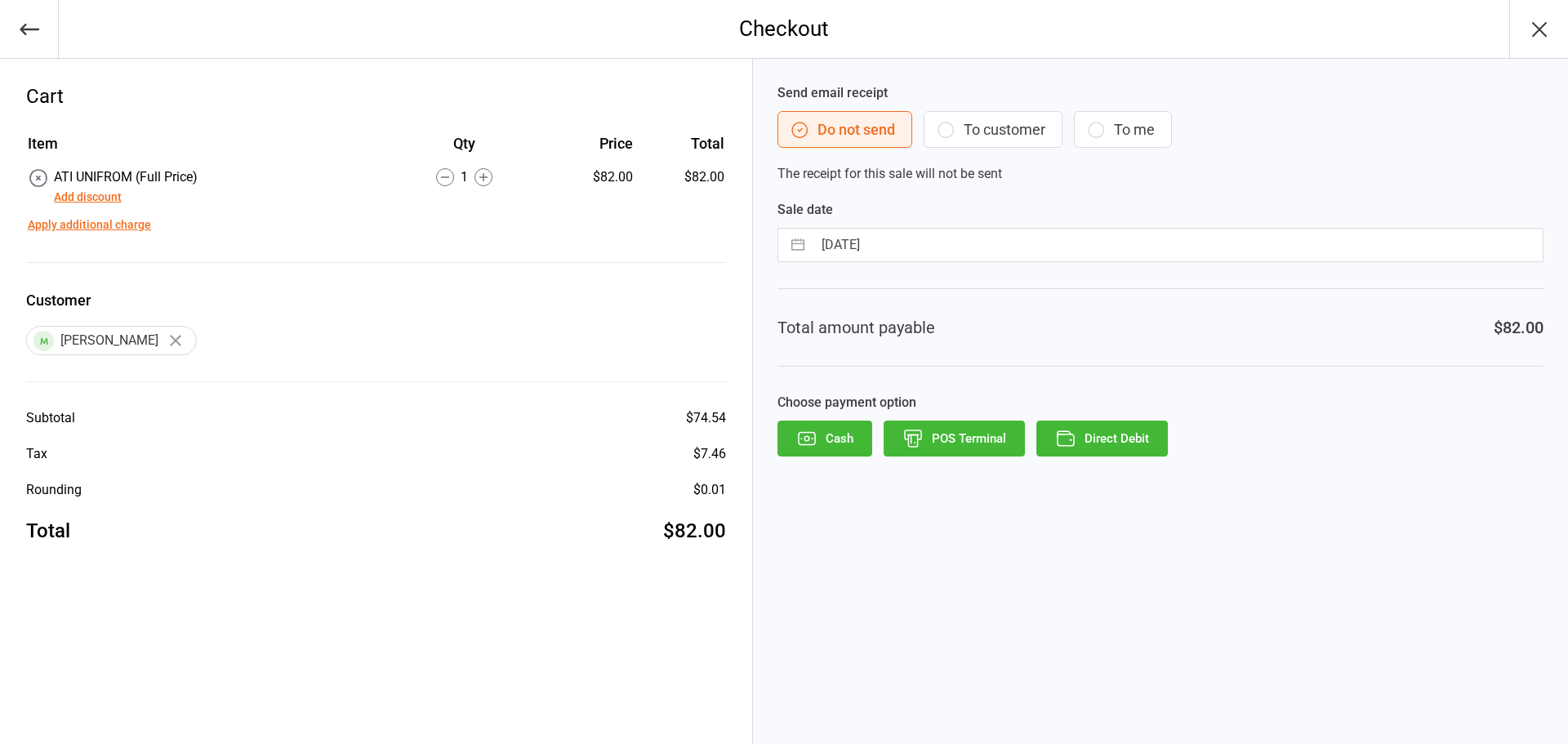
click at [933, 442] on button "POS Terminal" at bounding box center [955, 439] width 141 height 36
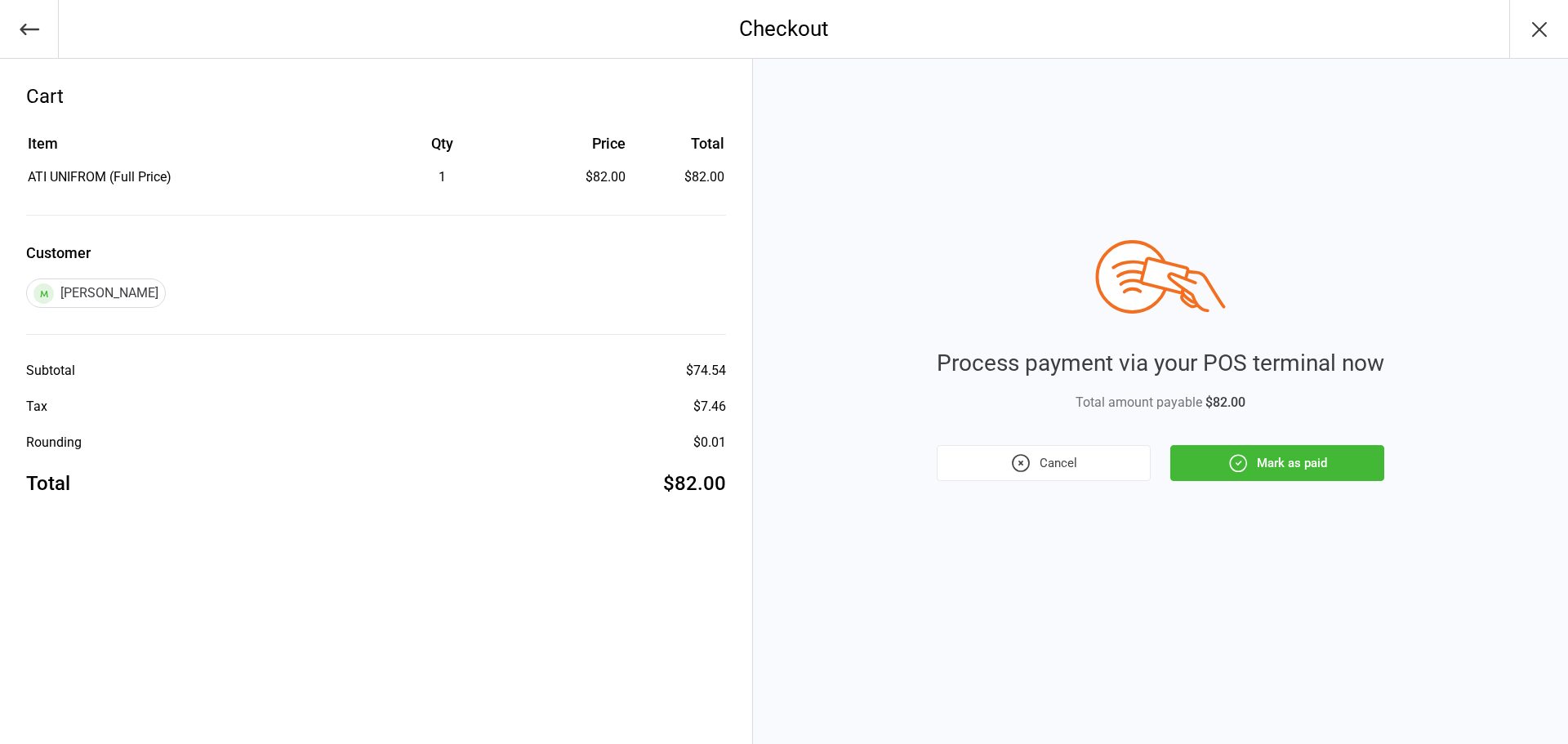
click at [1333, 468] on button "Mark as paid" at bounding box center [1278, 463] width 214 height 36
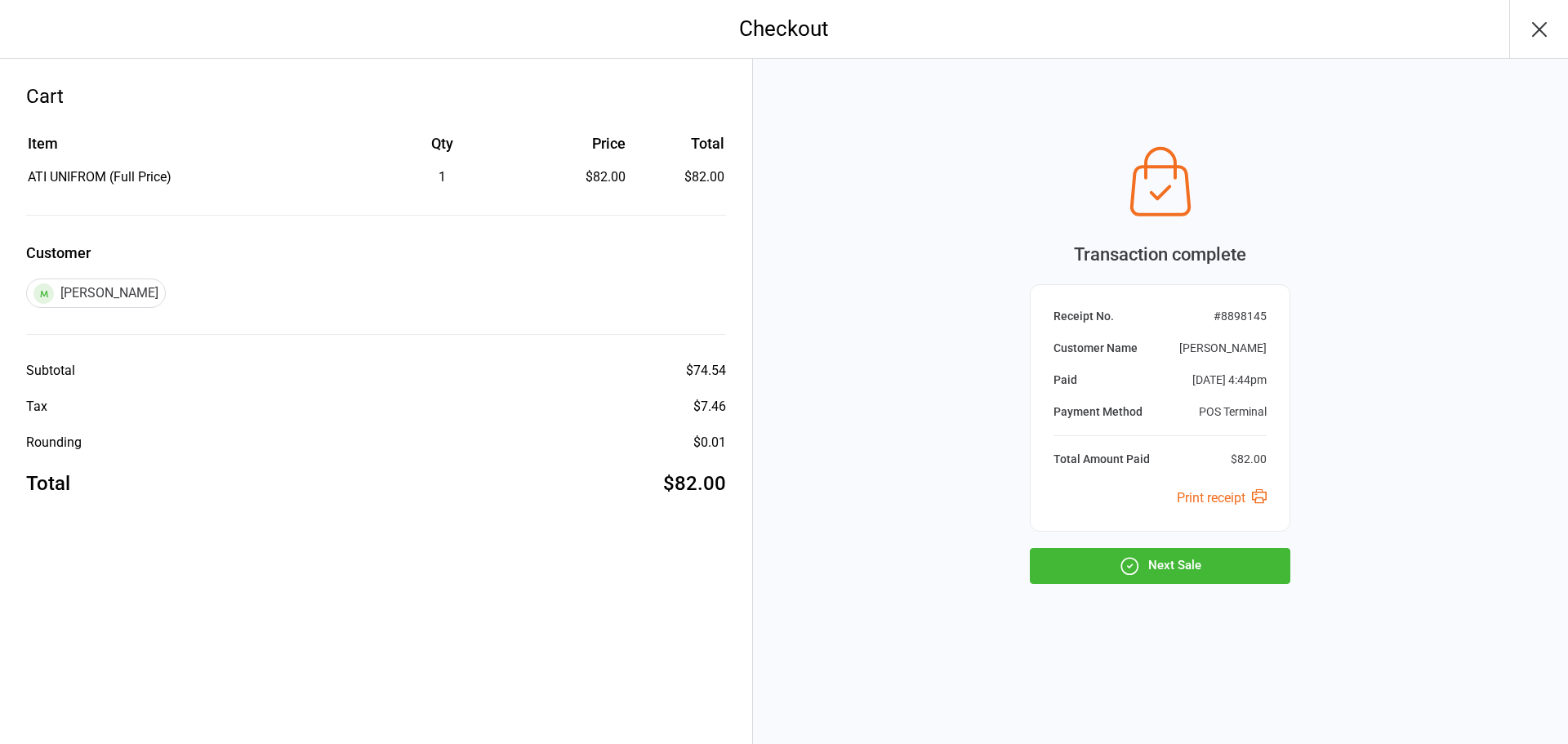
click at [1166, 567] on button "Next Sale" at bounding box center [1159, 566] width 260 height 36
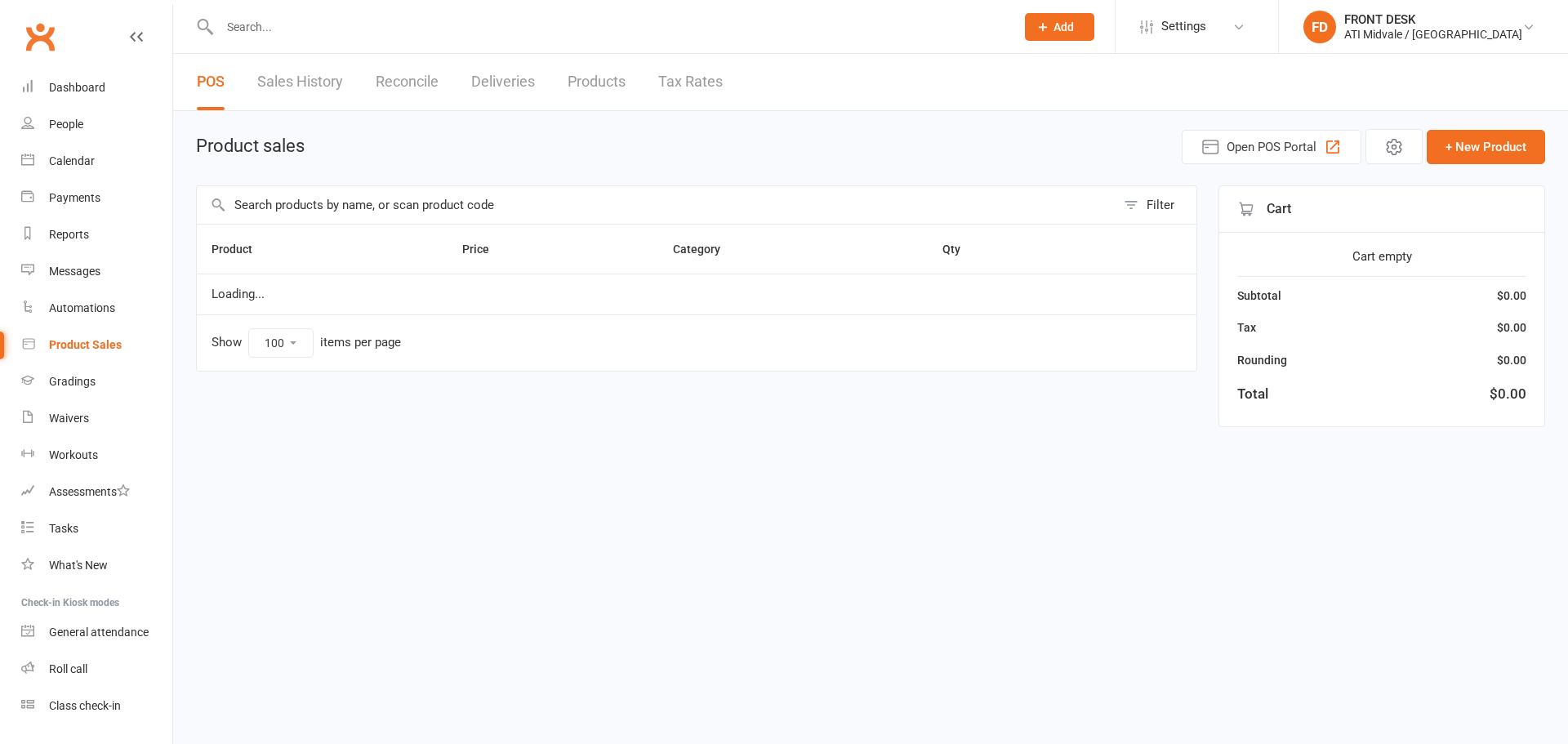
select select "100"
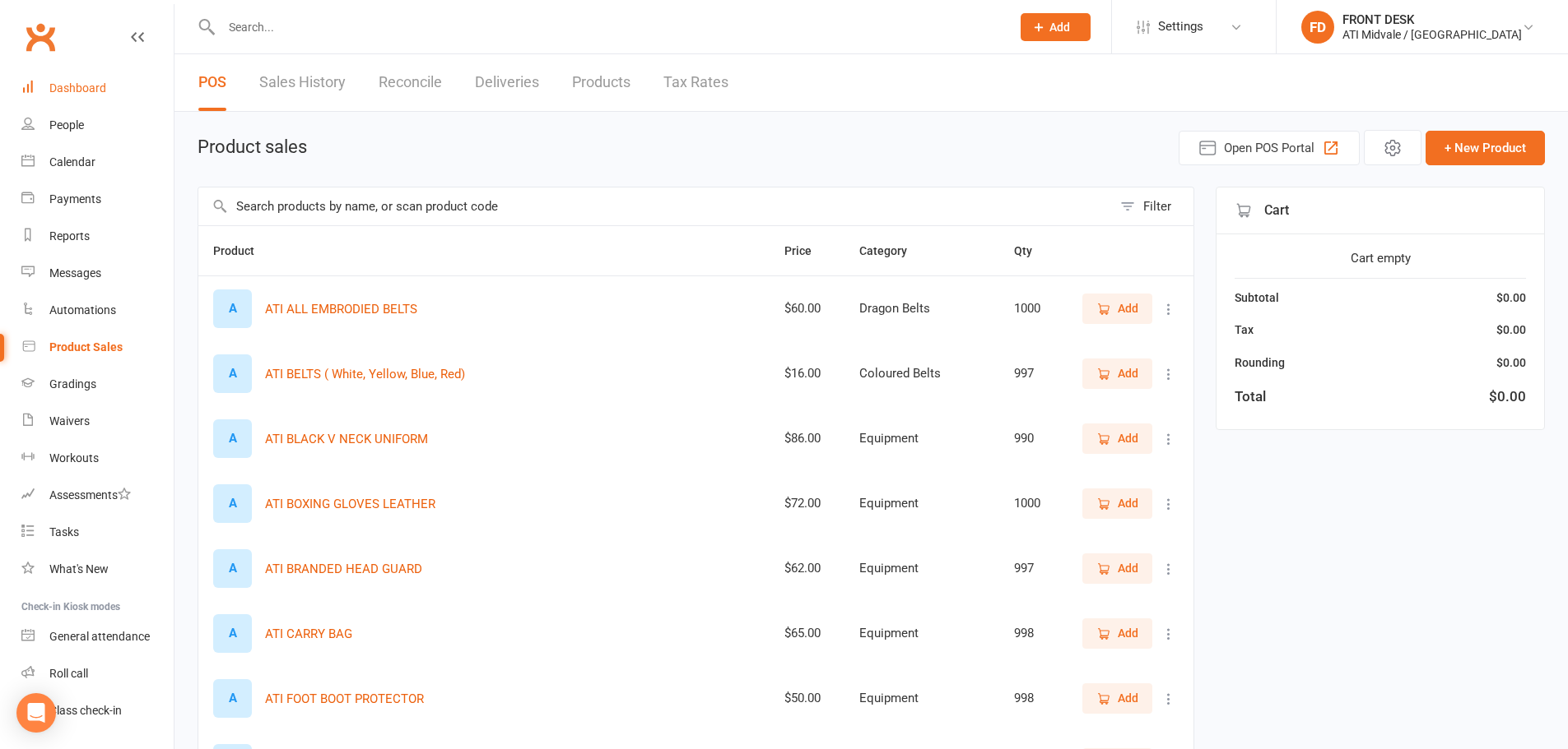
click at [47, 96] on link "Dashboard" at bounding box center [97, 89] width 152 height 37
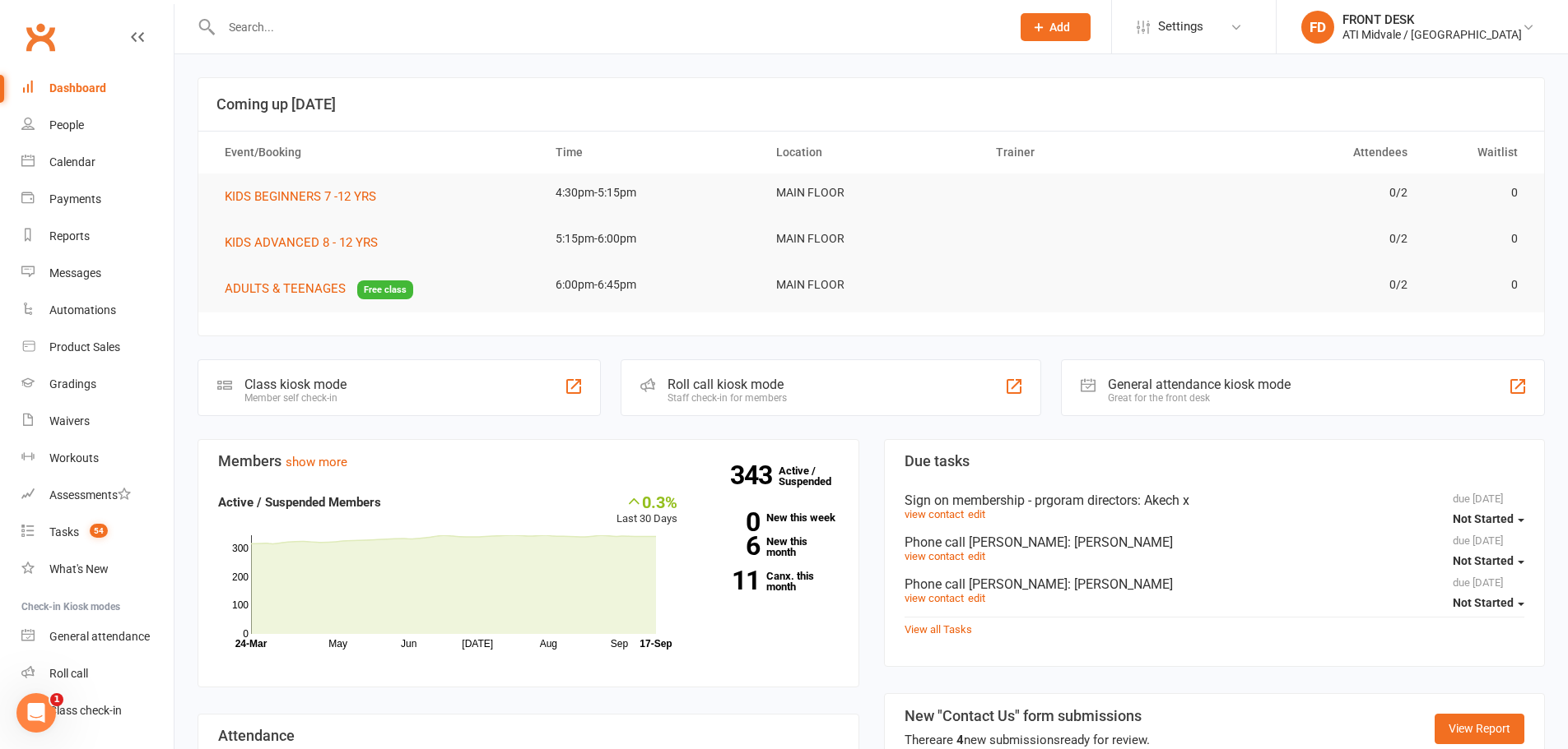
click at [324, 31] on input "text" at bounding box center [607, 28] width 782 height 23
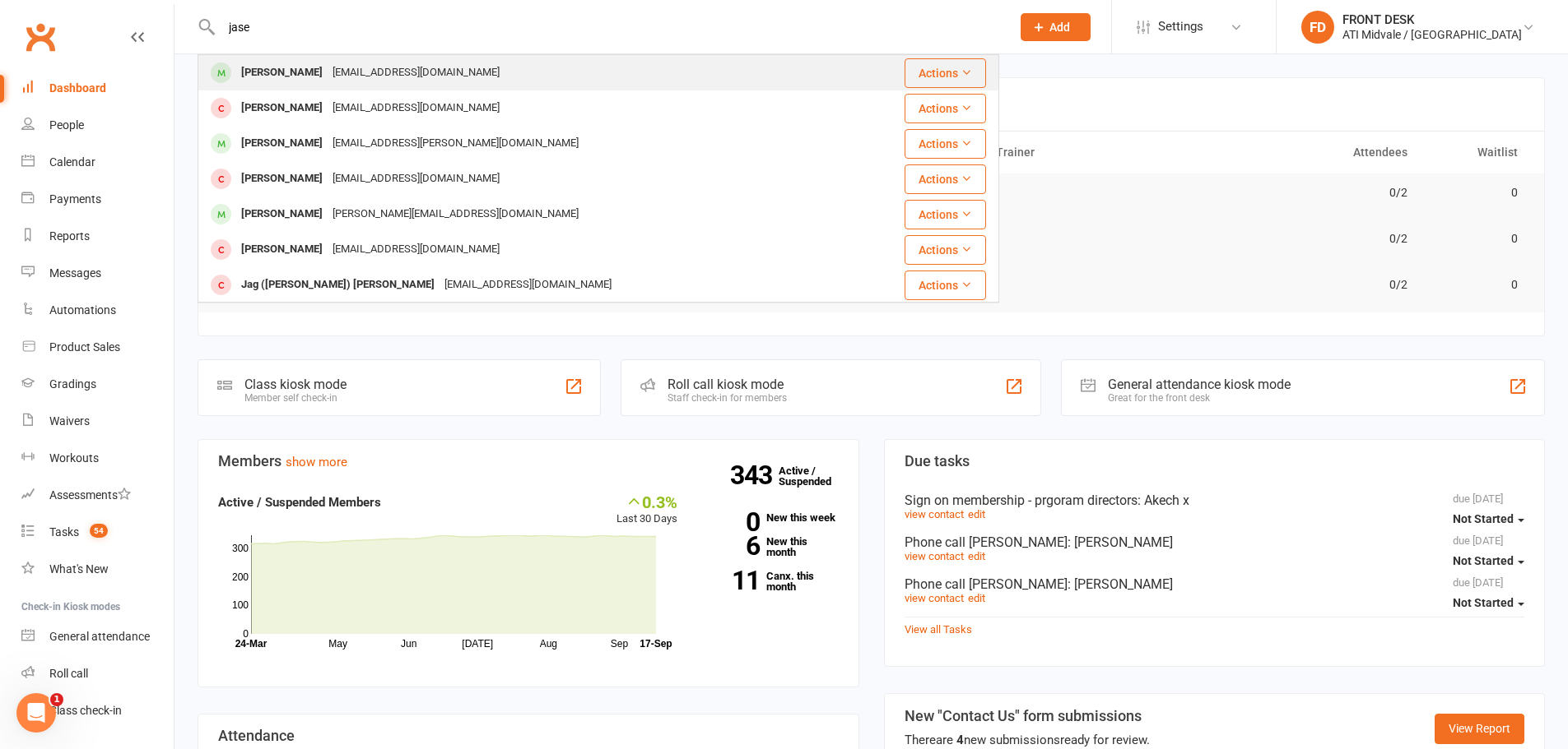
type input "jase"
click at [390, 64] on div "[EMAIL_ADDRESS][DOMAIN_NAME]" at bounding box center [415, 73] width 177 height 24
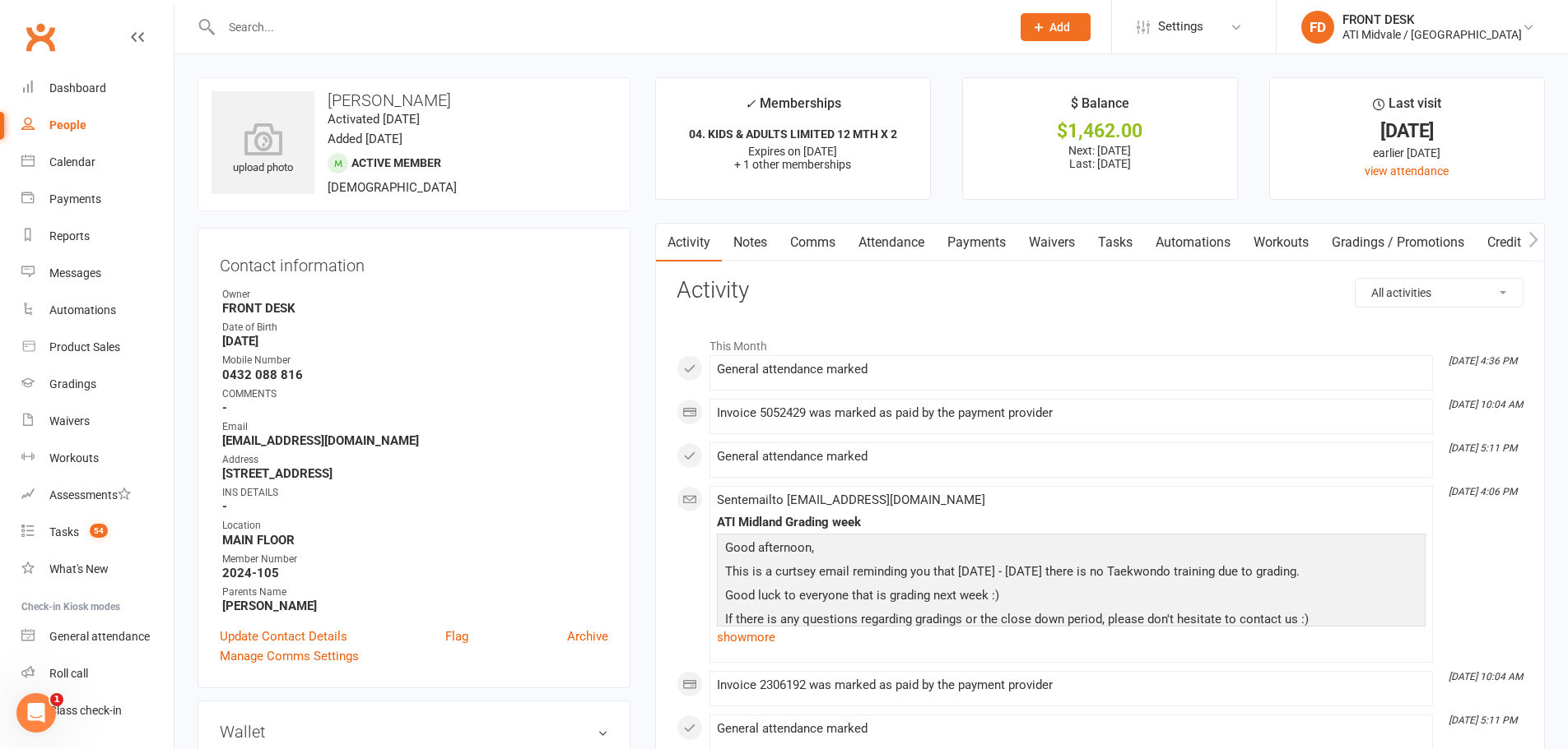
click at [380, 29] on input "text" at bounding box center [607, 28] width 782 height 23
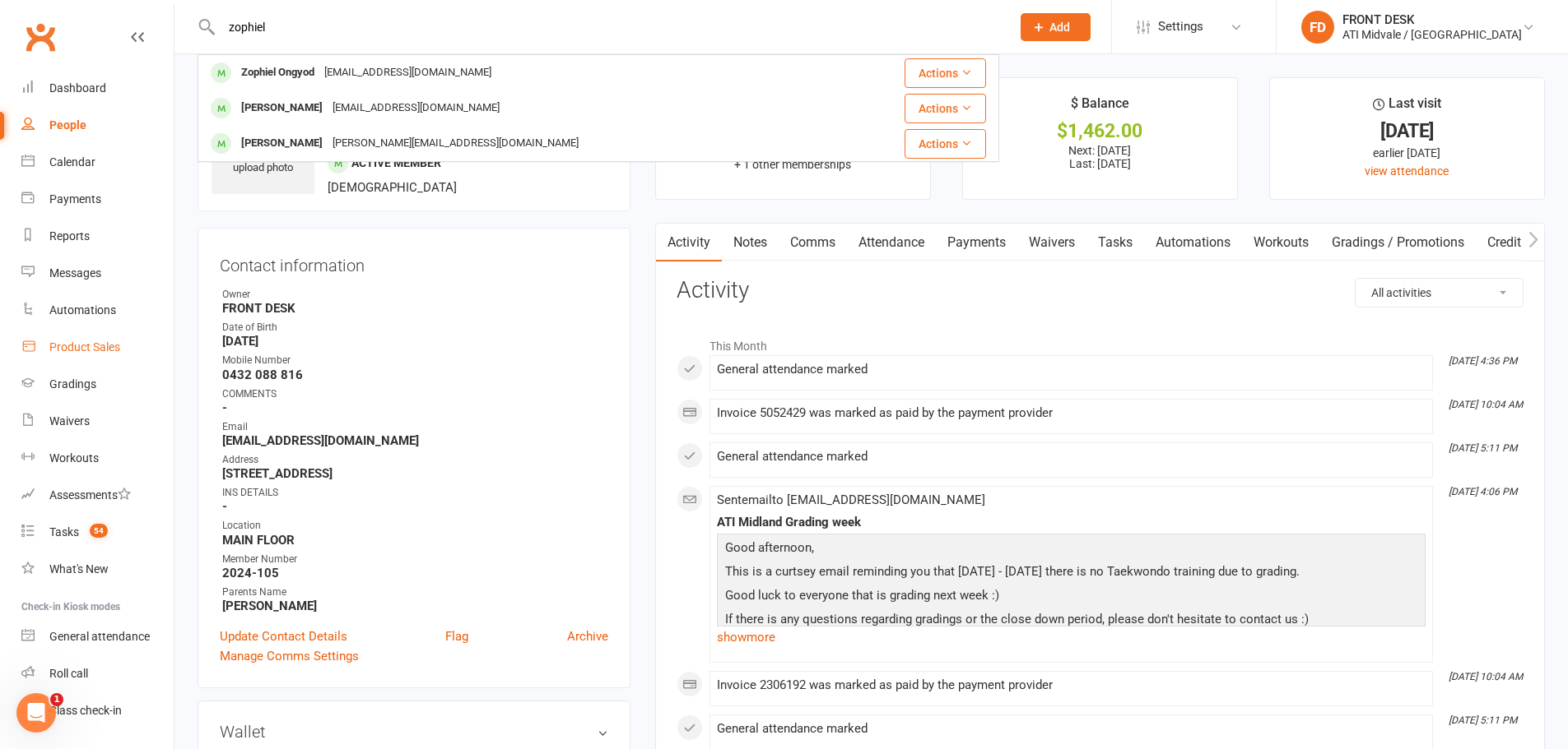
type input "zophiel"
click at [90, 341] on div "Product Sales" at bounding box center [85, 347] width 71 height 13
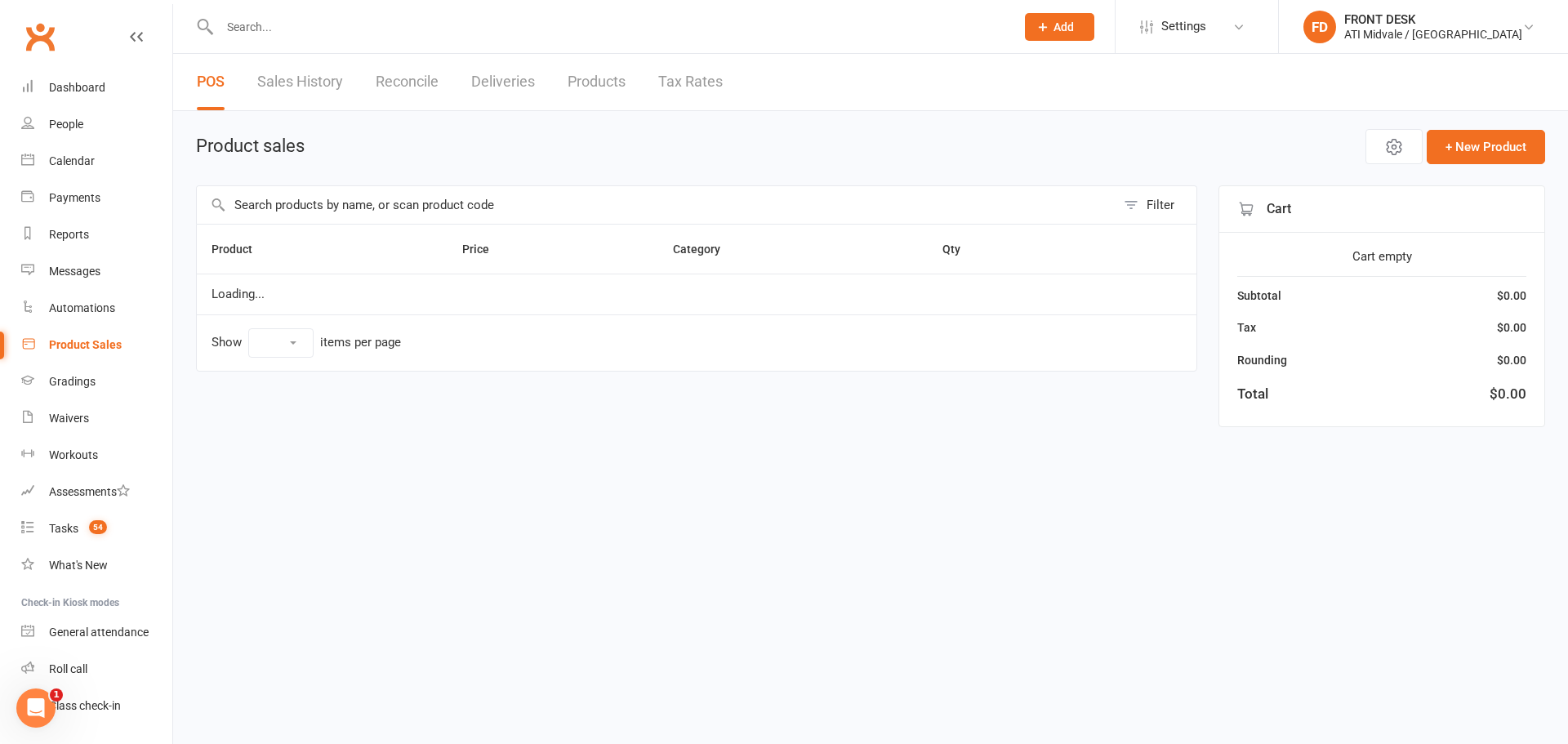
select select "100"
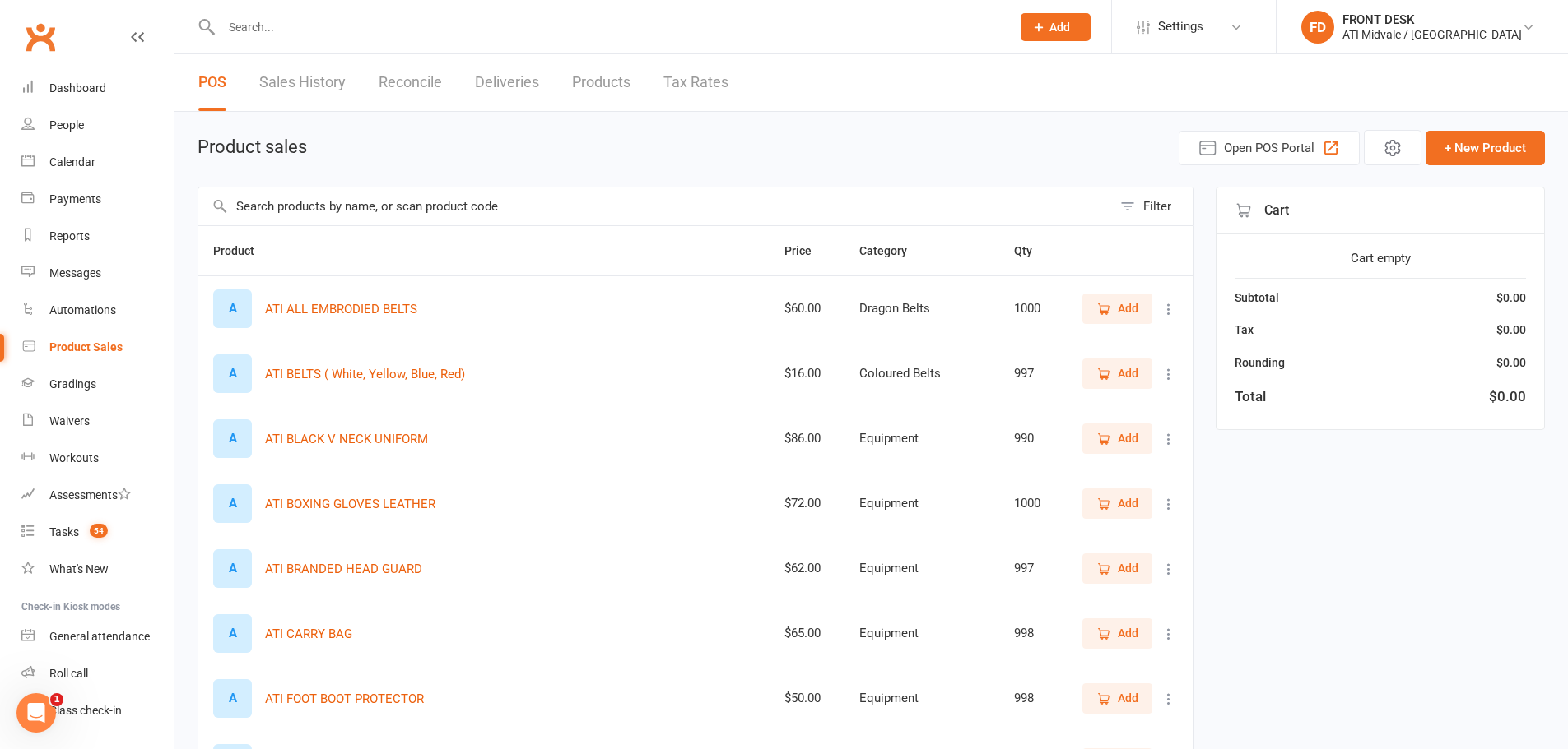
click at [373, 211] on input "text" at bounding box center [655, 206] width 914 height 38
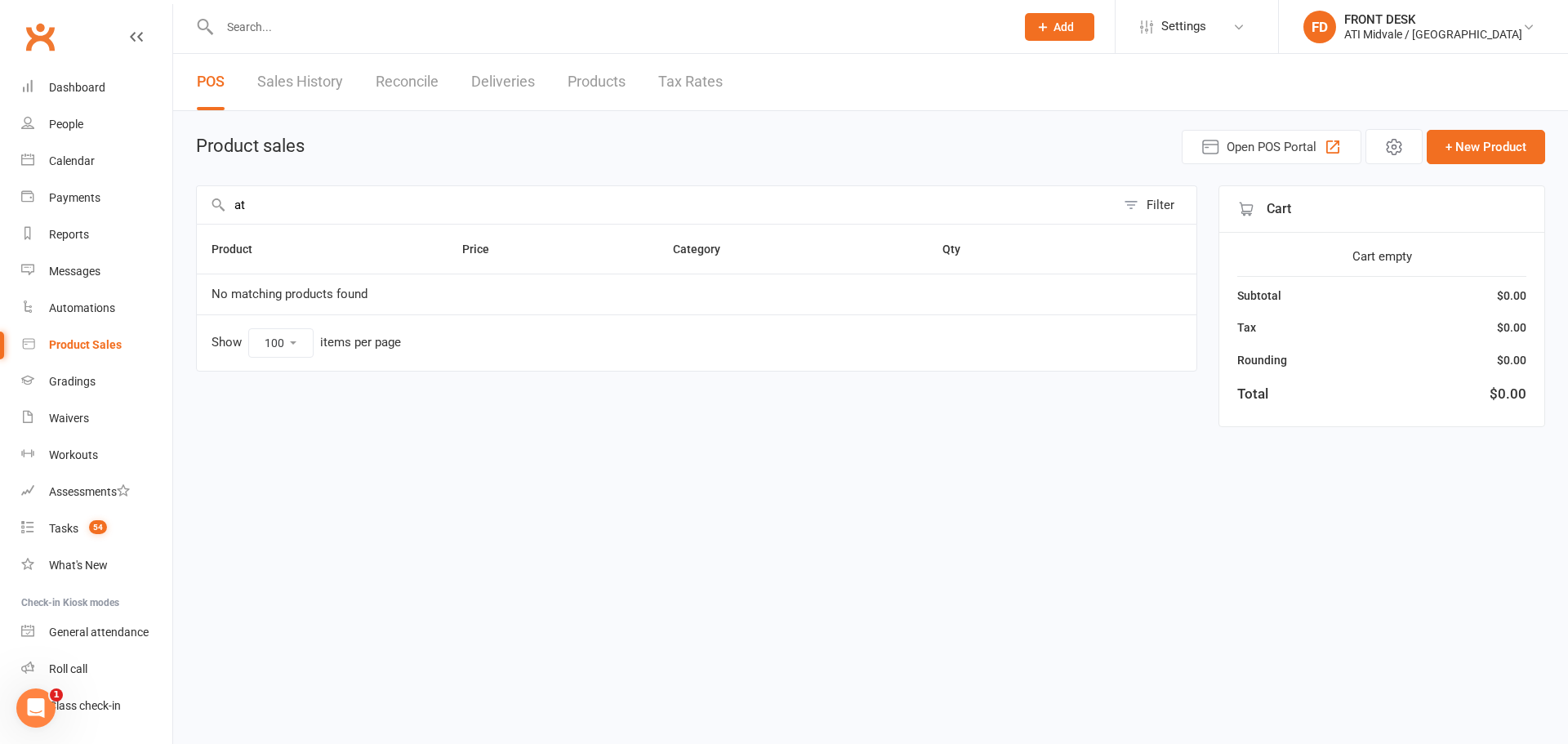
type input "a"
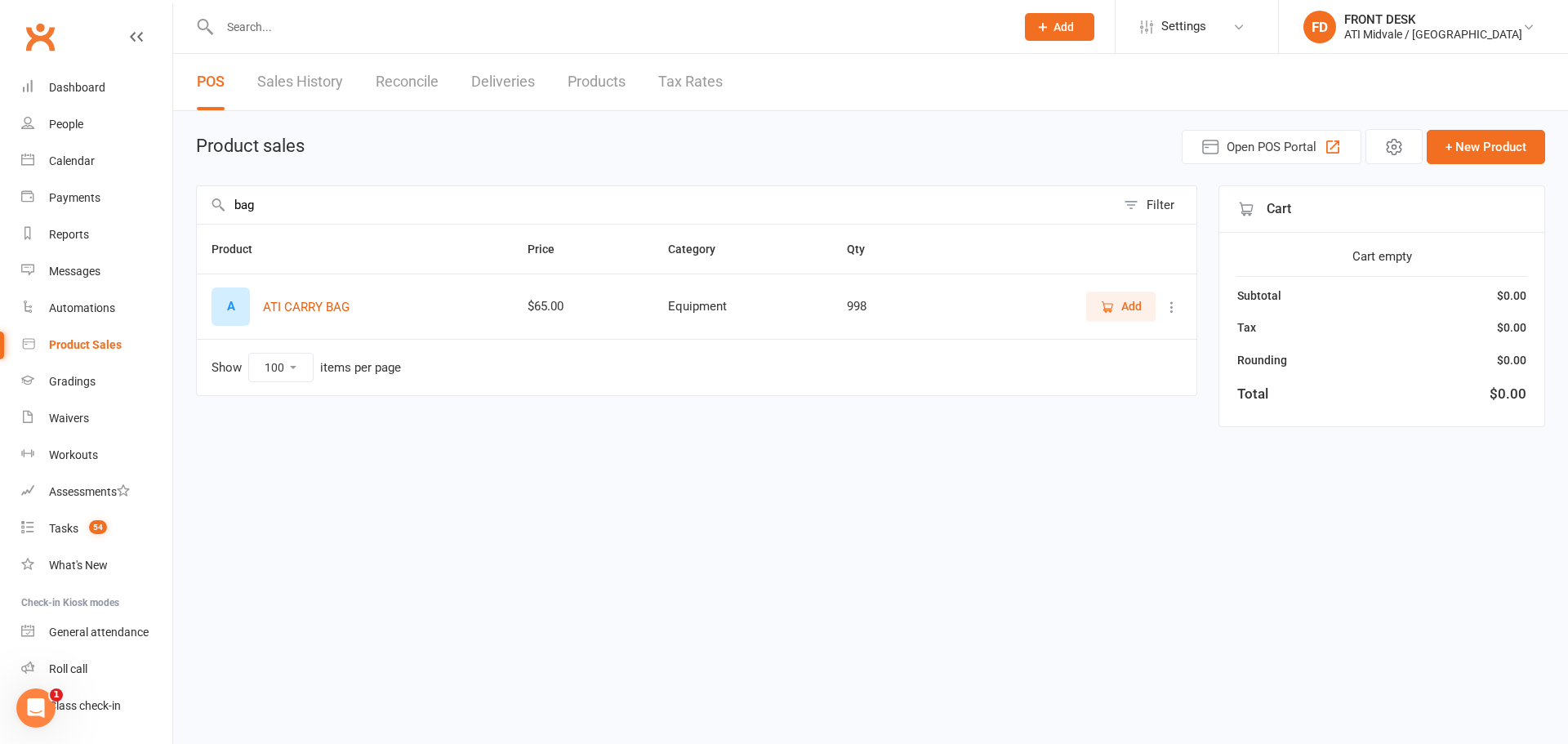
click at [1136, 312] on span "Add" at bounding box center [1131, 306] width 20 height 18
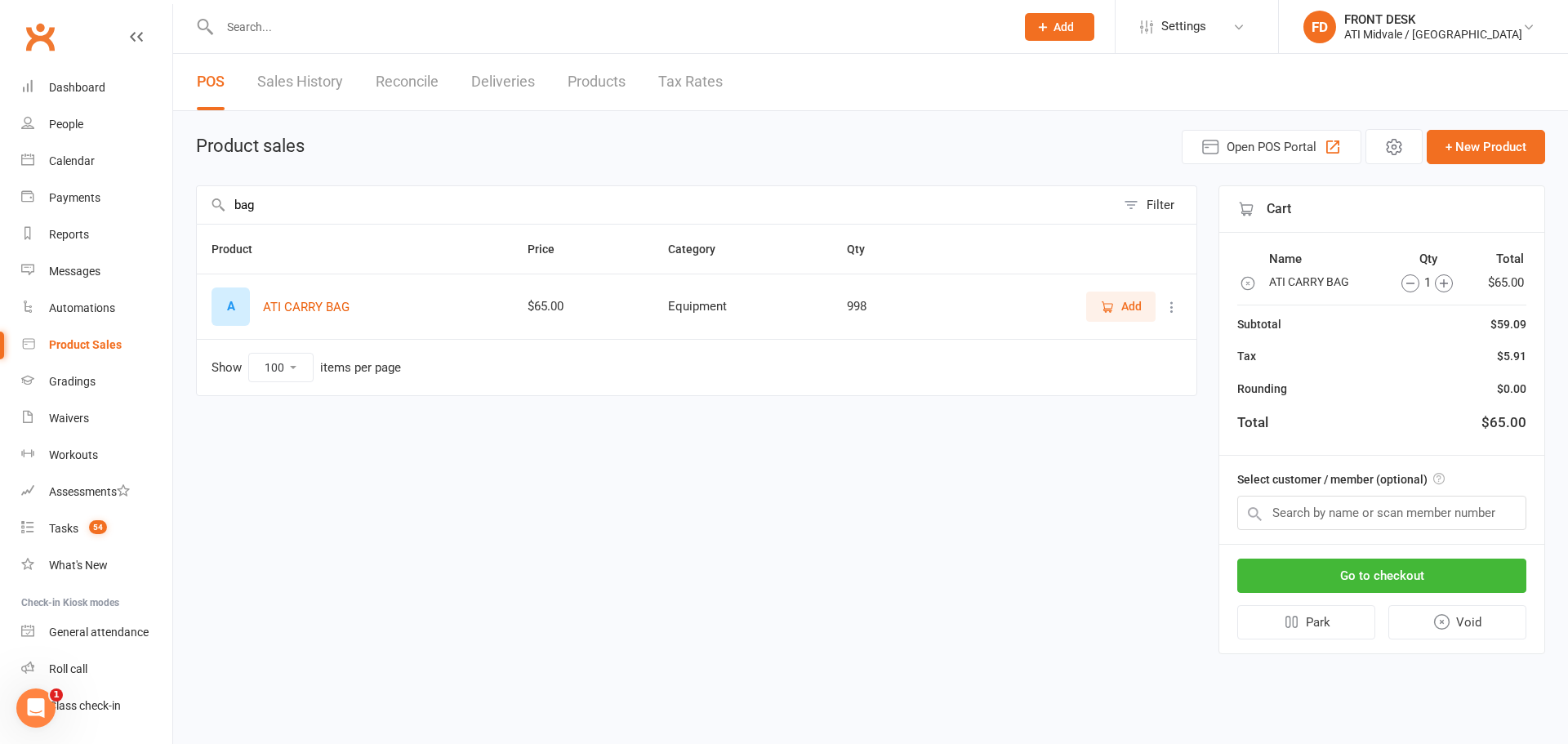
click at [490, 216] on input "bag" at bounding box center [656, 205] width 919 height 38
drag, startPoint x: 490, startPoint y: 216, endPoint x: 192, endPoint y: 218, distance: 298.0
click at [192, 218] on div "Product sales Open POS Portal + New Product bag Filter Product Price Category Q…" at bounding box center [870, 395] width 1395 height 567
type input "mouth"
click at [1144, 313] on button "Add" at bounding box center [1121, 305] width 70 height 29
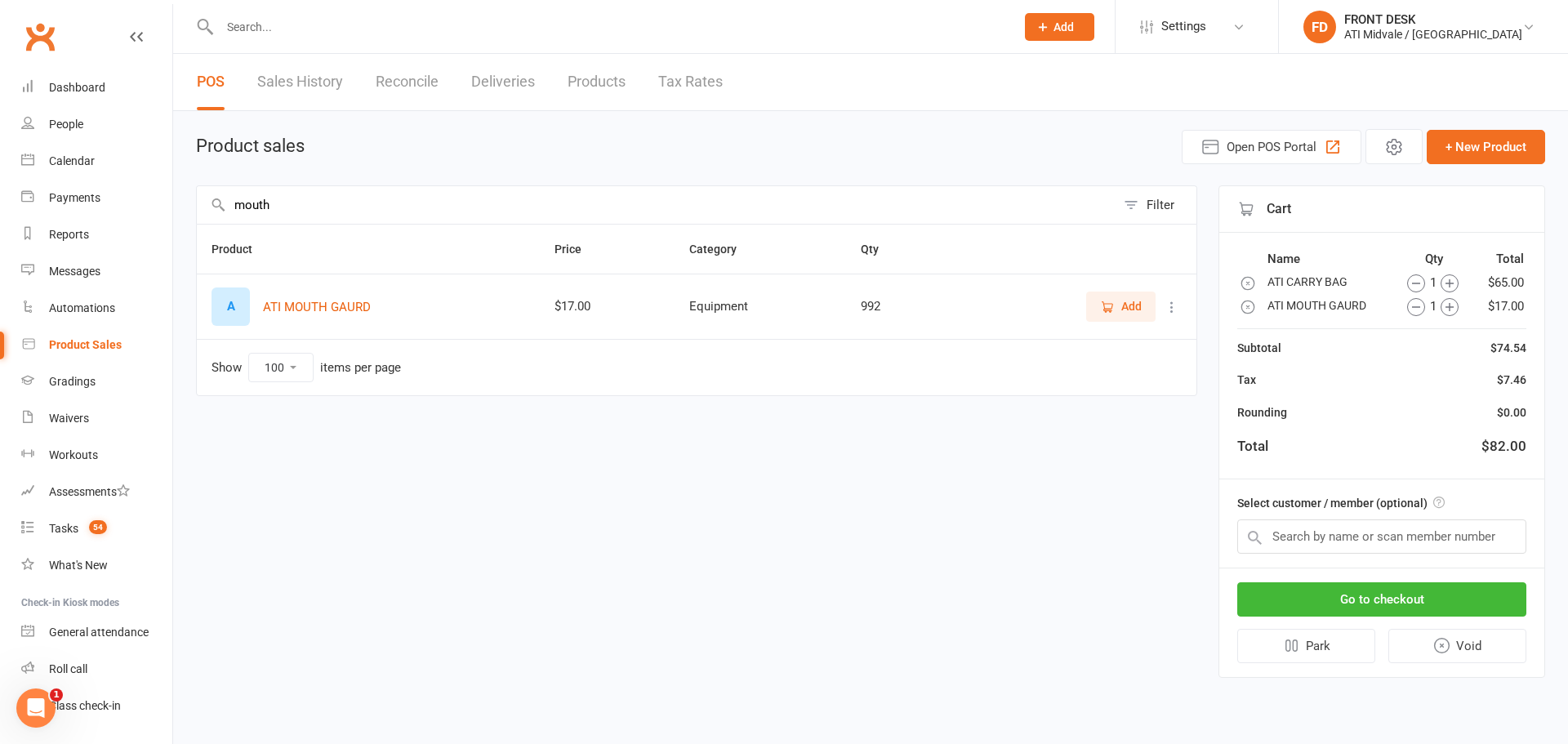
click at [1167, 303] on icon at bounding box center [1172, 307] width 17 height 17
click at [1419, 311] on icon "button" at bounding box center [1416, 307] width 18 height 18
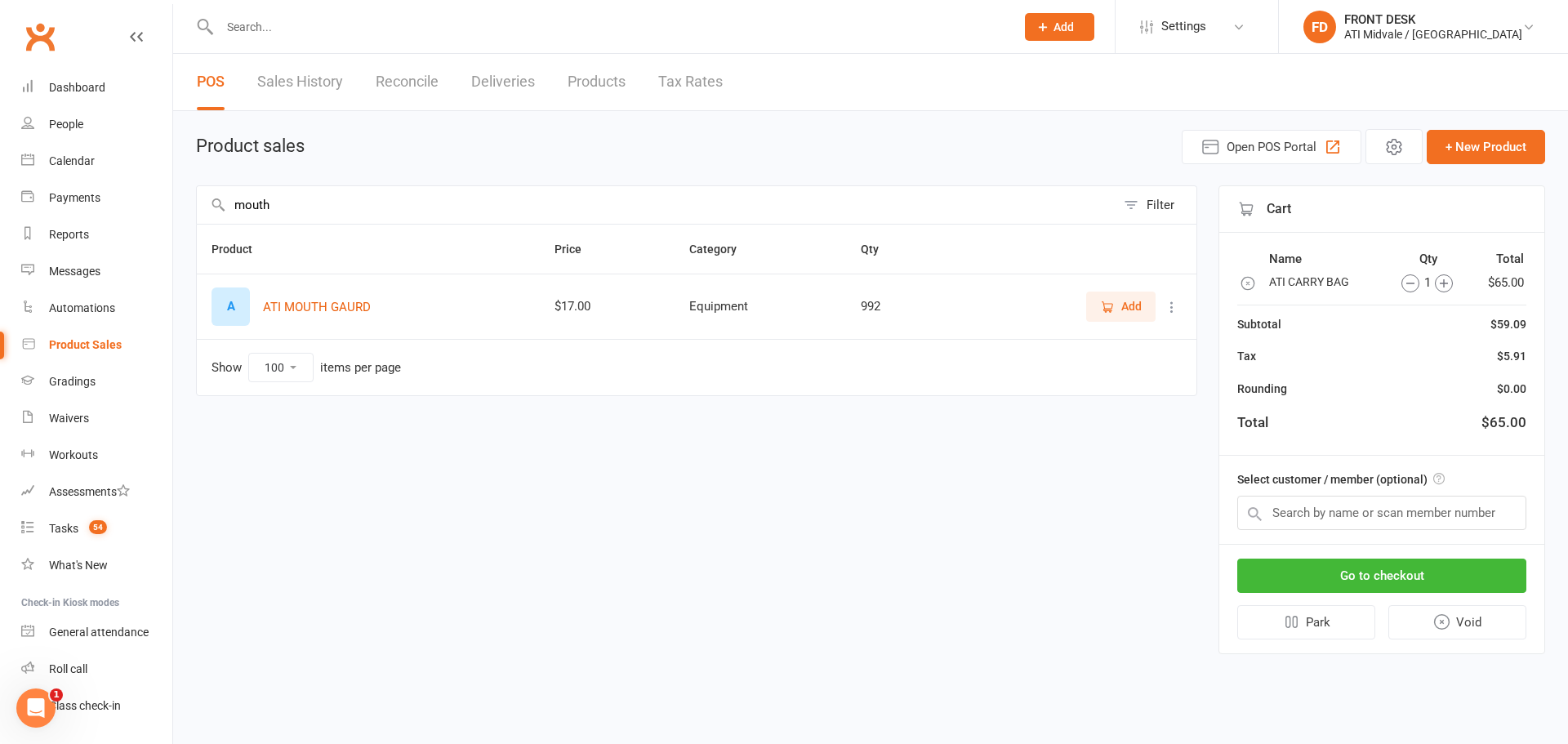
click at [1171, 313] on icon at bounding box center [1172, 307] width 17 height 17
click at [1106, 334] on link "View / Edit" at bounding box center [1099, 339] width 161 height 33
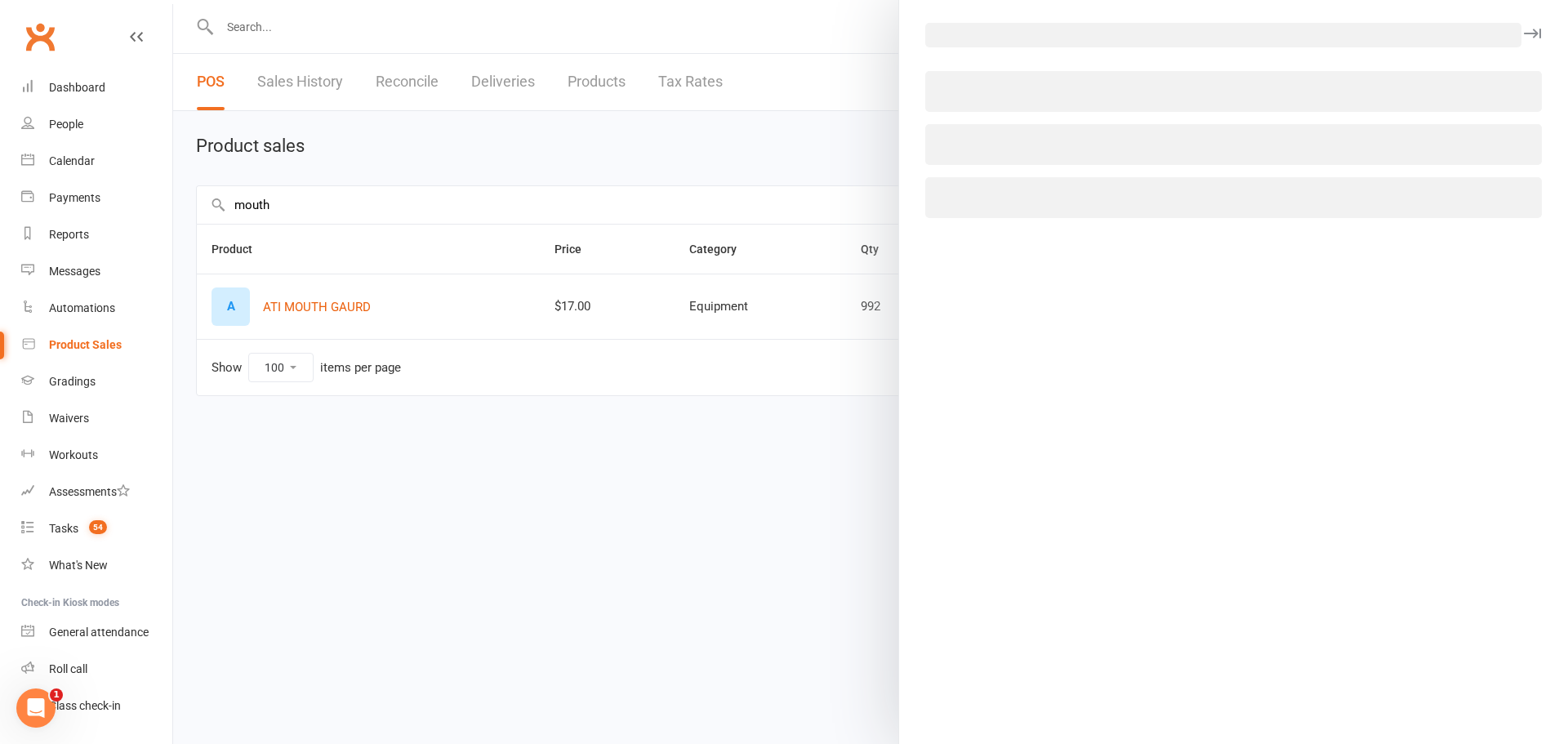
select select "274"
select select "436"
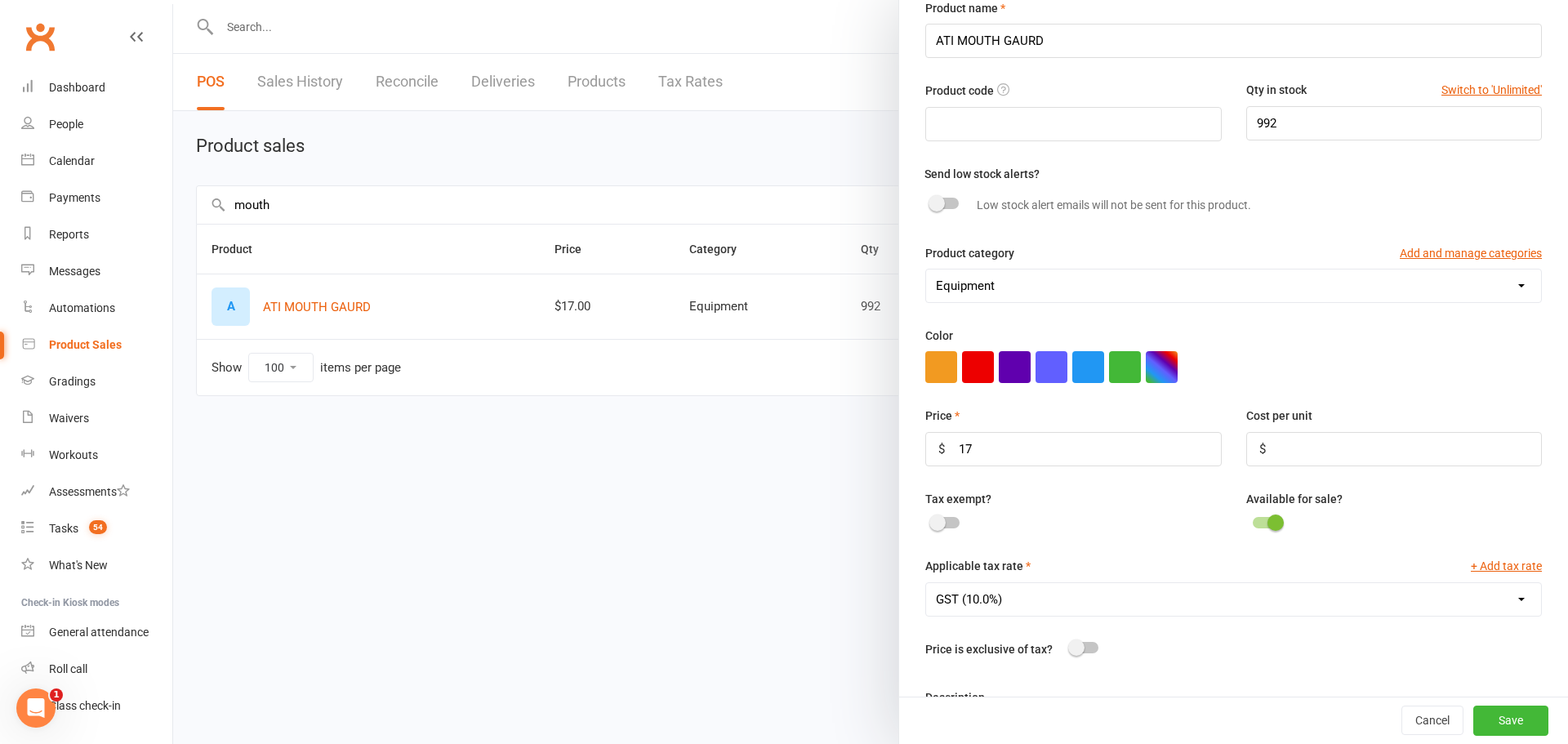
scroll to position [170, 0]
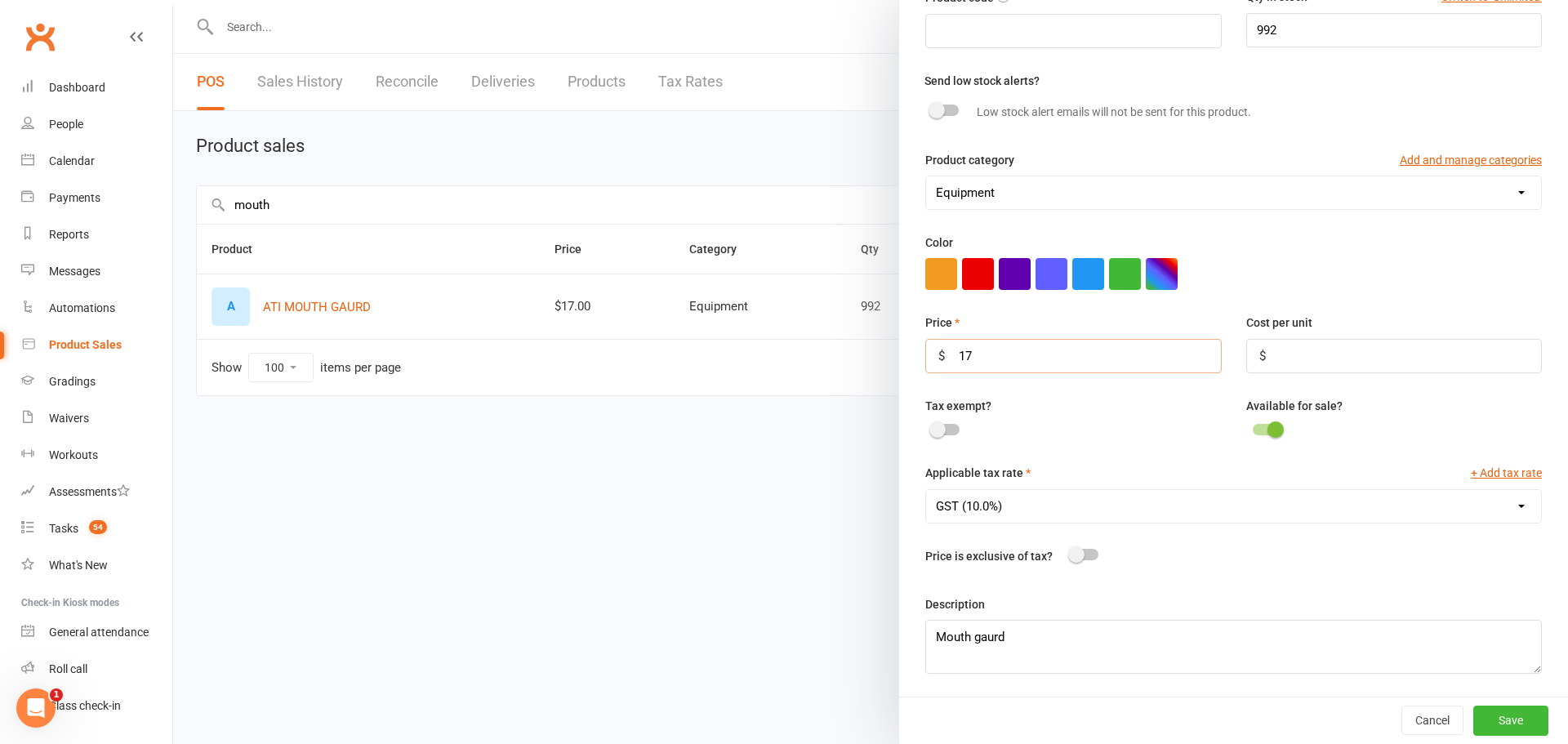
click at [979, 358] on input "17" at bounding box center [1073, 356] width 296 height 34
type input "19"
click at [1492, 710] on button "Save" at bounding box center [1511, 720] width 75 height 29
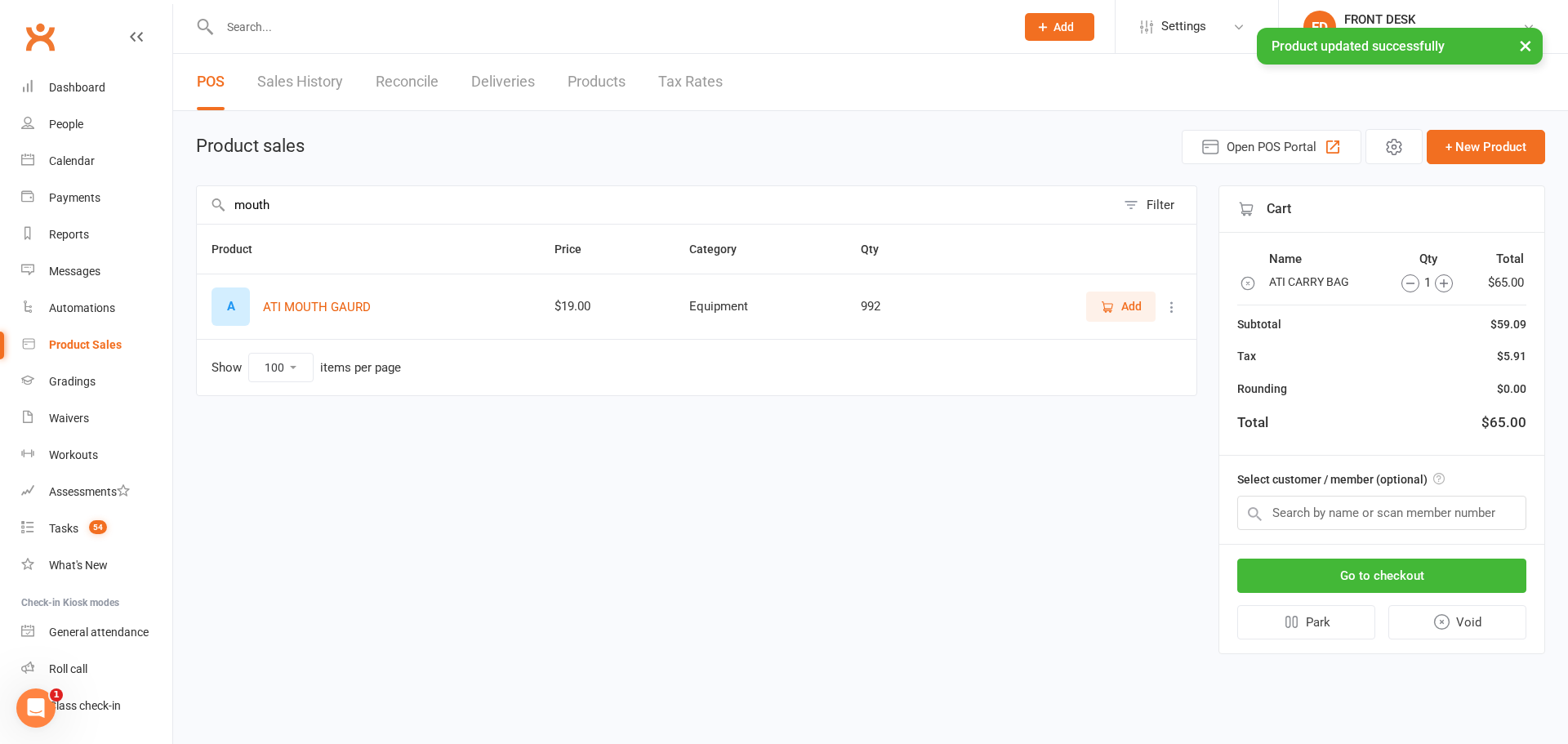
click at [1126, 312] on span "Add" at bounding box center [1131, 306] width 20 height 18
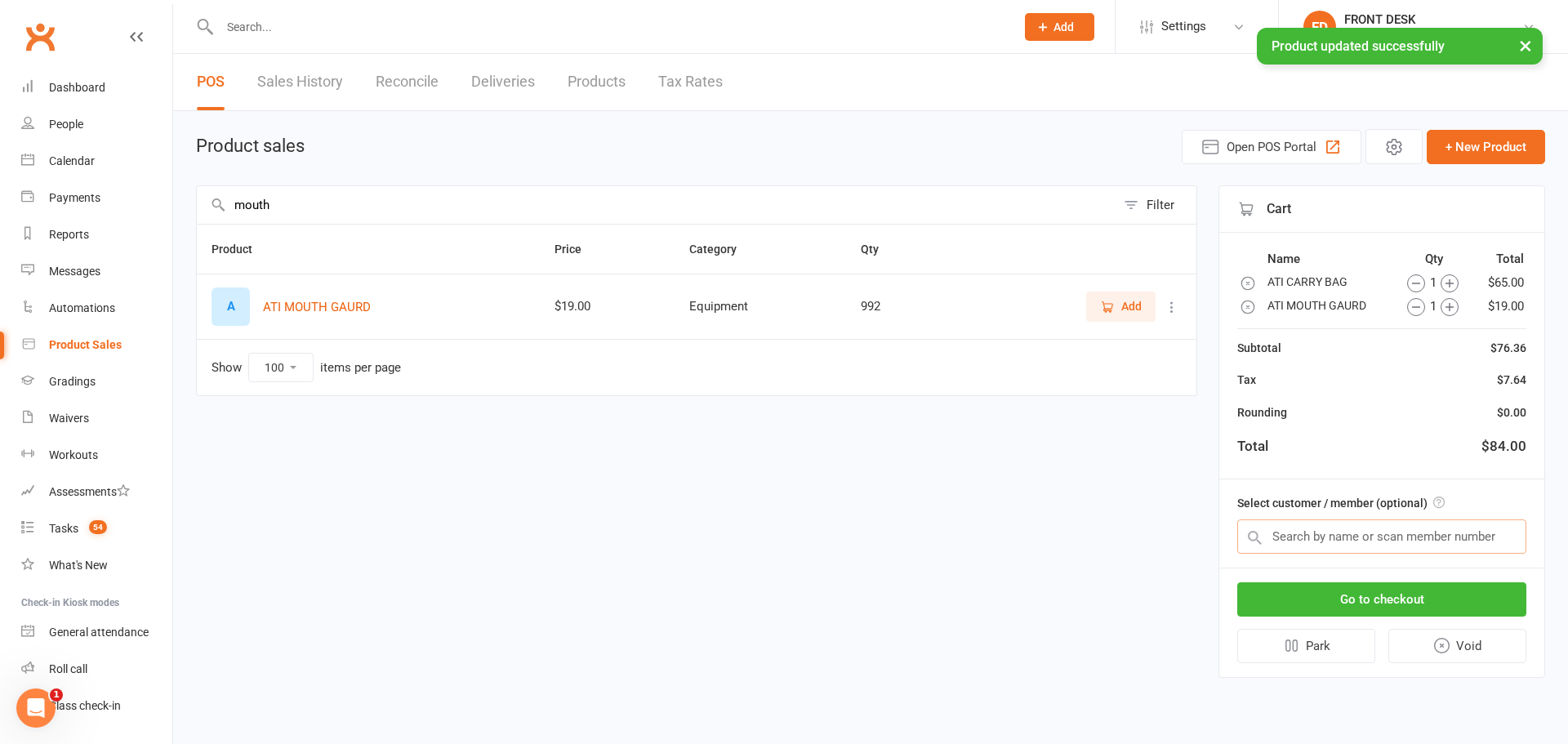
click at [1415, 537] on input "text" at bounding box center [1383, 537] width 289 height 34
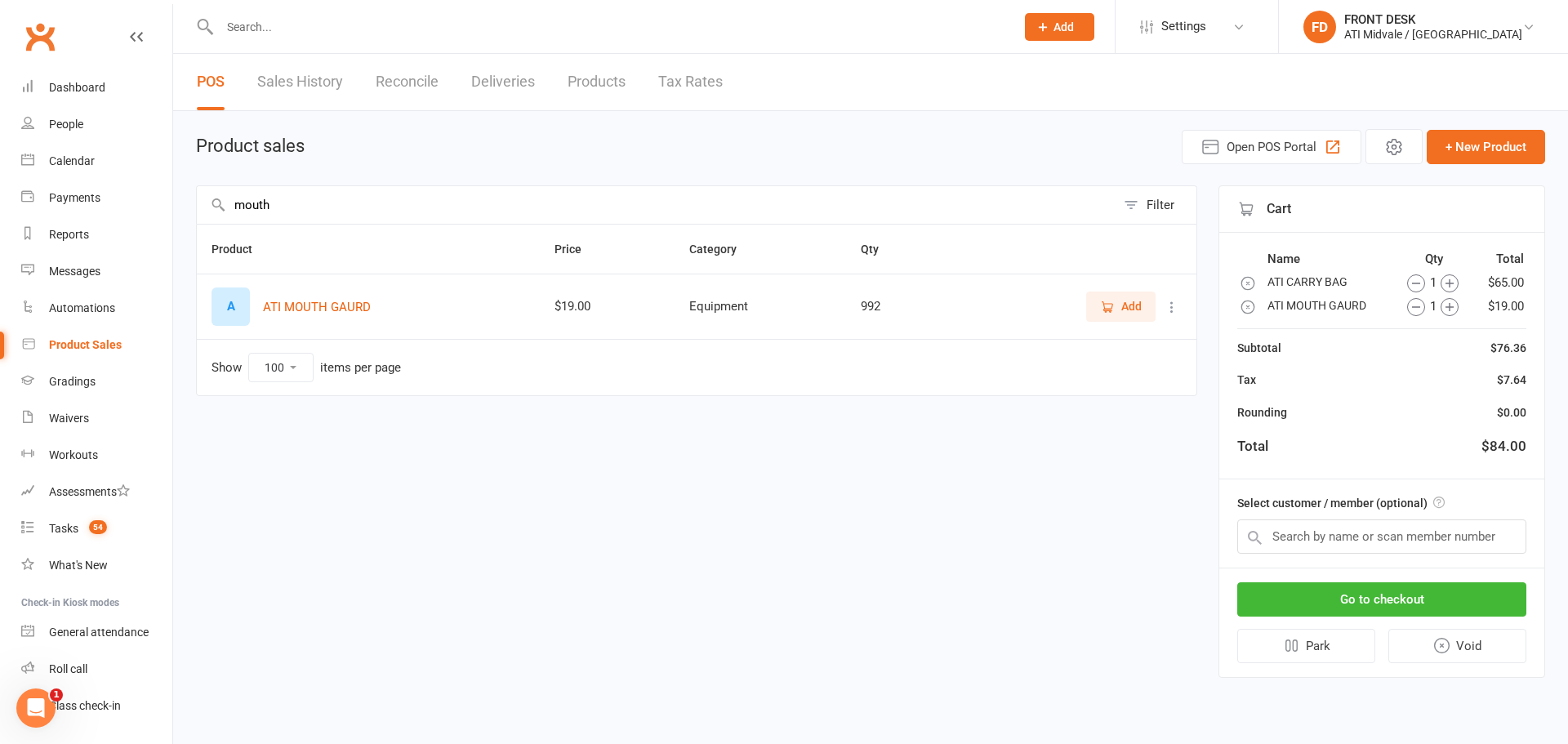
click at [1416, 289] on icon "button" at bounding box center [1416, 283] width 18 height 18
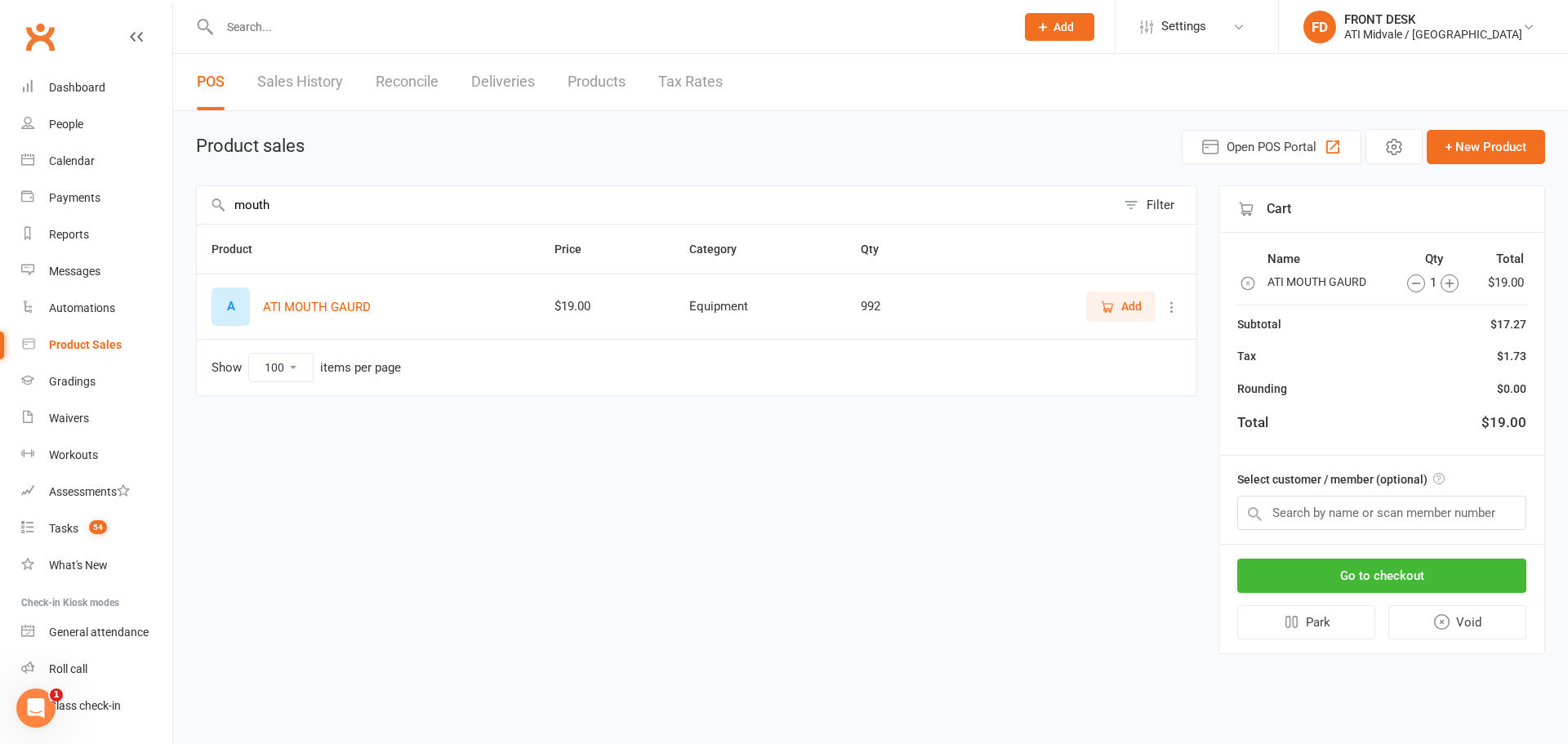
drag, startPoint x: 298, startPoint y: 200, endPoint x: 0, endPoint y: 175, distance: 299.0
click at [0, 177] on ui-view "Prospect Member Non-attending contact Class / event Appointment Grading event T…" at bounding box center [784, 341] width 1568 height 673
type input "bag"
click at [1170, 310] on icon at bounding box center [1172, 307] width 17 height 17
click at [1060, 342] on link "View / Edit" at bounding box center [1099, 339] width 161 height 33
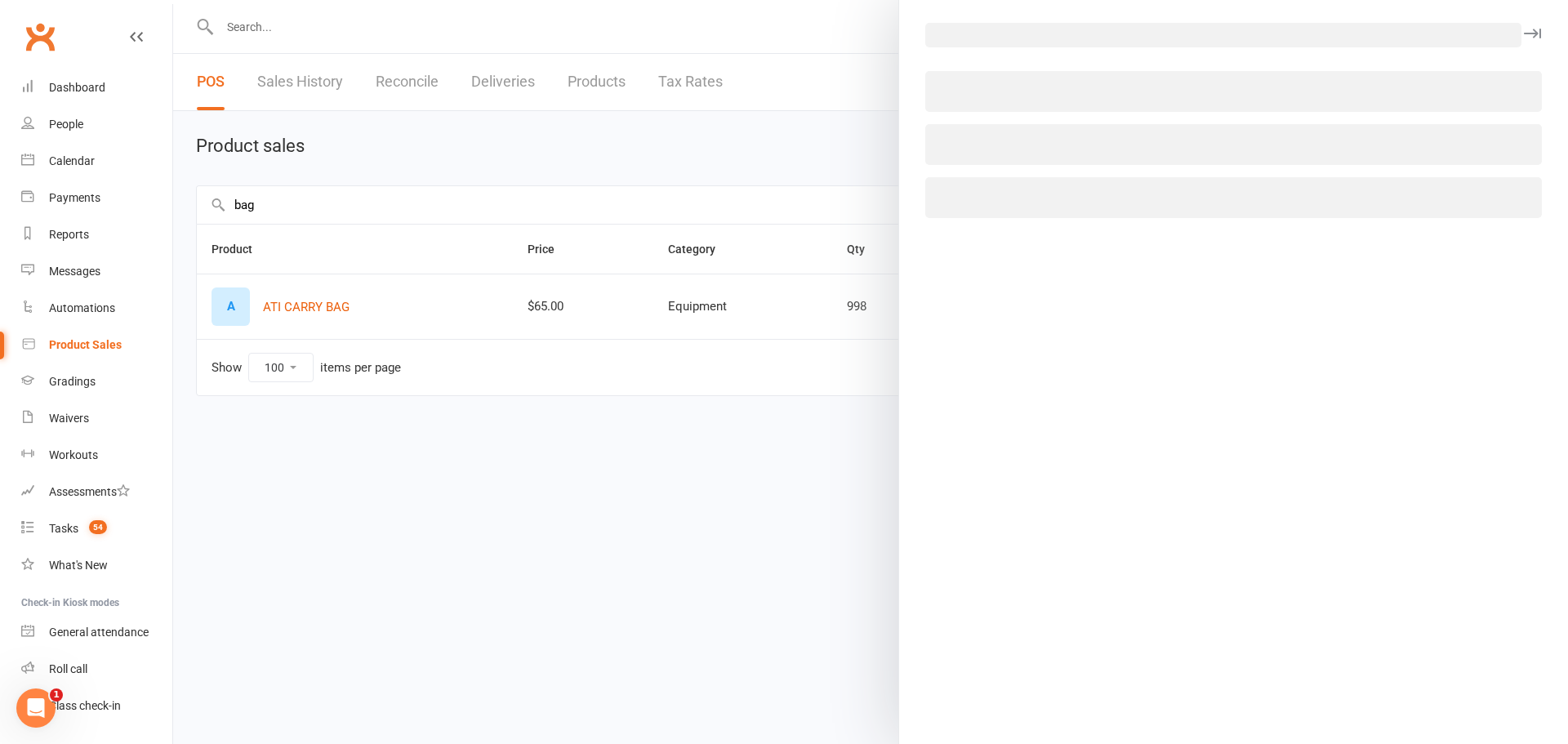
select select "274"
select select "436"
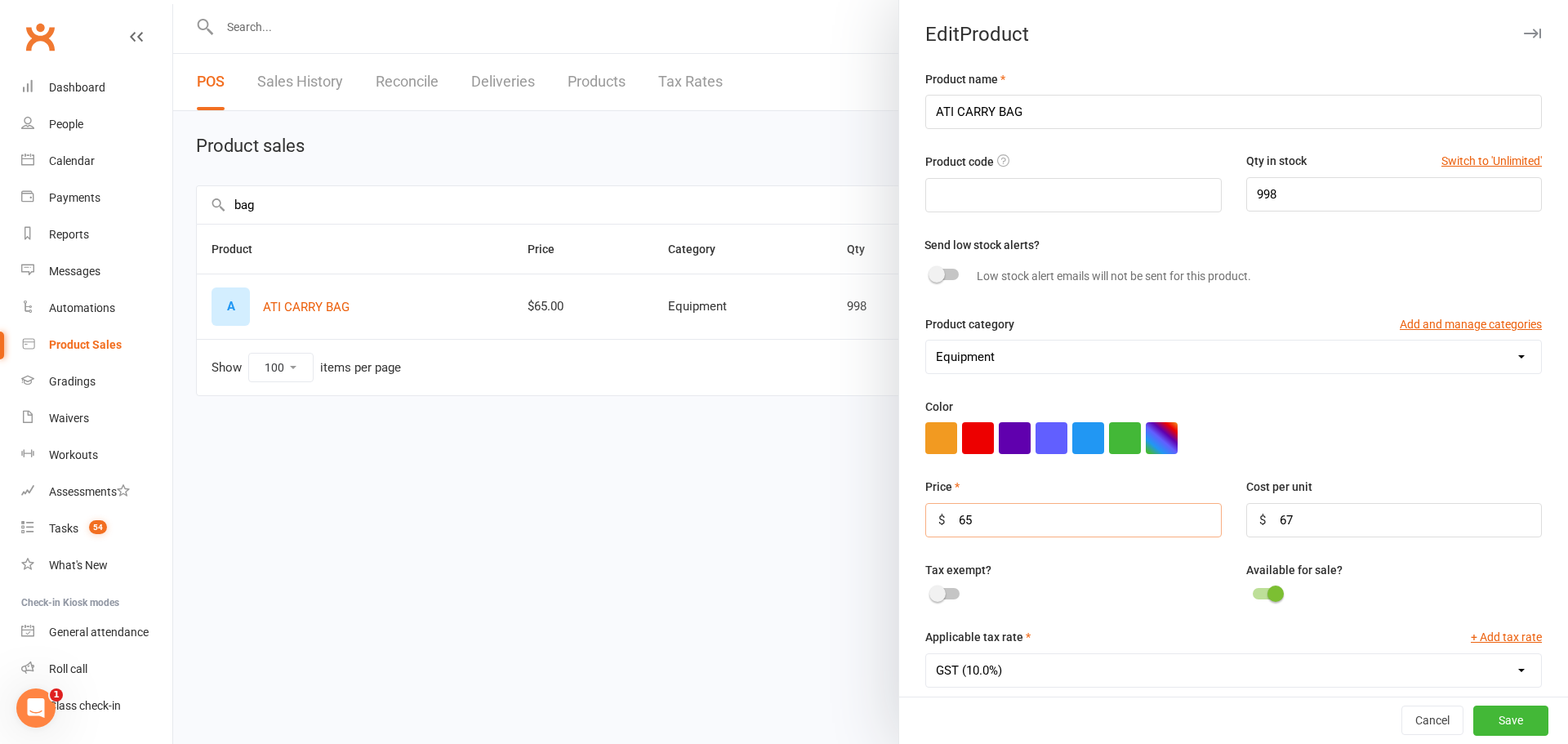
drag, startPoint x: 990, startPoint y: 530, endPoint x: 896, endPoint y: 515, distance: 95.2
click at [899, 515] on div "Product name ATI CARRY BAG Product code Qty in stock Switch to 'Unlimited' 998 …" at bounding box center [1234, 465] width 669 height 792
type input "67"
click at [1502, 730] on button "Save" at bounding box center [1511, 721] width 75 height 29
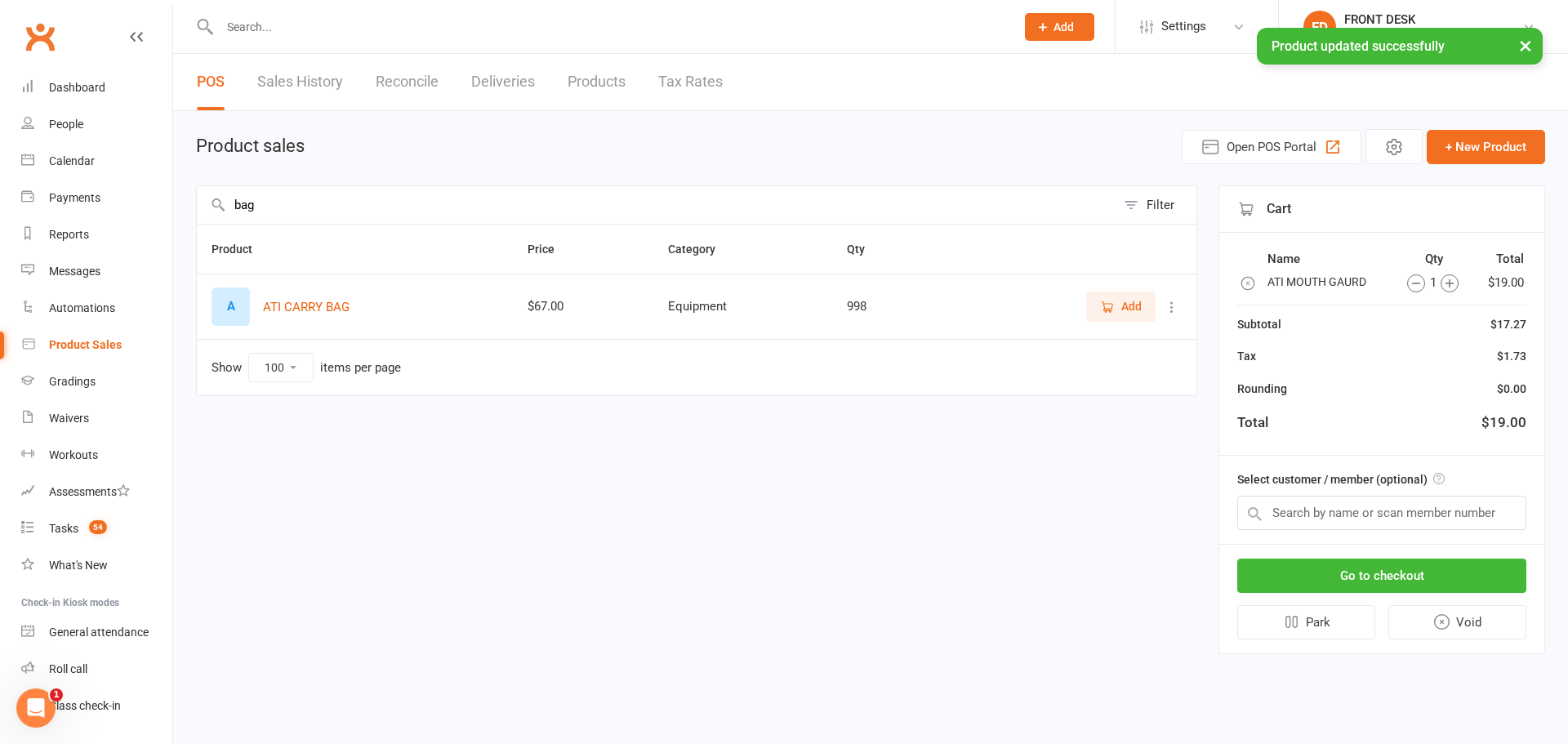
click at [1114, 307] on icon "button" at bounding box center [1107, 307] width 15 height 15
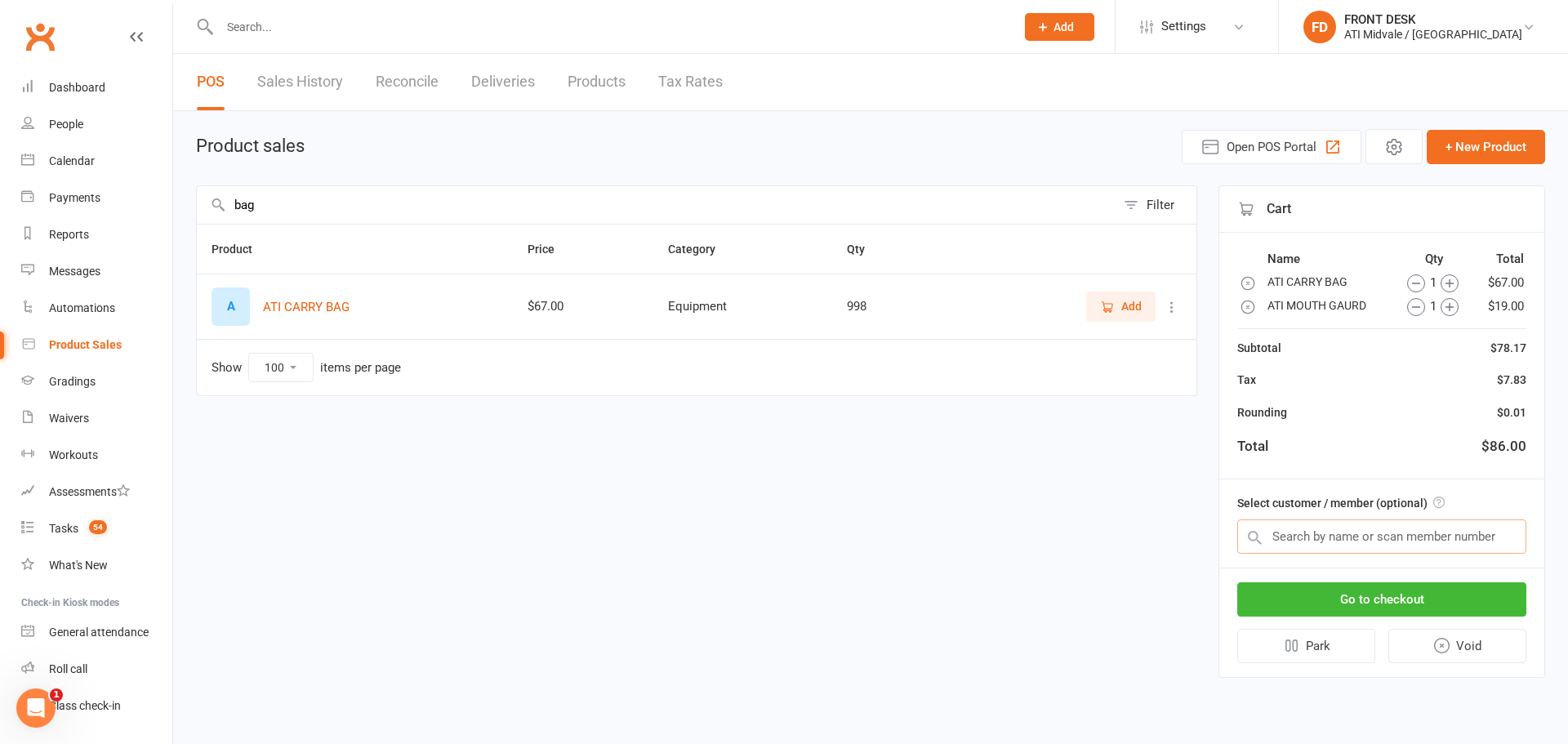
click at [1422, 544] on input "text" at bounding box center [1383, 537] width 289 height 34
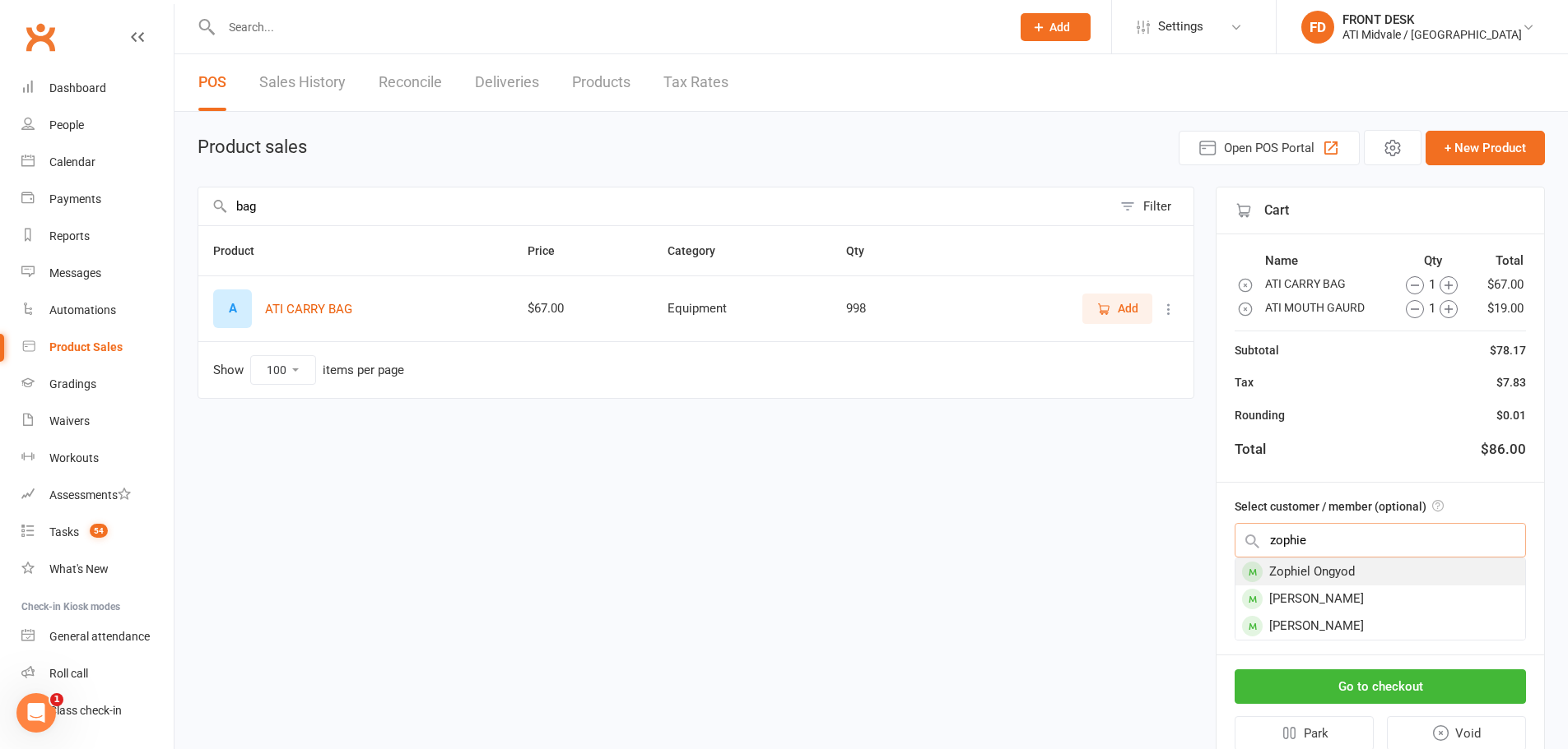
type input "zophie"
click at [1407, 574] on div "Zophiel Ongyod" at bounding box center [1380, 572] width 290 height 28
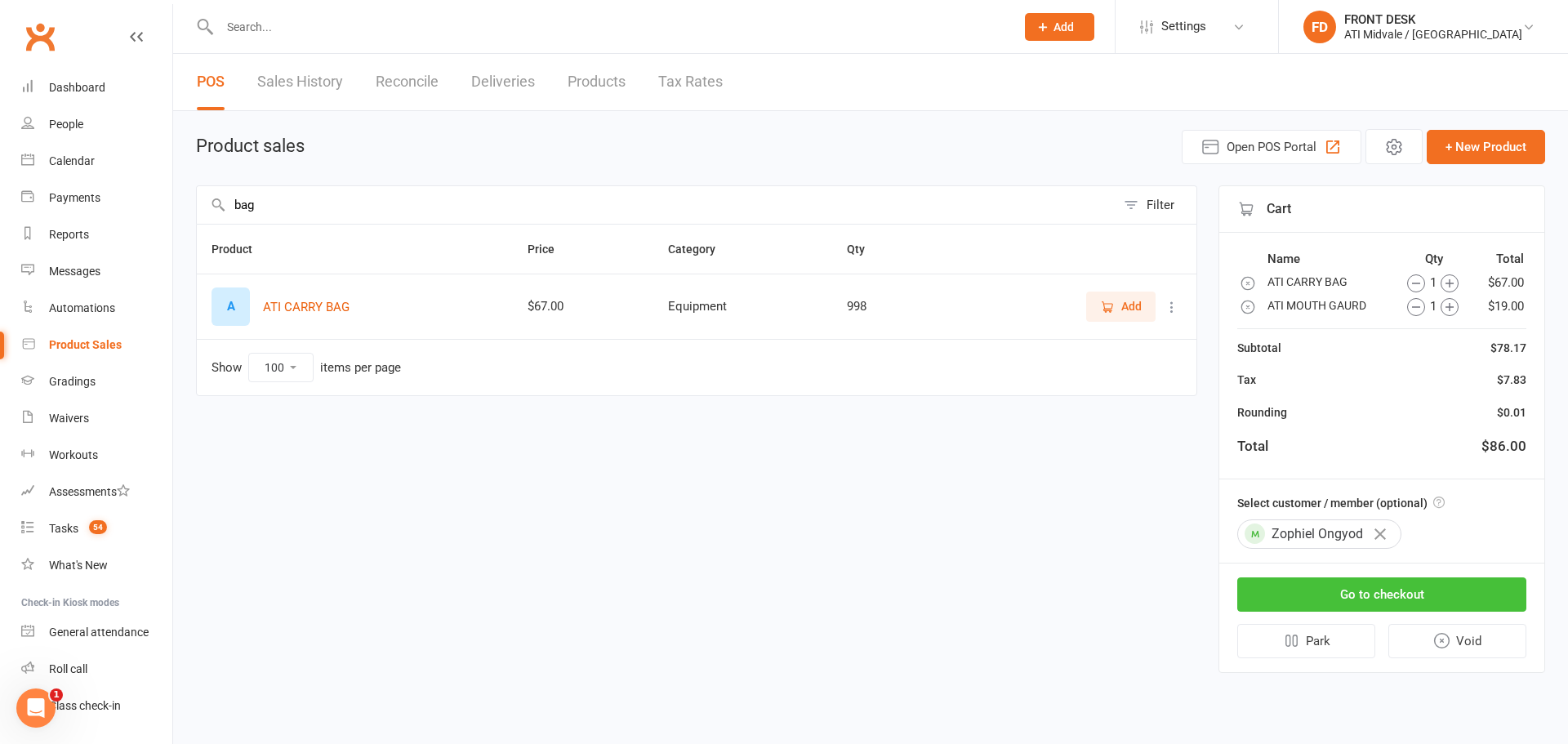
click at [1399, 583] on button "Go to checkout" at bounding box center [1383, 595] width 289 height 34
